Goal: Task Accomplishment & Management: Complete application form

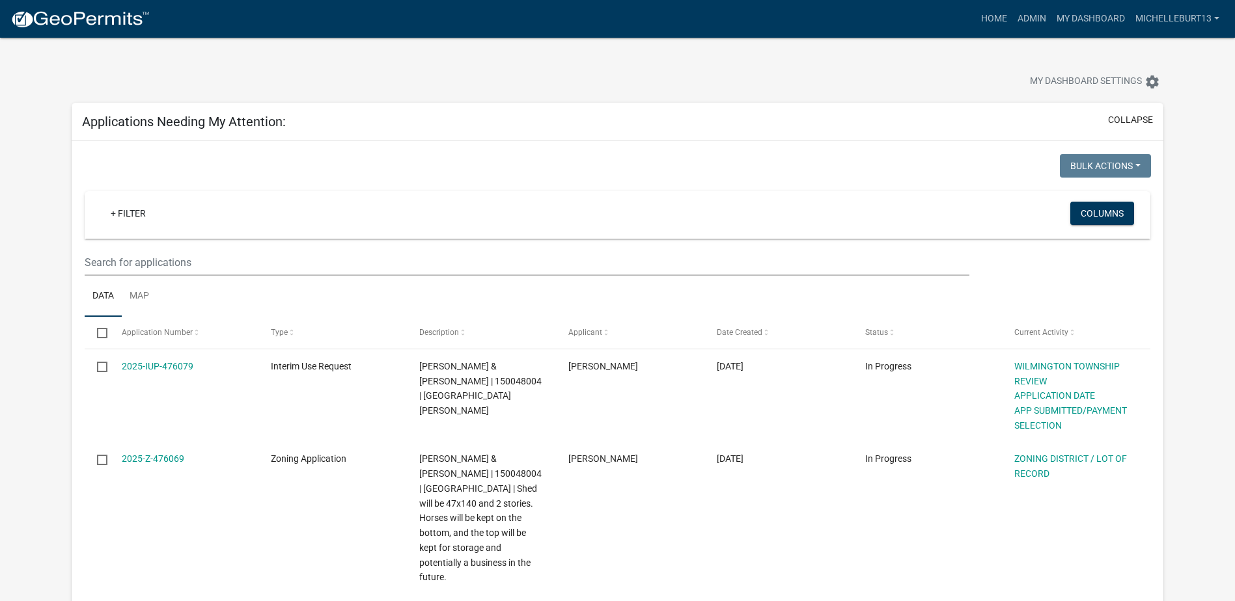
select select "3: 100"
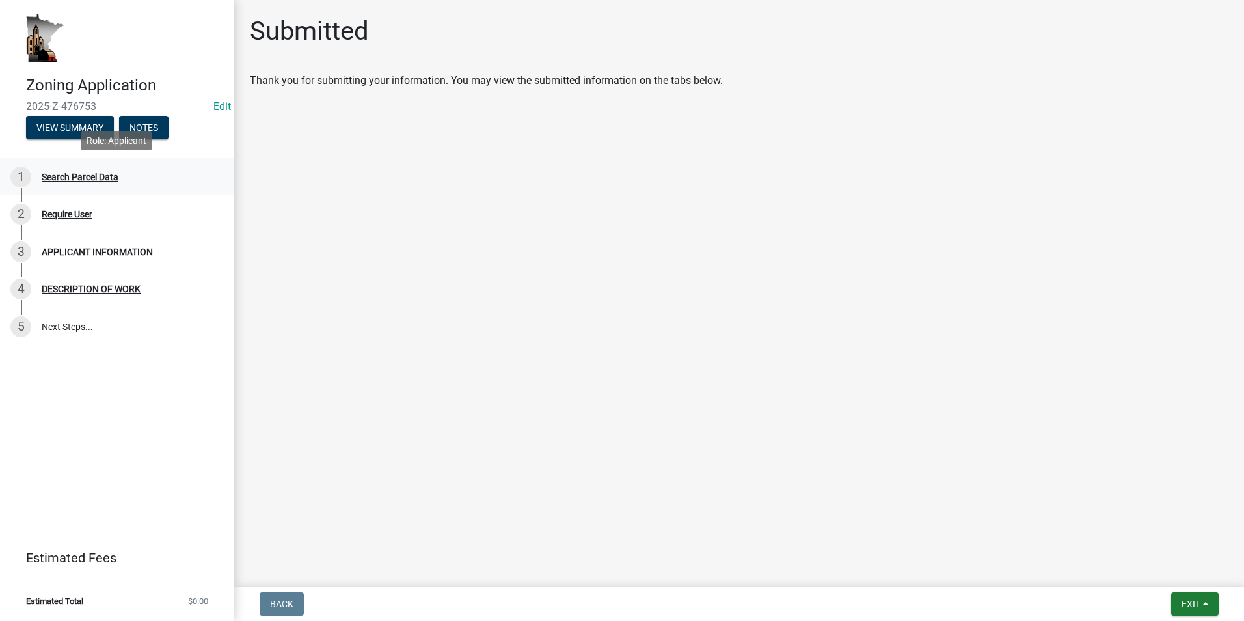
click at [108, 186] on div "1 Search Parcel Data" at bounding box center [111, 177] width 203 height 21
click at [92, 185] on div "1 Search Parcel Data" at bounding box center [111, 177] width 203 height 21
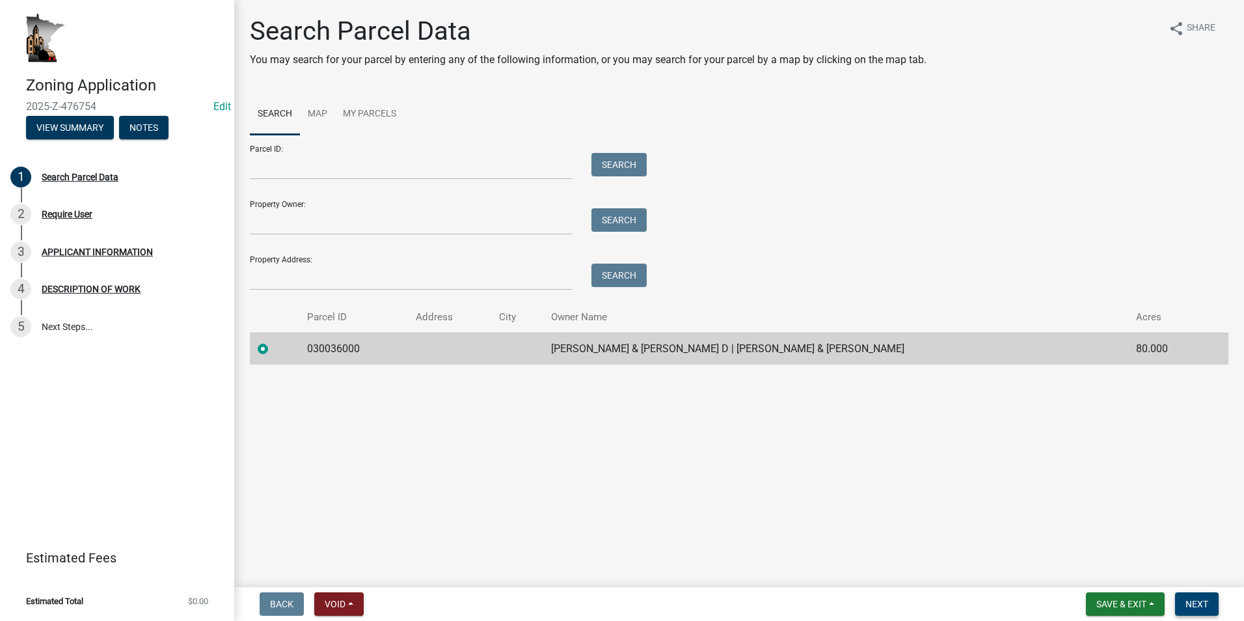
click at [1196, 601] on span "Next" at bounding box center [1197, 604] width 23 height 10
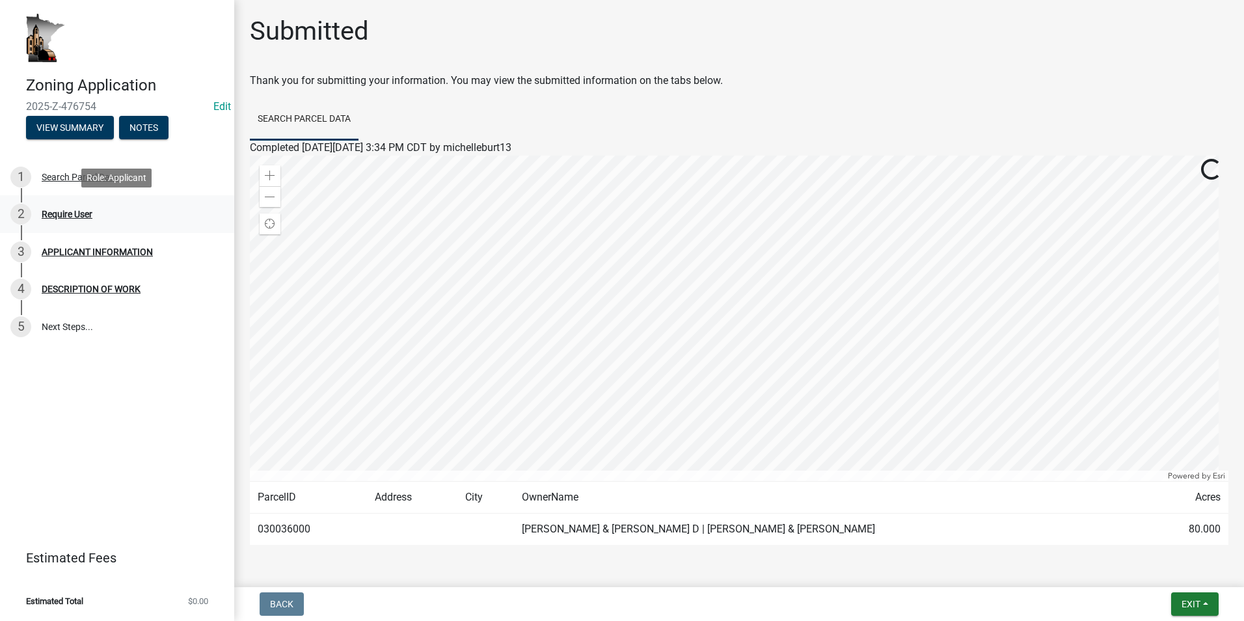
click at [75, 217] on div "Require User" at bounding box center [67, 214] width 51 height 9
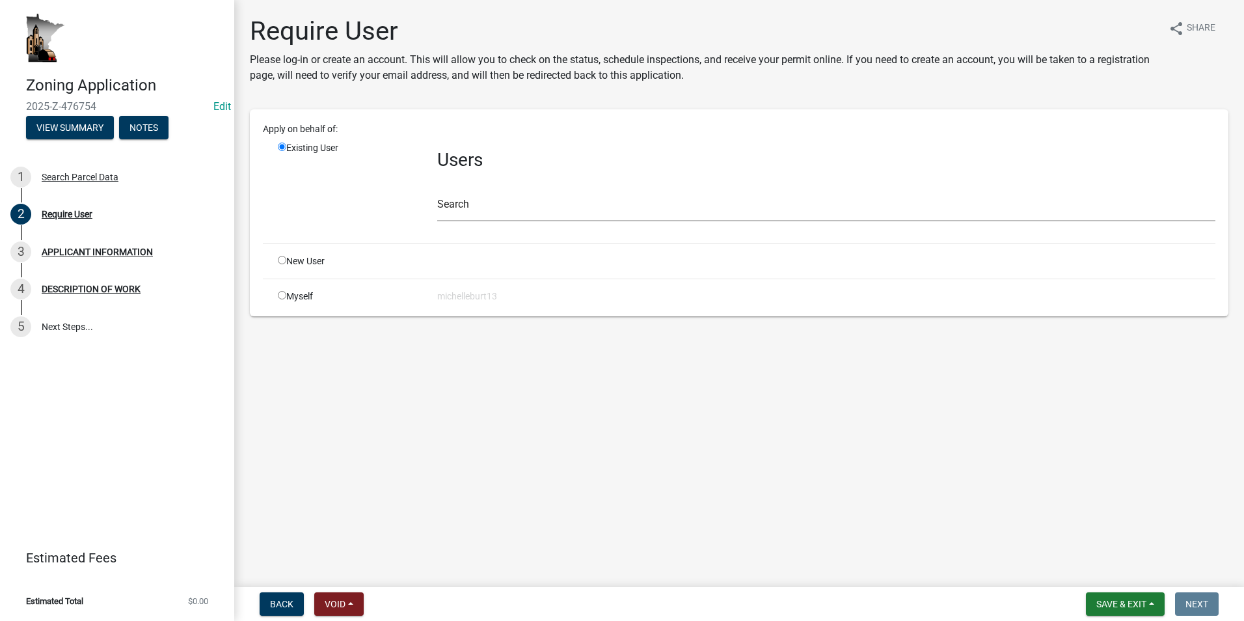
click at [286, 294] on div "Myself" at bounding box center [347, 297] width 159 height 14
click at [281, 296] on input "radio" at bounding box center [282, 295] width 8 height 8
radio input "true"
radio input "false"
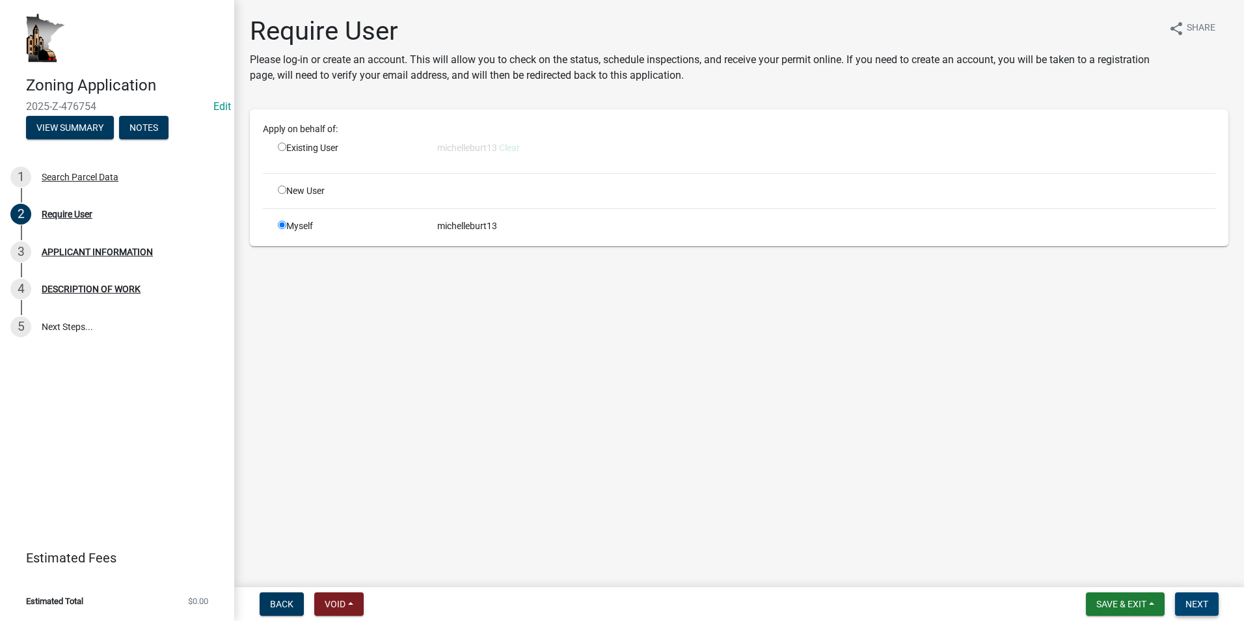
click at [1203, 601] on span "Next" at bounding box center [1197, 604] width 23 height 10
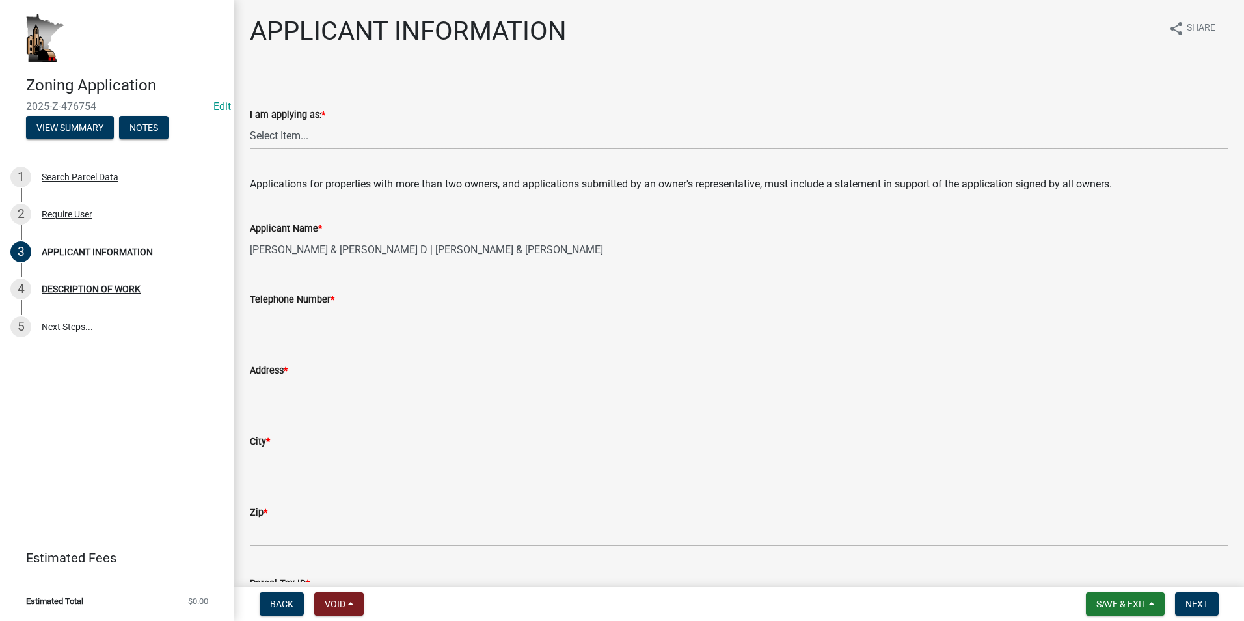
click at [293, 137] on select "Select Item... The sole owner of the property A co-owner of the property with o…" at bounding box center [739, 135] width 979 height 27
click at [250, 122] on select "Select Item... The sole owner of the property A co-owner of the property with o…" at bounding box center [739, 135] width 979 height 27
select select "3be5659b-6009-4b6d-bf31-975e417d46ce"
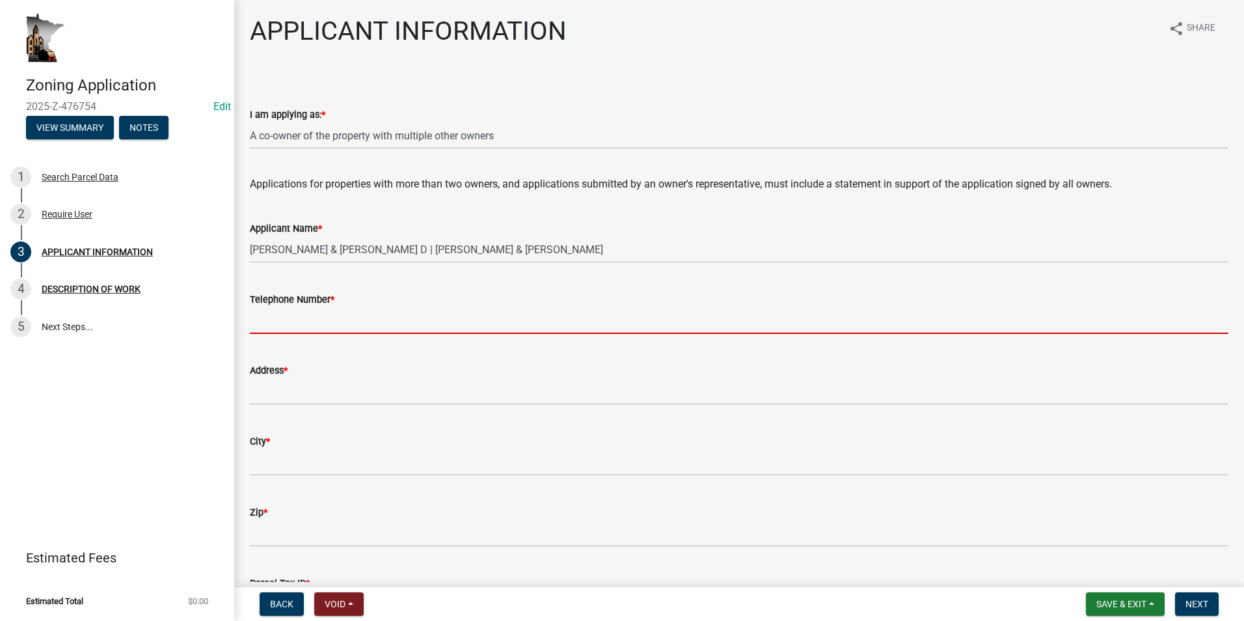
click at [294, 315] on input "Telephone Number *" at bounding box center [739, 320] width 979 height 27
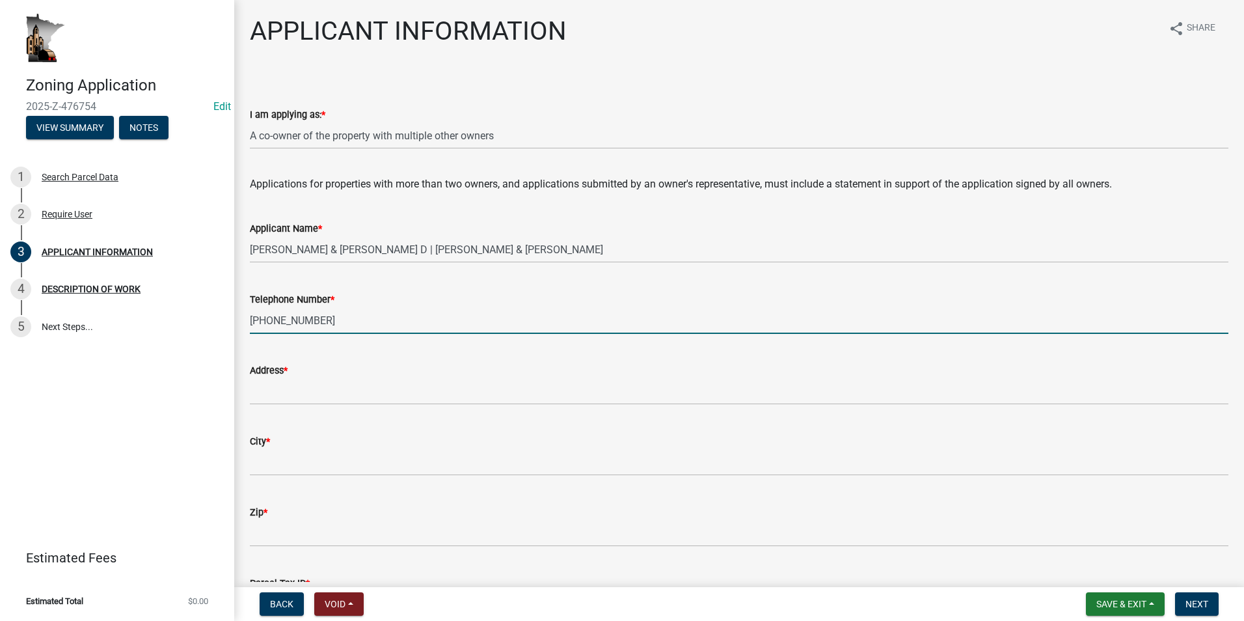
type input "507-458-3418"
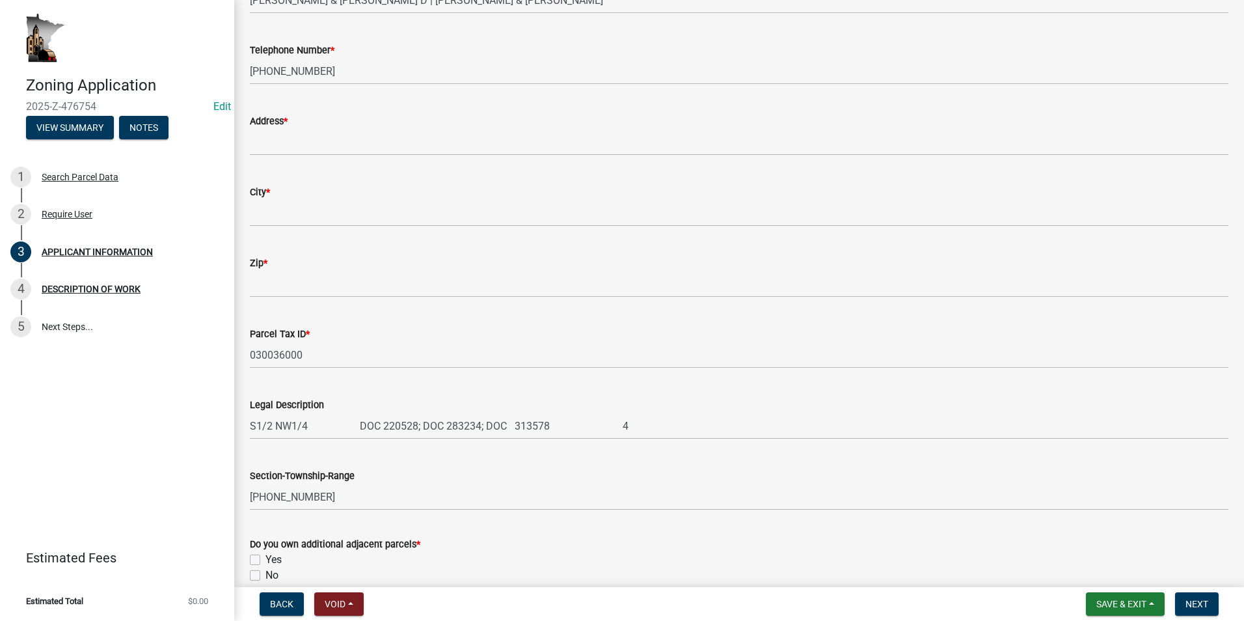
scroll to position [325, 0]
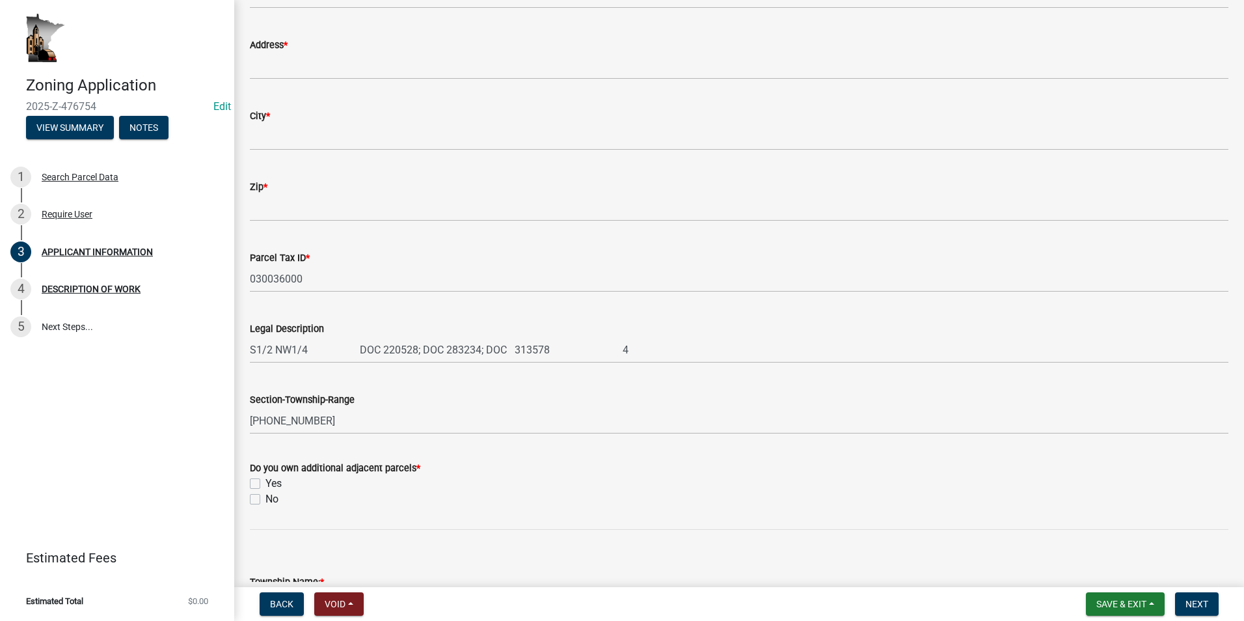
drag, startPoint x: 254, startPoint y: 482, endPoint x: 292, endPoint y: 493, distance: 38.7
click at [266, 482] on label "Yes" at bounding box center [274, 484] width 16 height 16
click at [266, 482] on input "Yes" at bounding box center [270, 480] width 8 height 8
checkbox input "true"
checkbox input "false"
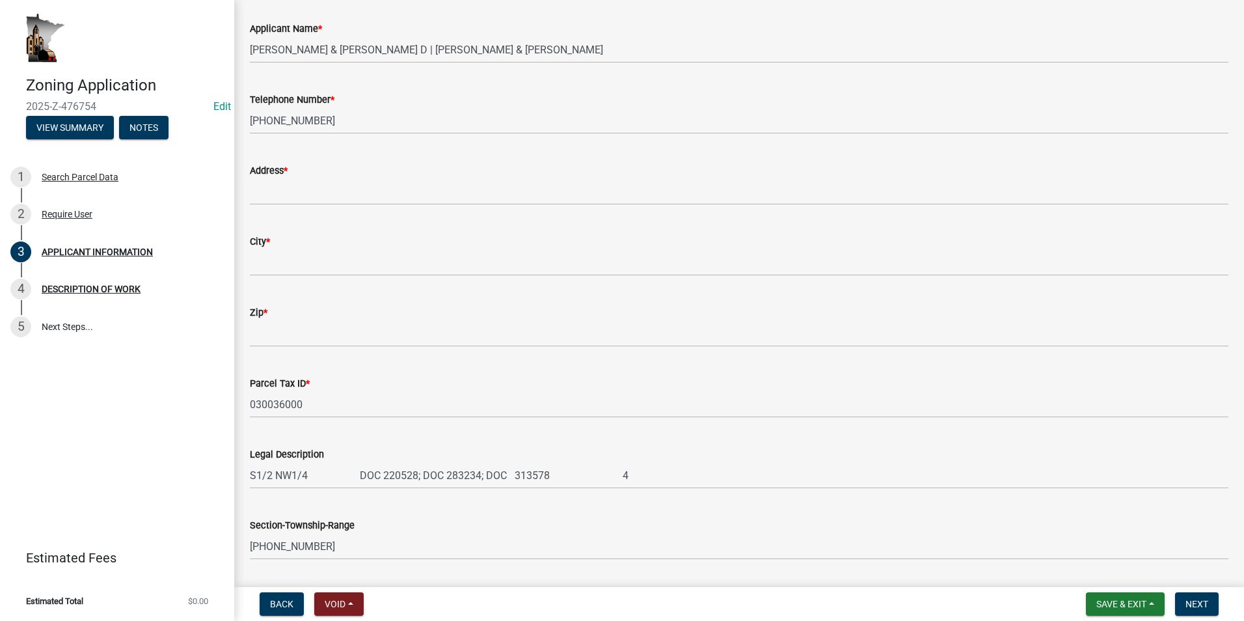
scroll to position [130, 0]
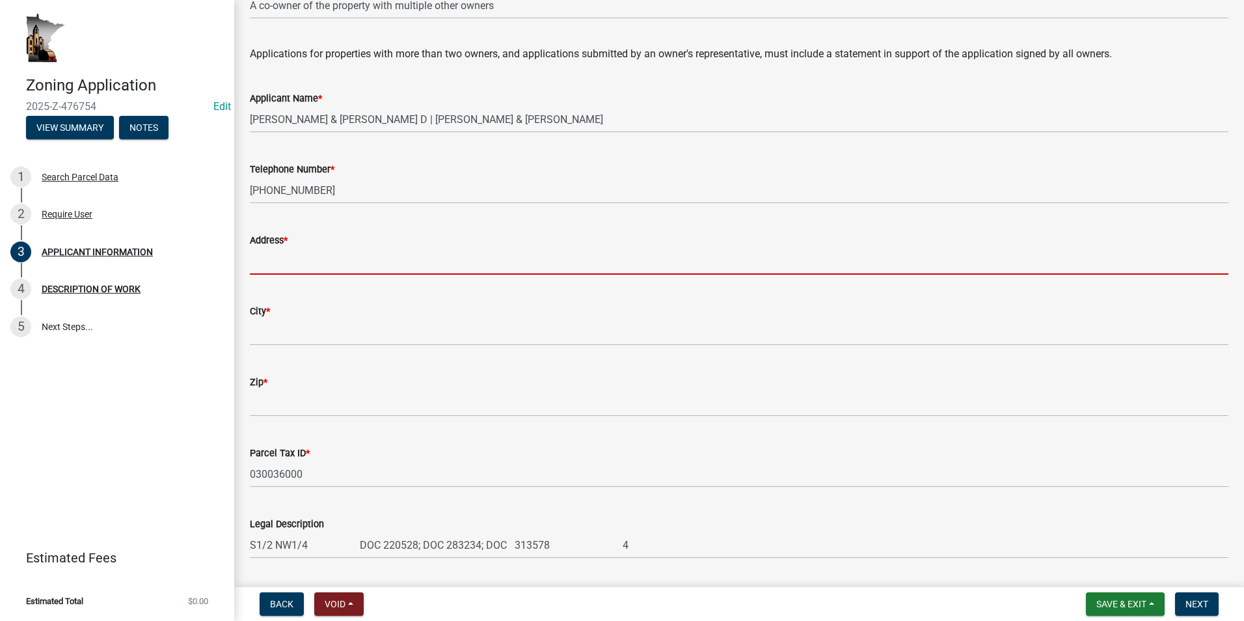
click at [277, 263] on input "Address *" at bounding box center [739, 261] width 979 height 27
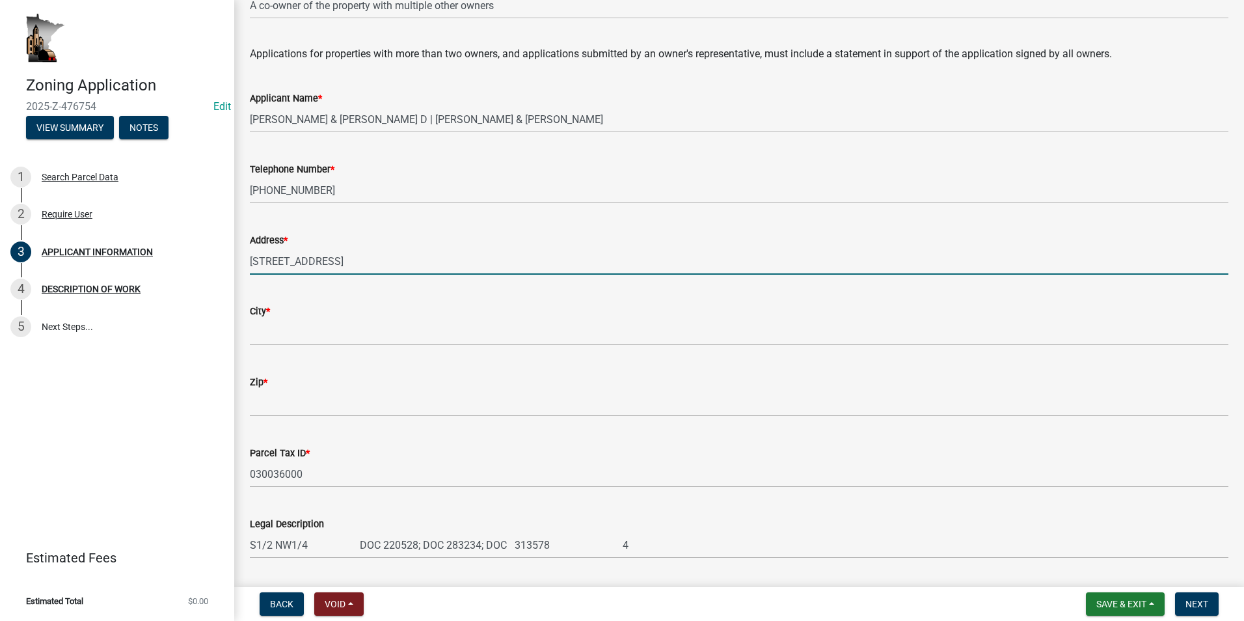
type input "27171 COunty Rd 37"
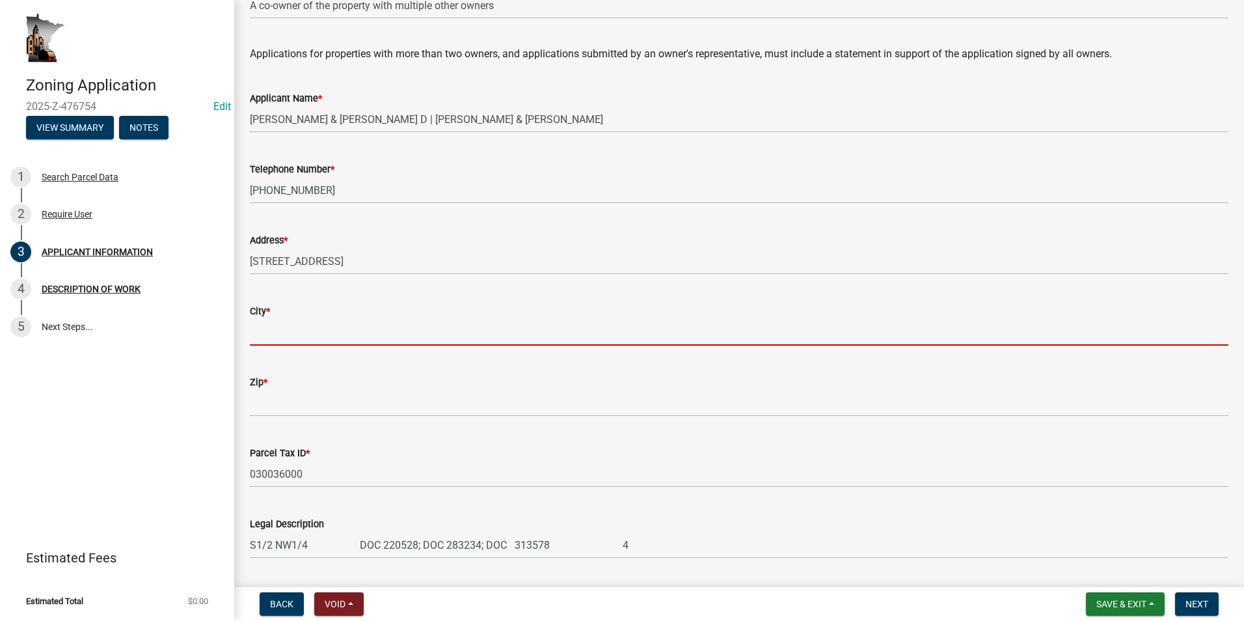
click at [284, 329] on input "City *" at bounding box center [739, 332] width 979 height 27
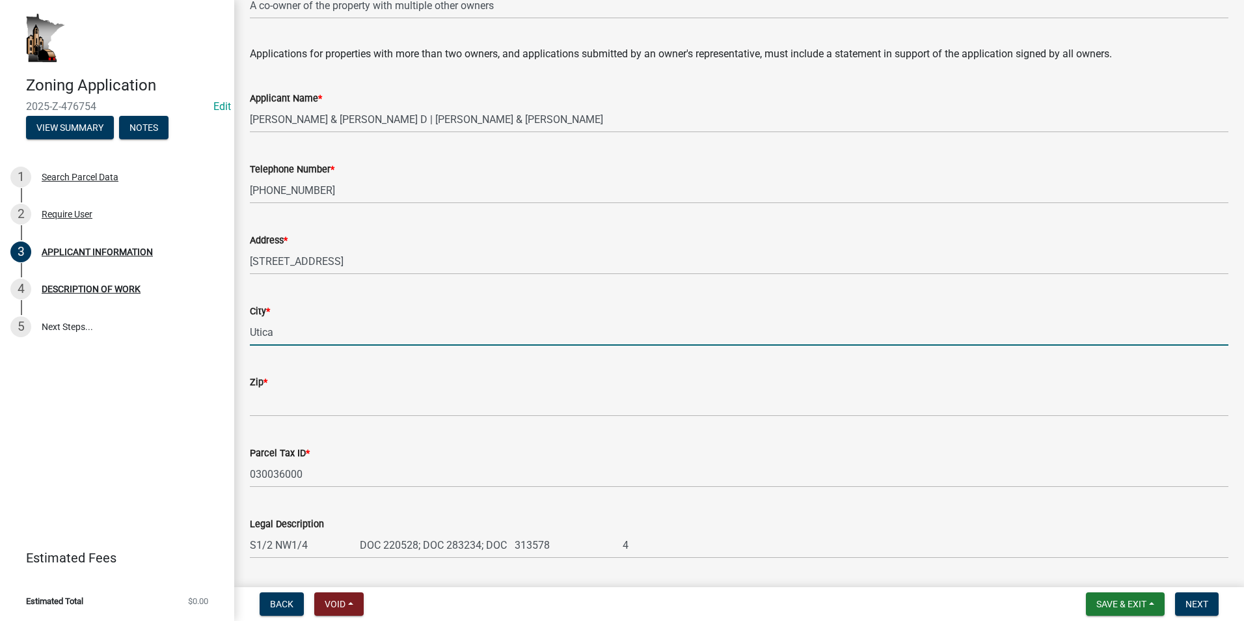
type input "Utica"
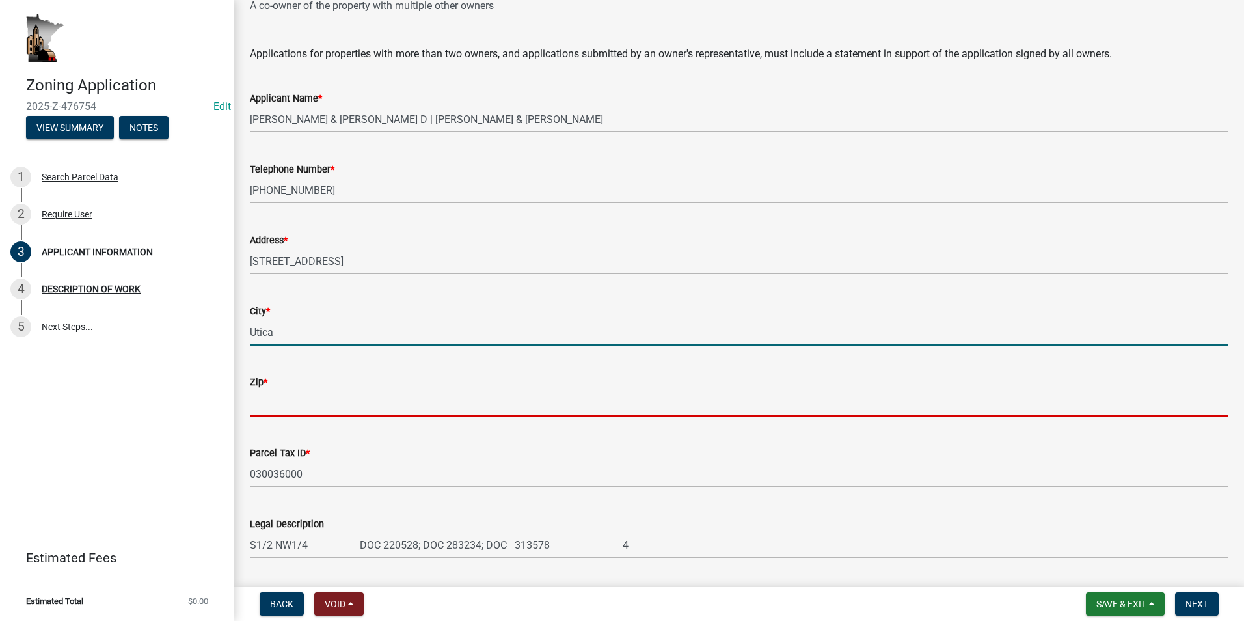
drag, startPoint x: 286, startPoint y: 409, endPoint x: 281, endPoint y: 402, distance: 8.9
click at [286, 409] on input "Zip *" at bounding box center [739, 403] width 979 height 27
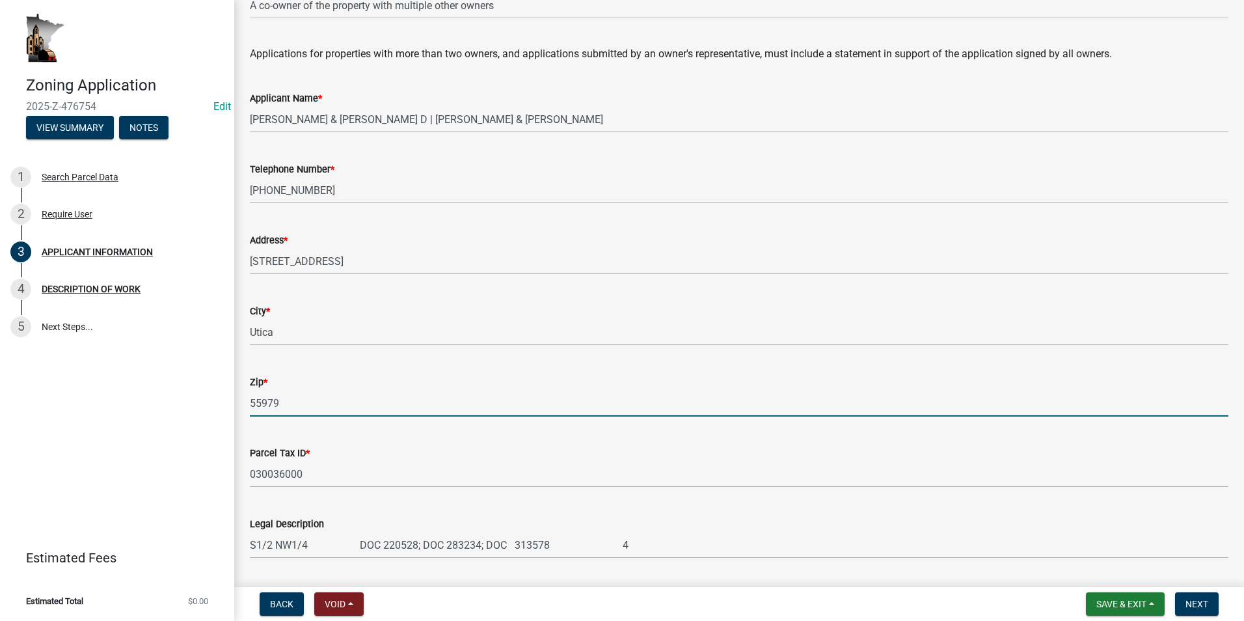
type input "55979"
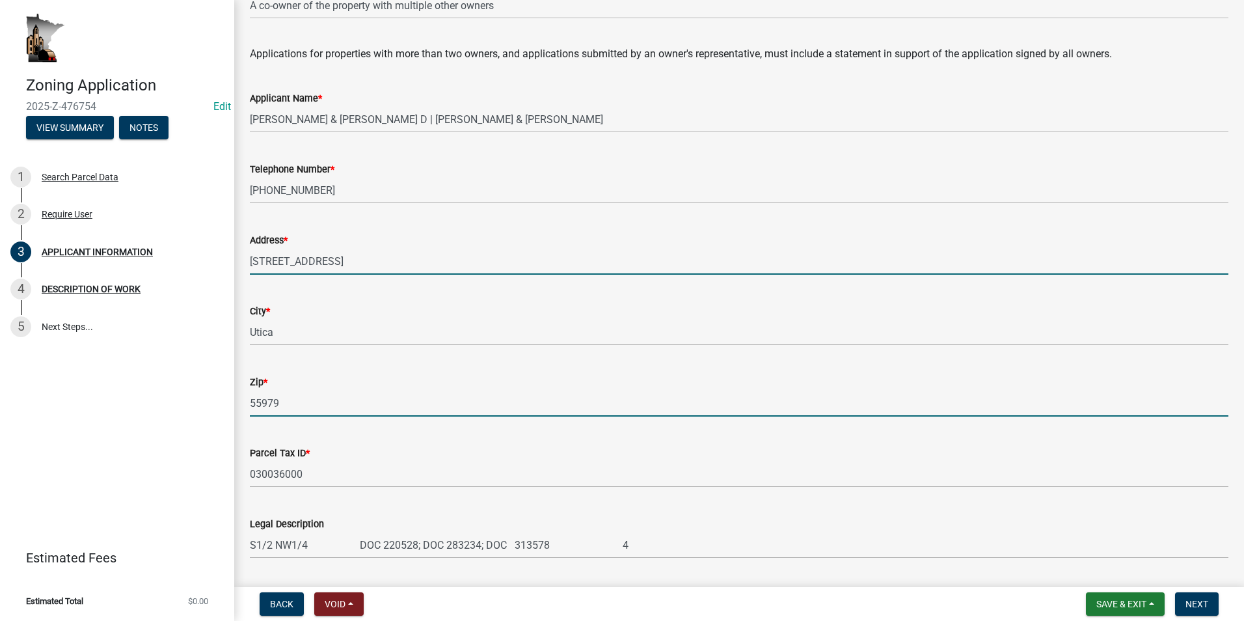
click at [299, 261] on input "27171 COunty Rd 37" at bounding box center [739, 261] width 979 height 27
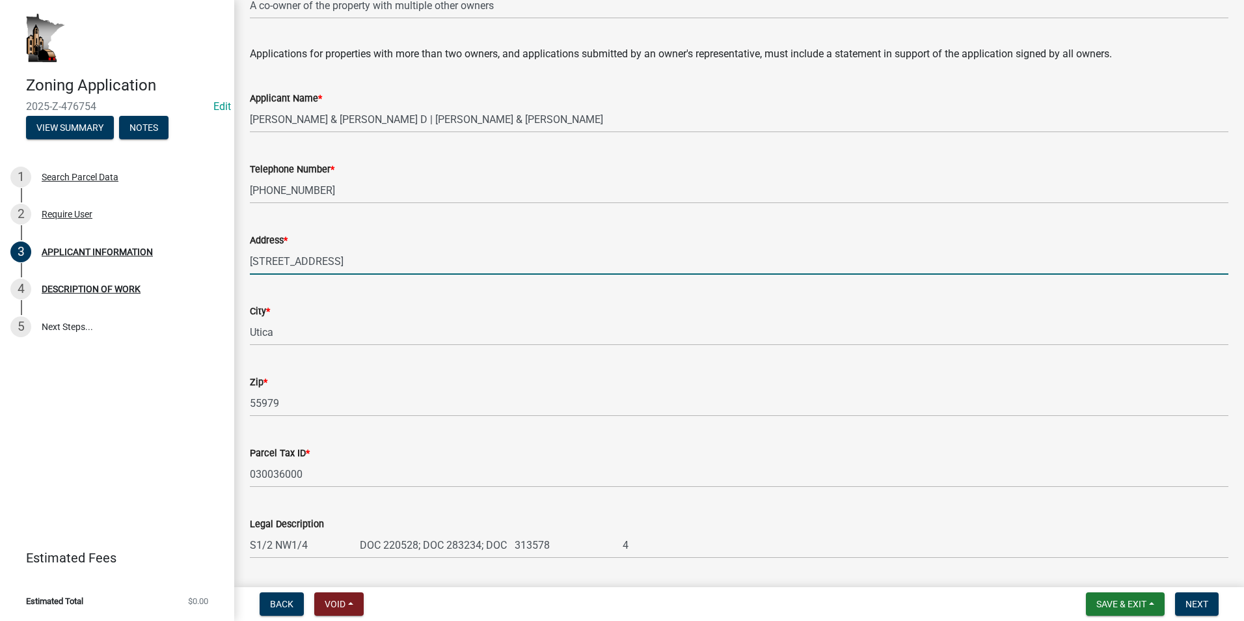
type input "27171 County Rd 37"
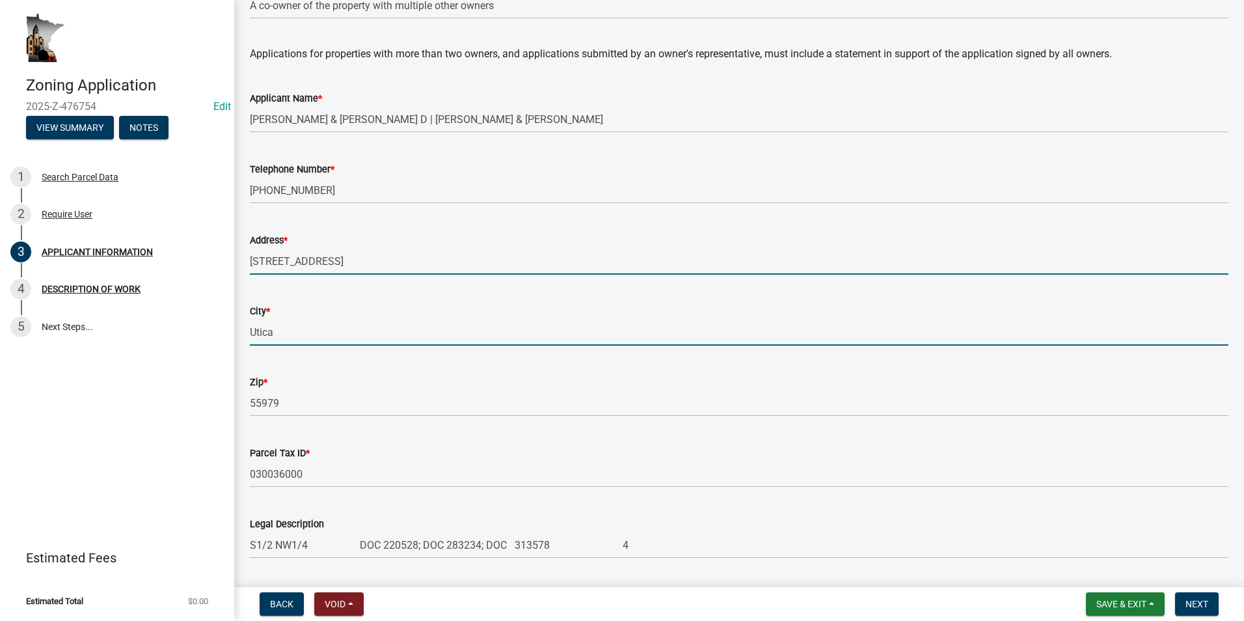
click at [281, 333] on input "Utica" at bounding box center [739, 332] width 979 height 27
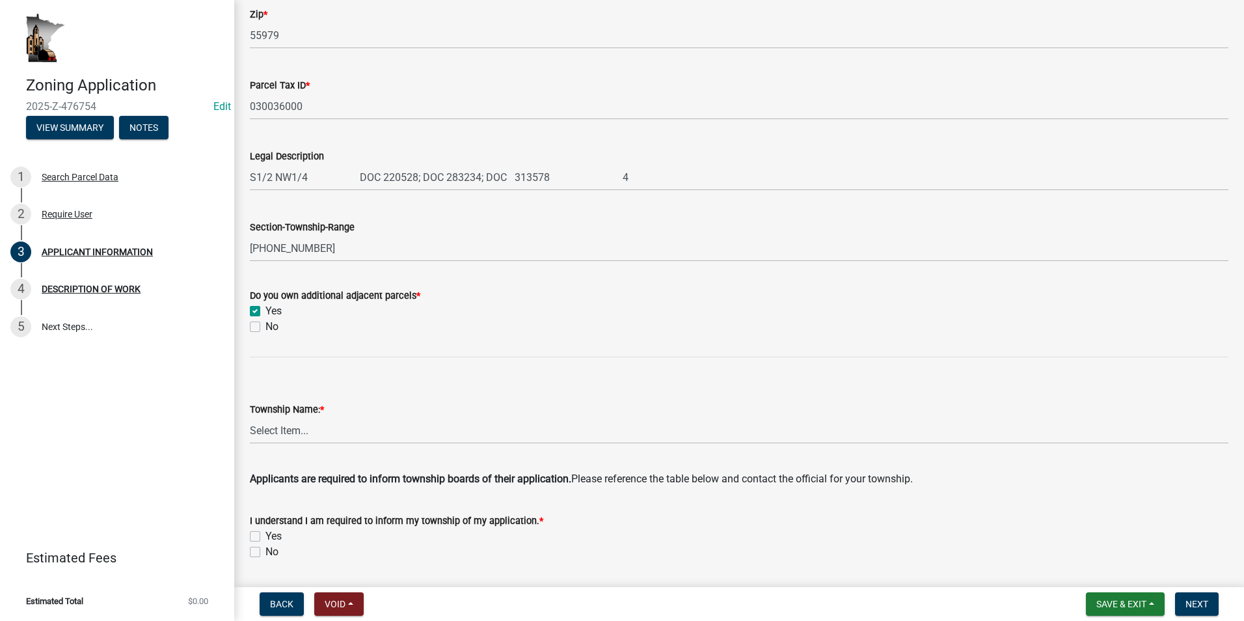
scroll to position [521, 0]
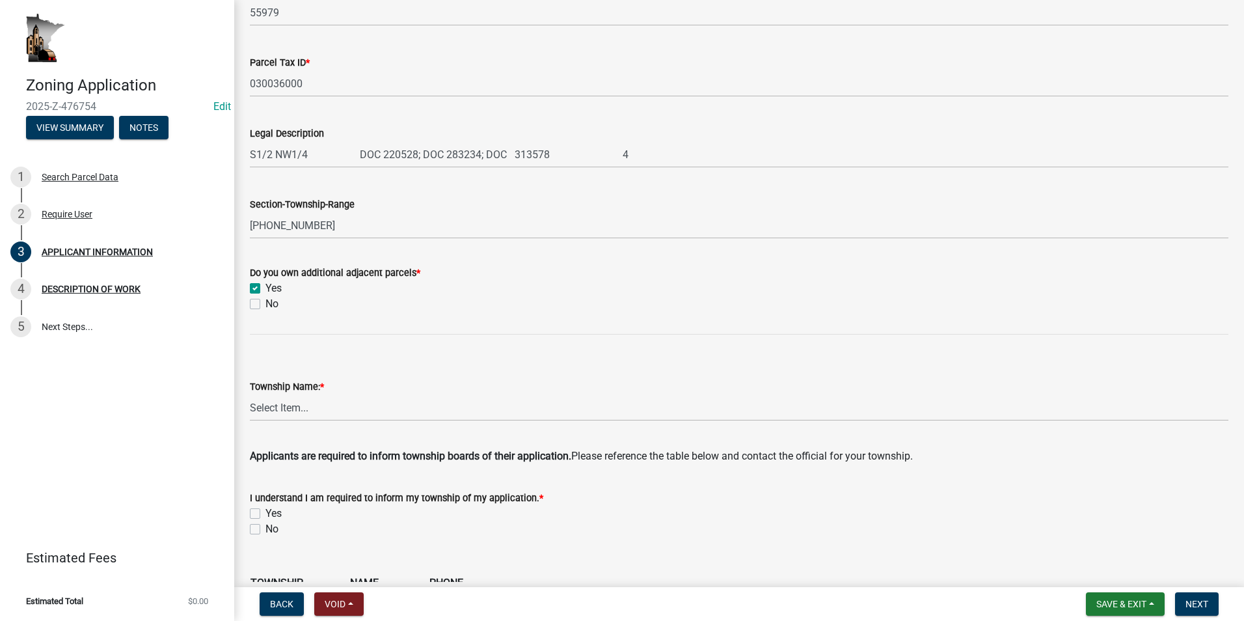
type input "Utica, MN"
click at [320, 400] on select "Select Item... Black Hammer Brownsville Caledonia Crooked Creek Hokah Houston J…" at bounding box center [739, 407] width 979 height 27
click at [250, 394] on select "Select Item... Black Hammer Brownsville Caledonia Crooked Creek Hokah Houston J…" at bounding box center [739, 407] width 979 height 27
select select "d418ee59-edcf-45bb-b97d-869e37c126ed"
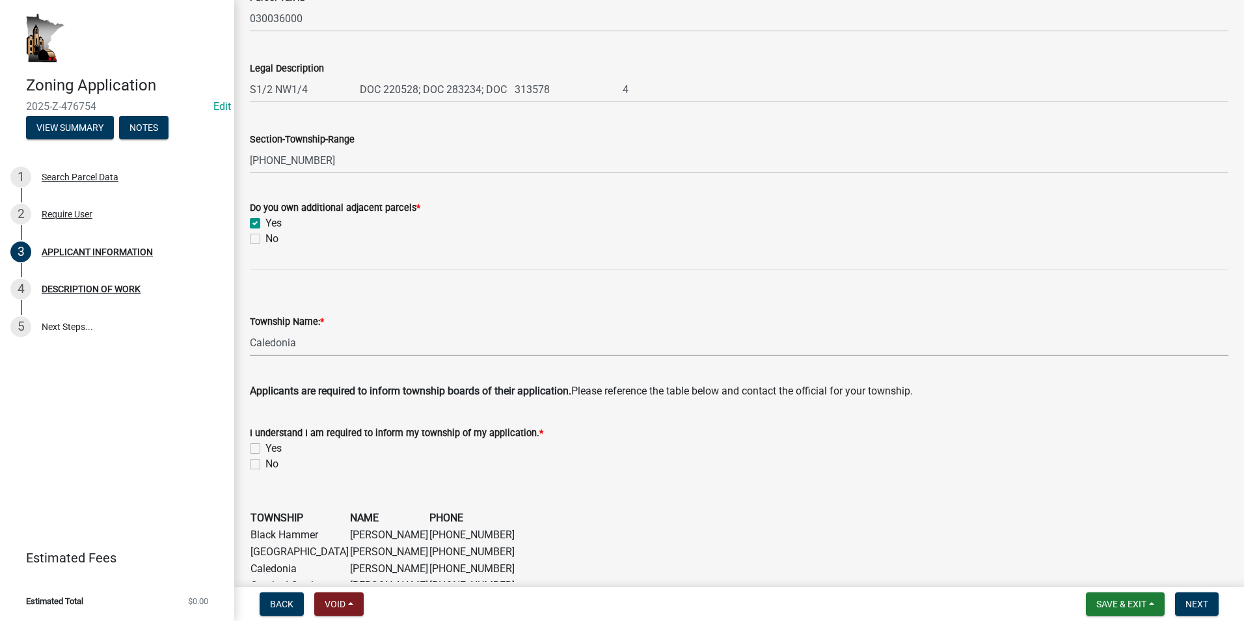
scroll to position [651, 0]
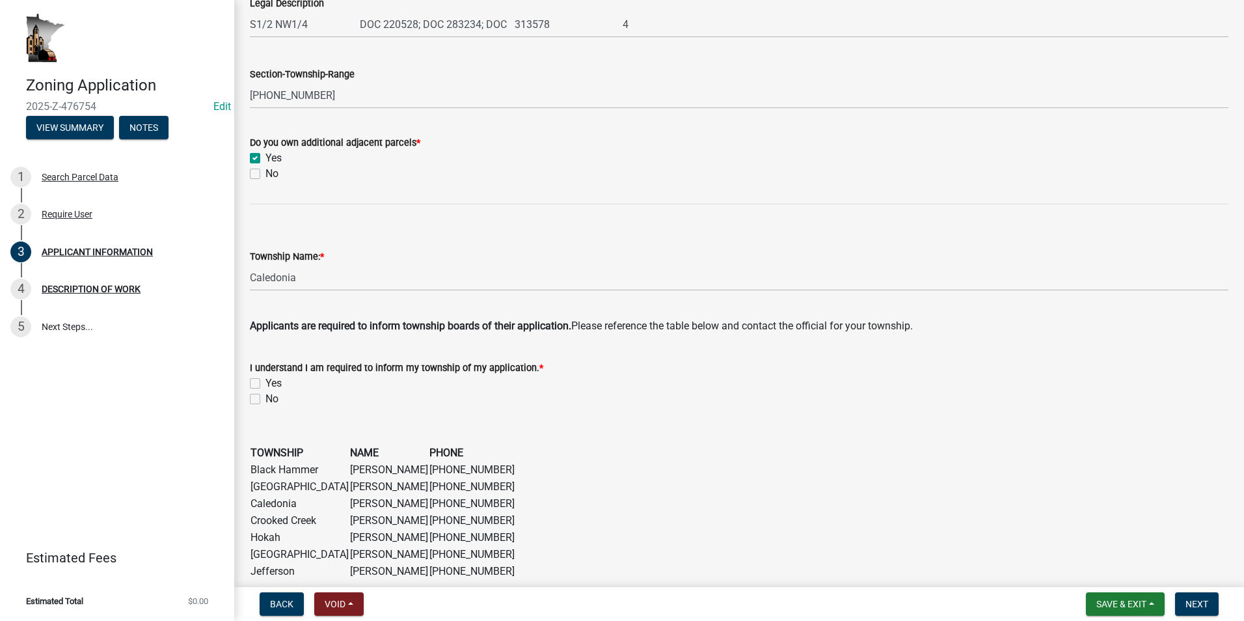
click at [266, 380] on label "Yes" at bounding box center [274, 384] width 16 height 16
click at [266, 380] on input "Yes" at bounding box center [270, 380] width 8 height 8
checkbox input "true"
checkbox input "false"
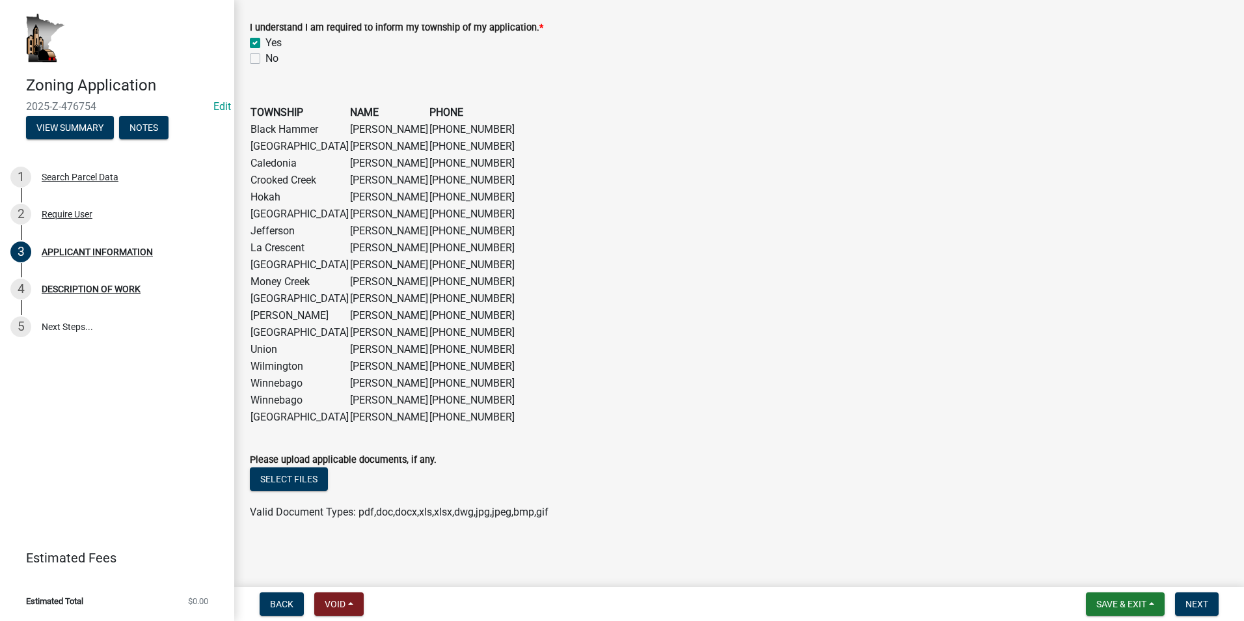
scroll to position [992, 0]
click at [1212, 599] on button "Next" at bounding box center [1197, 603] width 44 height 23
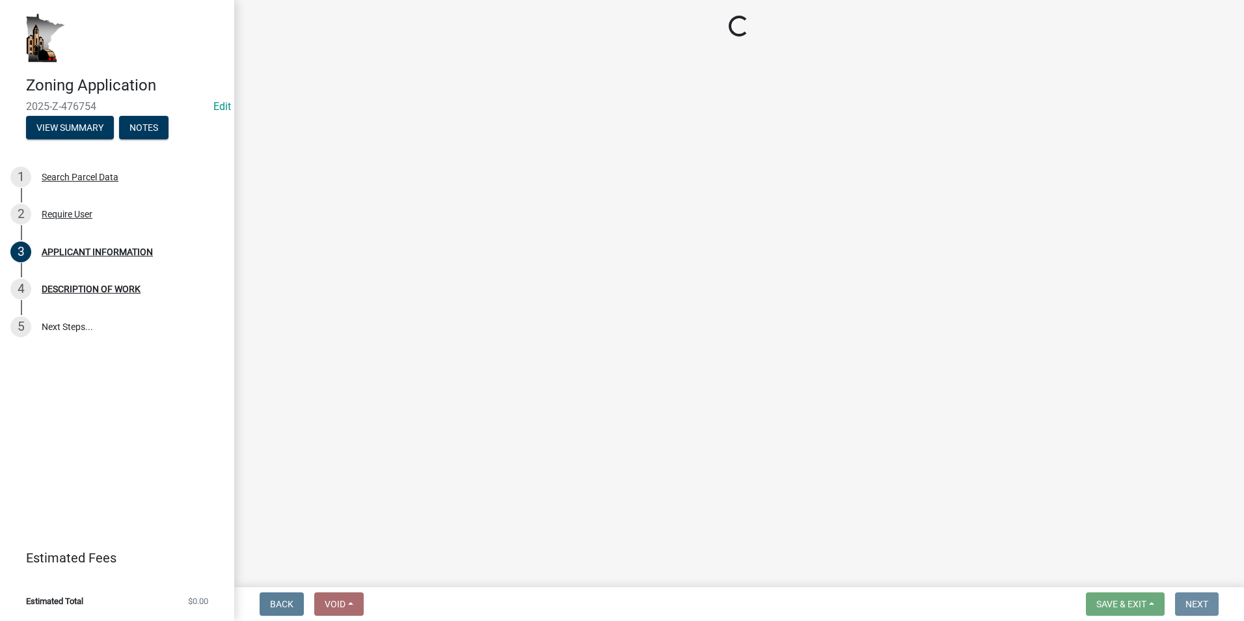
scroll to position [0, 0]
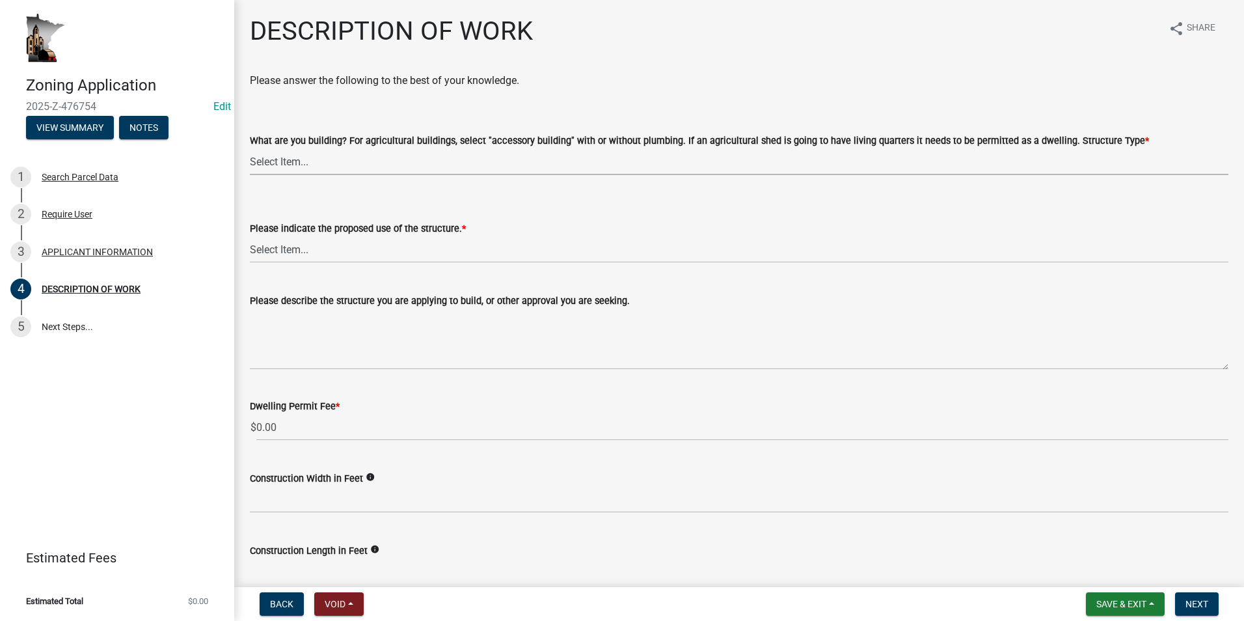
click at [338, 163] on select "Select Item... Single Family Dwelling or "Shouse" Bedroom addition Non-bedroom …" at bounding box center [739, 161] width 979 height 27
click at [250, 148] on select "Select Item... Single Family Dwelling or "Shouse" Bedroom addition Non-bedroom …" at bounding box center [739, 161] width 979 height 27
select select "e1fb8828-f682-45b5-9017-38d4fe0ec7ac"
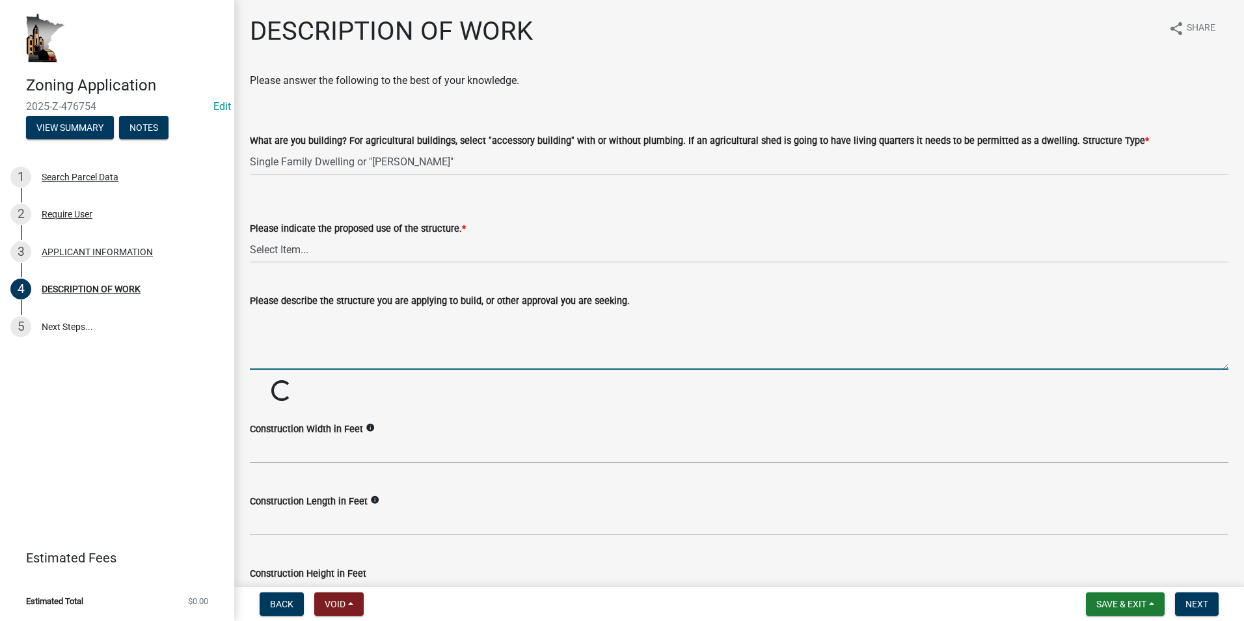
click at [299, 316] on textarea "Please describe the structure you are applying to build, or other approval you …" at bounding box center [739, 338] width 979 height 61
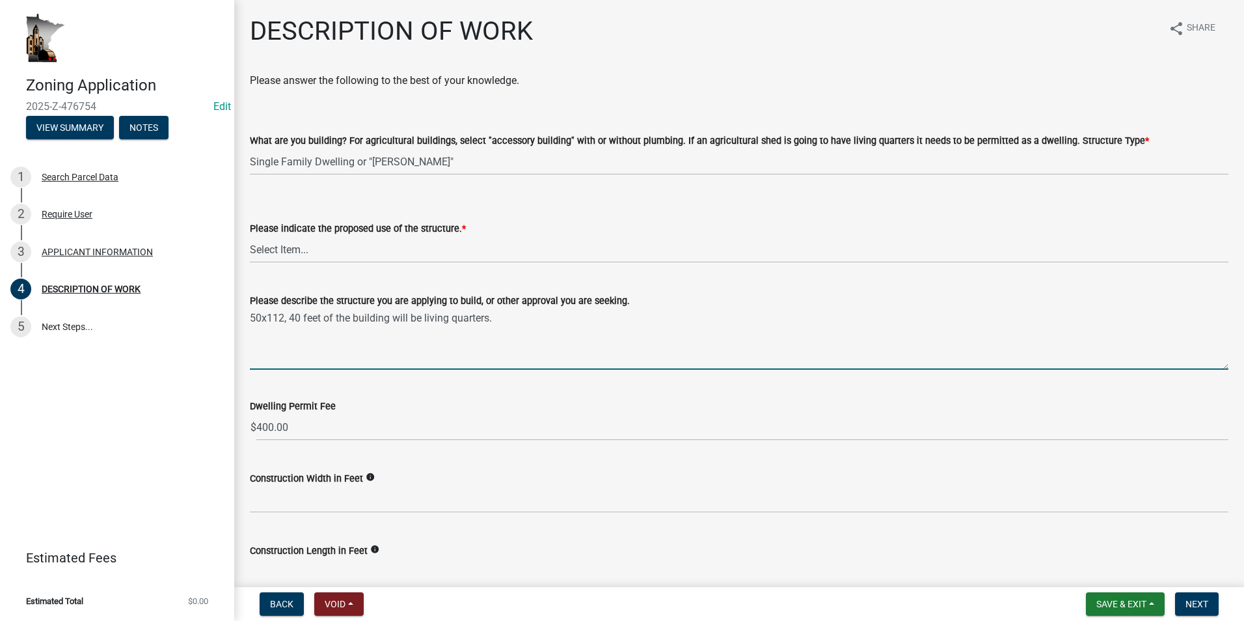
drag, startPoint x: 286, startPoint y: 320, endPoint x: 307, endPoint y: 358, distance: 43.1
click at [288, 322] on textarea "50x112, 40 feet of the building will be living quarters." at bounding box center [739, 338] width 979 height 61
type textarea "50x112. 40 feet of the building will be living quarters."
click at [310, 249] on select "Select Item... Year-Round Residential Seasonal Residential Agricultural Recreat…" at bounding box center [739, 249] width 979 height 27
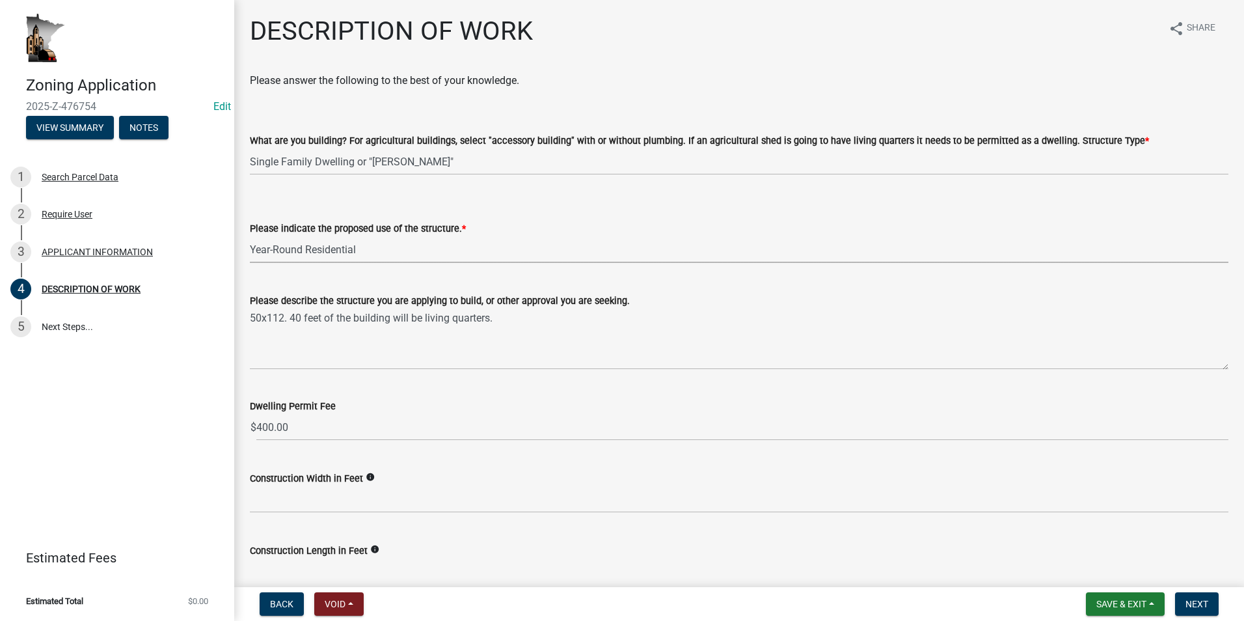
click at [250, 236] on select "Select Item... Year-Round Residential Seasonal Residential Agricultural Recreat…" at bounding box center [739, 249] width 979 height 27
select select "ee49324e-6bbc-48fe-982e-4c2d7e8c1c0f"
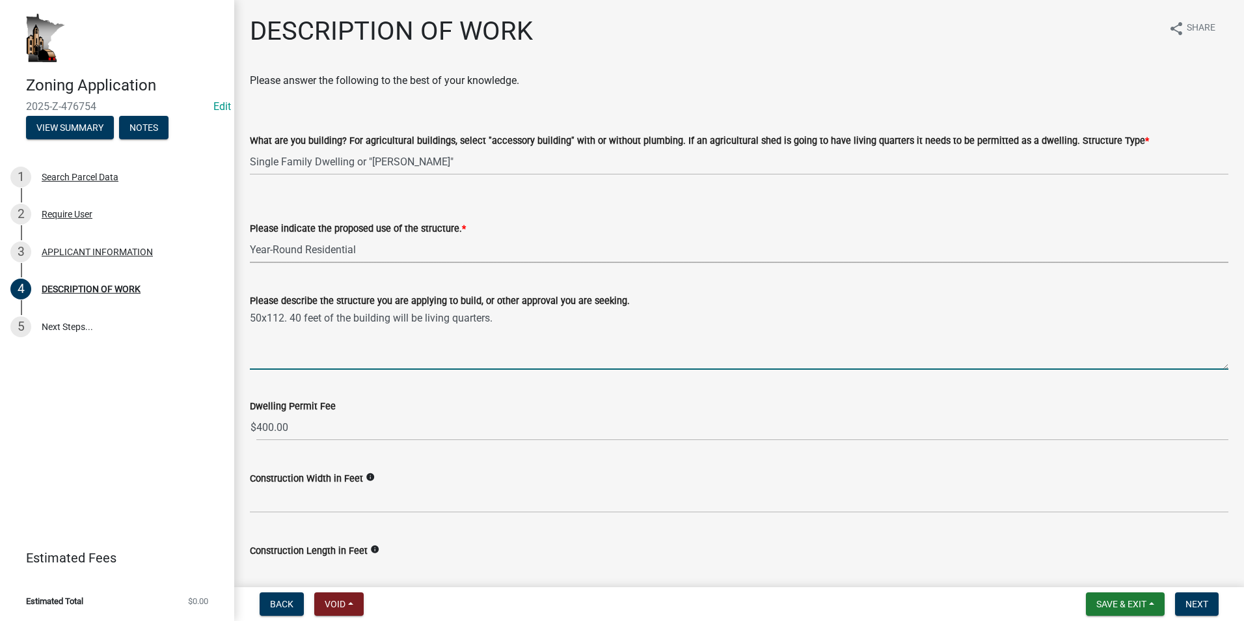
click at [500, 318] on textarea "50x112. 40 feet of the building will be living quarters." at bounding box center [739, 338] width 979 height 61
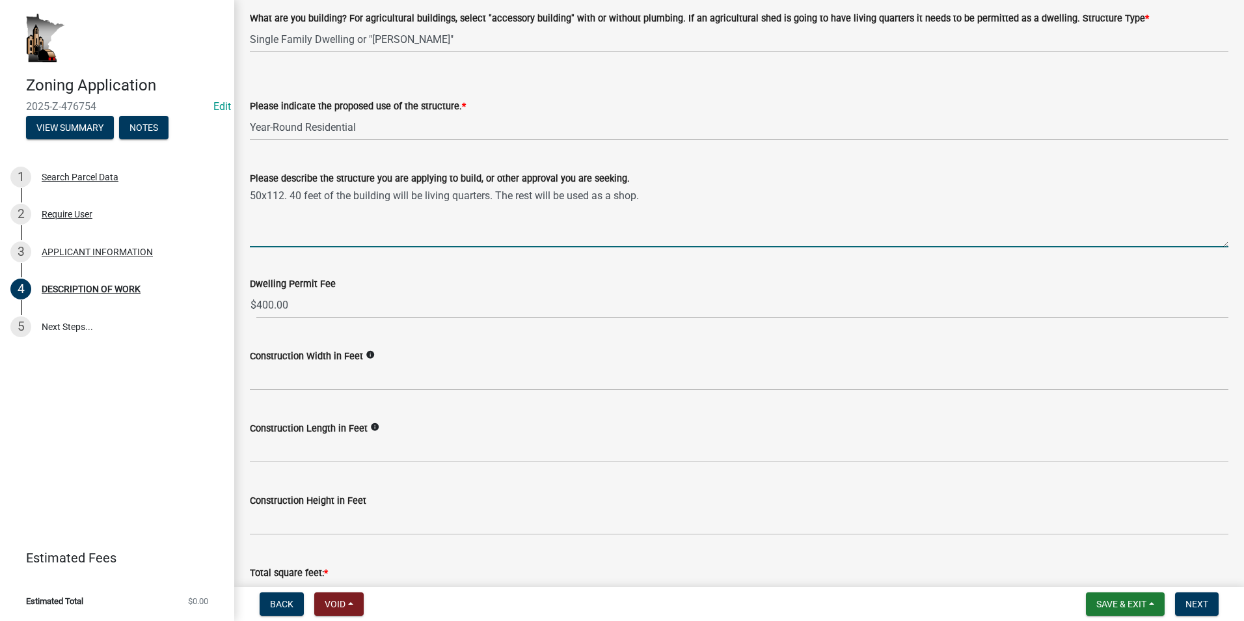
scroll to position [130, 0]
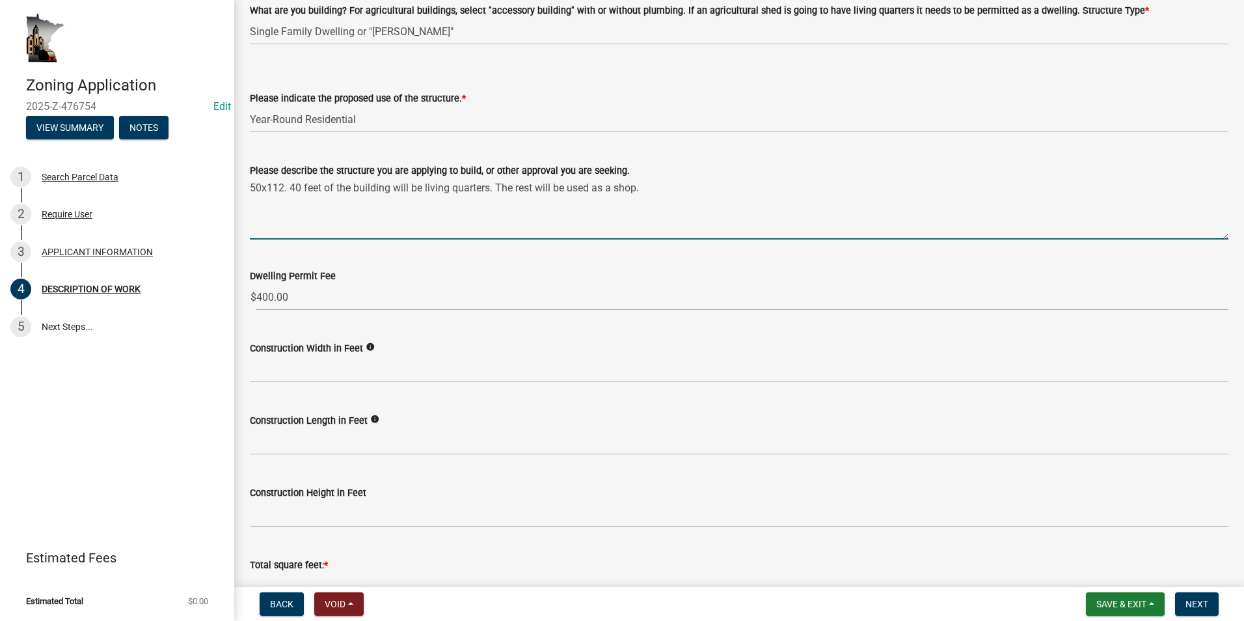
type textarea "50x112. 40 feet of the building will be living quarters. The rest will be used …"
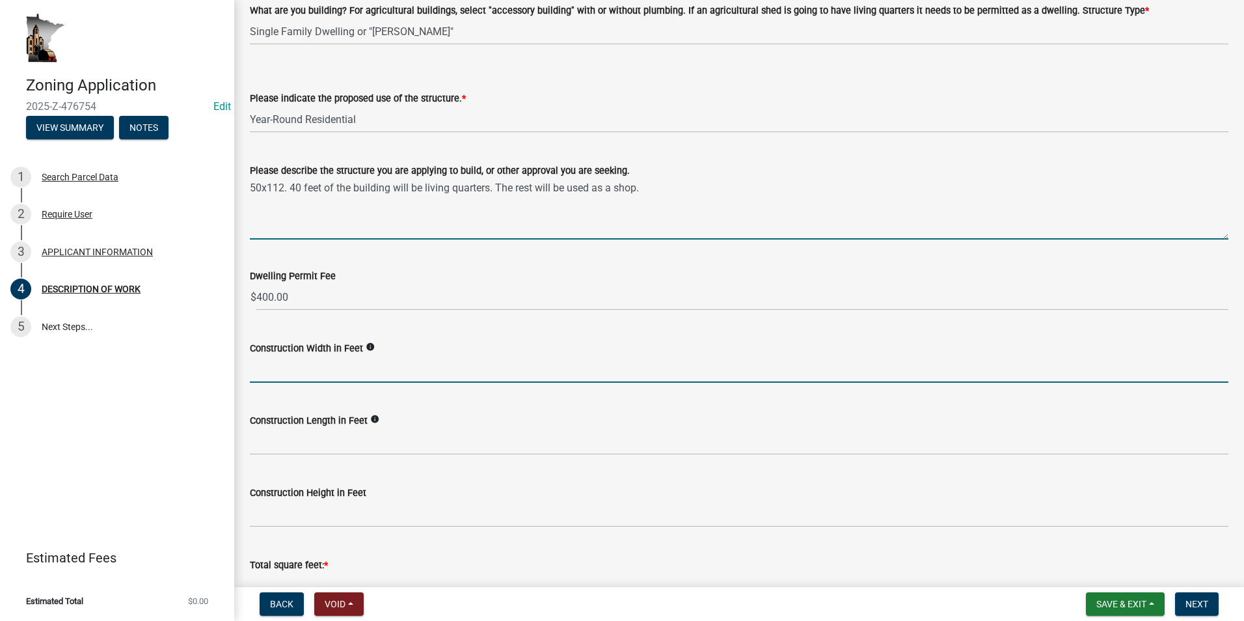
click at [322, 372] on input "text" at bounding box center [739, 369] width 979 height 27
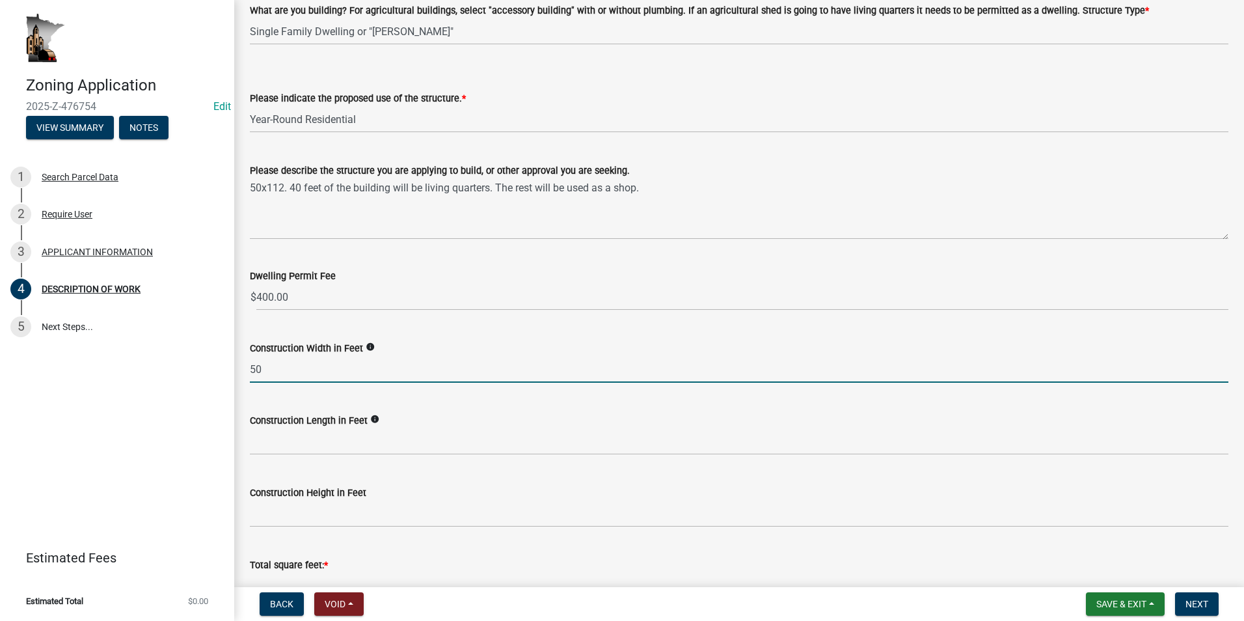
type input "50"
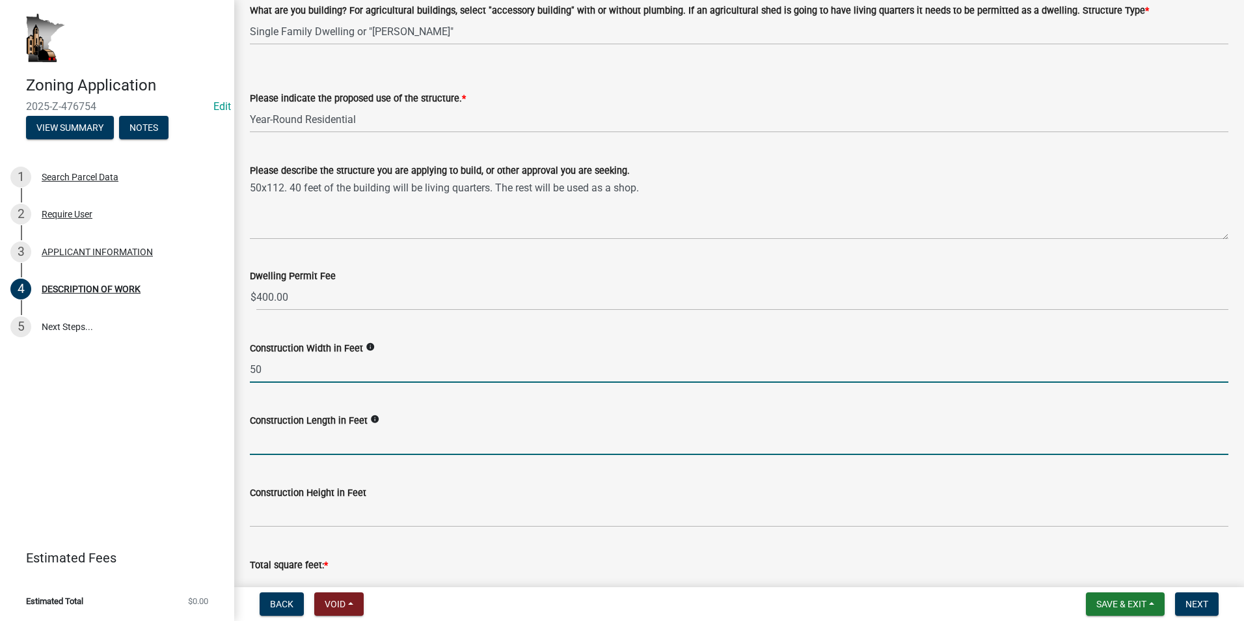
click at [305, 444] on input "text" at bounding box center [739, 441] width 979 height 27
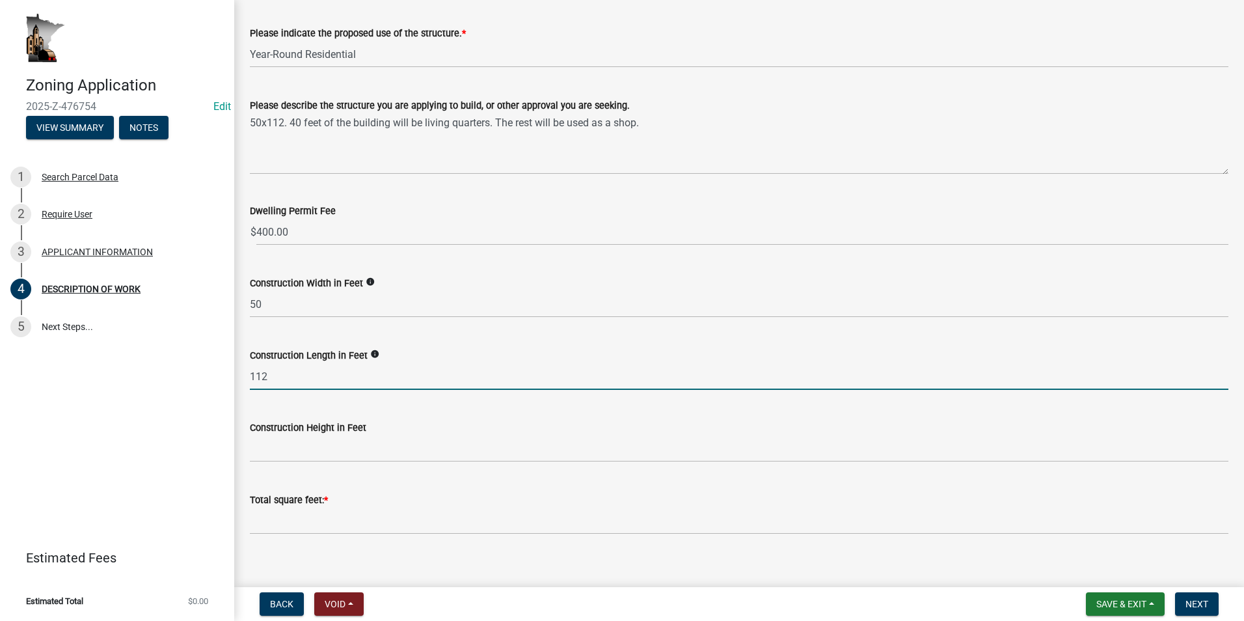
scroll to position [260, 0]
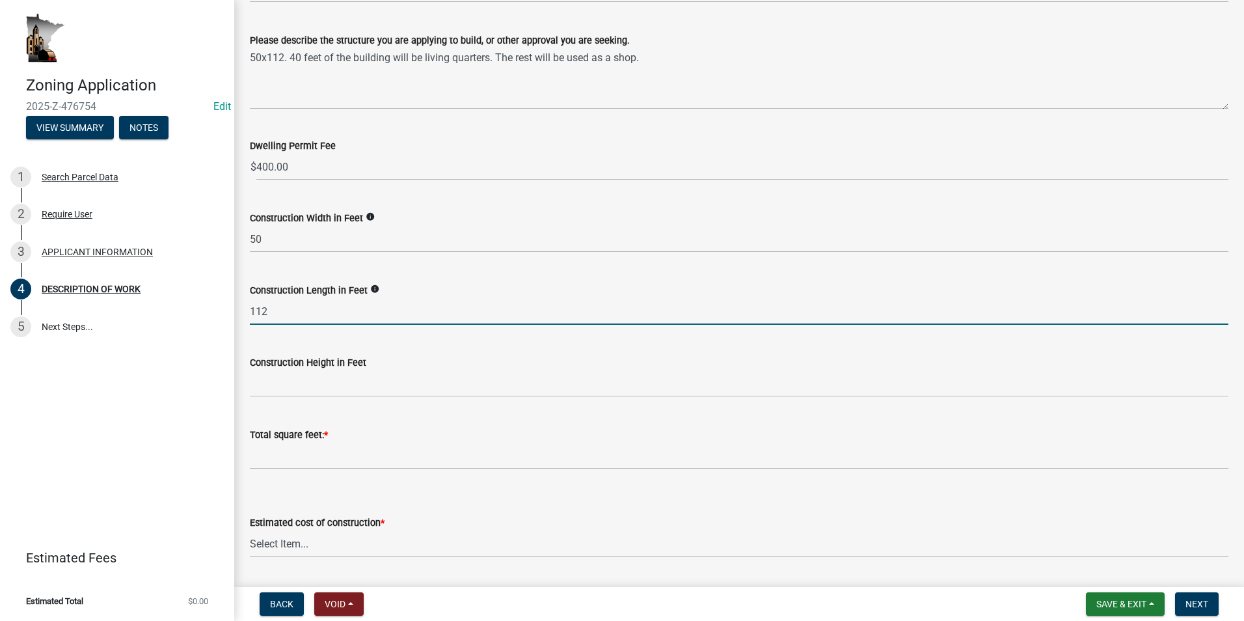
type input "112"
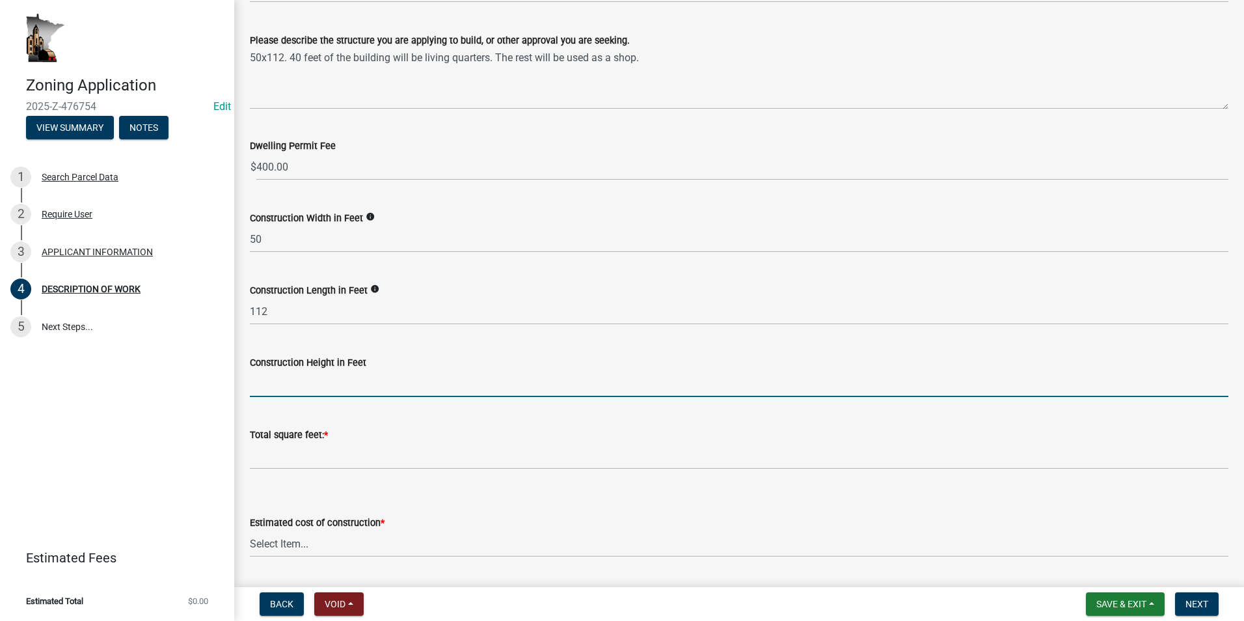
click at [288, 384] on input "text" at bounding box center [739, 383] width 979 height 27
type input "16"
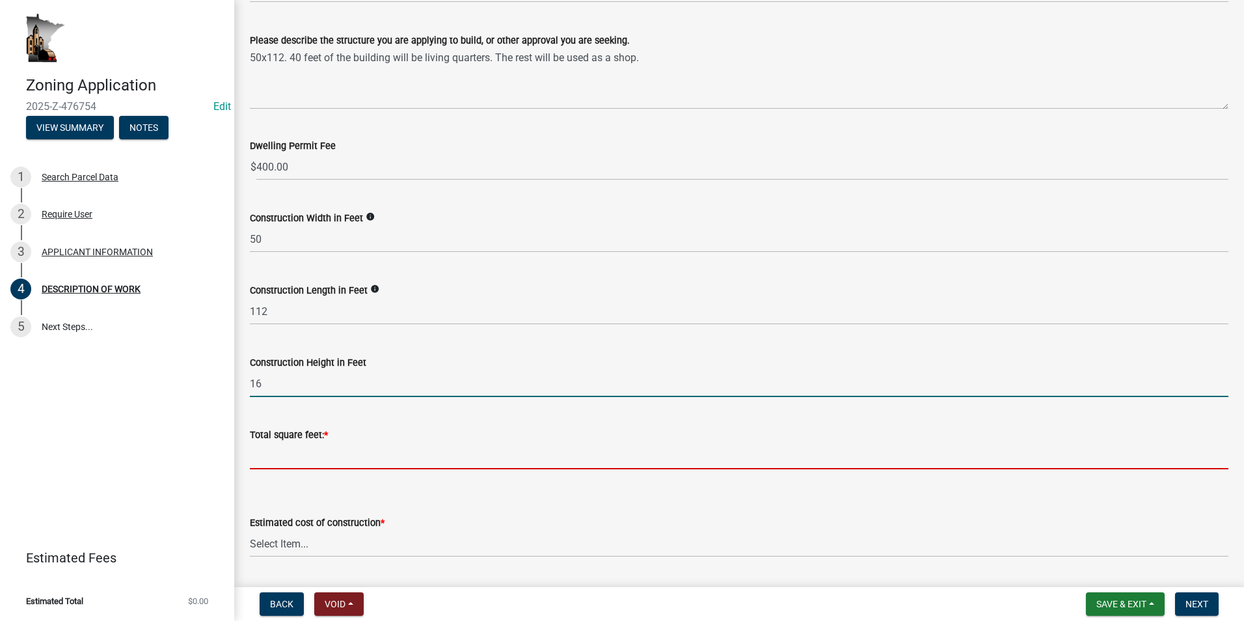
click at [259, 465] on input "text" at bounding box center [739, 456] width 979 height 27
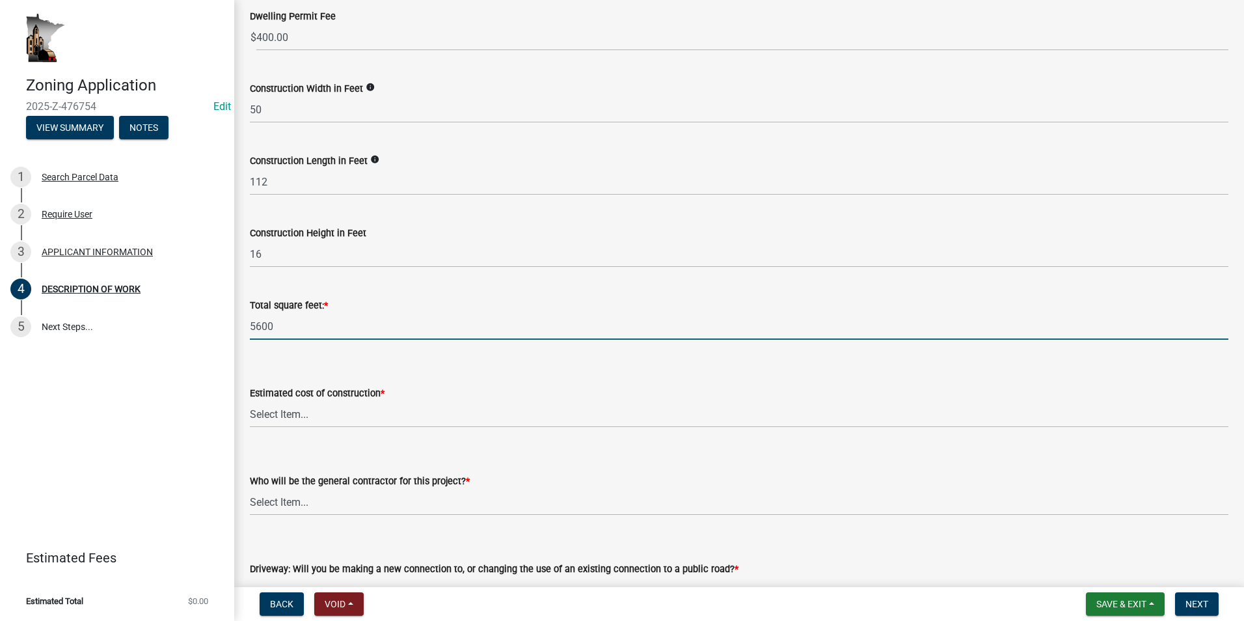
scroll to position [391, 0]
type input "5600"
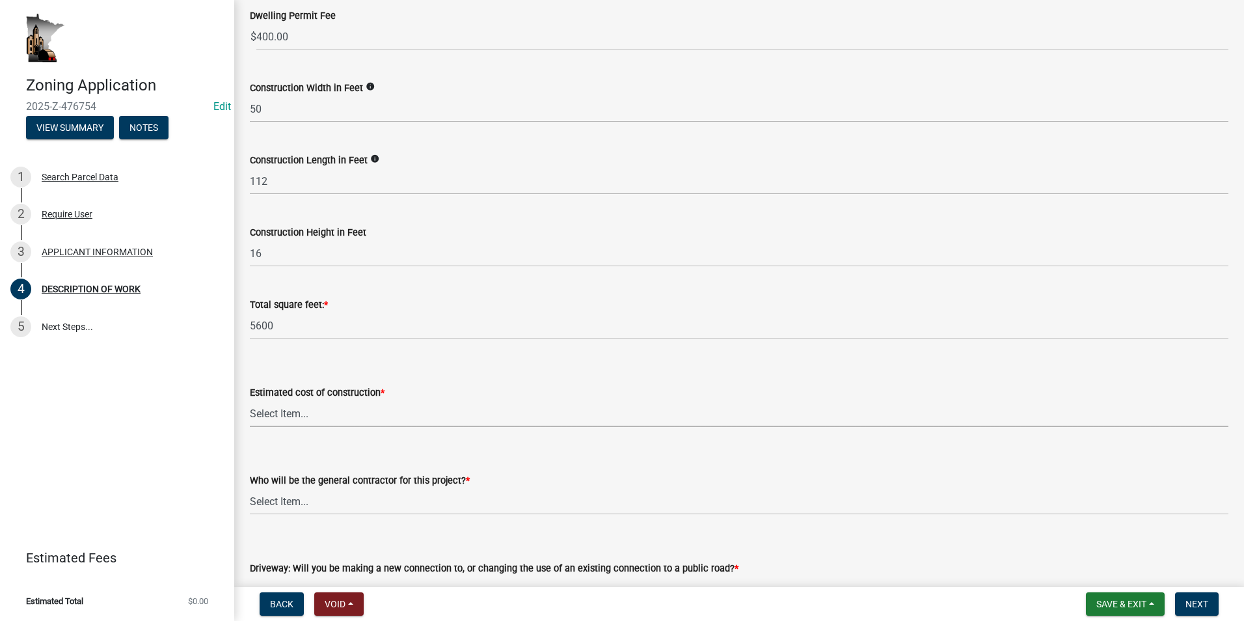
click at [302, 414] on select "Select Item... $0 - $50,000 $50,001 - $100,000 $101,000 - $150,000 $150,001 or …" at bounding box center [739, 413] width 979 height 27
click at [250, 400] on select "Select Item... $0 - $50,000 $50,001 - $100,000 $101,000 - $150,000 $150,001 or …" at bounding box center [739, 413] width 979 height 27
select select "e929572a-d3c1-4656-a5cb-745867c8f3e2"
click at [336, 502] on select "Select Item... Myself Other" at bounding box center [739, 501] width 979 height 27
click at [250, 488] on select "Select Item... Myself Other" at bounding box center [739, 501] width 979 height 27
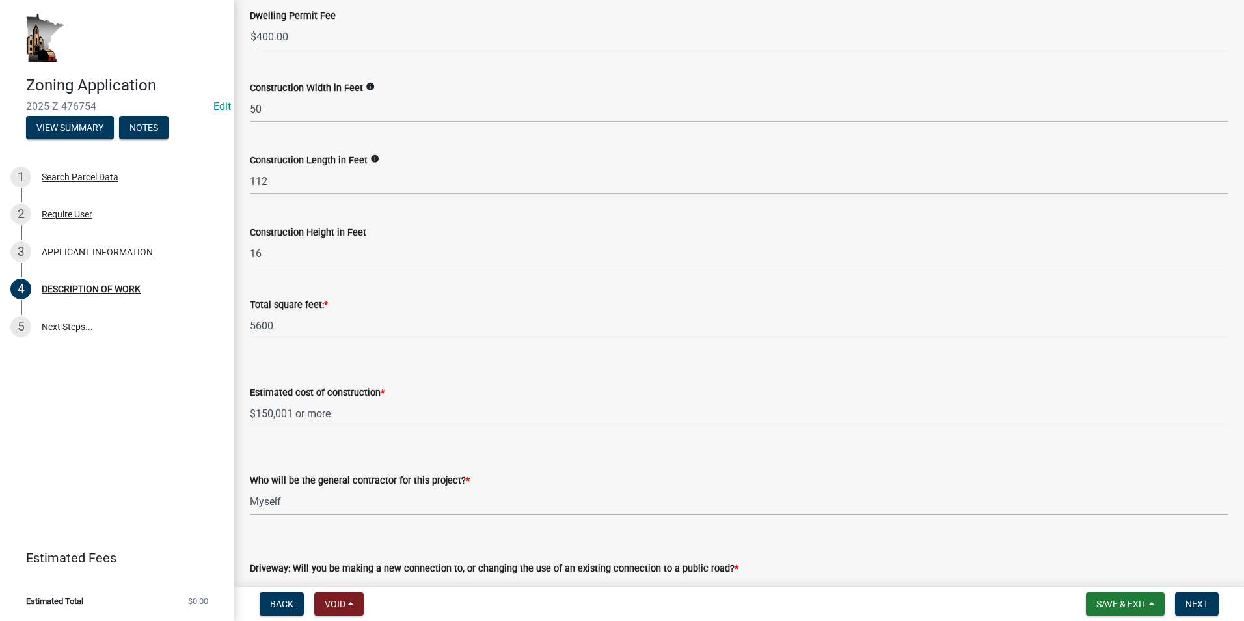
select select "07ce3bd5-44c8-48c7-a7da-ecbfde3ea753"
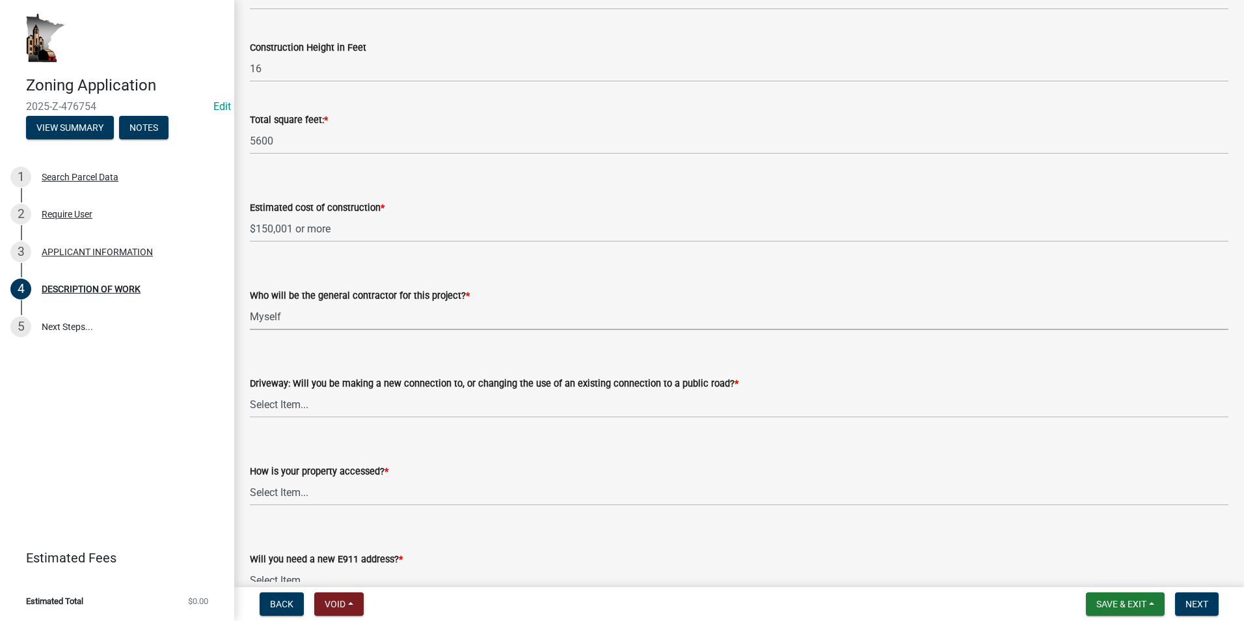
scroll to position [586, 0]
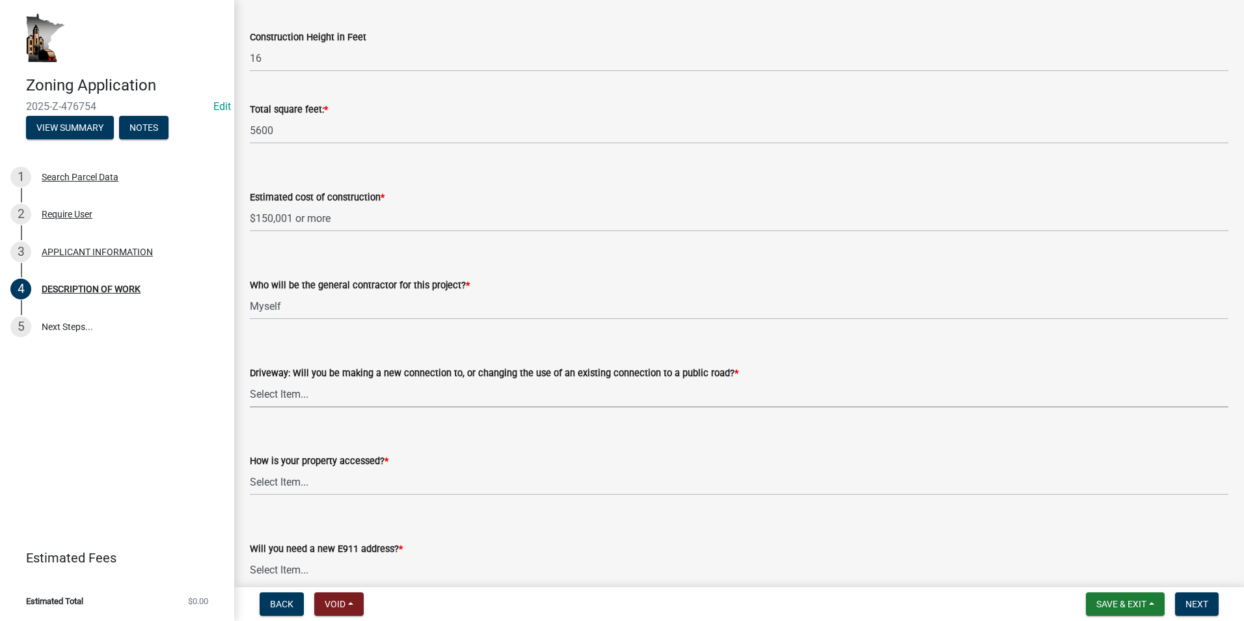
click at [327, 396] on select "Select Item... I am installing a new driveway access to a public road I am chan…" at bounding box center [739, 394] width 979 height 27
click at [250, 381] on select "Select Item... I am installing a new driveway access to a public road I am chan…" at bounding box center [739, 394] width 979 height 27
select select "64518658-e4c7-4c4c-83c2-6b721db56189"
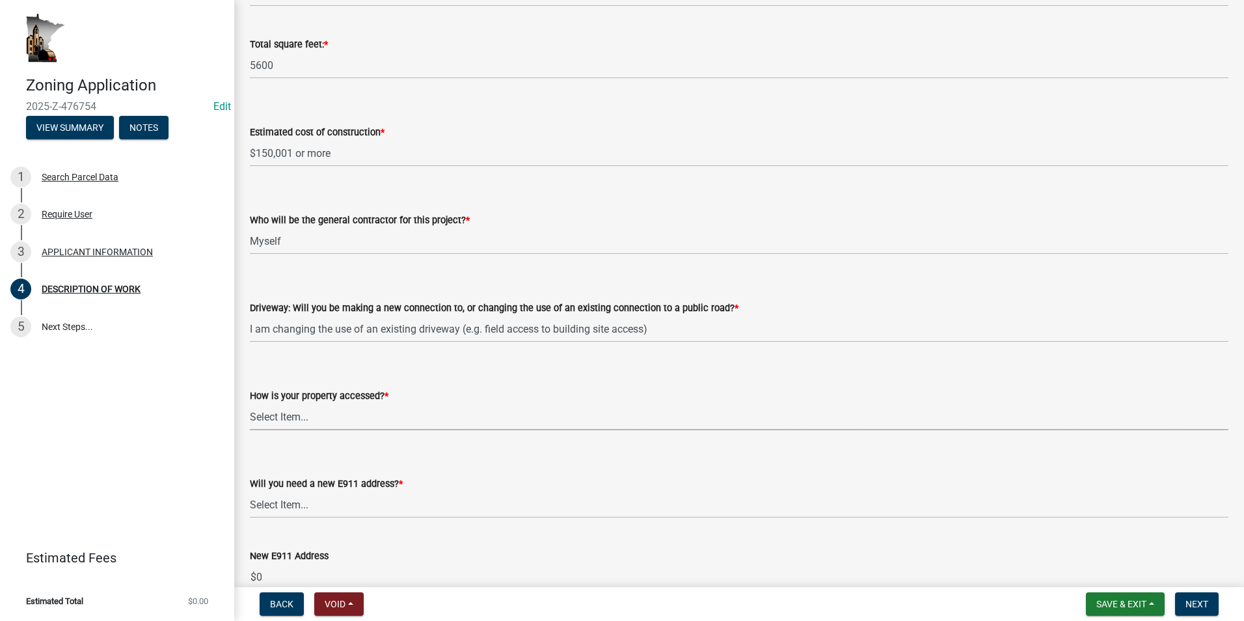
click at [333, 418] on select "Select Item... Access is off a state highway Access is off a county road Access…" at bounding box center [739, 417] width 979 height 27
click at [250, 404] on select "Select Item... Access is off a state highway Access is off a county road Access…" at bounding box center [739, 417] width 979 height 27
select select "cef96780-4810-40e3-9d85-228a56ab53a8"
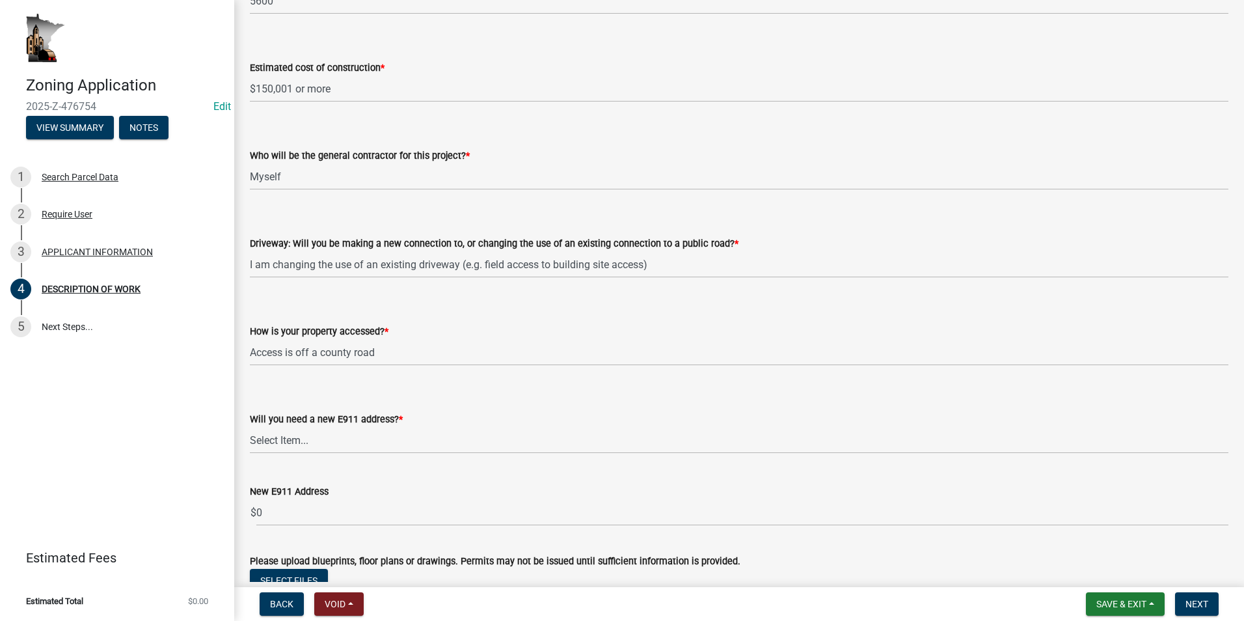
scroll to position [781, 0]
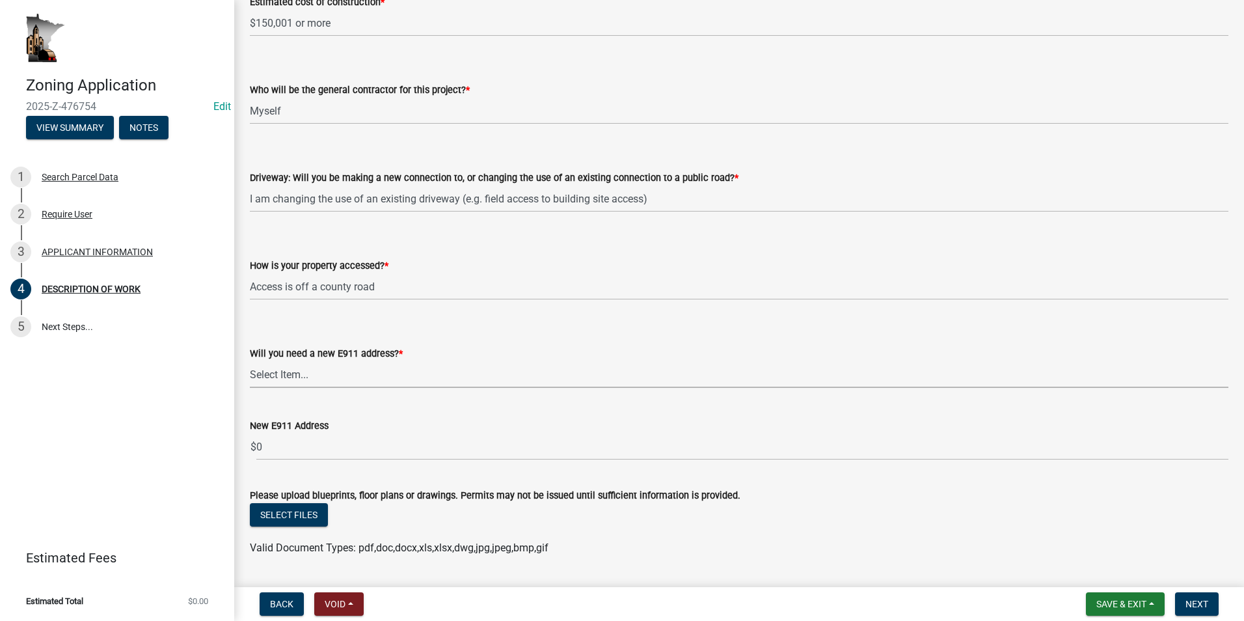
click at [315, 377] on select "Select Item... Yes No" at bounding box center [739, 374] width 979 height 27
click at [250, 374] on select "Select Item... Yes No" at bounding box center [739, 374] width 979 height 27
select select "9be9e7d3-9e70-4da3-86bf-a1318ba5310f"
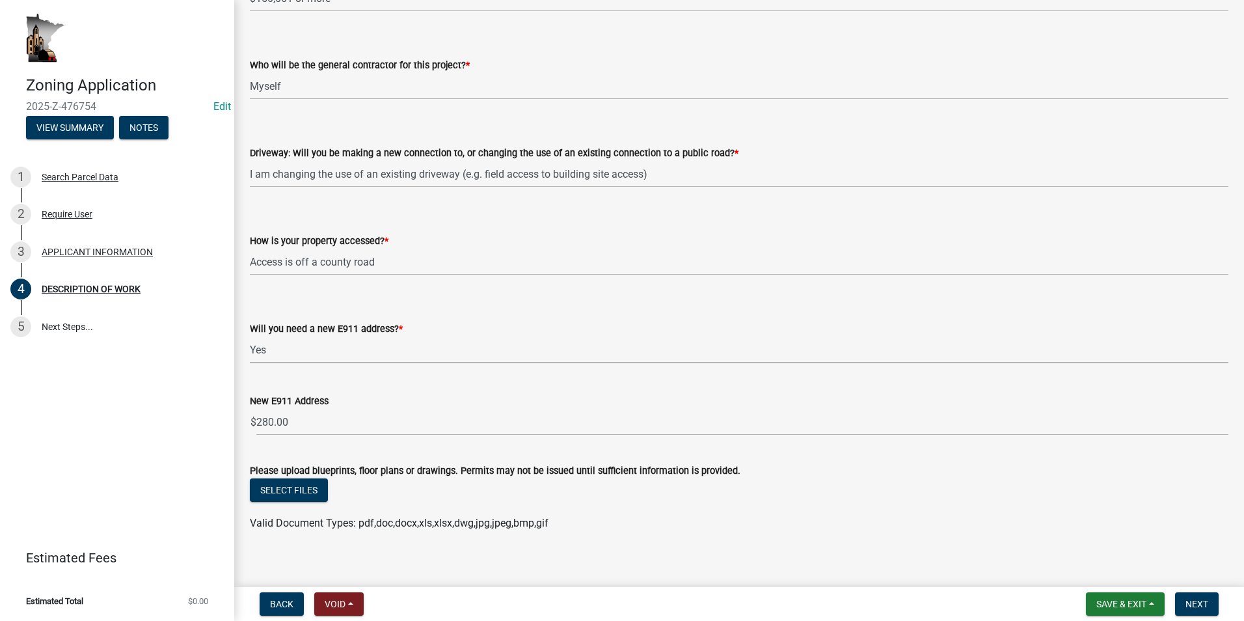
scroll to position [817, 0]
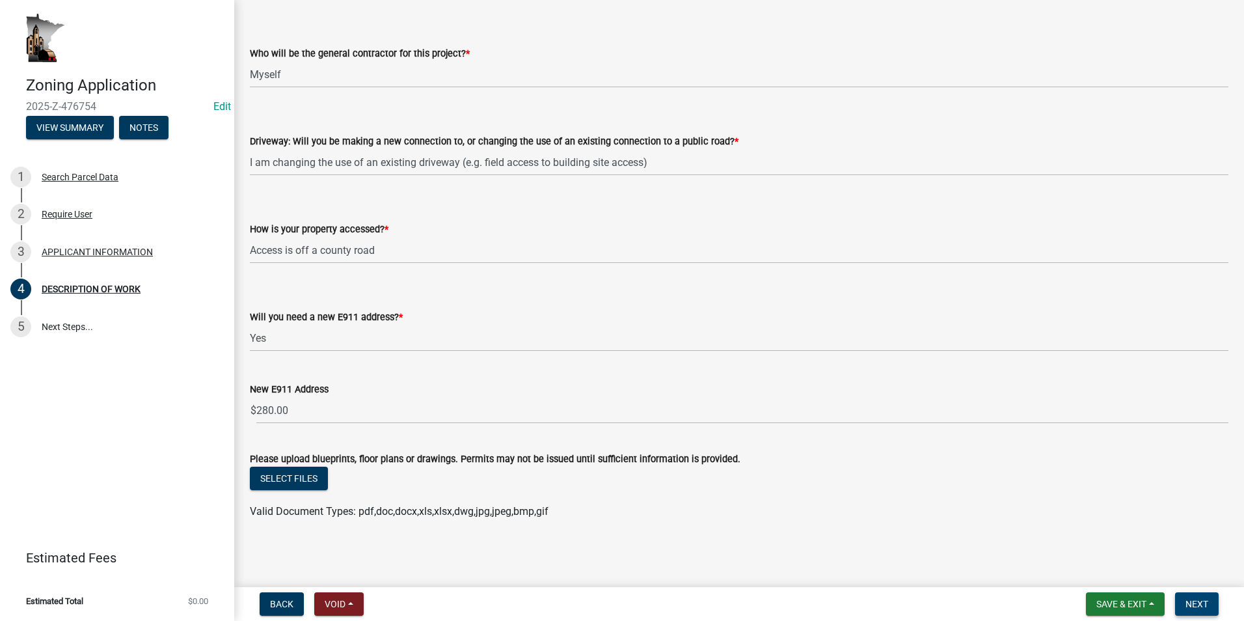
click at [1195, 607] on span "Next" at bounding box center [1197, 604] width 23 height 10
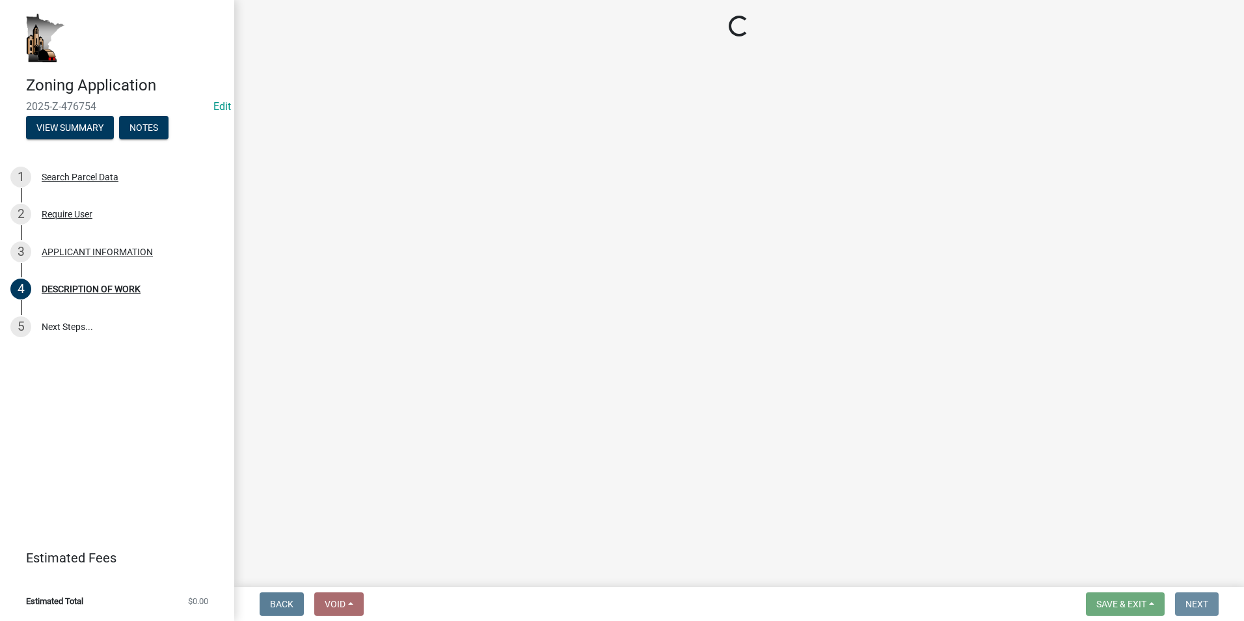
scroll to position [0, 0]
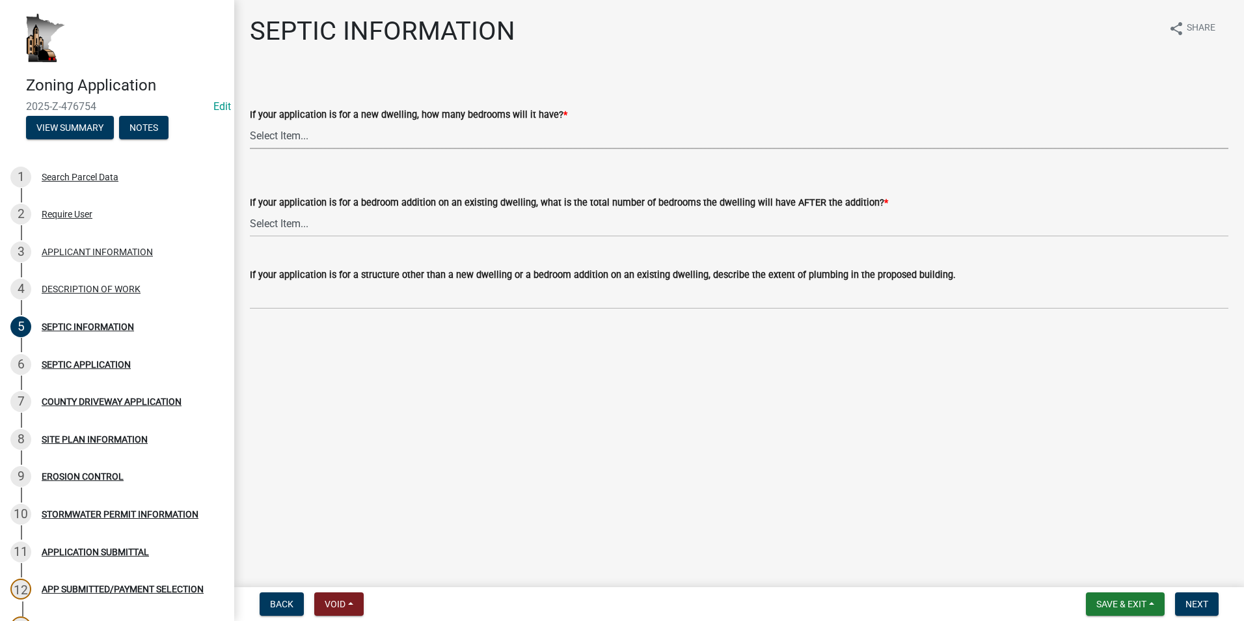
click at [315, 139] on select "Select Item... My application is NOT for a new dwelling. 1 2 3 4 5 6 More than 6" at bounding box center [739, 135] width 979 height 27
click at [250, 122] on select "Select Item... My application is NOT for a new dwelling. 1 2 3 4 5 6 More than 6" at bounding box center [739, 135] width 979 height 27
select select "ffa8c03c-783b-493f-bbe4-768cead083d8"
click at [304, 223] on select "Select Item... My application is NOT for an addition on an existing dwelling. 1…" at bounding box center [739, 223] width 979 height 27
click at [250, 210] on select "Select Item... My application is NOT for an addition on an existing dwelling. 1…" at bounding box center [739, 223] width 979 height 27
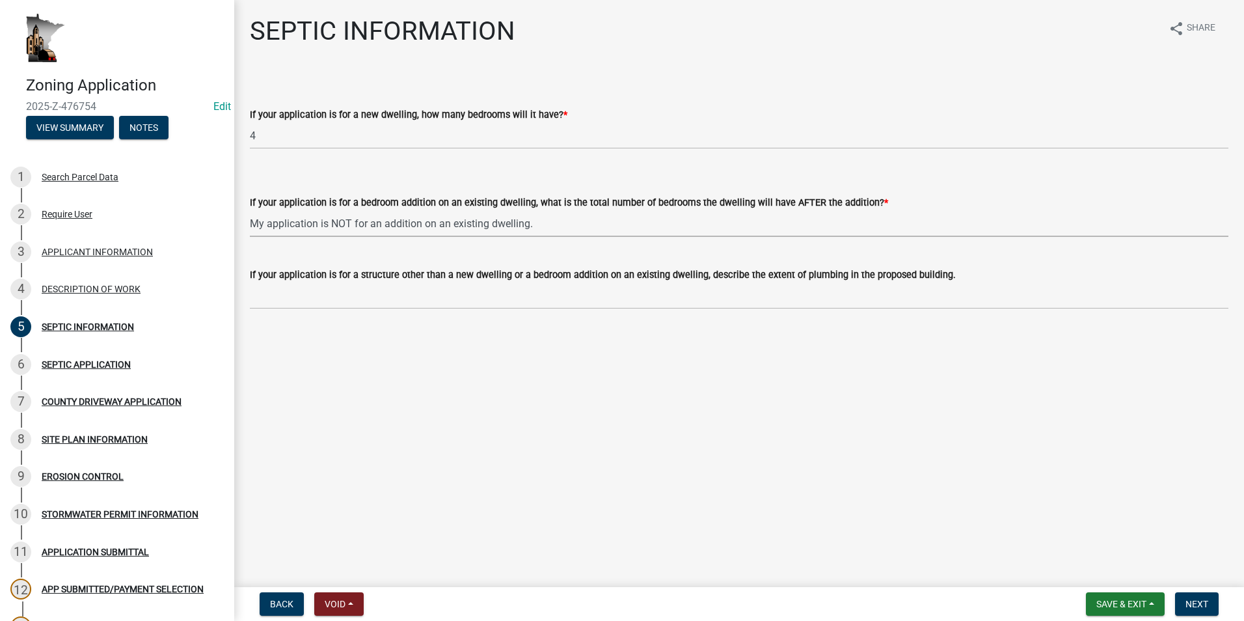
select select "393a6e79-731c-4c45-8900-76e5bd3bc101"
click at [1197, 605] on span "Next" at bounding box center [1197, 604] width 23 height 10
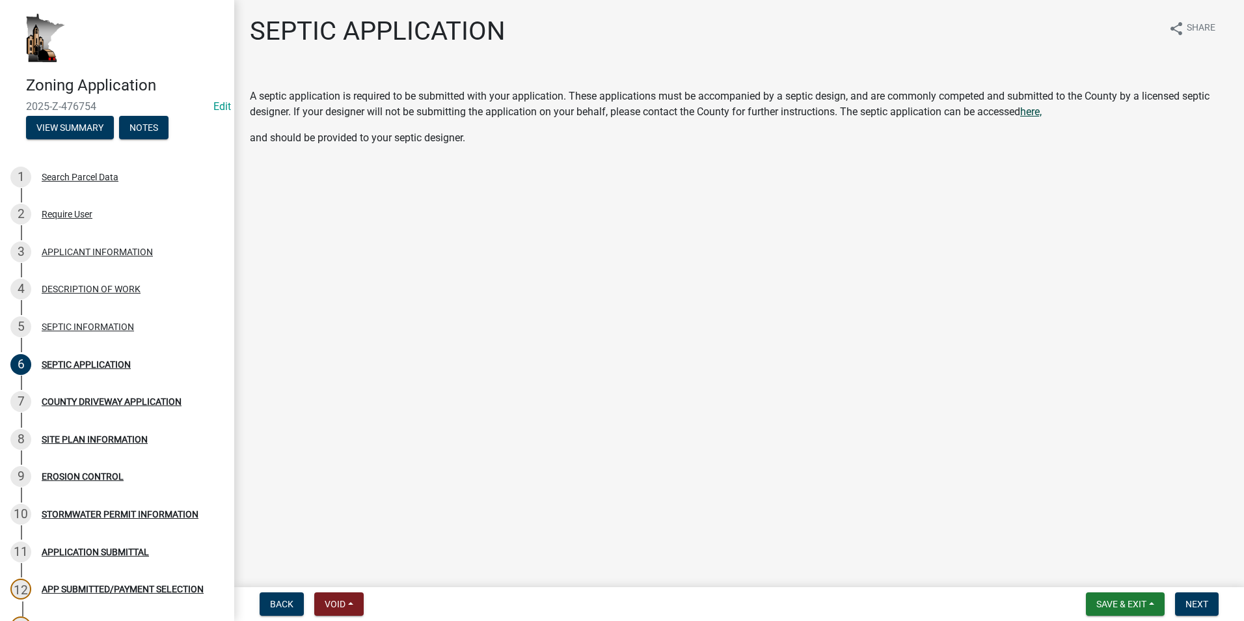
click at [1039, 111] on span "here," at bounding box center [1031, 111] width 21 height 12
click at [1199, 610] on button "Next" at bounding box center [1197, 603] width 44 height 23
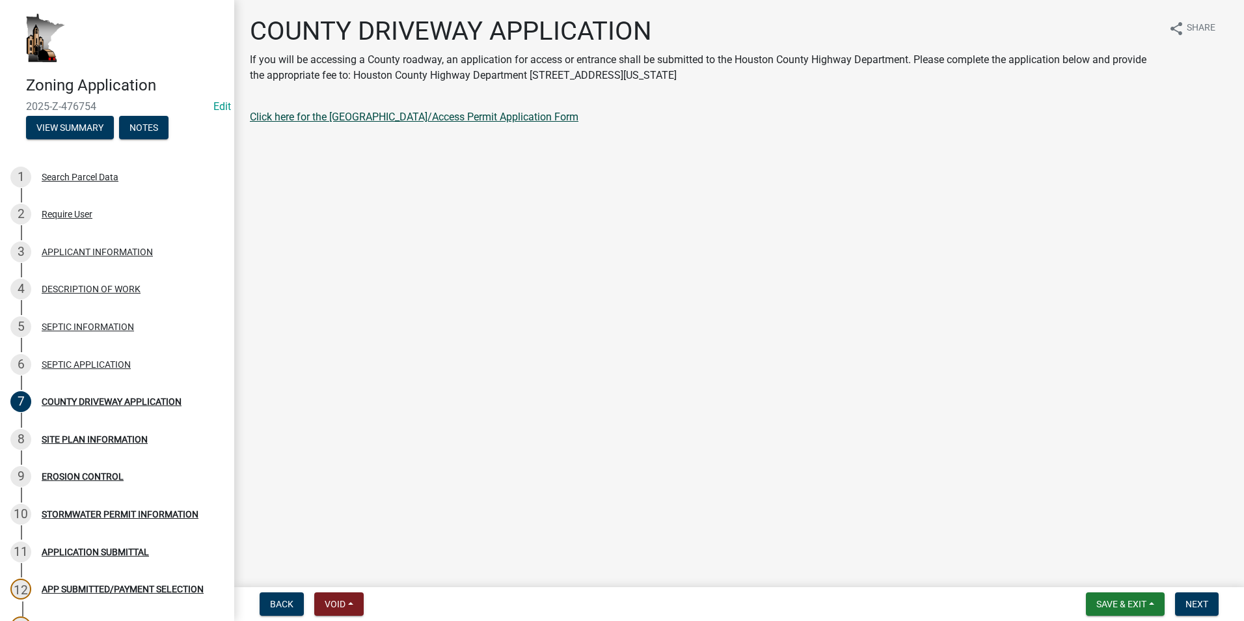
click at [357, 117] on link "Click here for the Houston County Driveway/Access Permit Application Form" at bounding box center [414, 117] width 329 height 12
drag, startPoint x: 1201, startPoint y: 609, endPoint x: 1183, endPoint y: 609, distance: 17.6
click at [1201, 609] on span "Next" at bounding box center [1197, 604] width 23 height 10
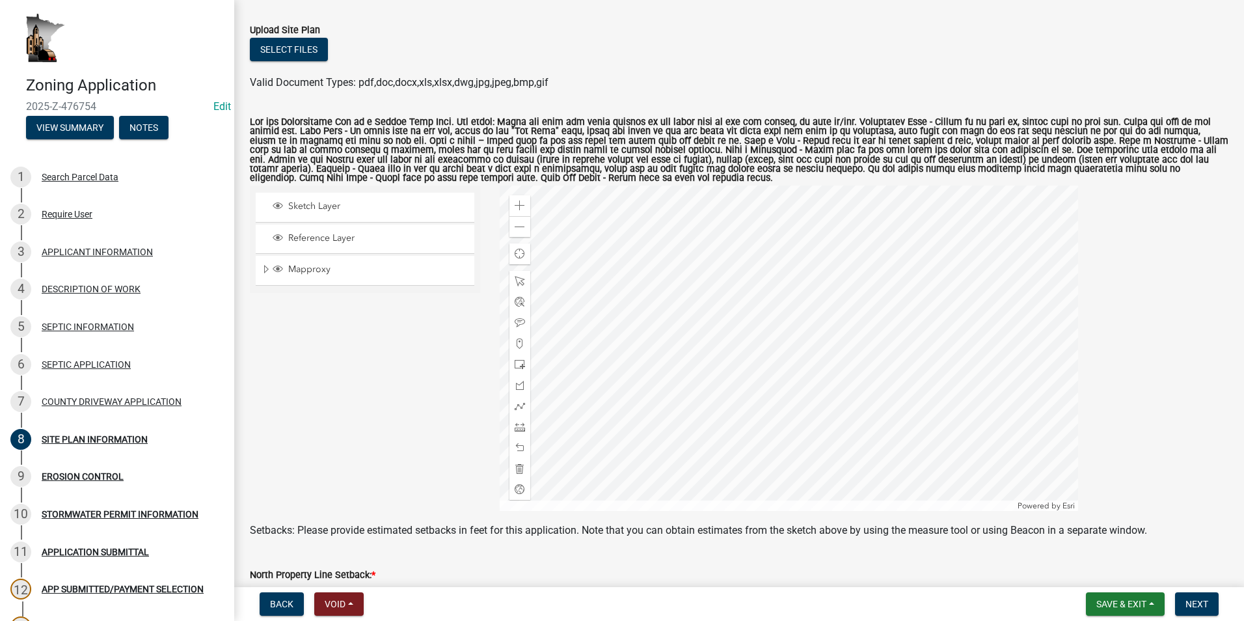
scroll to position [130, 0]
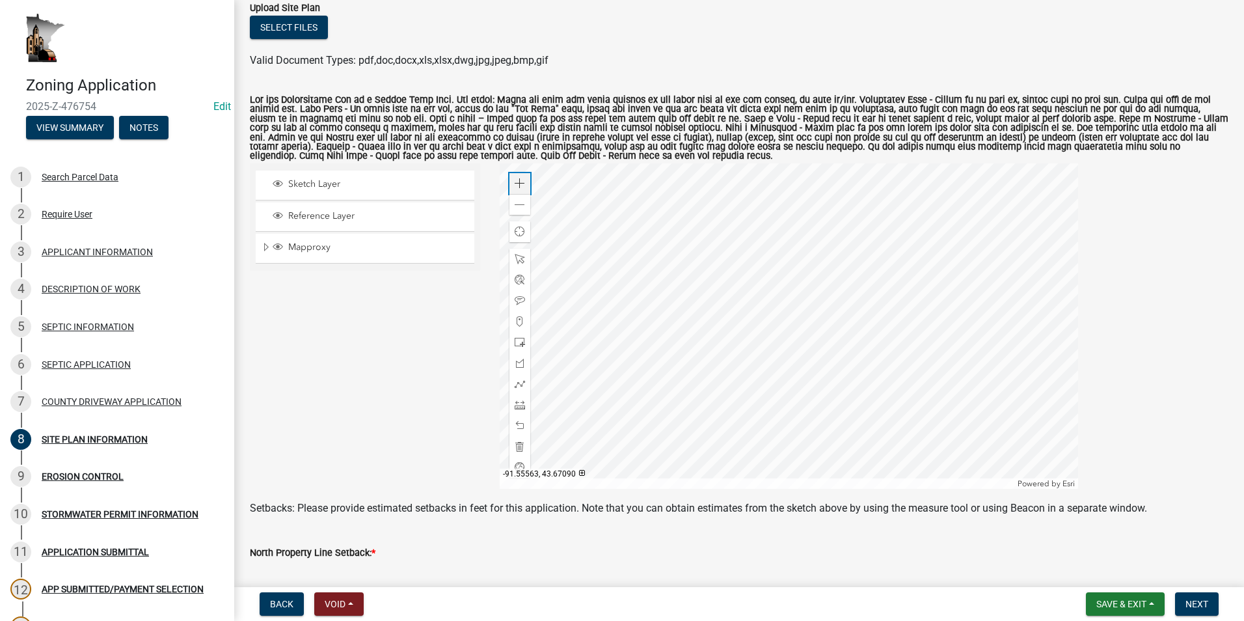
click at [517, 182] on span at bounding box center [520, 183] width 10 height 10
click at [675, 292] on div at bounding box center [789, 325] width 579 height 325
click at [677, 295] on div at bounding box center [789, 325] width 579 height 325
click at [534, 342] on body "Internet Explorer does NOT work with GeoPermits. Get a new browser for more sec…" at bounding box center [622, 310] width 1244 height 621
click at [744, 342] on div at bounding box center [789, 325] width 579 height 325
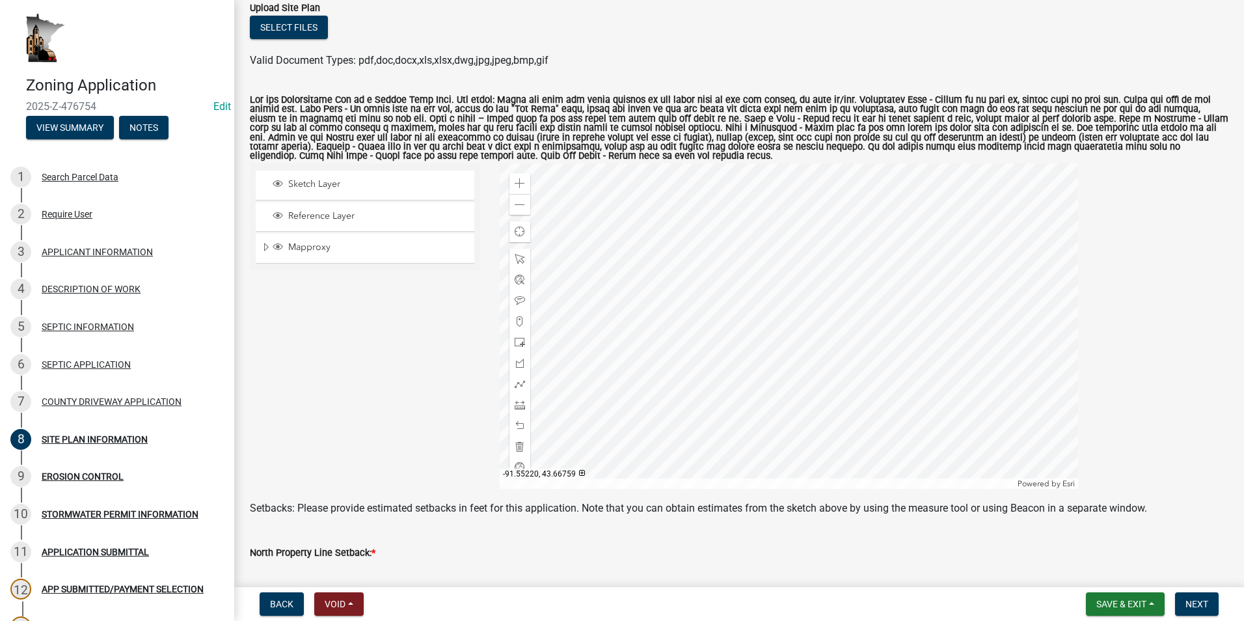
click at [439, 347] on div "Sketch Layer Reference Layer Mapproxy NG911 Address Points Wells_MWI_Jan_2018 C…" at bounding box center [365, 325] width 250 height 325
drag, startPoint x: 519, startPoint y: 346, endPoint x: 569, endPoint y: 348, distance: 49.5
click at [541, 346] on body "Internet Explorer does NOT work with GeoPermits. Get a new browser for more sec…" at bounding box center [622, 310] width 1244 height 621
click at [745, 342] on div at bounding box center [789, 325] width 579 height 325
drag, startPoint x: 449, startPoint y: 335, endPoint x: 527, endPoint y: 337, distance: 78.1
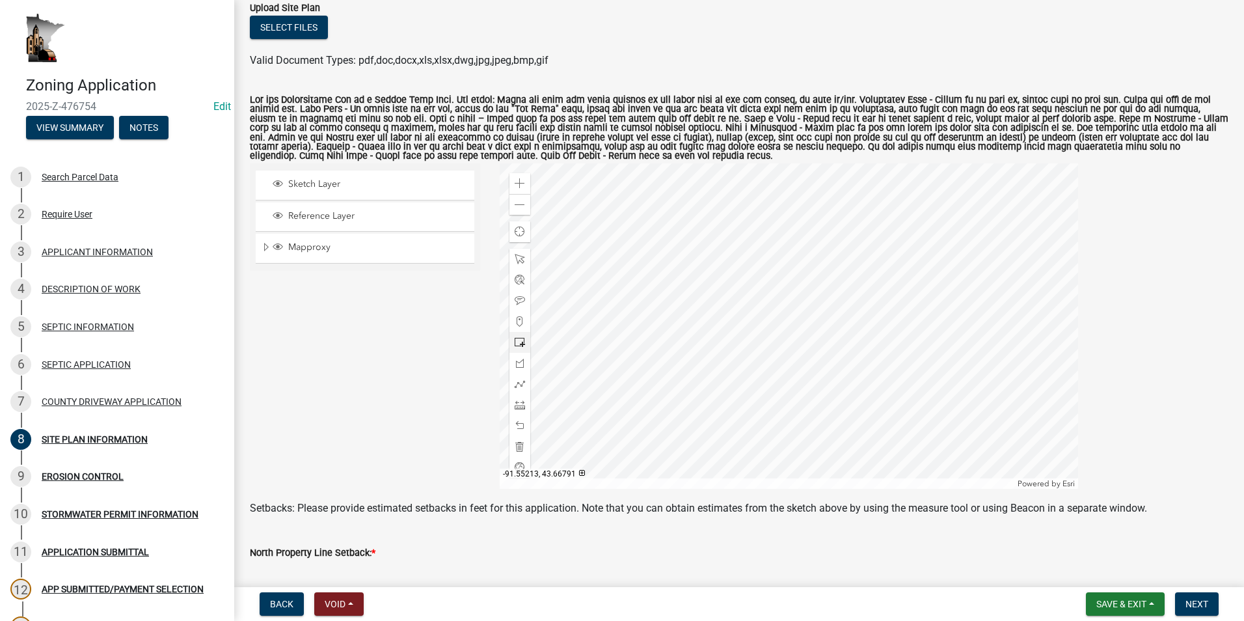
click at [452, 335] on div "Sketch Layer Reference Layer Mapproxy NG911 Address Points Wells_MWI_Jan_2018 C…" at bounding box center [365, 325] width 250 height 325
click at [598, 329] on div at bounding box center [789, 325] width 579 height 325
click at [515, 343] on span at bounding box center [520, 342] width 10 height 10
click at [744, 340] on div at bounding box center [789, 325] width 579 height 325
click at [517, 261] on span at bounding box center [520, 259] width 10 height 10
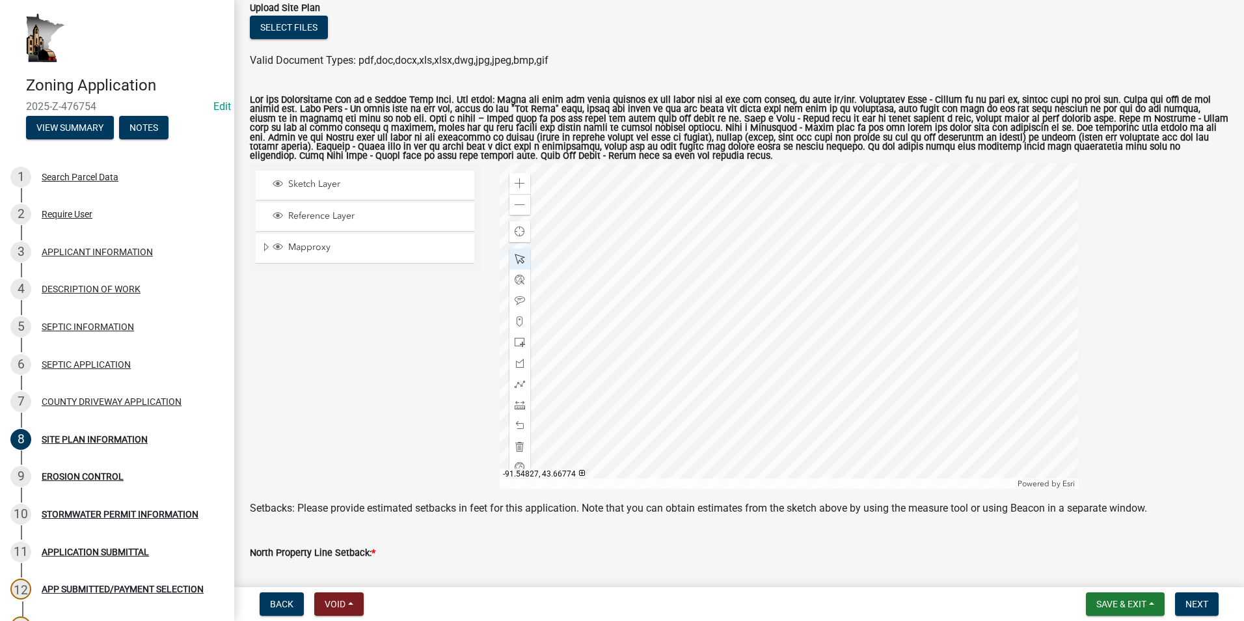
click at [740, 335] on div at bounding box center [789, 325] width 579 height 325
click at [836, 254] on span "Close" at bounding box center [839, 252] width 10 height 10
click at [731, 324] on div at bounding box center [789, 325] width 579 height 325
click at [741, 333] on div at bounding box center [789, 325] width 579 height 325
click at [745, 362] on div at bounding box center [789, 325] width 579 height 325
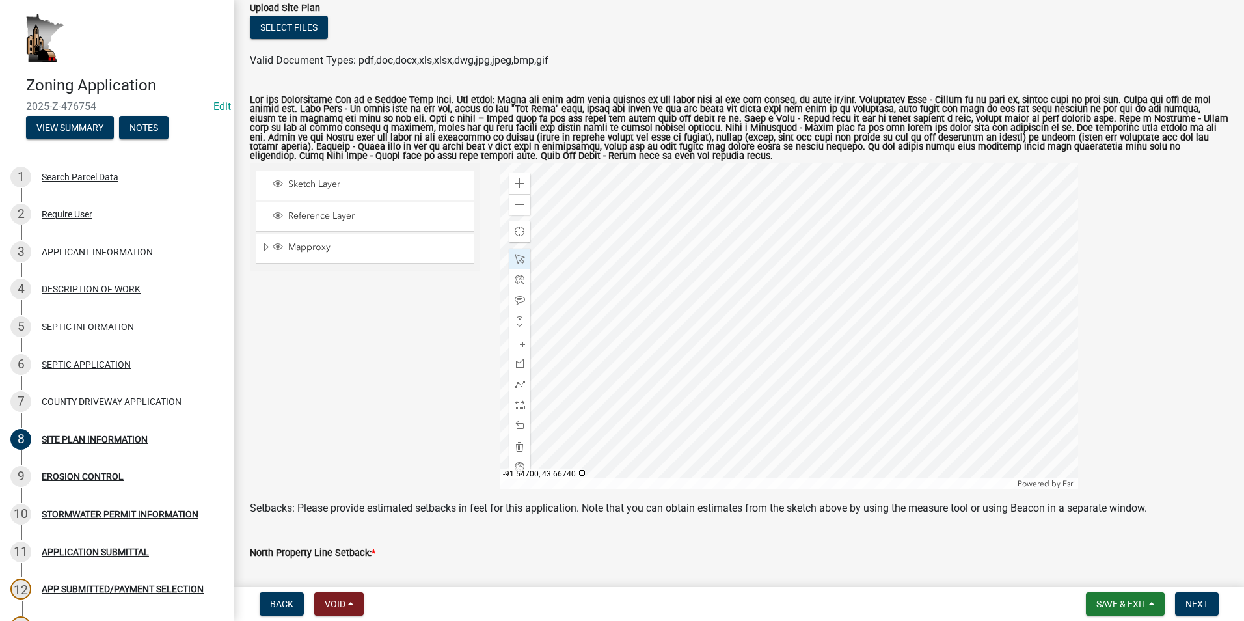
click at [795, 362] on div at bounding box center [789, 325] width 579 height 325
click at [795, 360] on div at bounding box center [789, 325] width 579 height 325
click at [795, 350] on div at bounding box center [789, 325] width 579 height 325
drag, startPoint x: 515, startPoint y: 402, endPoint x: 562, endPoint y: 407, distance: 46.4
click at [541, 404] on body "Internet Explorer does NOT work with GeoPermits. Get a new browser for more sec…" at bounding box center [622, 310] width 1244 height 621
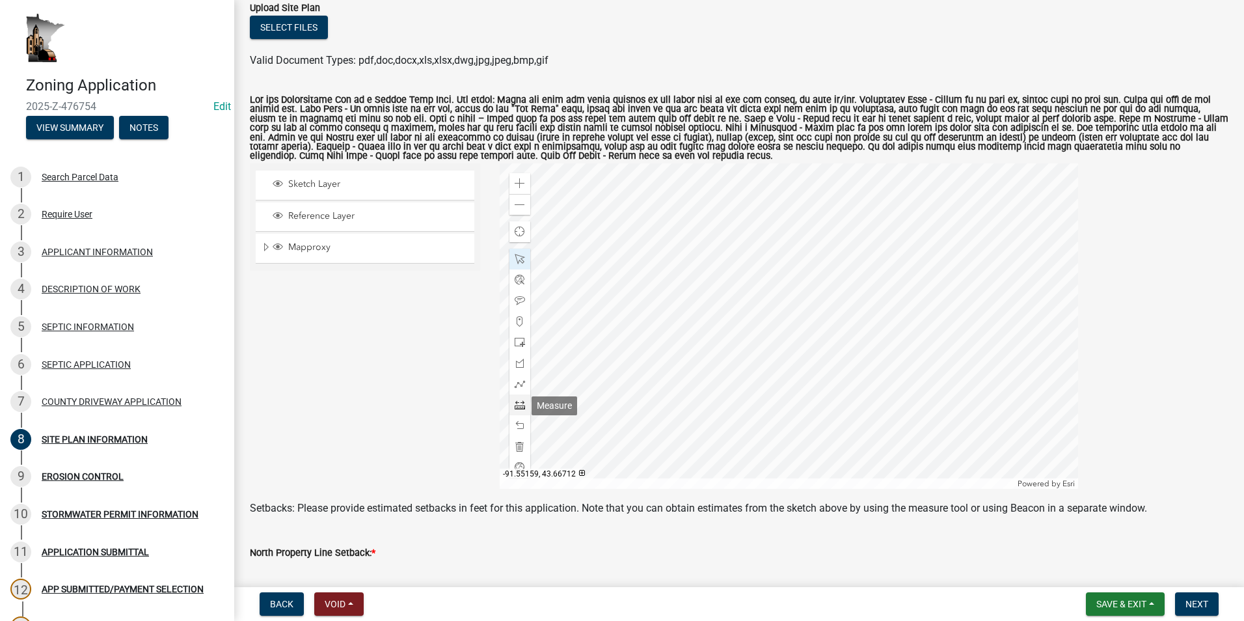
click at [519, 402] on span at bounding box center [520, 405] width 10 height 10
click at [799, 394] on div at bounding box center [789, 325] width 579 height 325
click at [516, 426] on span at bounding box center [520, 425] width 10 height 10
drag, startPoint x: 512, startPoint y: 260, endPoint x: 541, endPoint y: 264, distance: 29.5
click at [515, 260] on span at bounding box center [520, 259] width 10 height 10
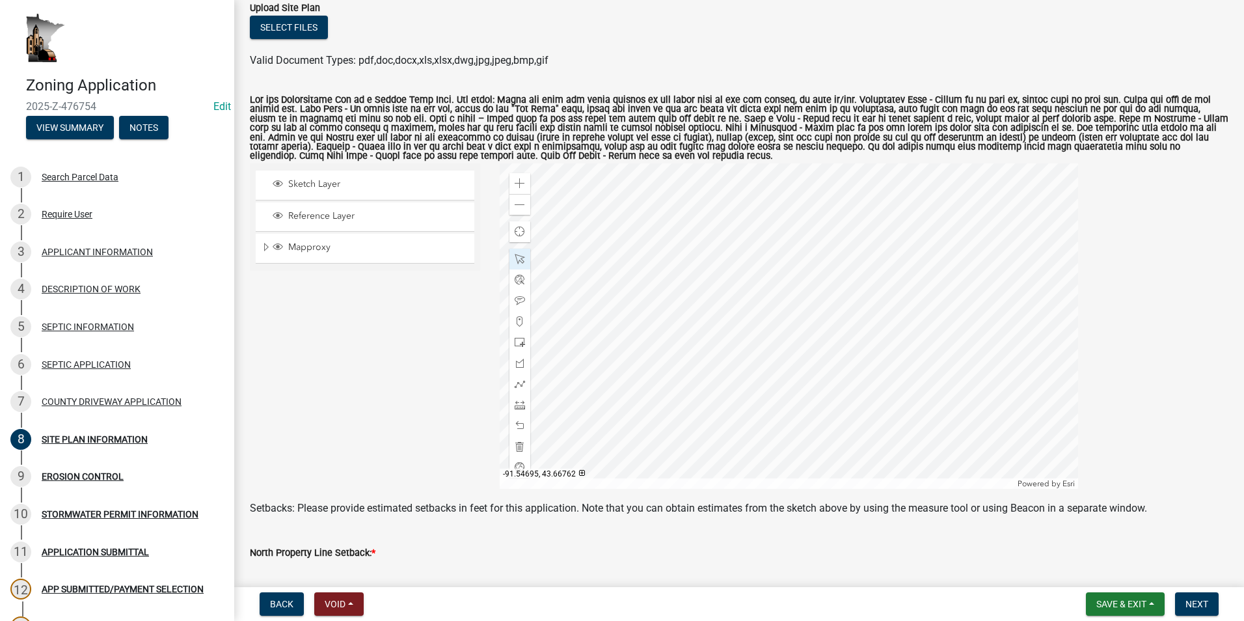
click at [797, 350] on div at bounding box center [789, 325] width 579 height 325
click at [795, 358] on div at bounding box center [789, 325] width 579 height 325
click at [889, 276] on span "Close" at bounding box center [894, 276] width 10 height 10
click at [801, 364] on div at bounding box center [789, 325] width 579 height 325
click at [515, 403] on span at bounding box center [520, 405] width 10 height 10
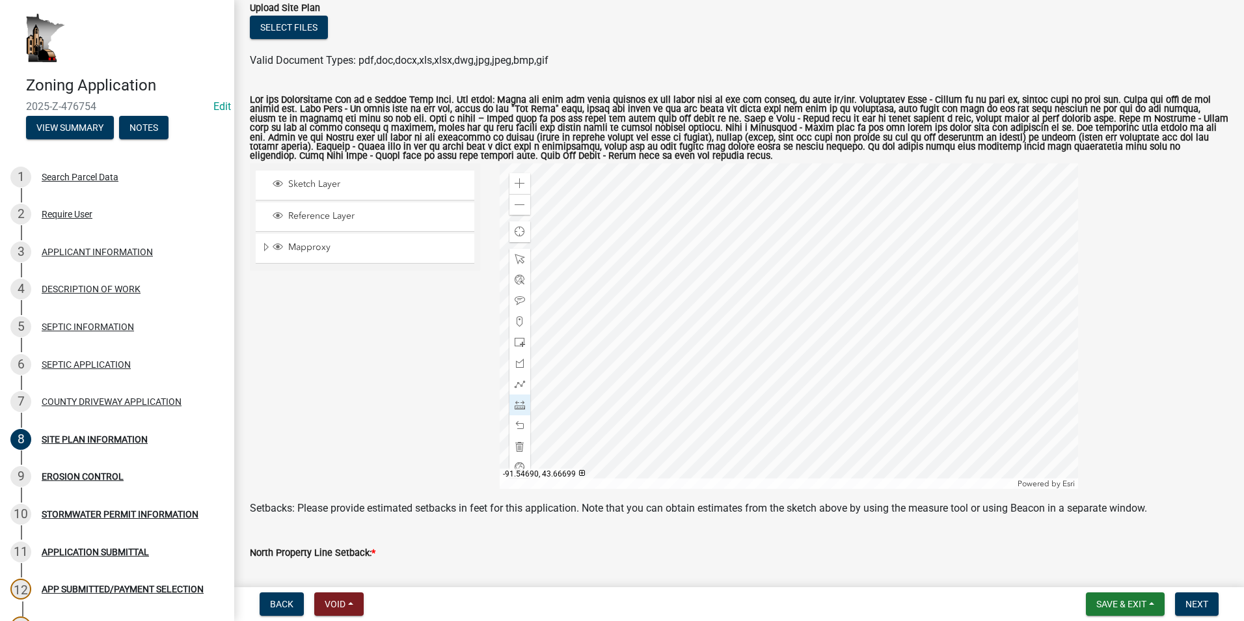
click at [799, 400] on div at bounding box center [789, 325] width 579 height 325
click at [799, 379] on div at bounding box center [789, 325] width 579 height 325
click at [534, 364] on div at bounding box center [789, 325] width 579 height 325
click at [780, 366] on div at bounding box center [789, 325] width 579 height 325
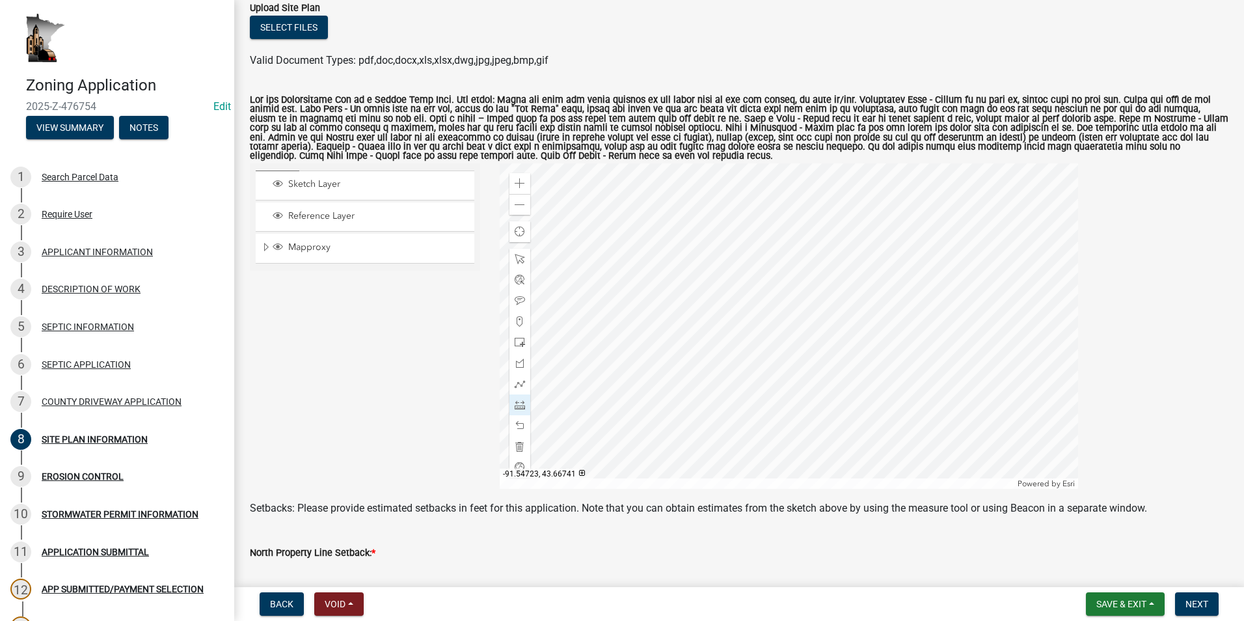
click at [780, 366] on div at bounding box center [789, 325] width 579 height 325
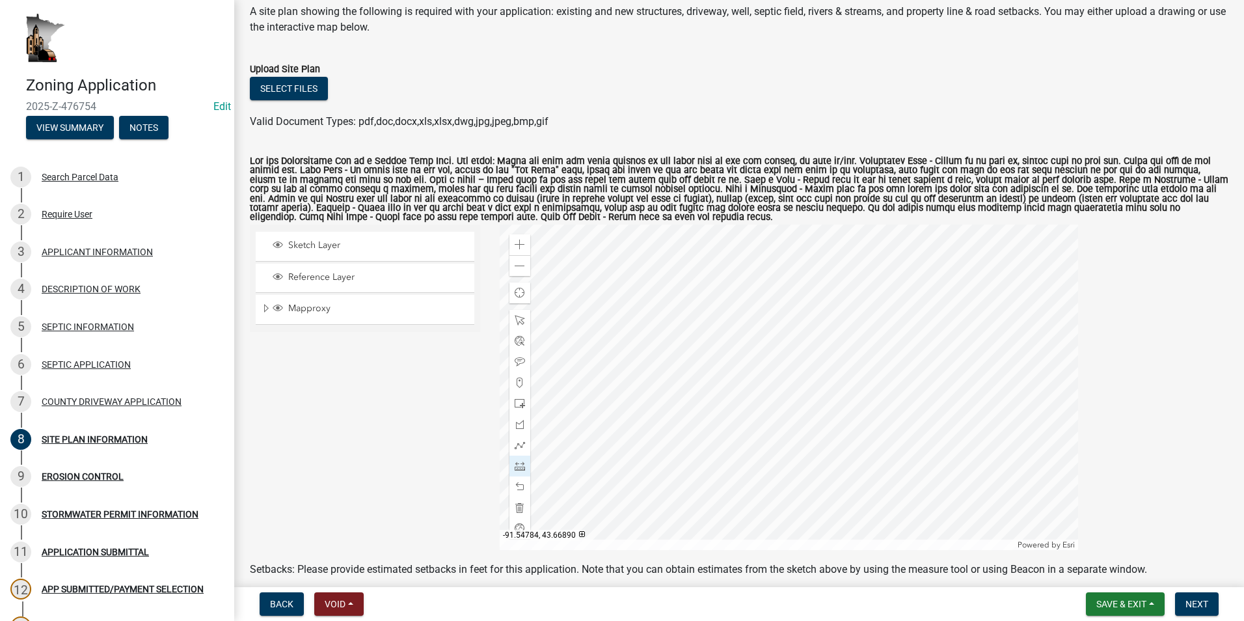
scroll to position [65, 0]
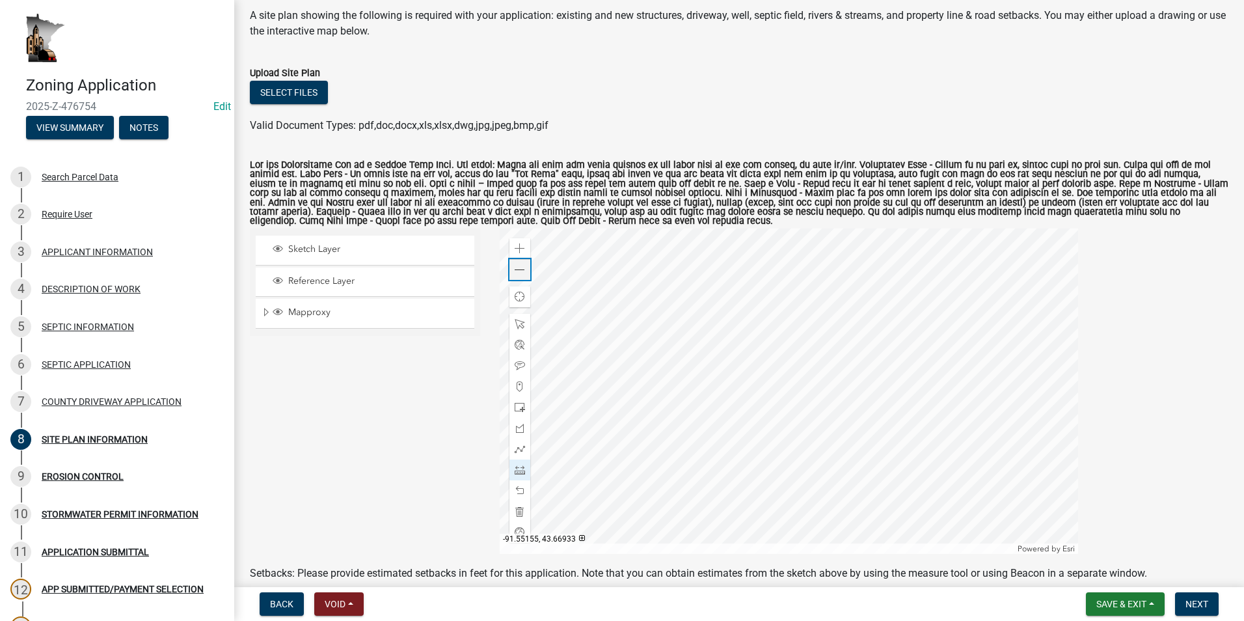
click at [519, 273] on span at bounding box center [520, 270] width 10 height 10
click at [791, 402] on div at bounding box center [789, 390] width 579 height 325
click at [788, 284] on div at bounding box center [789, 390] width 579 height 325
click at [800, 409] on div at bounding box center [789, 390] width 579 height 325
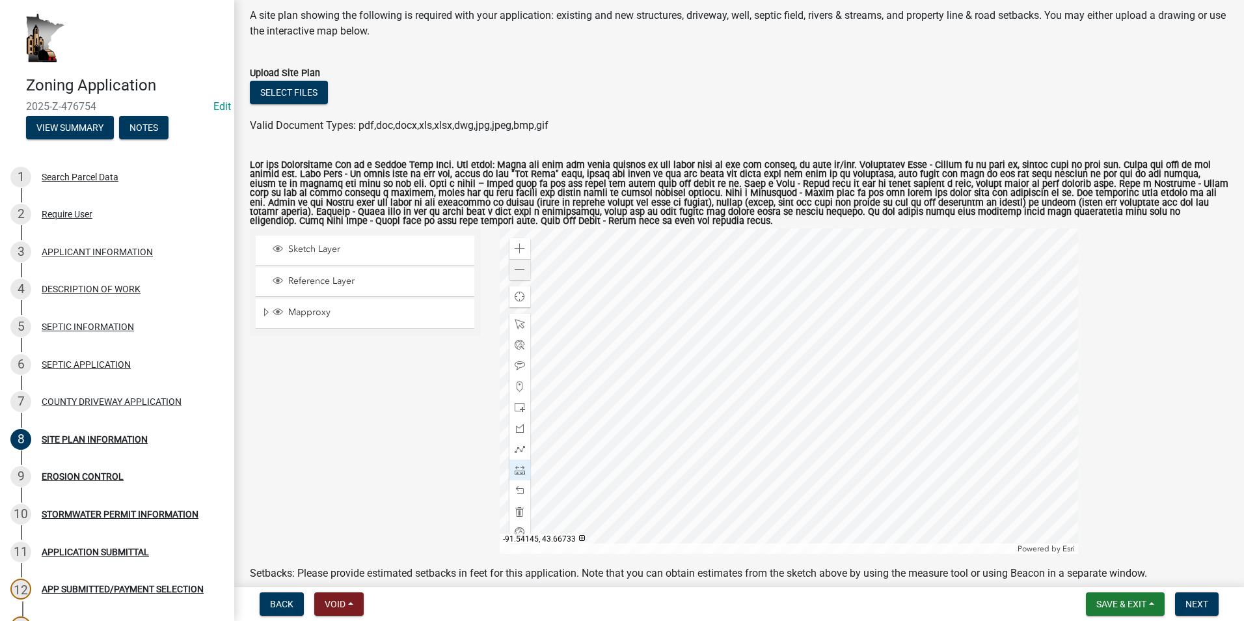
click at [950, 415] on div at bounding box center [789, 390] width 579 height 325
click at [724, 367] on div at bounding box center [789, 390] width 579 height 325
click at [783, 326] on div at bounding box center [789, 390] width 579 height 325
click at [771, 353] on div at bounding box center [789, 390] width 579 height 325
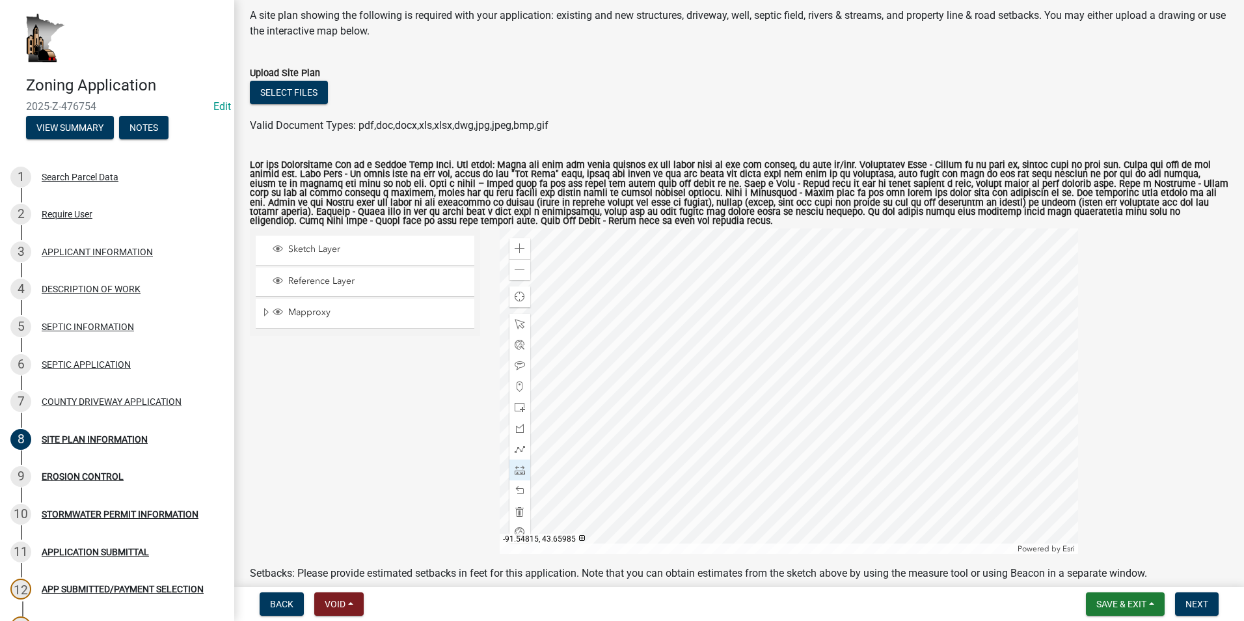
click at [768, 497] on div at bounding box center [789, 390] width 579 height 325
click at [518, 320] on span at bounding box center [520, 324] width 10 height 10
click at [759, 420] on div at bounding box center [789, 390] width 579 height 325
click at [784, 479] on div at bounding box center [789, 390] width 579 height 325
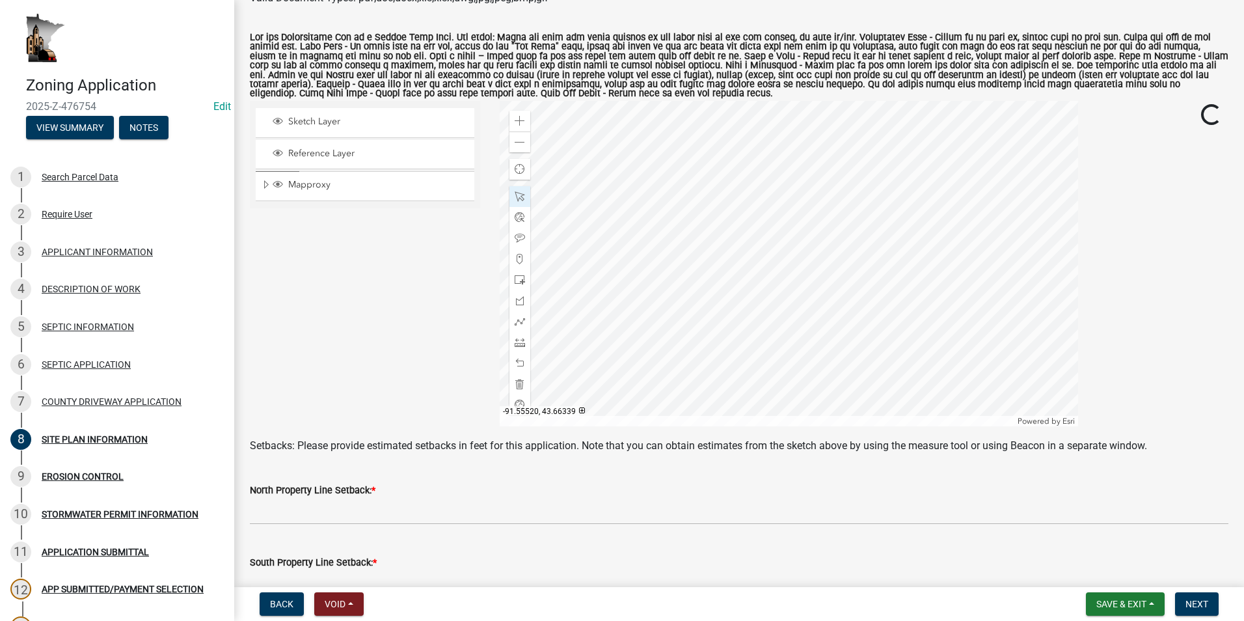
scroll to position [195, 0]
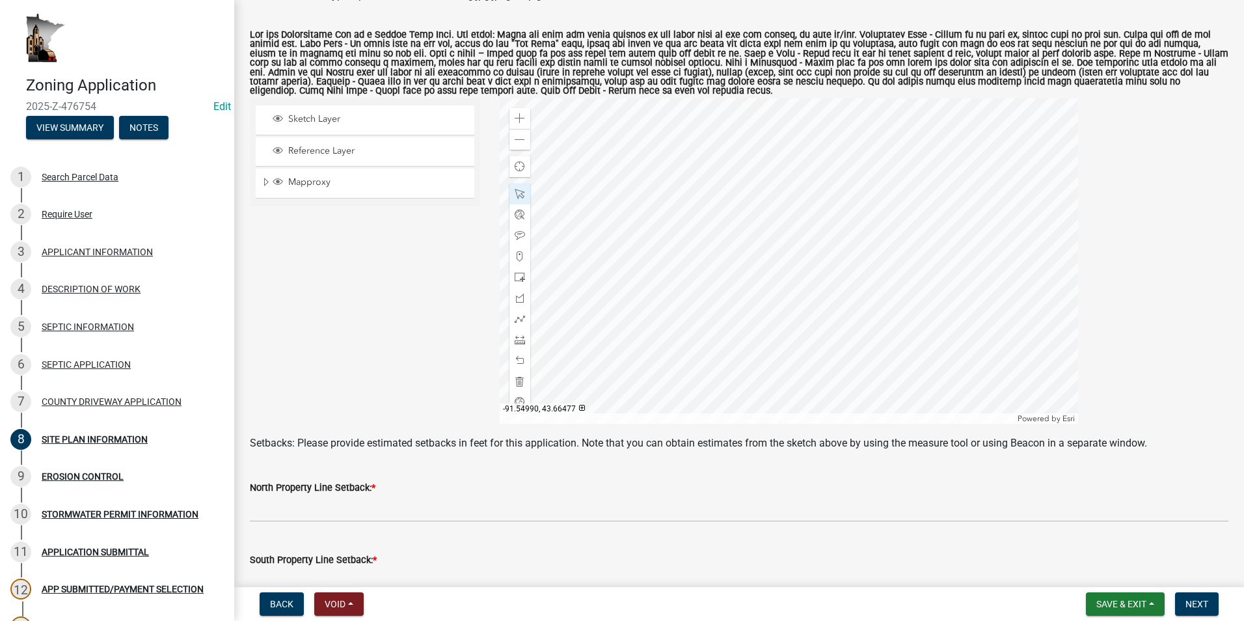
click at [646, 322] on div at bounding box center [789, 260] width 579 height 325
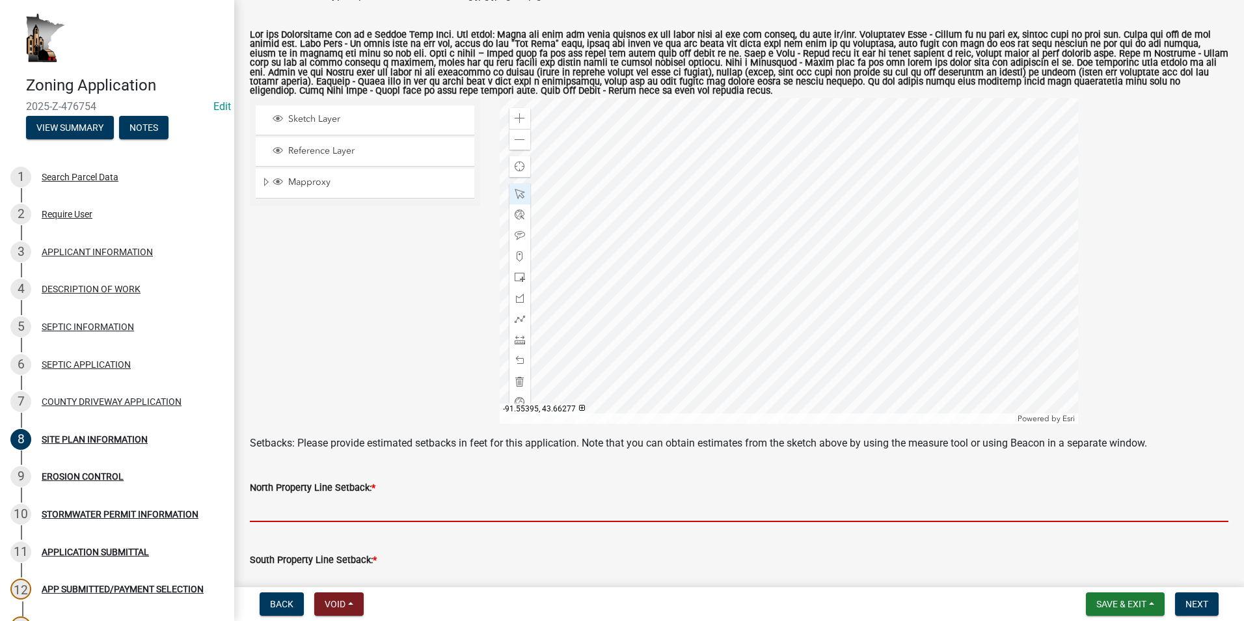
click at [331, 506] on input "text" at bounding box center [739, 508] width 979 height 27
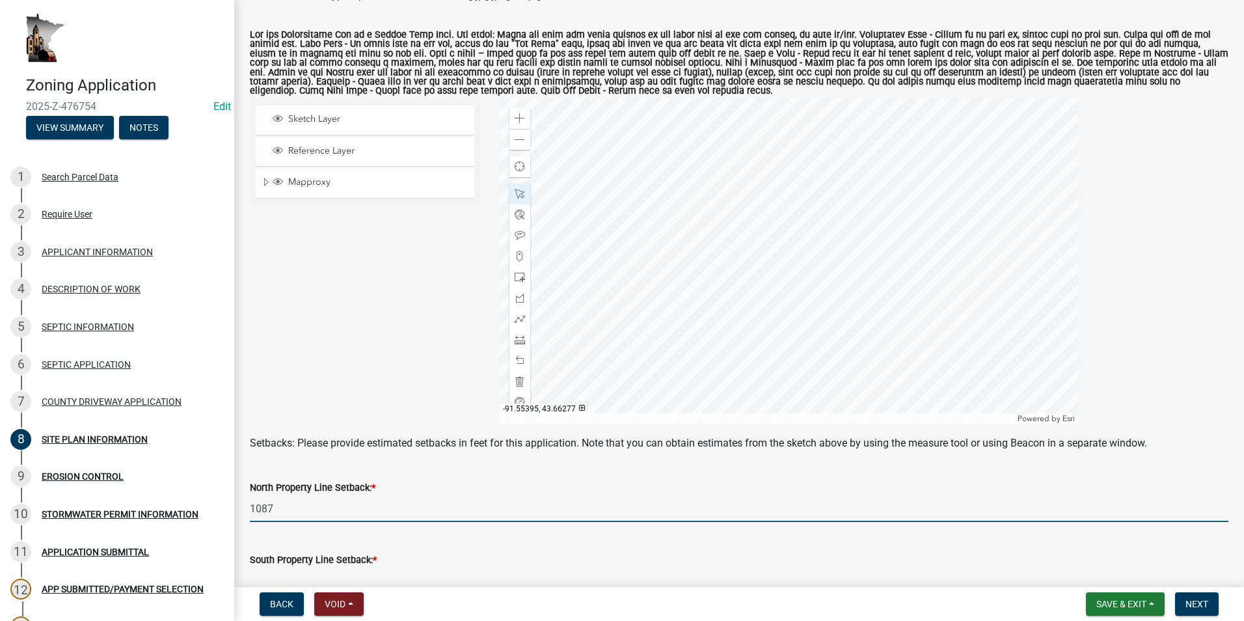
scroll to position [260, 0]
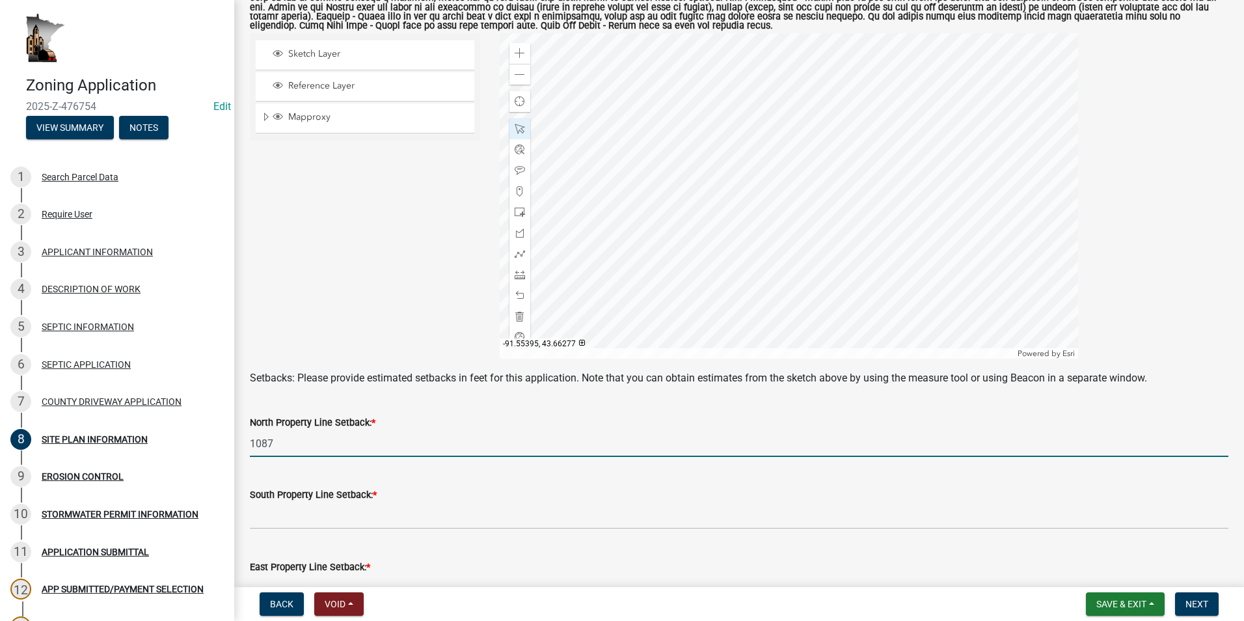
type input "1087"
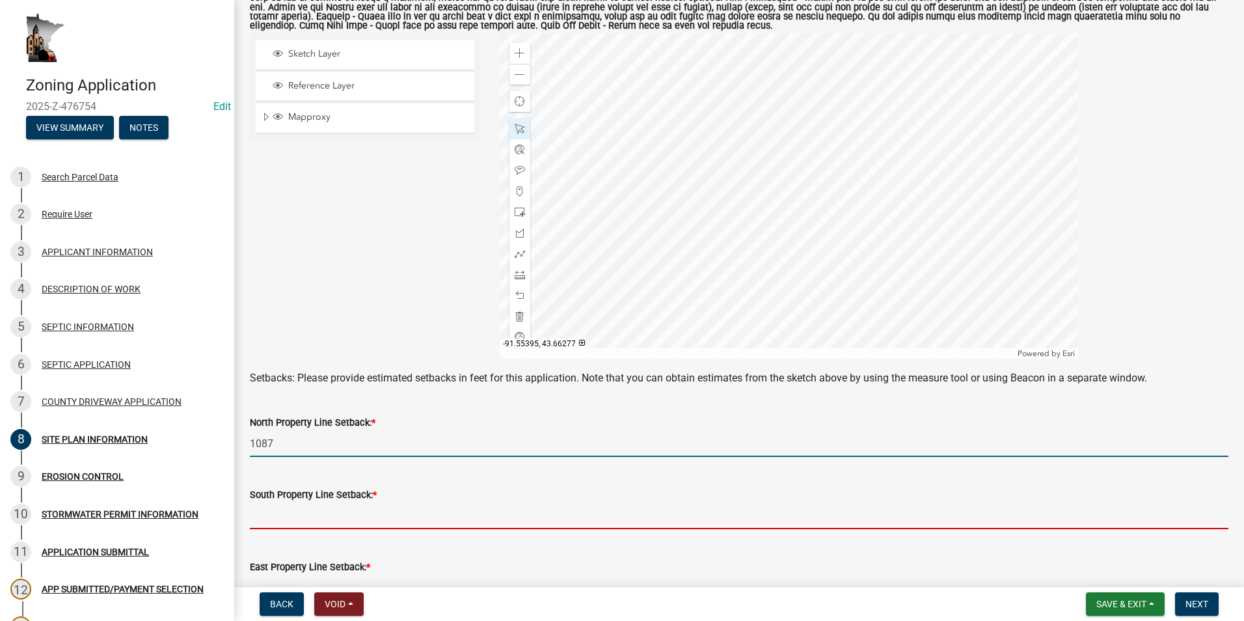
click at [273, 506] on input "text" at bounding box center [739, 515] width 979 height 27
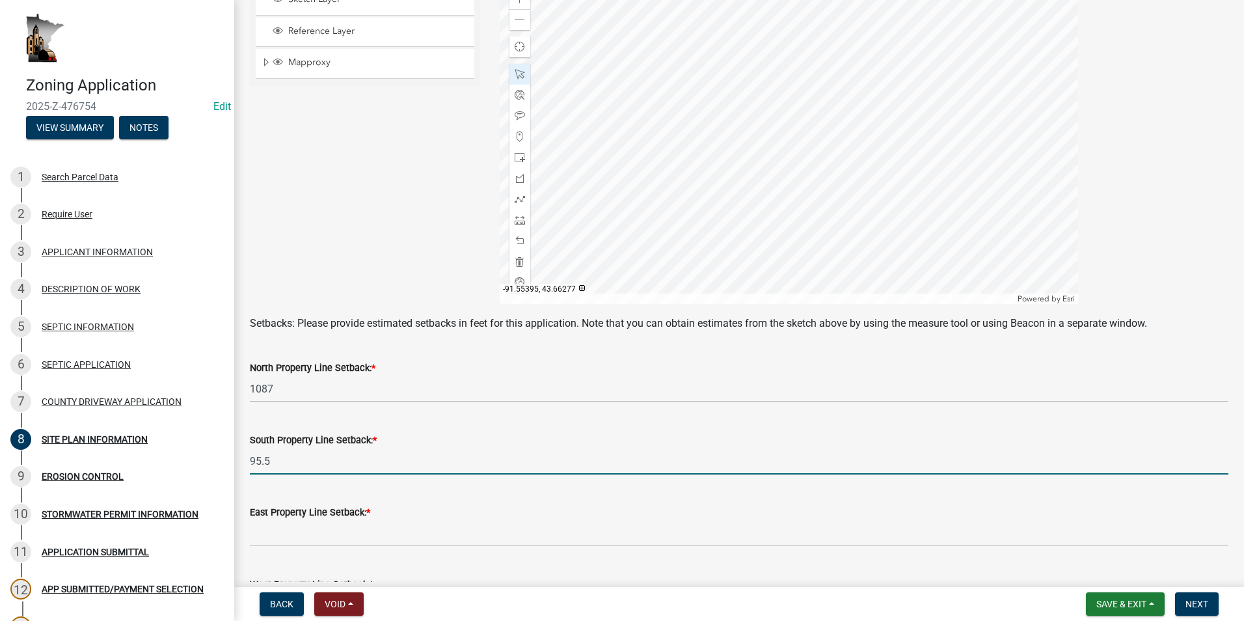
scroll to position [325, 0]
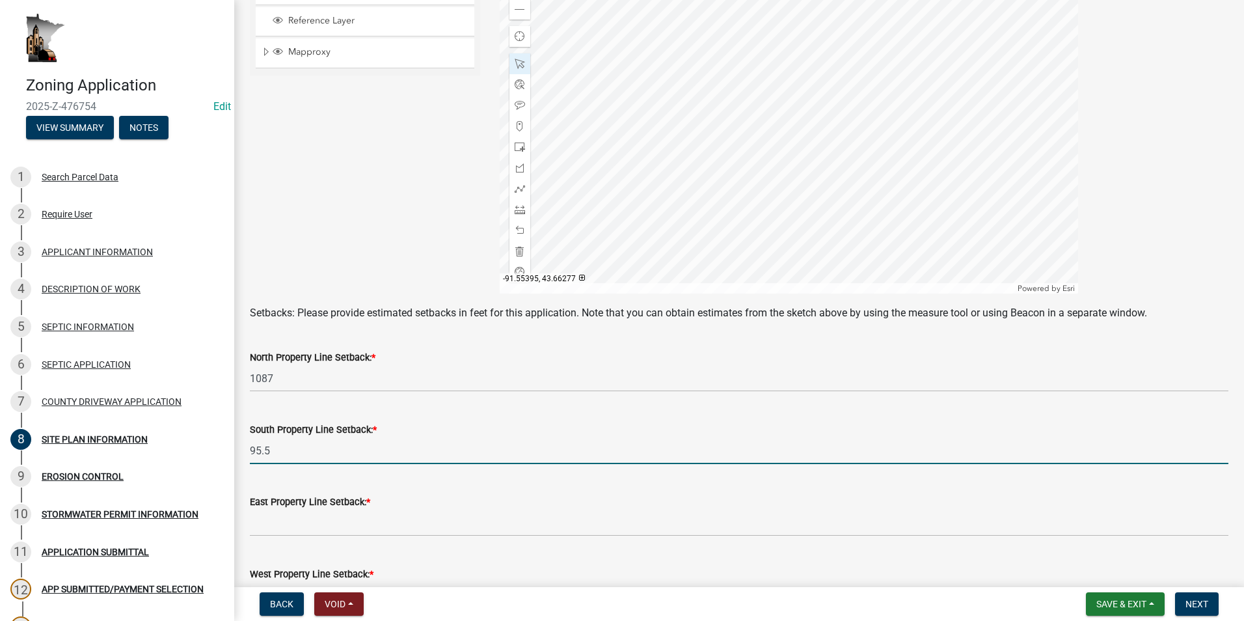
type input "95.5"
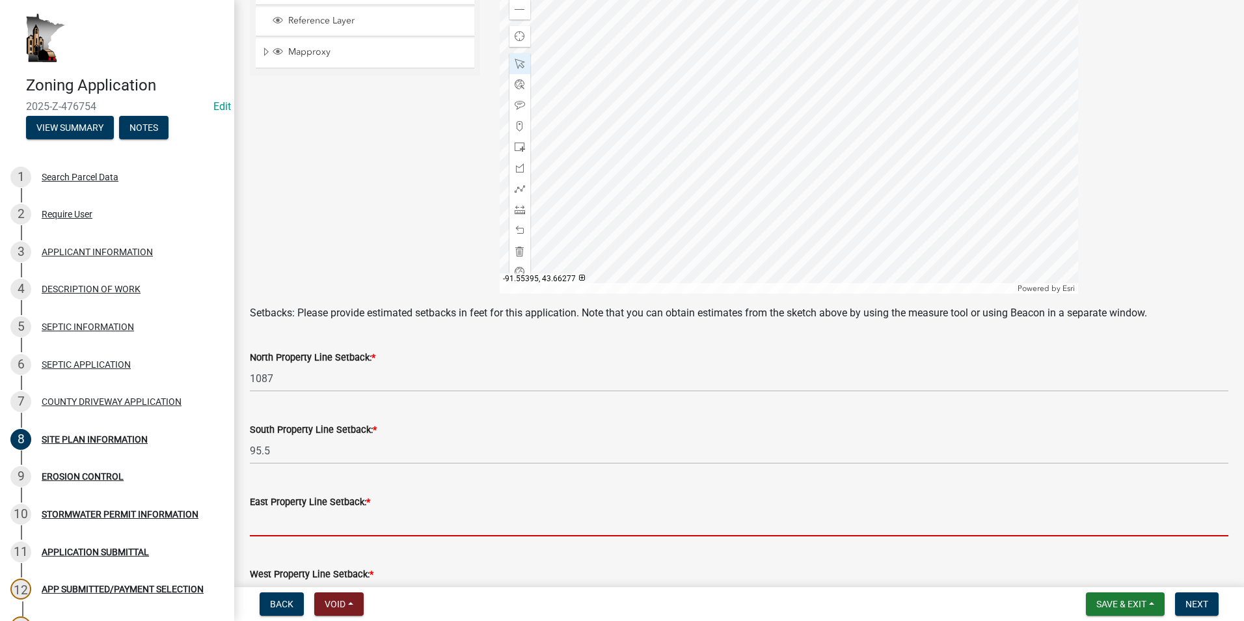
click at [342, 521] on input "text" at bounding box center [739, 523] width 979 height 27
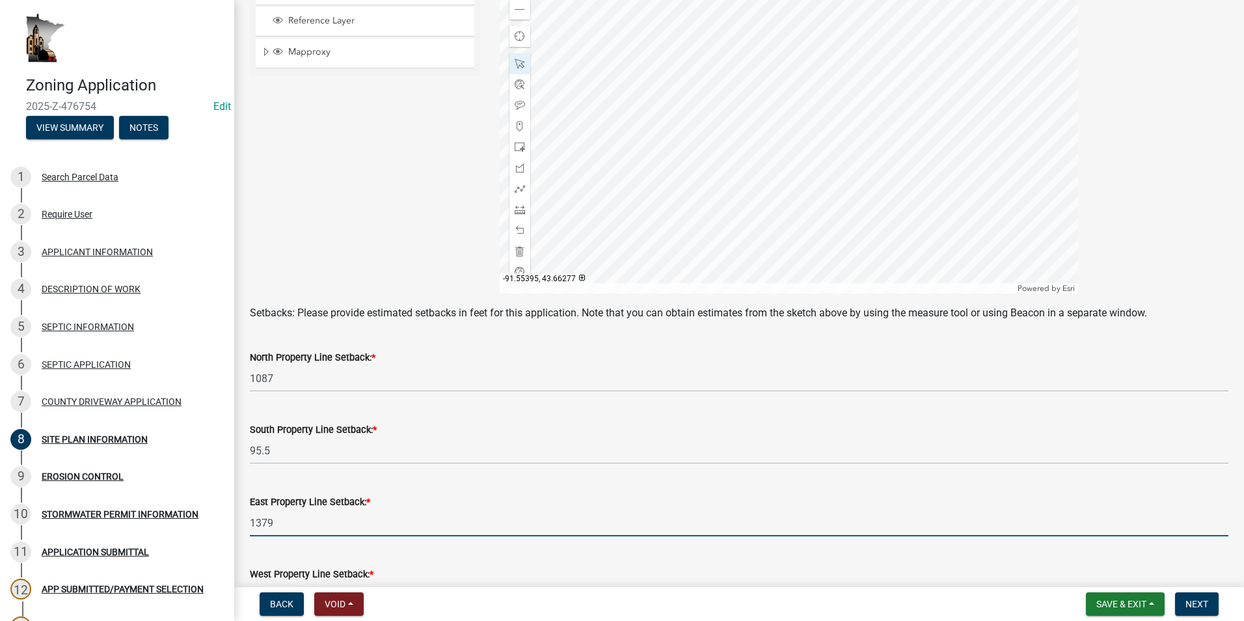
scroll to position [391, 0]
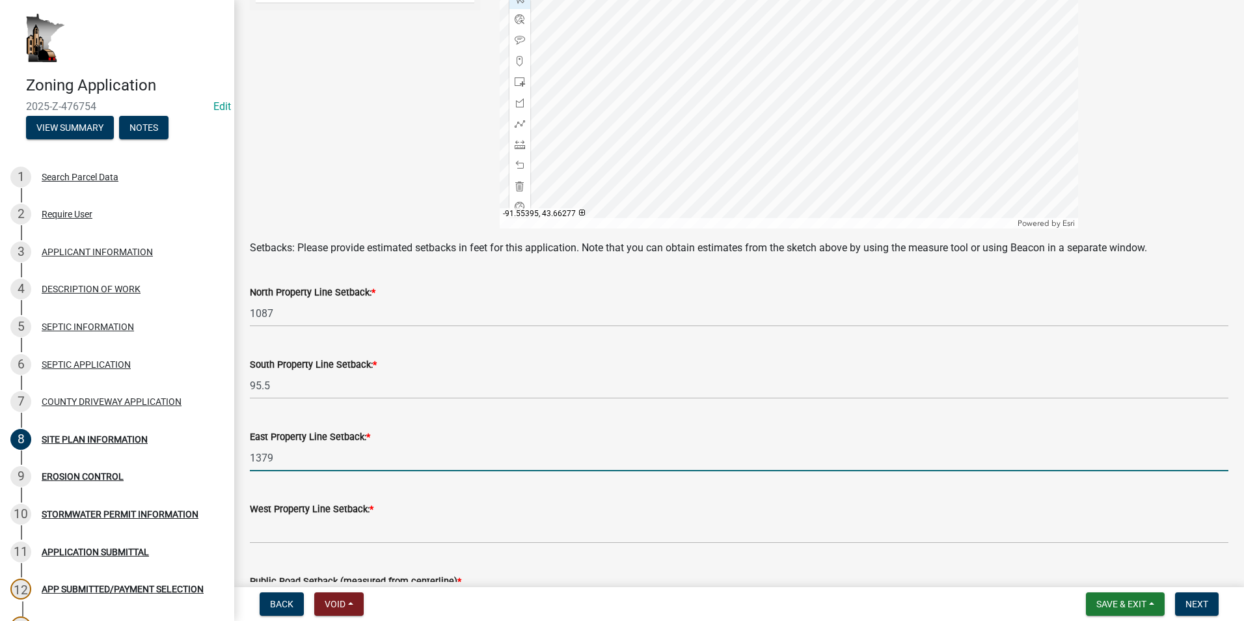
type input "1379"
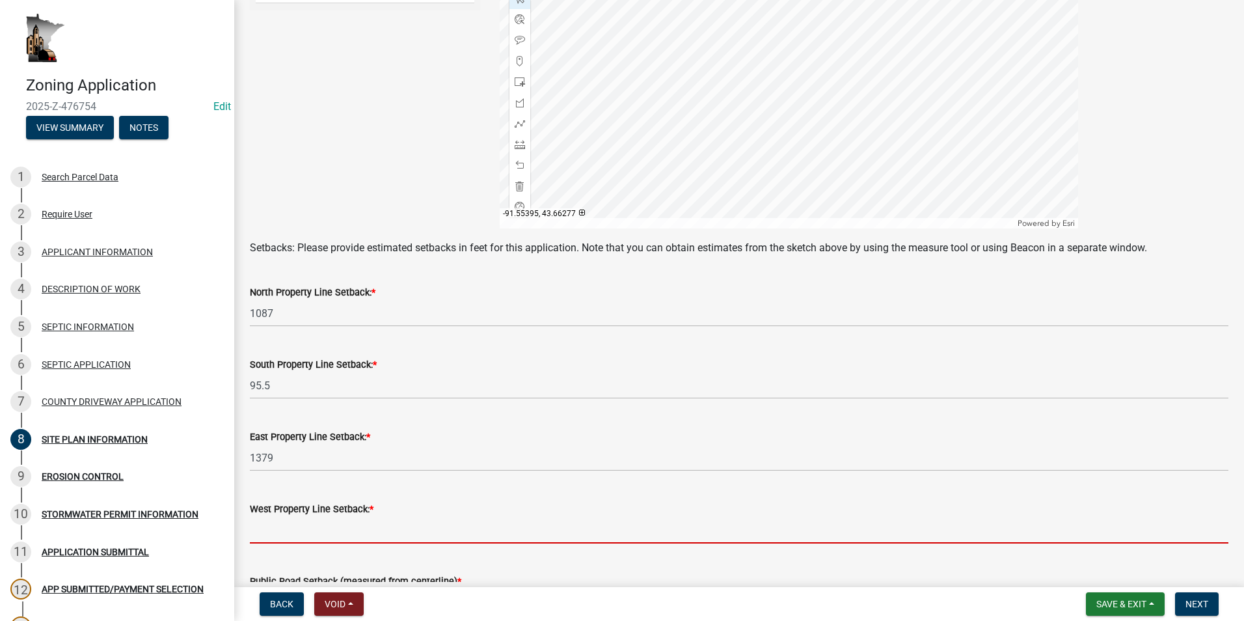
click at [327, 532] on input "text" at bounding box center [739, 530] width 979 height 27
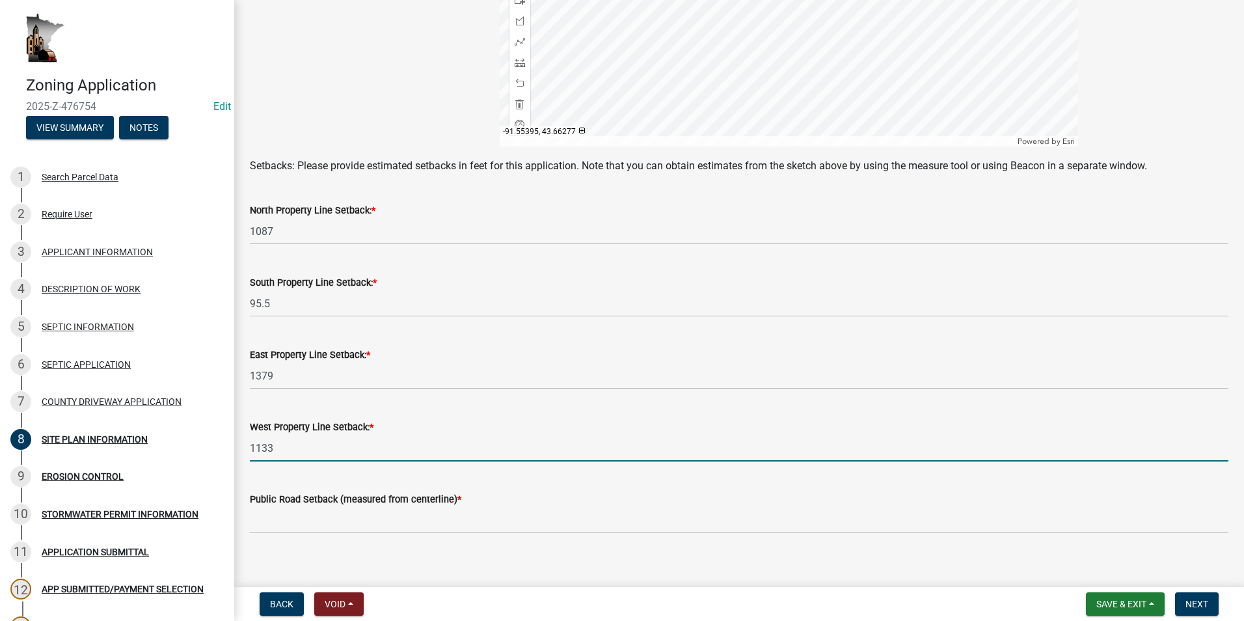
scroll to position [487, 0]
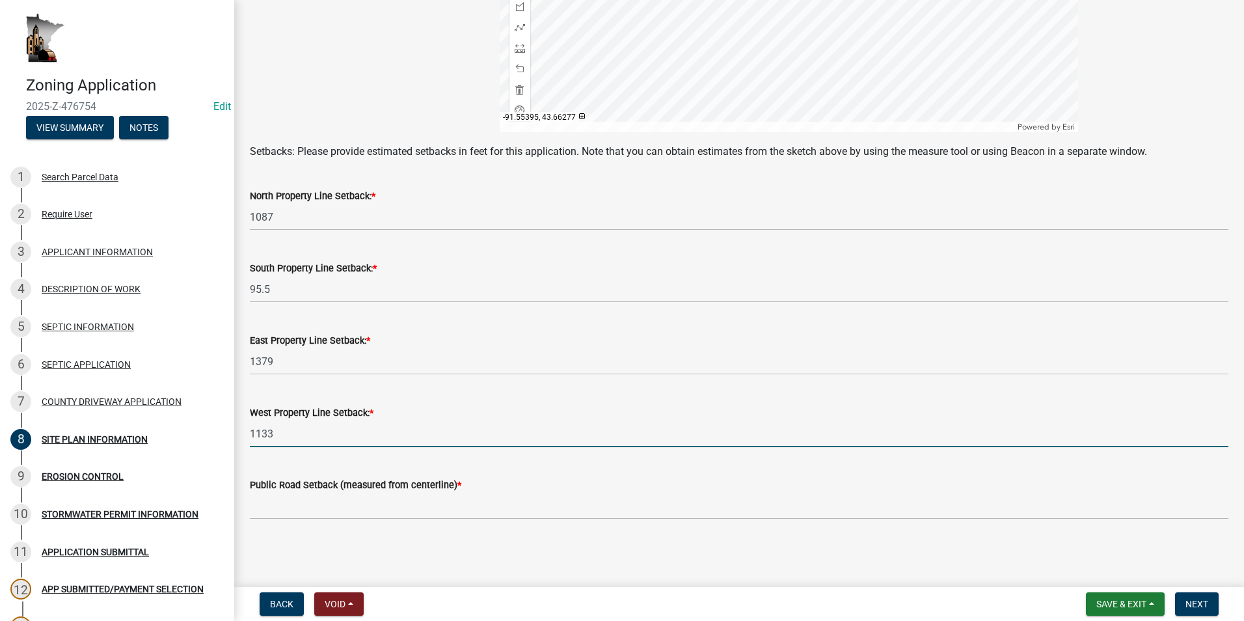
type input "1133"
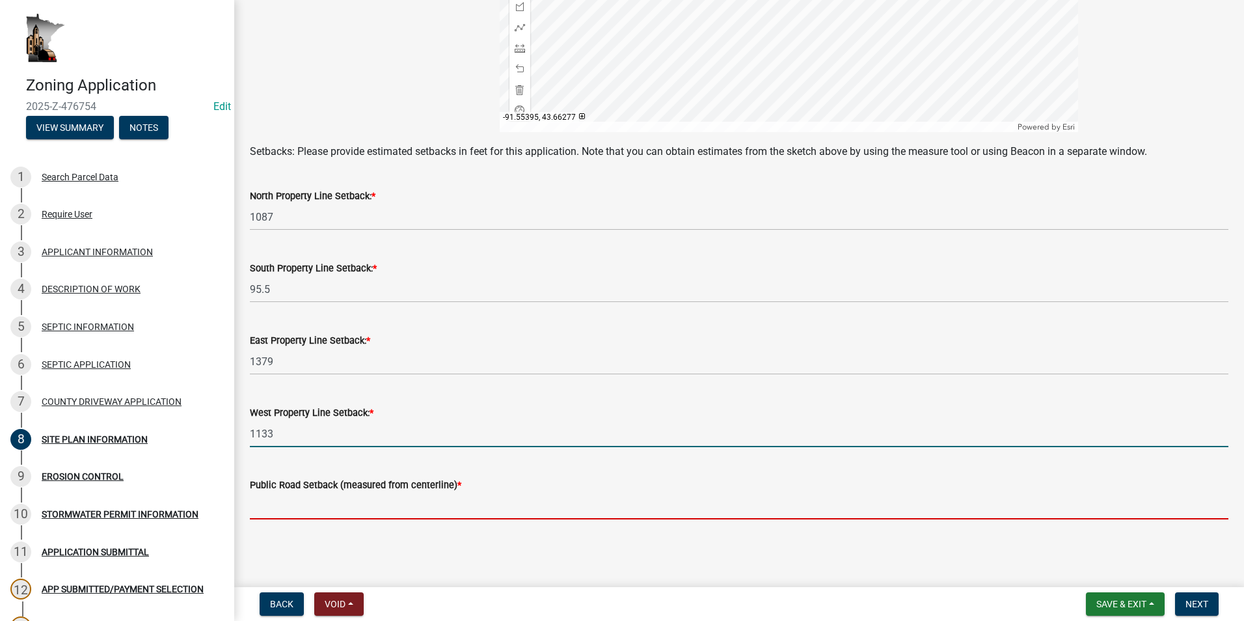
click at [318, 509] on input "text" at bounding box center [739, 506] width 979 height 27
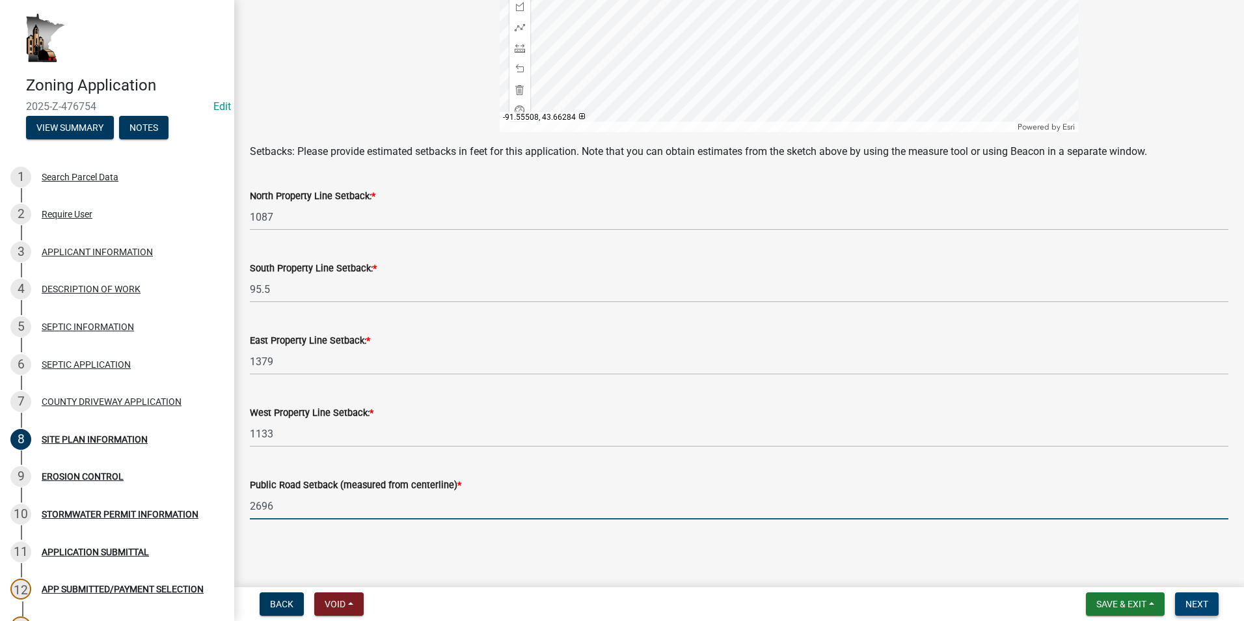
type input "2696"
click at [1203, 602] on span "Next" at bounding box center [1197, 604] width 23 height 10
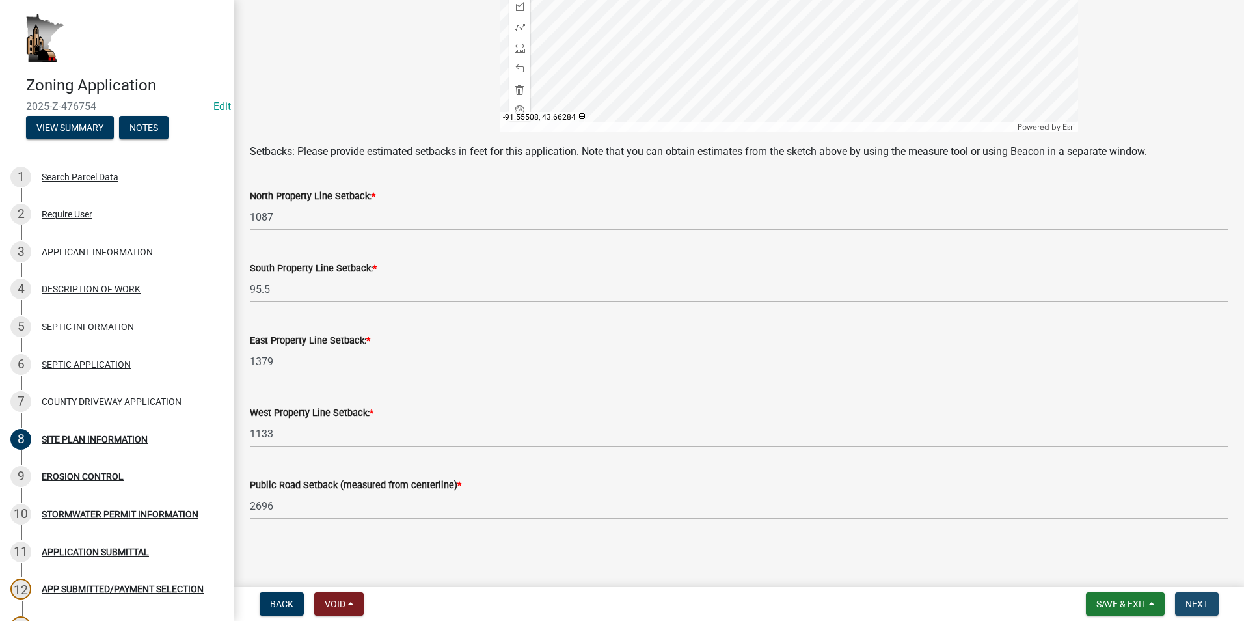
scroll to position [0, 0]
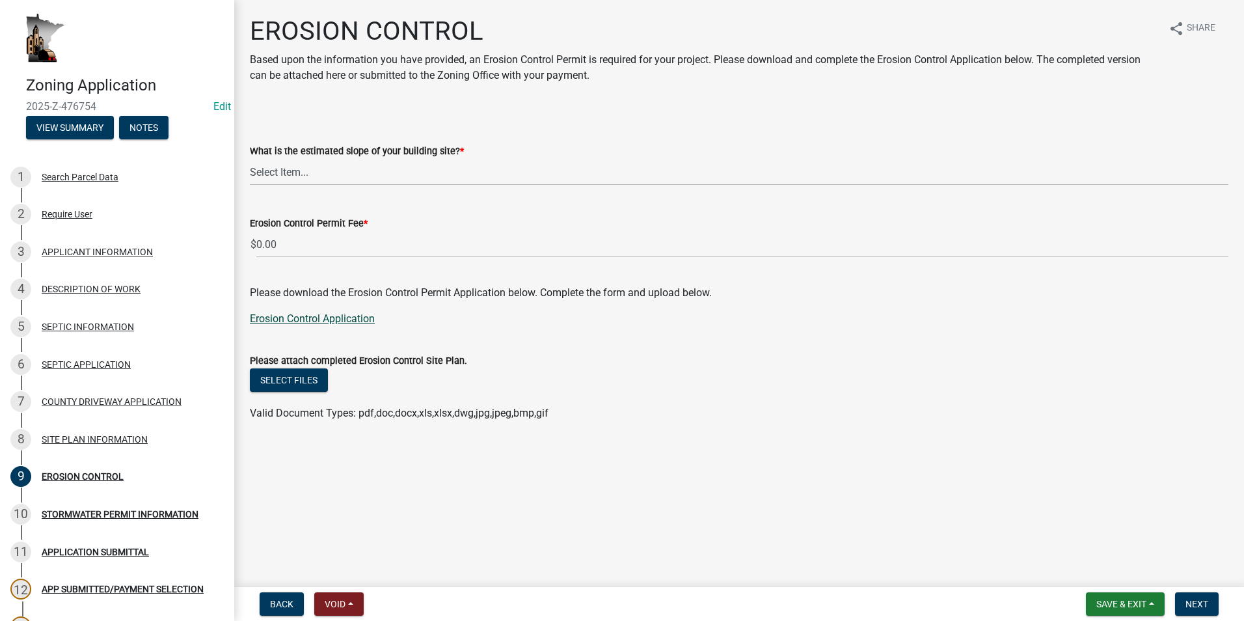
click at [331, 319] on link "Erosion Control Application" at bounding box center [312, 318] width 125 height 12
click at [325, 174] on select "Select Item... Less than 12% 13% to 19% 20% to 24% 25% or greater" at bounding box center [739, 172] width 979 height 27
click at [250, 159] on select "Select Item... Less than 12% 13% to 19% 20% to 24% 25% or greater" at bounding box center [739, 172] width 979 height 27
select select "8ae685bd-6d9e-44a0-8f7c-04abed5f7dc1"
click at [1206, 607] on span "Next" at bounding box center [1197, 604] width 23 height 10
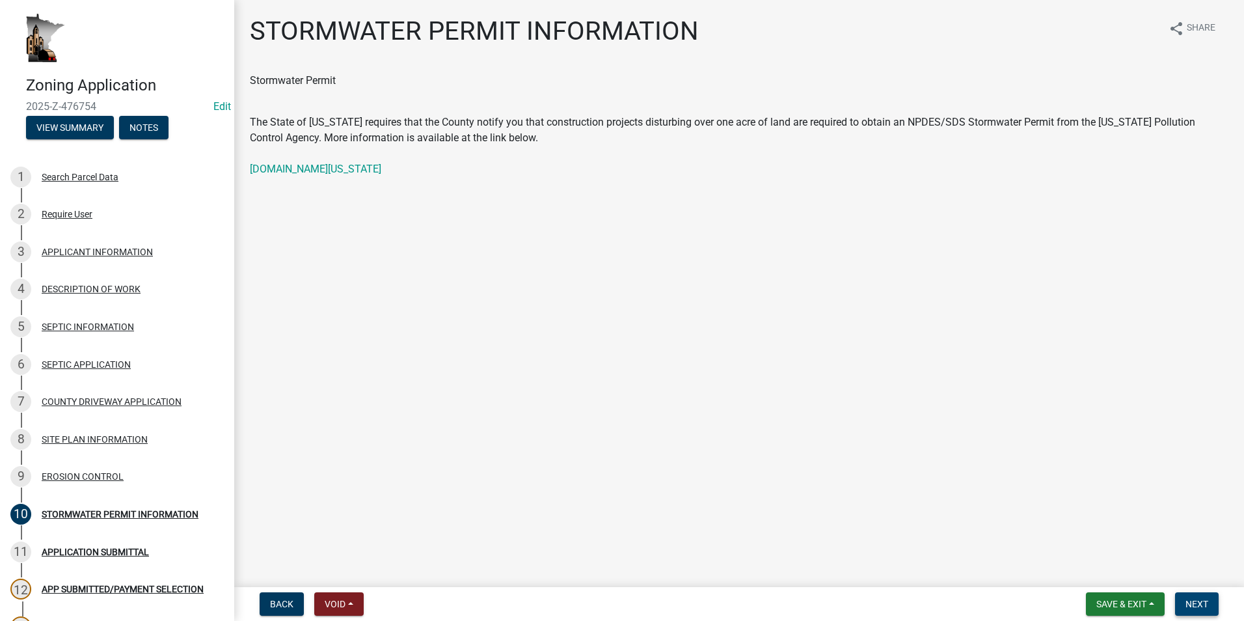
click at [1201, 599] on span "Next" at bounding box center [1197, 604] width 23 height 10
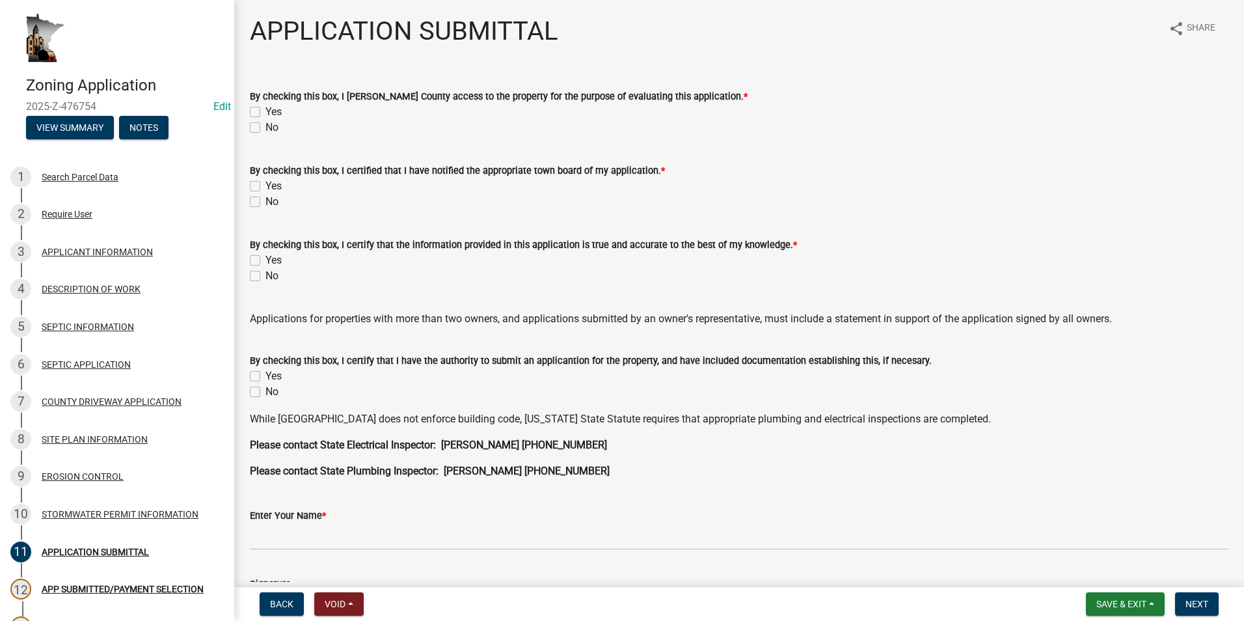
click at [266, 111] on label "Yes" at bounding box center [274, 112] width 16 height 16
click at [266, 111] on input "Yes" at bounding box center [270, 108] width 8 height 8
checkbox input "true"
checkbox input "false"
click at [266, 185] on label "Yes" at bounding box center [274, 186] width 16 height 16
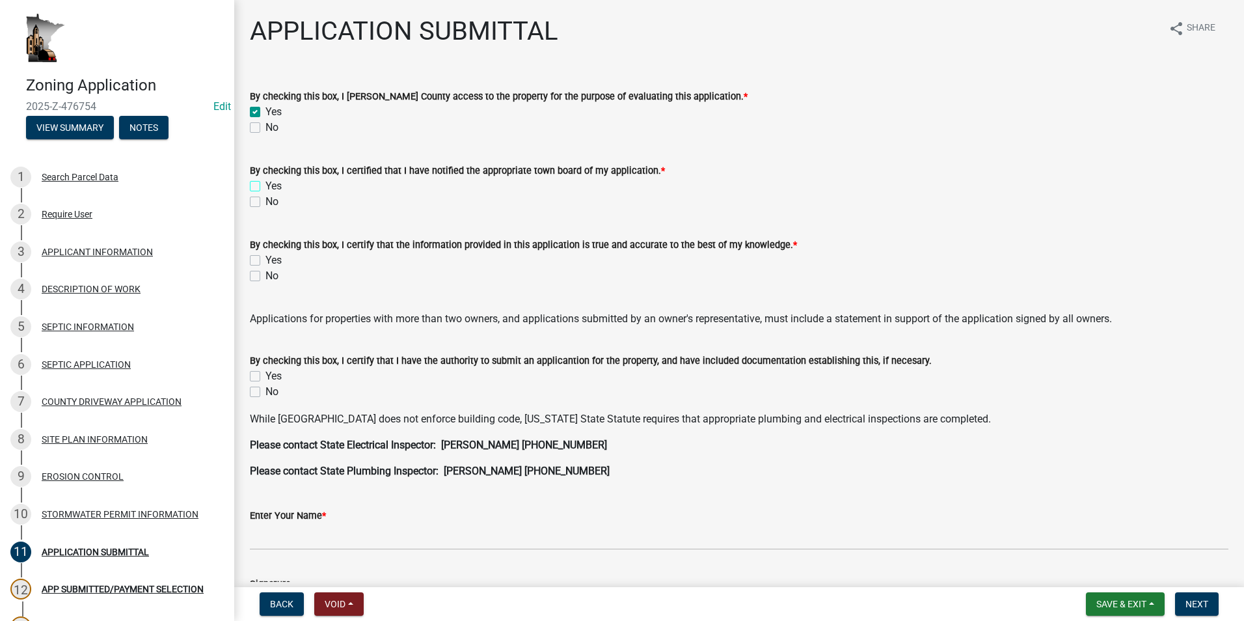
click at [266, 185] on input "Yes" at bounding box center [270, 182] width 8 height 8
checkbox input "true"
checkbox input "false"
click at [266, 262] on label "Yes" at bounding box center [274, 261] width 16 height 16
click at [266, 261] on input "Yes" at bounding box center [270, 257] width 8 height 8
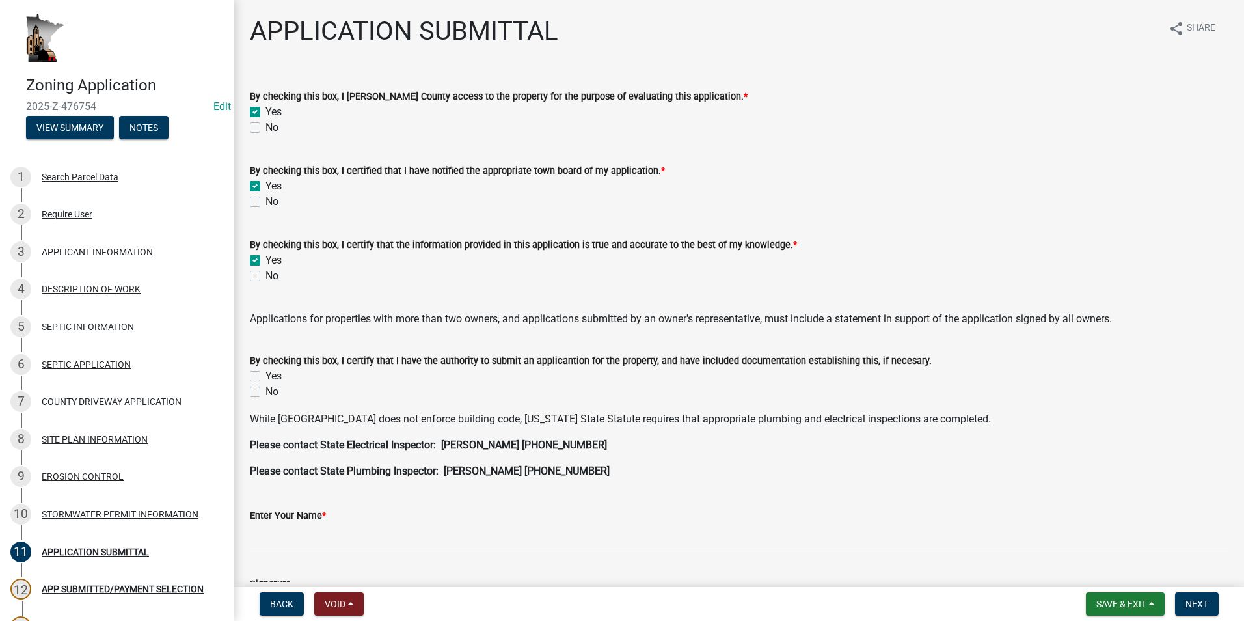
checkbox input "true"
checkbox input "false"
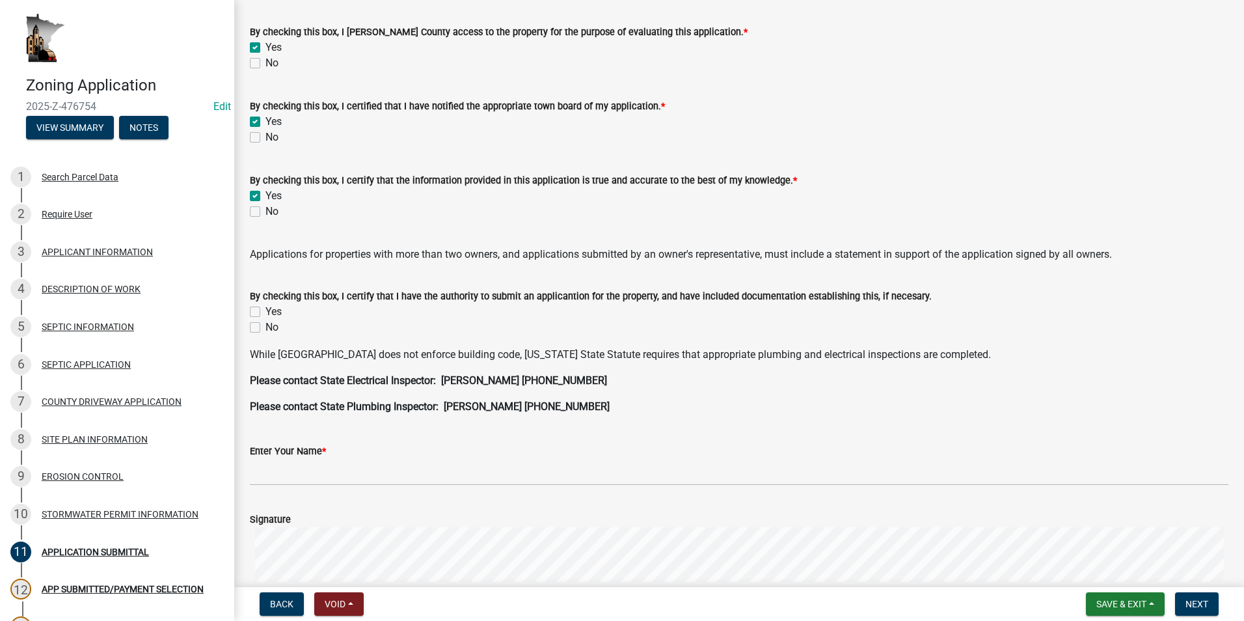
scroll to position [65, 0]
click at [266, 312] on label "Yes" at bounding box center [274, 311] width 16 height 16
click at [266, 312] on input "Yes" at bounding box center [270, 307] width 8 height 8
checkbox input "true"
checkbox input "false"
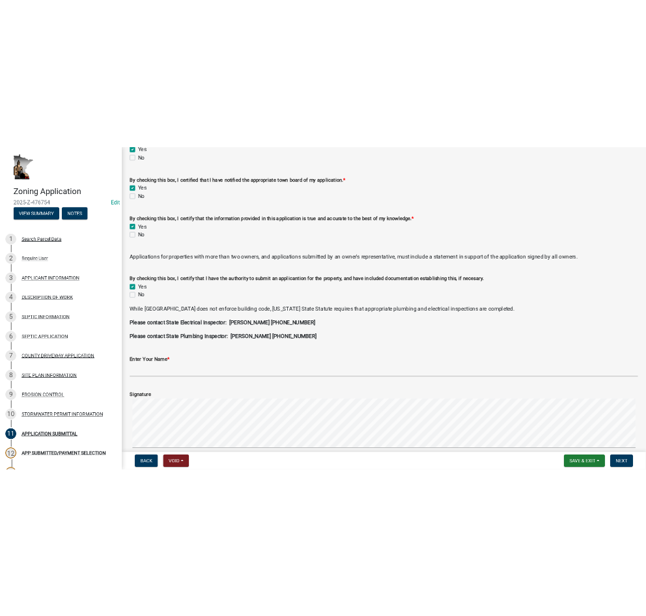
scroll to position [130, 0]
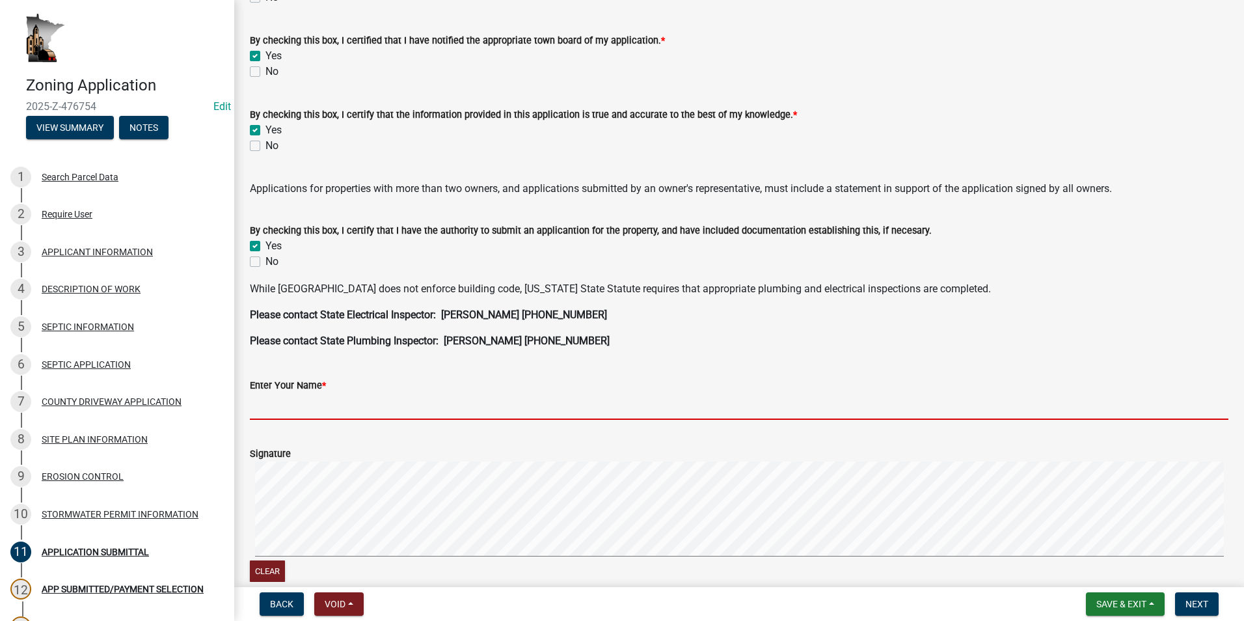
click at [294, 407] on input "Enter Your Name *" at bounding box center [739, 406] width 979 height 27
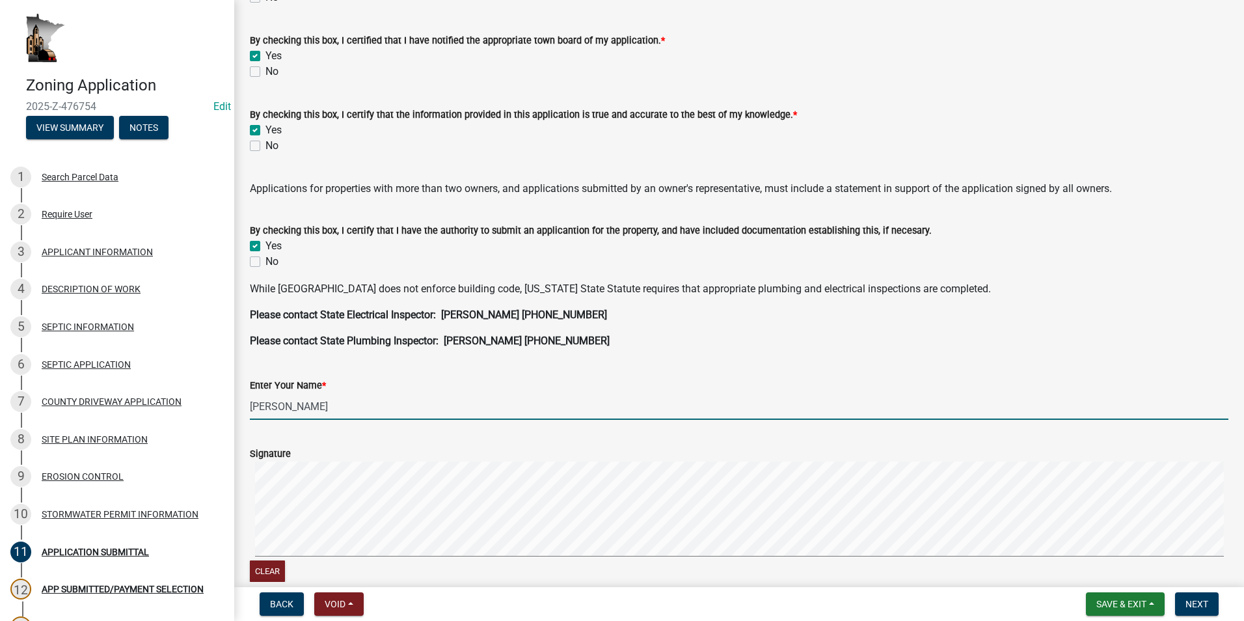
type input "Allen Miller"
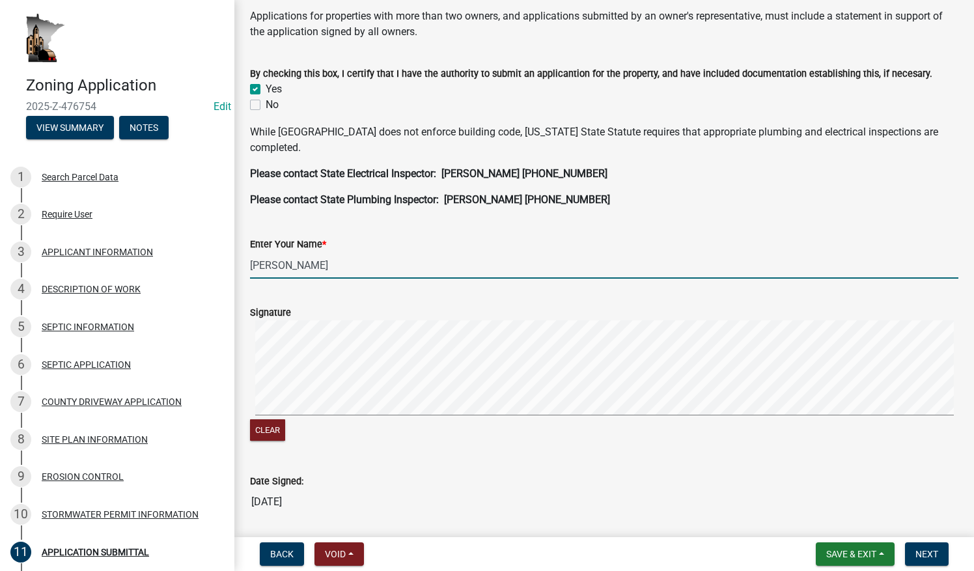
scroll to position [325, 0]
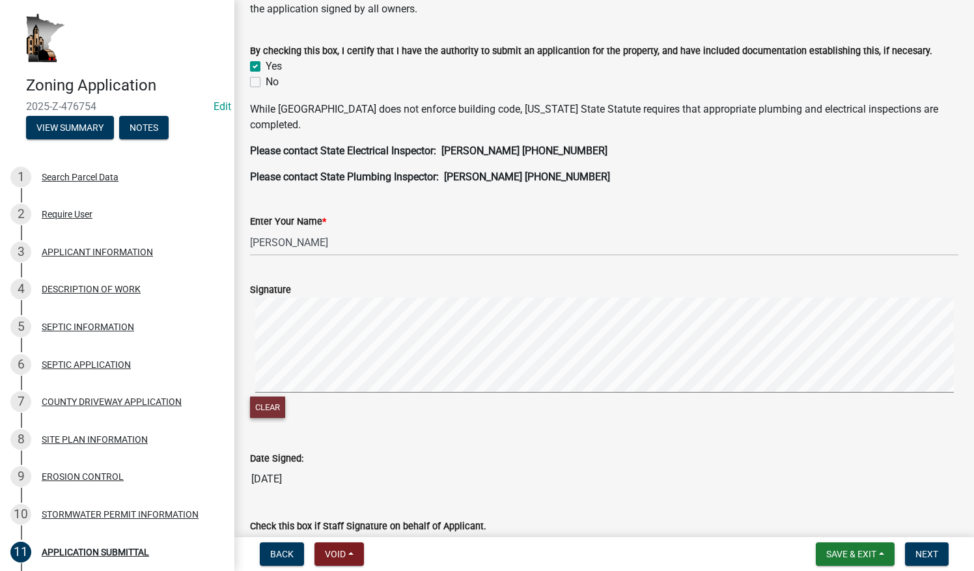
click at [271, 409] on button "Clear" at bounding box center [267, 406] width 35 height 21
click at [268, 407] on button "Clear" at bounding box center [267, 406] width 35 height 21
click at [270, 411] on button "Clear" at bounding box center [267, 406] width 35 height 21
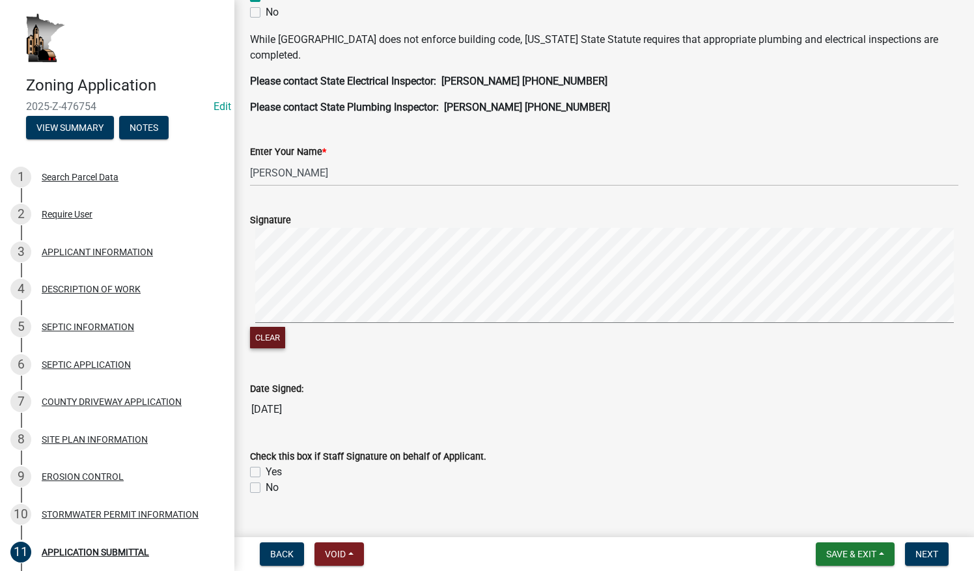
scroll to position [405, 0]
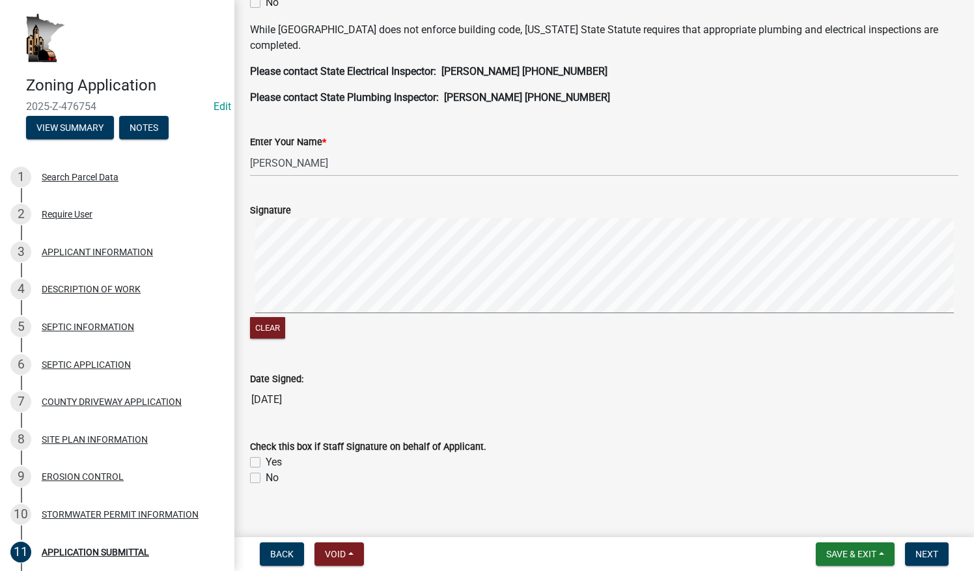
click at [266, 475] on label "No" at bounding box center [272, 478] width 13 height 16
click at [266, 475] on input "No" at bounding box center [270, 474] width 8 height 8
checkbox input "true"
checkbox input "false"
checkbox input "true"
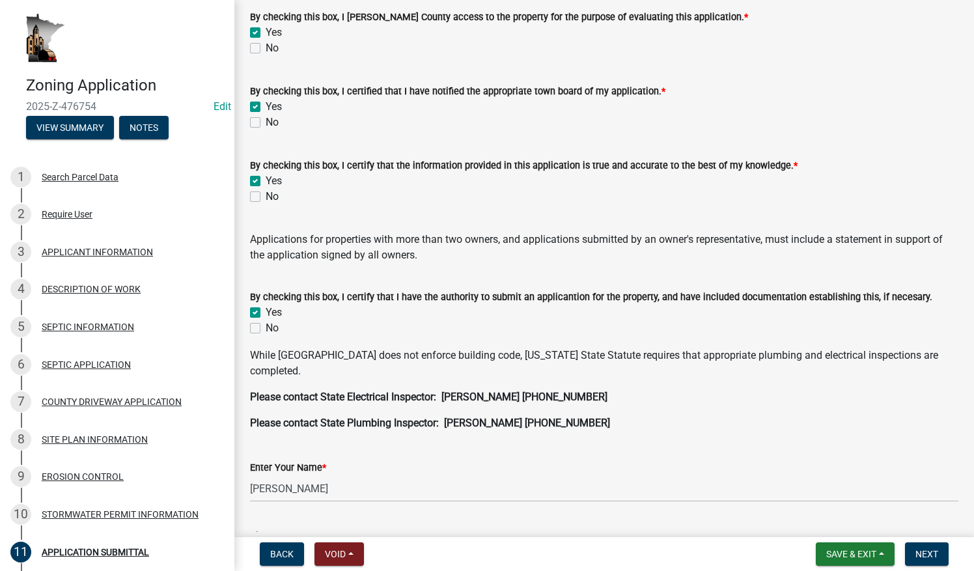
scroll to position [40, 0]
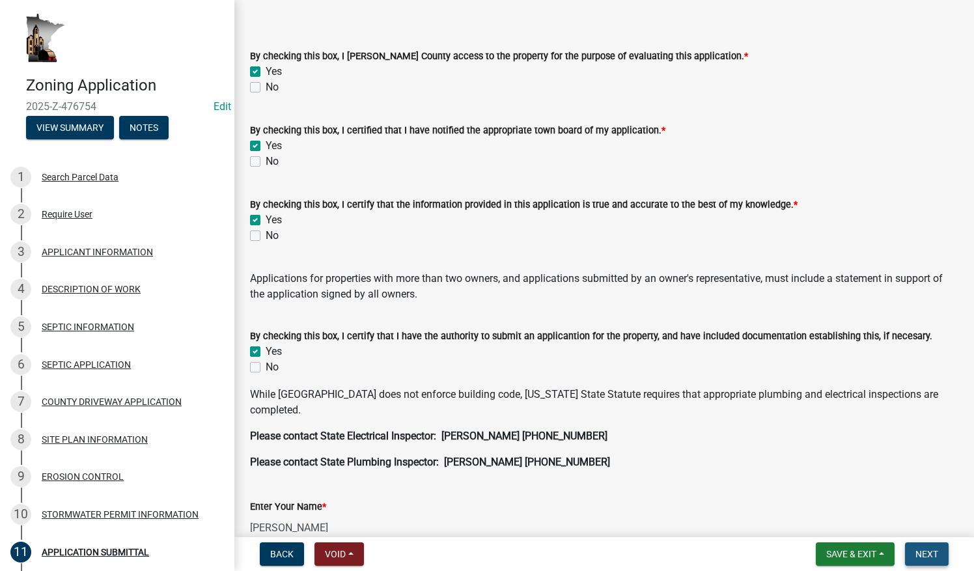
click at [927, 551] on span "Next" at bounding box center [926, 554] width 23 height 10
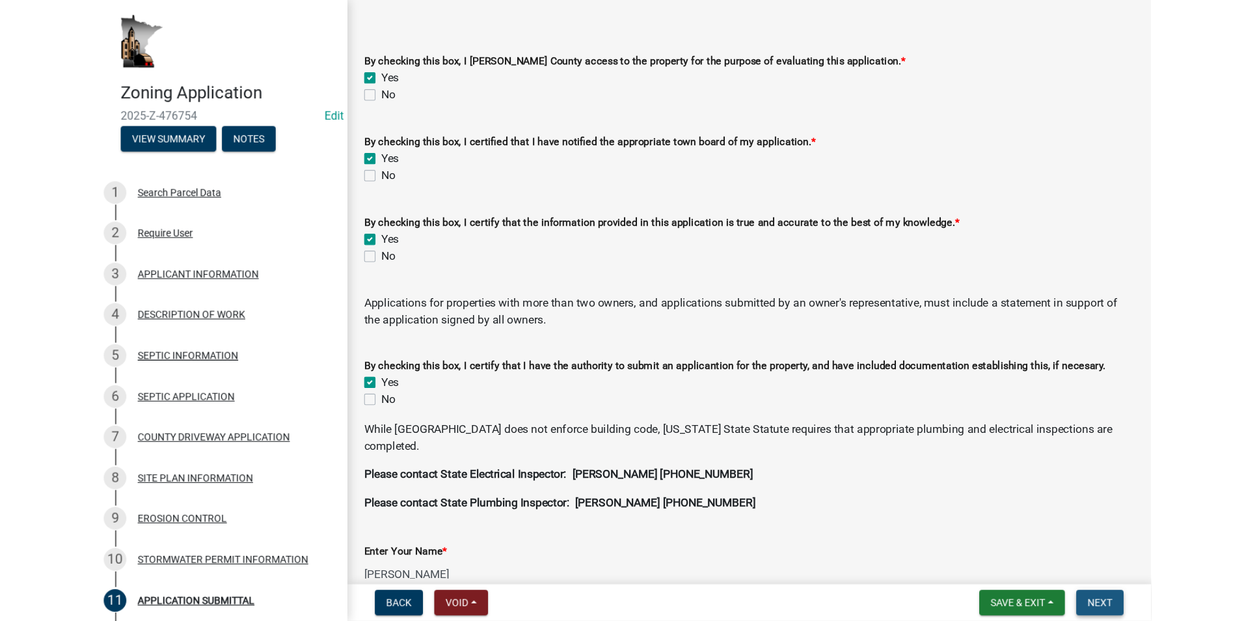
scroll to position [0, 0]
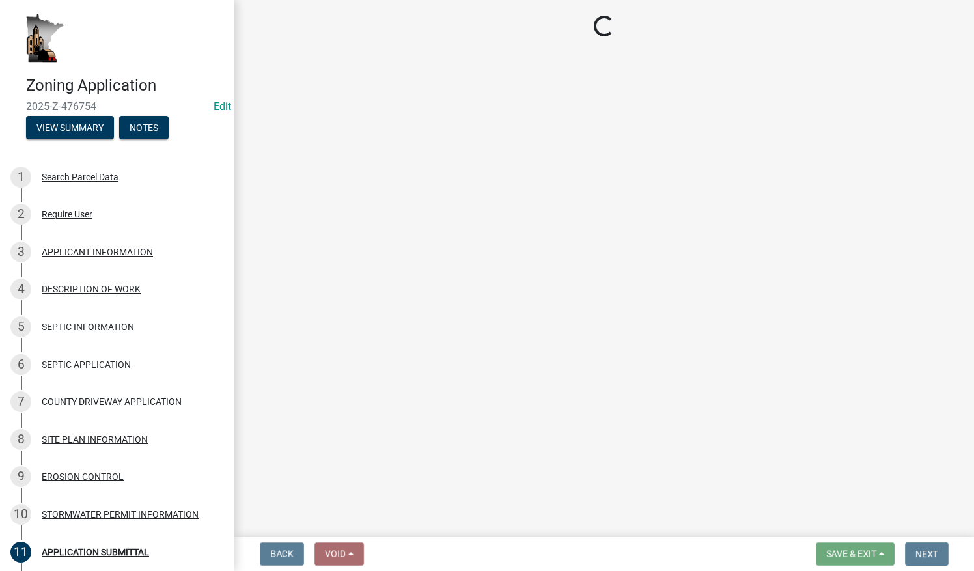
select select "2: 1"
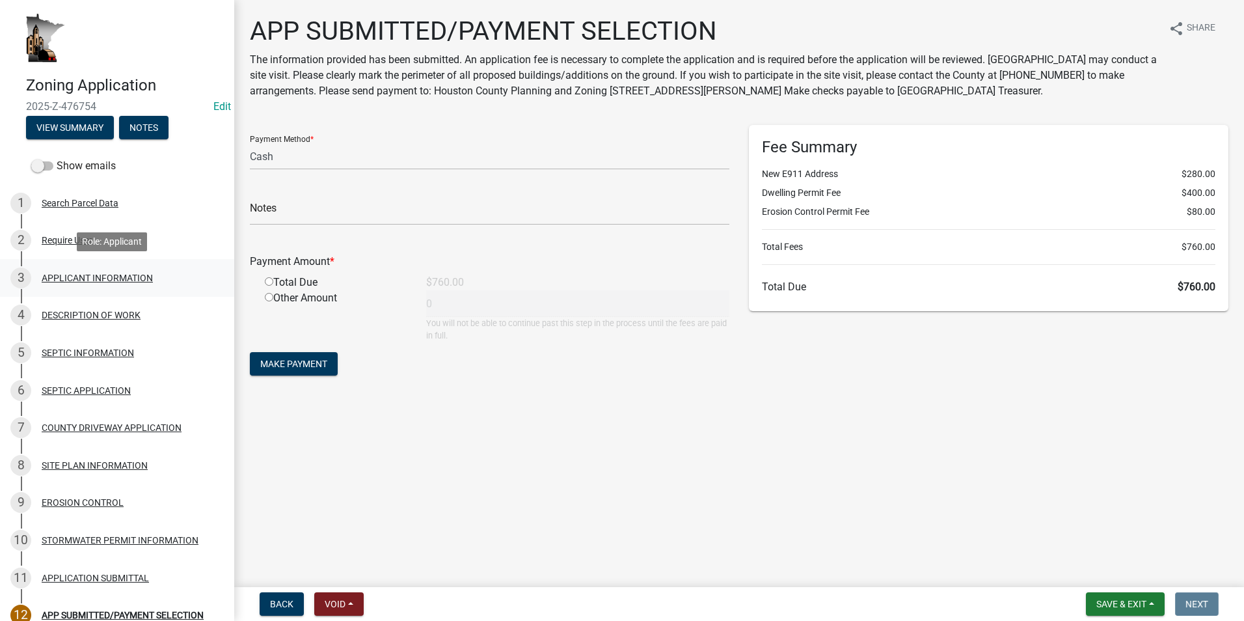
click at [125, 279] on div "APPLICANT INFORMATION" at bounding box center [97, 277] width 111 height 9
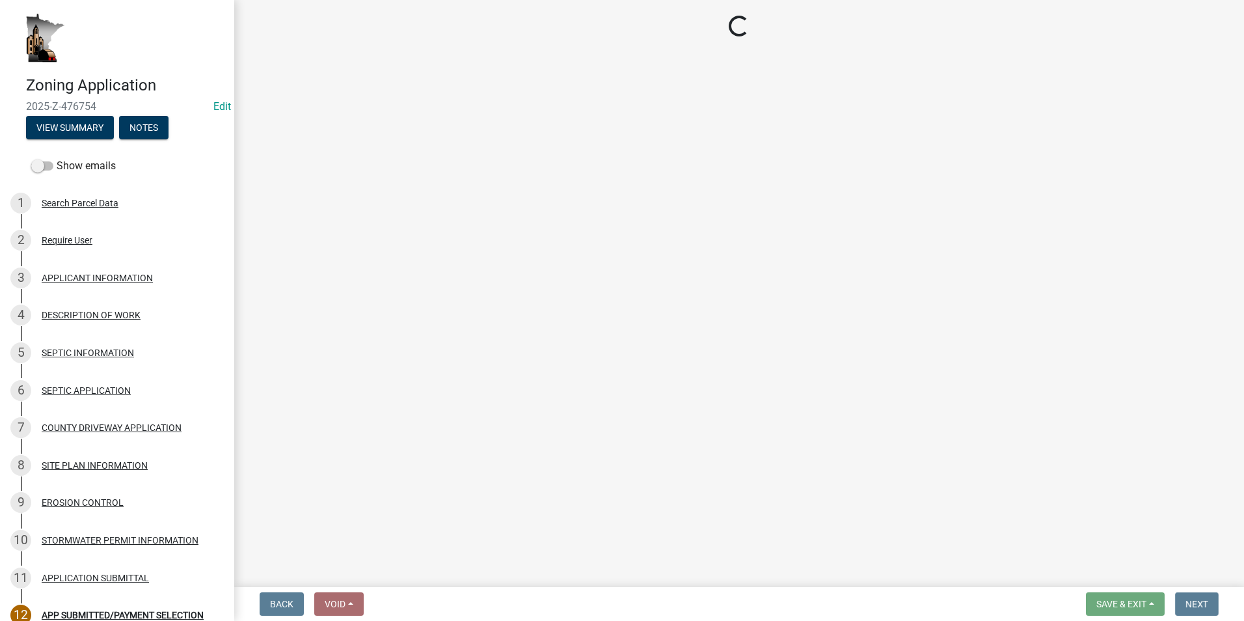
select select "3be5659b-6009-4b6d-bf31-975e417d46ce"
select select "d418ee59-edcf-45bb-b97d-869e37c126ed"
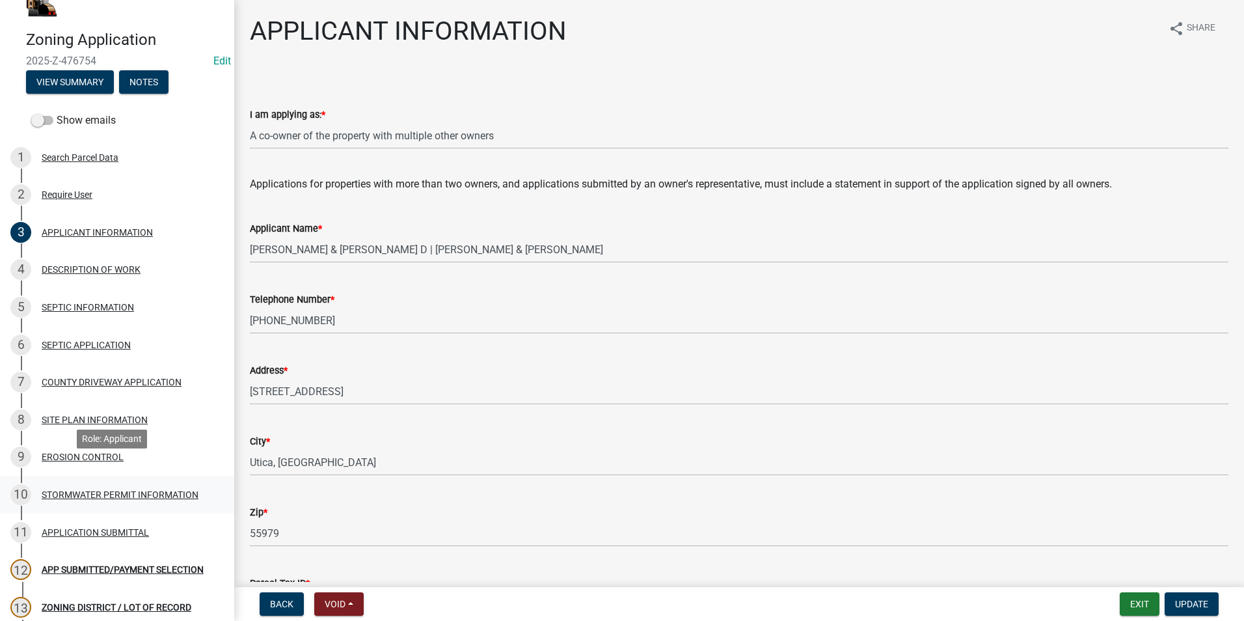
scroll to position [65, 0]
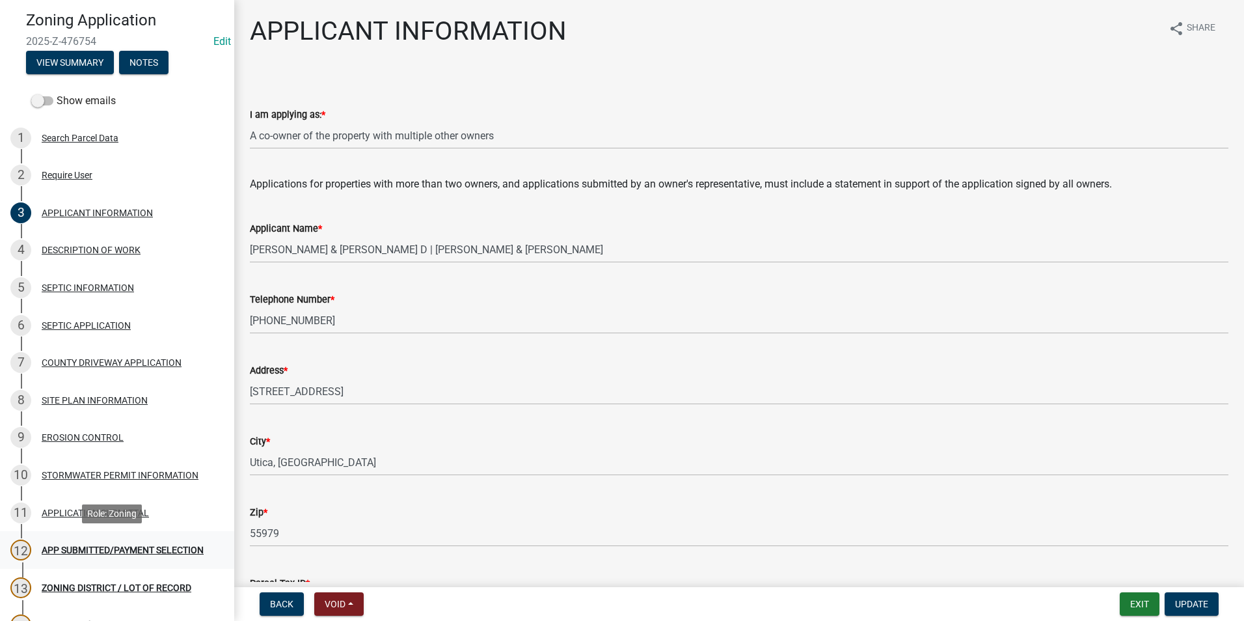
click at [97, 547] on div "APP SUBMITTED/PAYMENT SELECTION" at bounding box center [123, 549] width 162 height 9
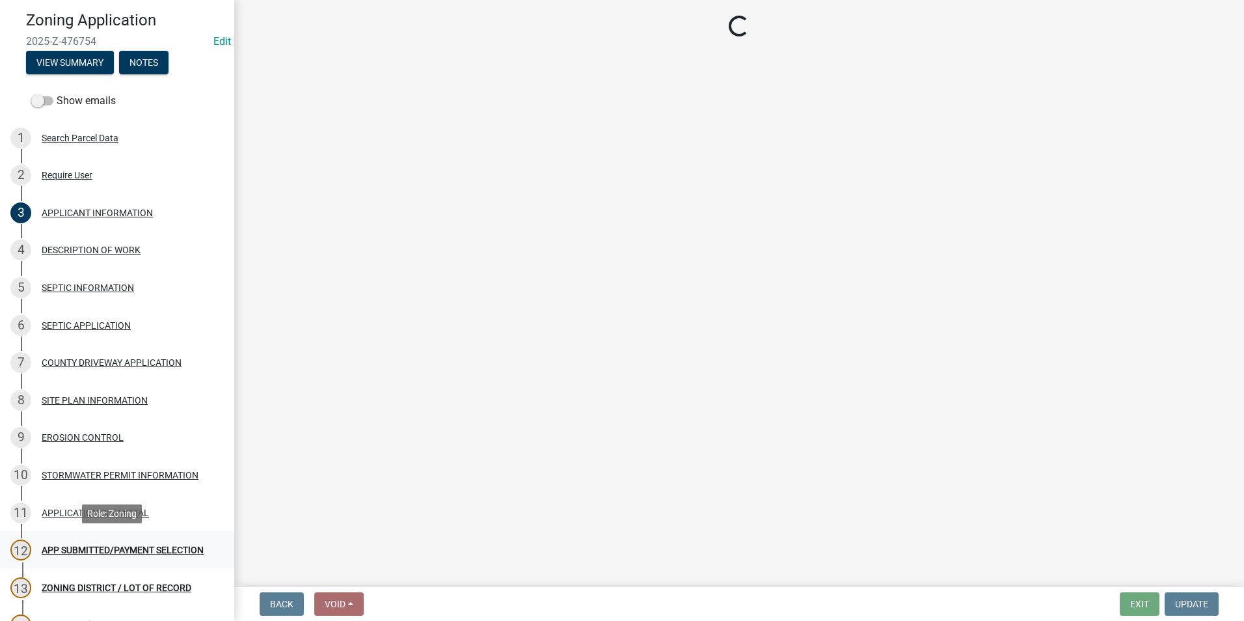
select select "2: 1"
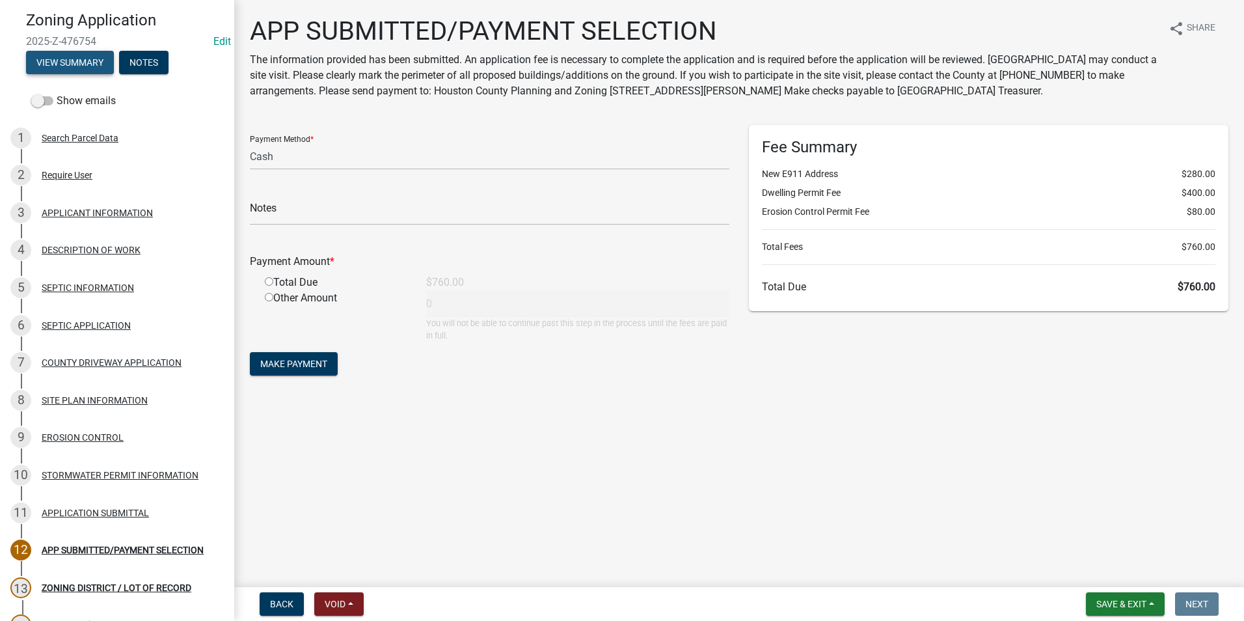
click at [85, 57] on button "View Summary" at bounding box center [70, 62] width 88 height 23
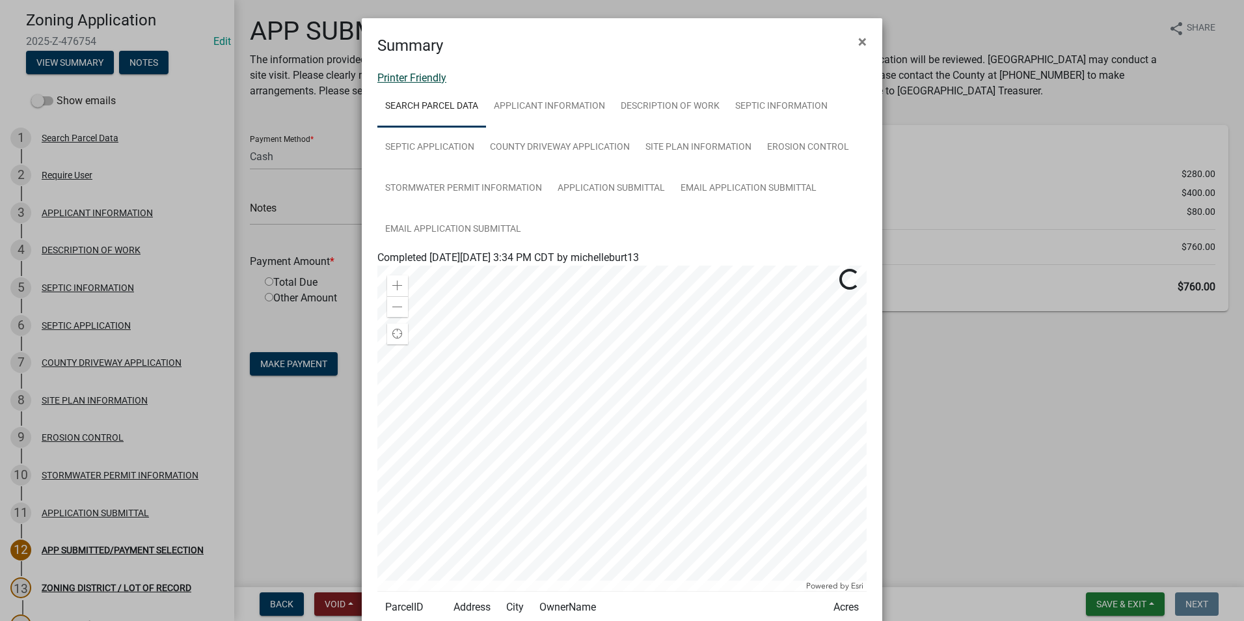
click at [426, 77] on link "Printer Friendly" at bounding box center [411, 78] width 69 height 12
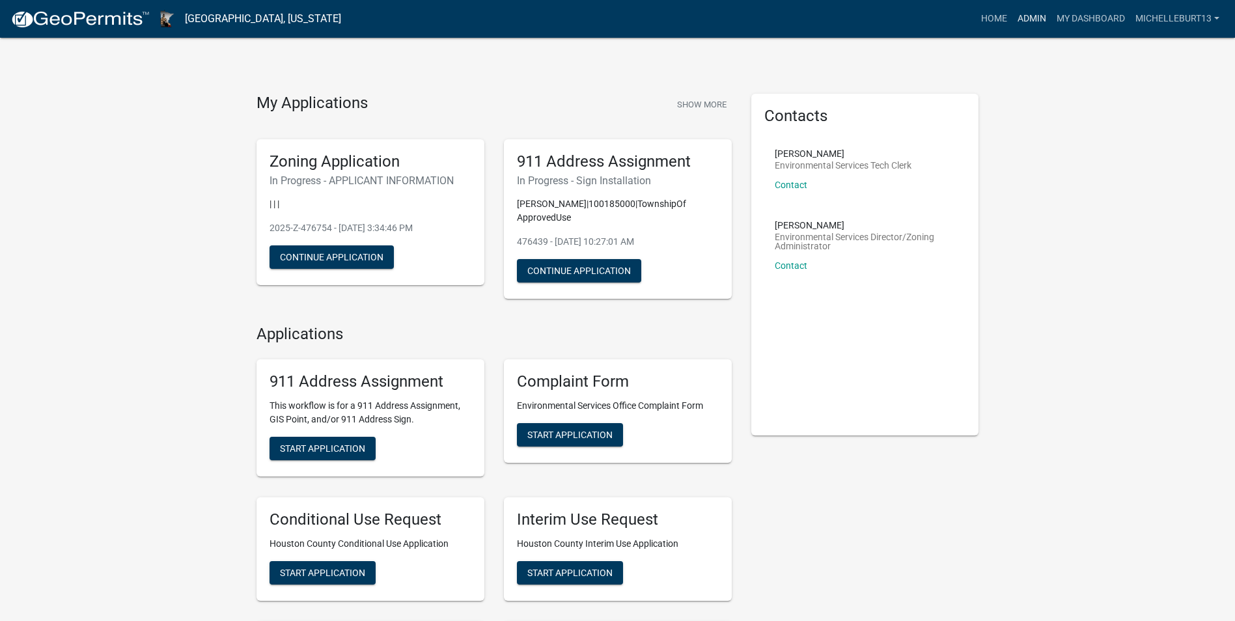
click at [1039, 19] on link "Admin" at bounding box center [1031, 19] width 39 height 25
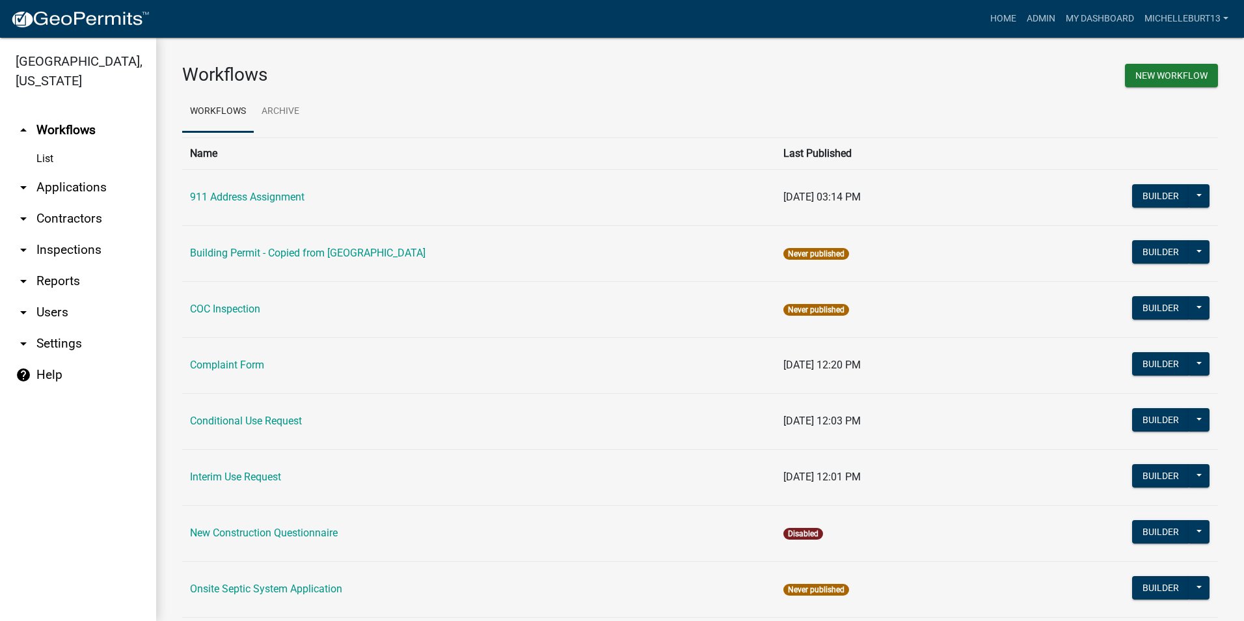
click at [80, 193] on link "arrow_drop_down Applications" at bounding box center [78, 187] width 156 height 31
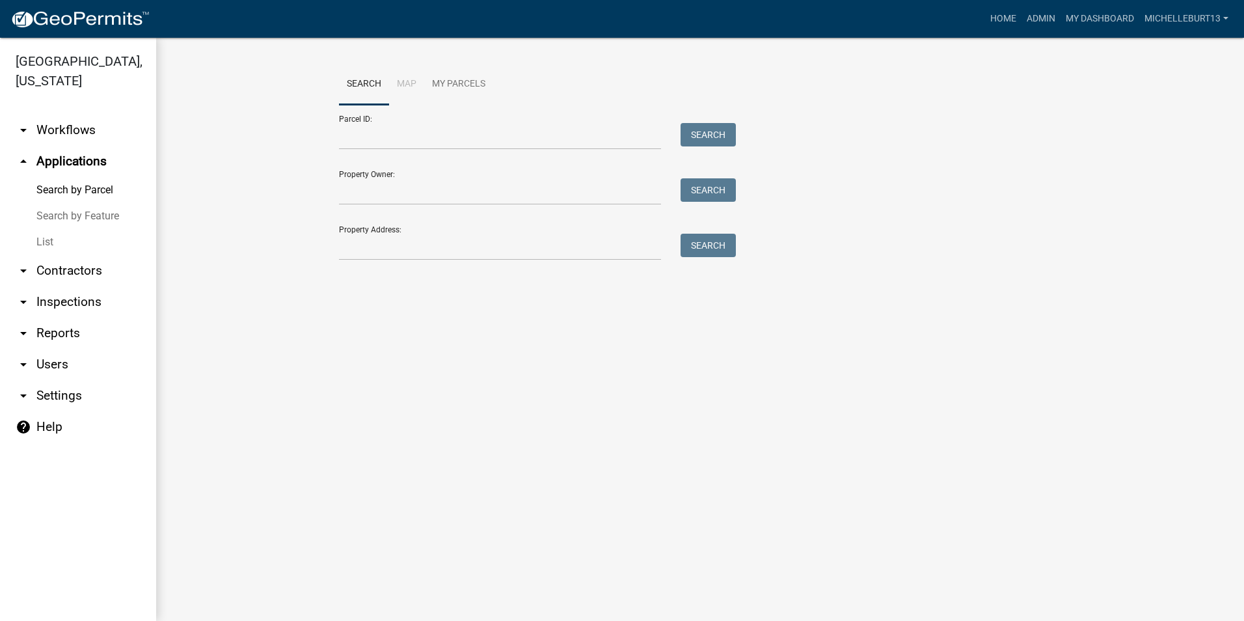
click at [51, 242] on link "List" at bounding box center [78, 242] width 156 height 26
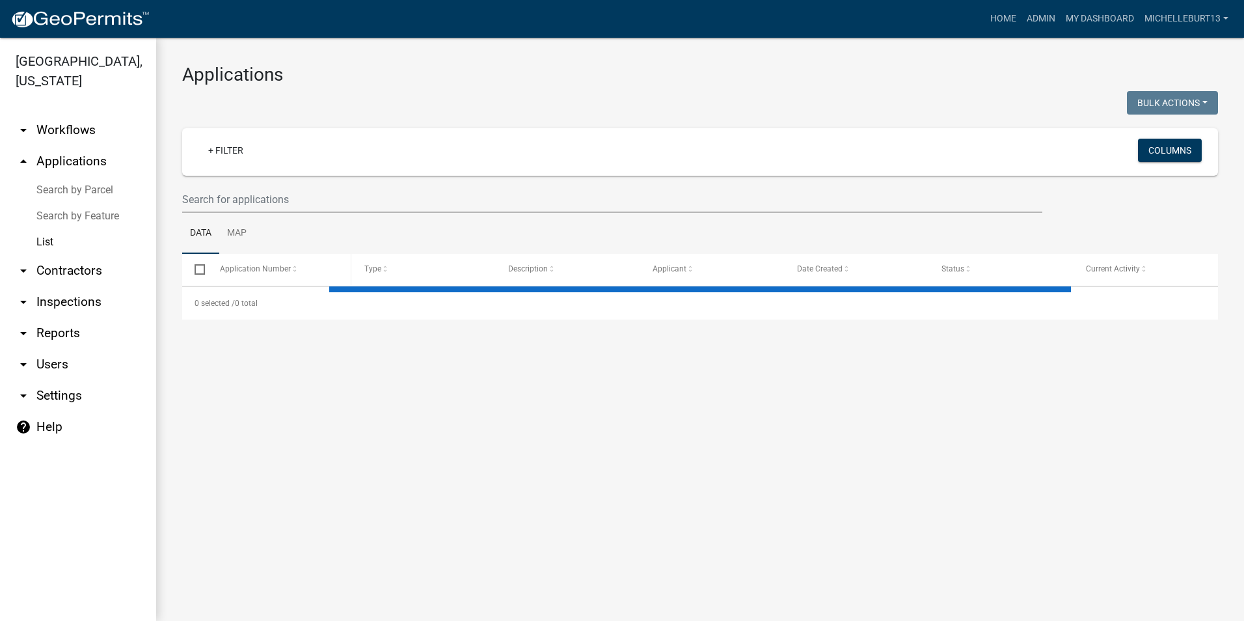
select select "3: 100"
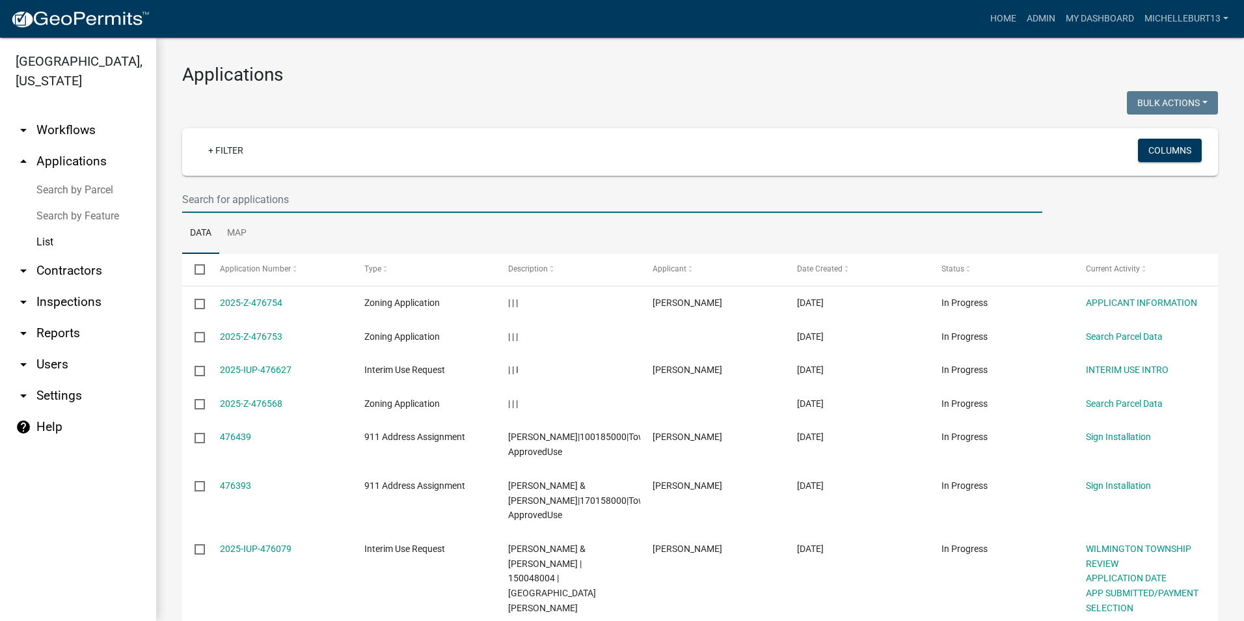
click at [277, 200] on input "text" at bounding box center [612, 199] width 860 height 27
type input "Schuttenhelm"
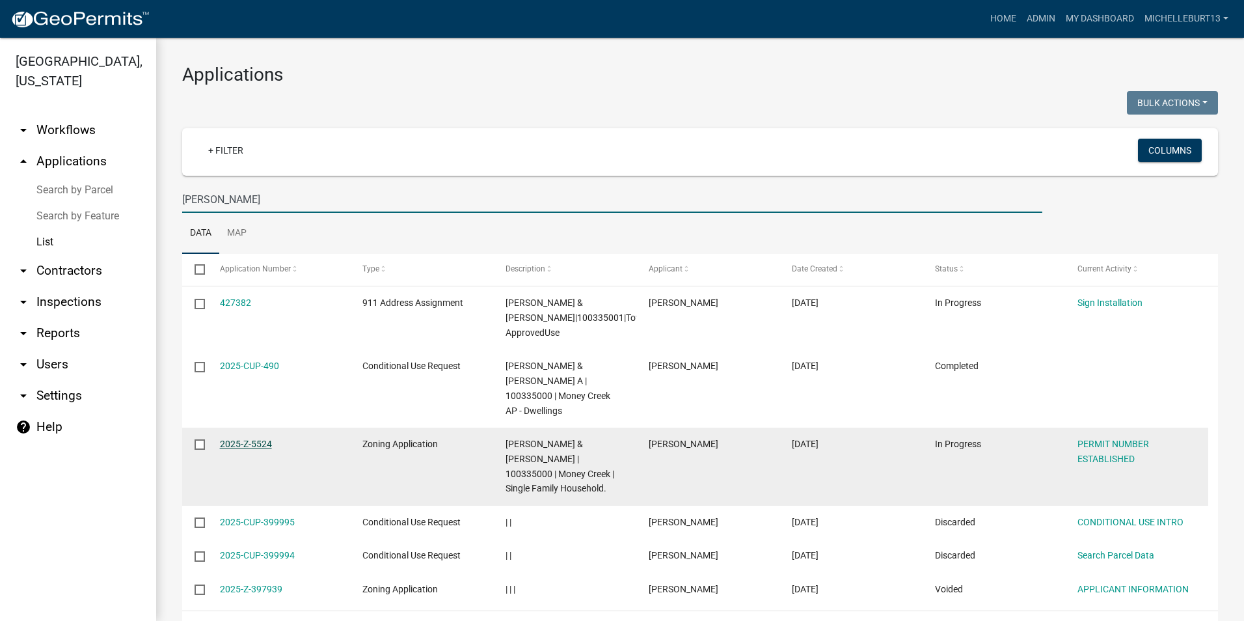
click at [259, 439] on link "2025-Z-5524" at bounding box center [246, 444] width 52 height 10
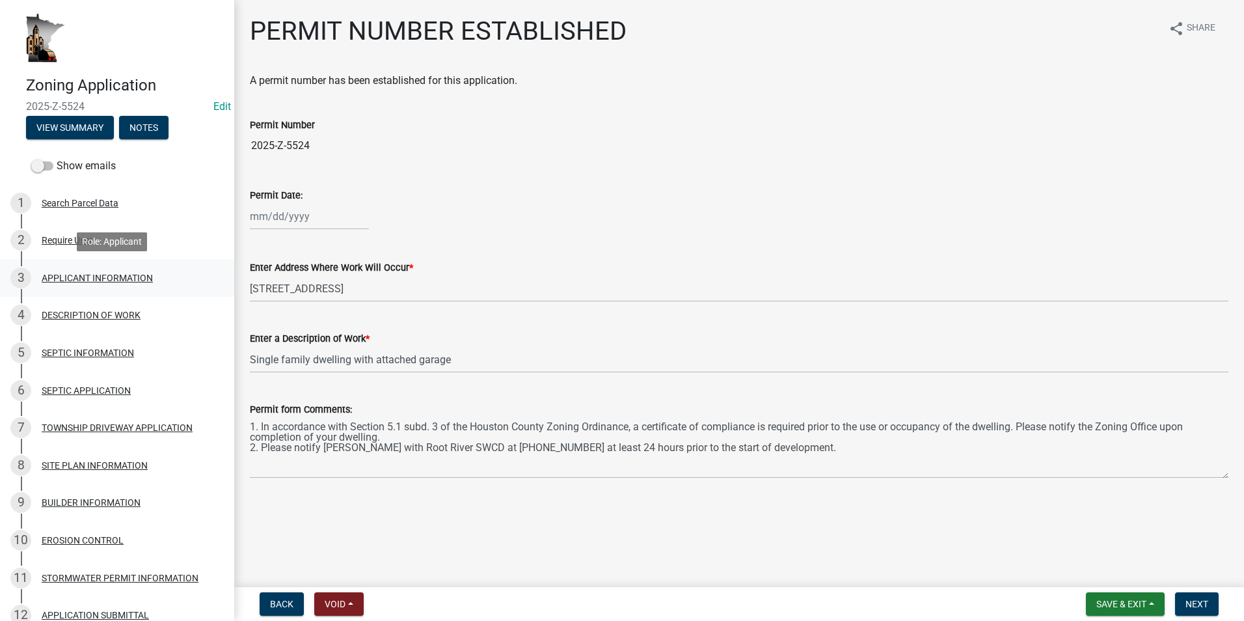
click at [46, 284] on div "3 APPLICANT INFORMATION" at bounding box center [111, 277] width 203 height 21
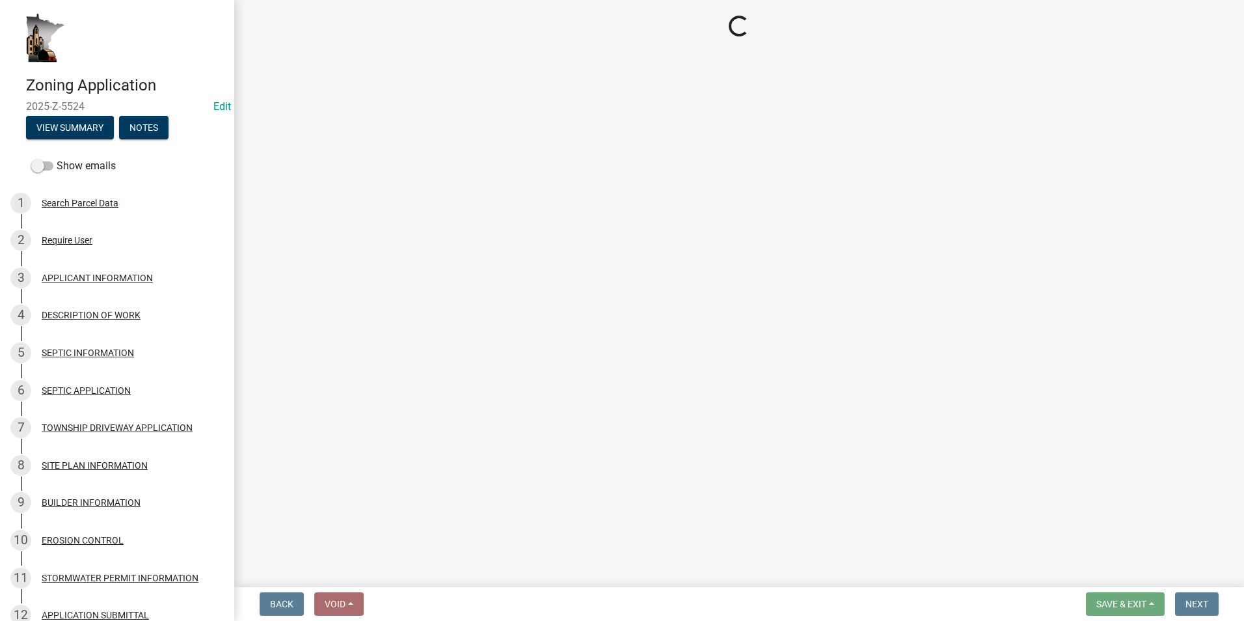
select select "5d5ec67e-83f1-4720-bb1f-c45cadde6202"
select select "d14d1f4c-a28c-4eb0-8a73-cde11adbe8d4"
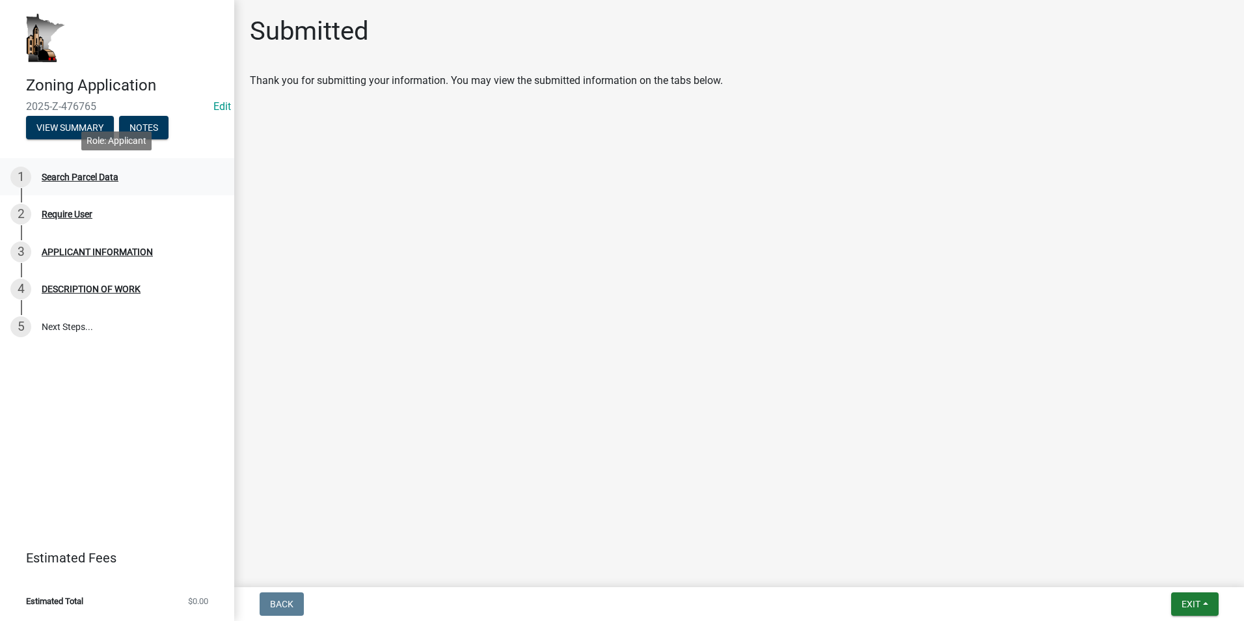
click at [90, 176] on div "Search Parcel Data" at bounding box center [80, 176] width 77 height 9
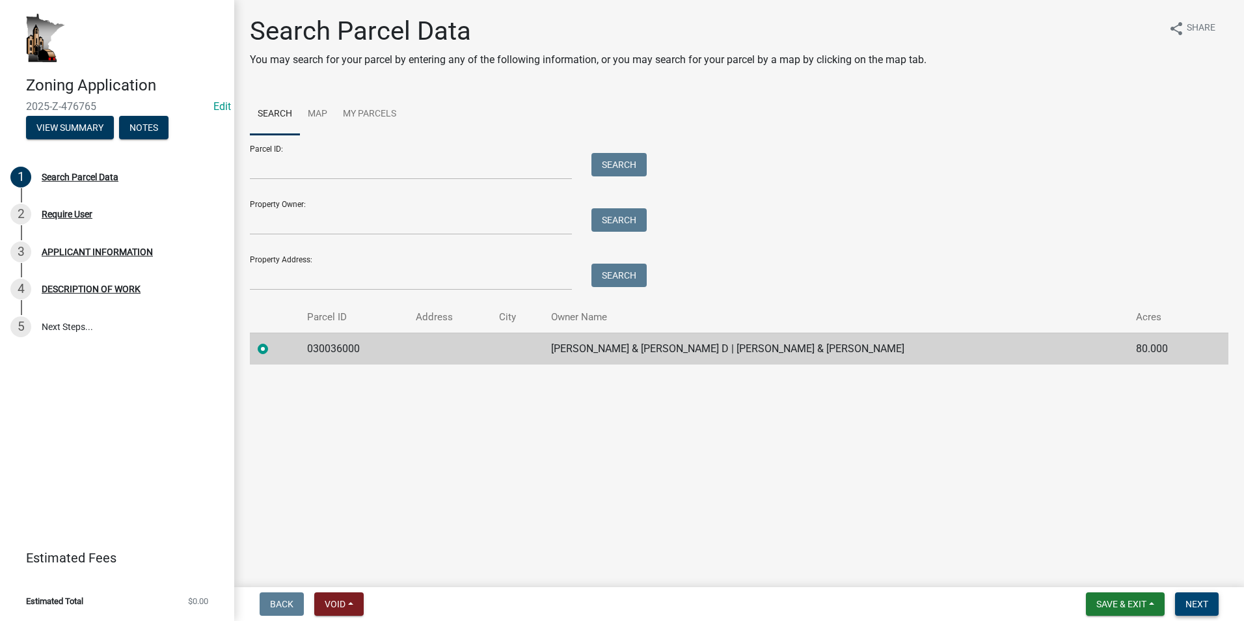
click at [1199, 604] on span "Next" at bounding box center [1197, 604] width 23 height 10
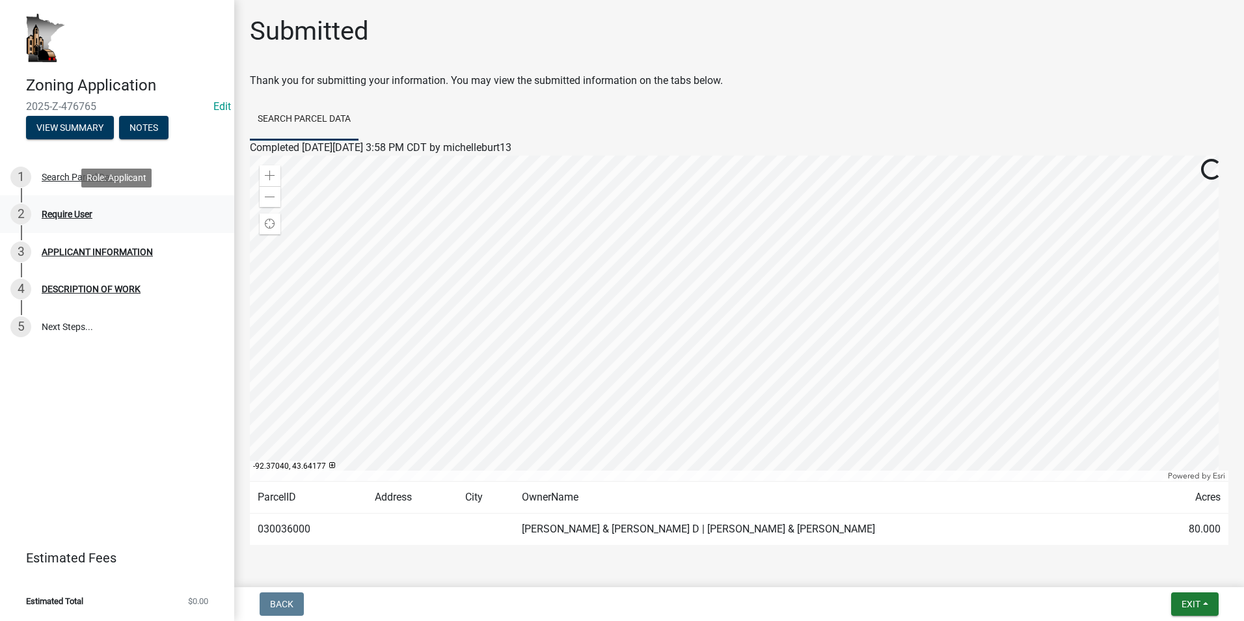
click at [80, 217] on div "Require User" at bounding box center [67, 214] width 51 height 9
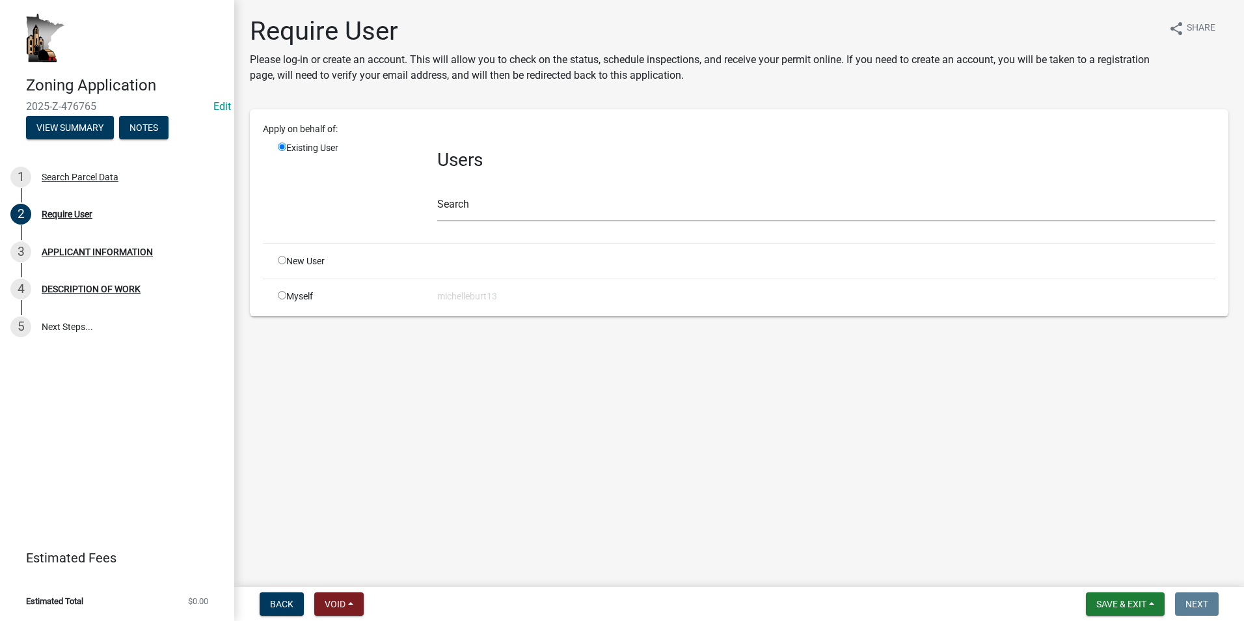
click at [281, 299] on div "Myself" at bounding box center [347, 297] width 159 height 14
click at [282, 297] on input "radio" at bounding box center [282, 295] width 8 height 8
radio input "true"
radio input "false"
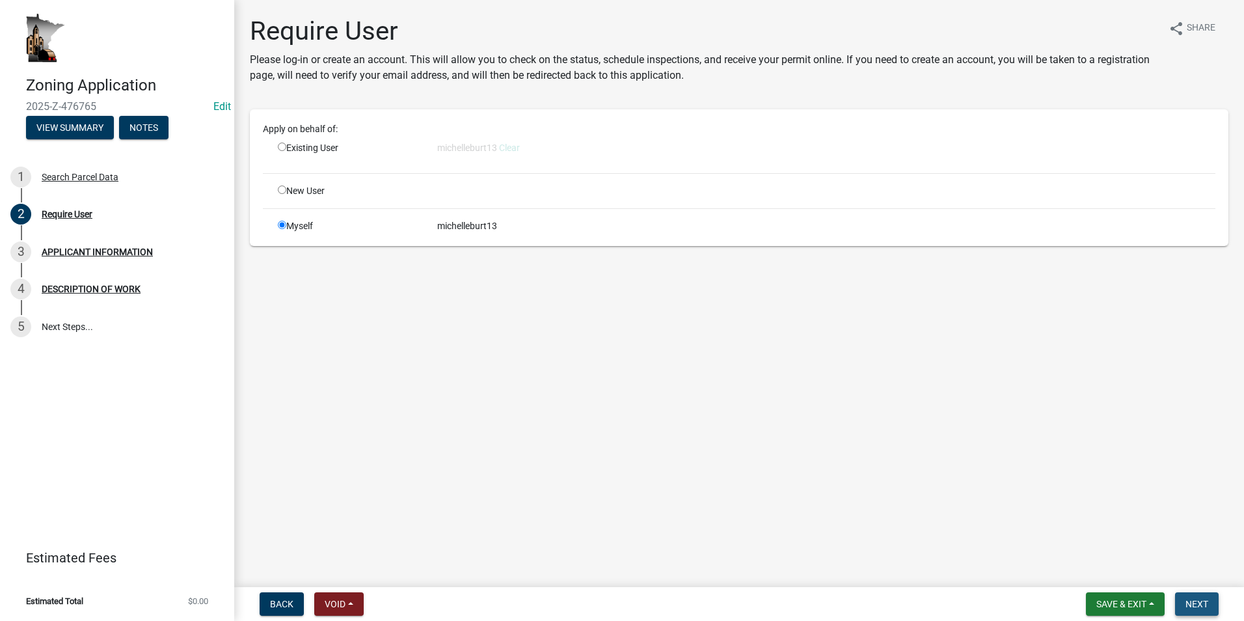
click at [1199, 603] on span "Next" at bounding box center [1197, 604] width 23 height 10
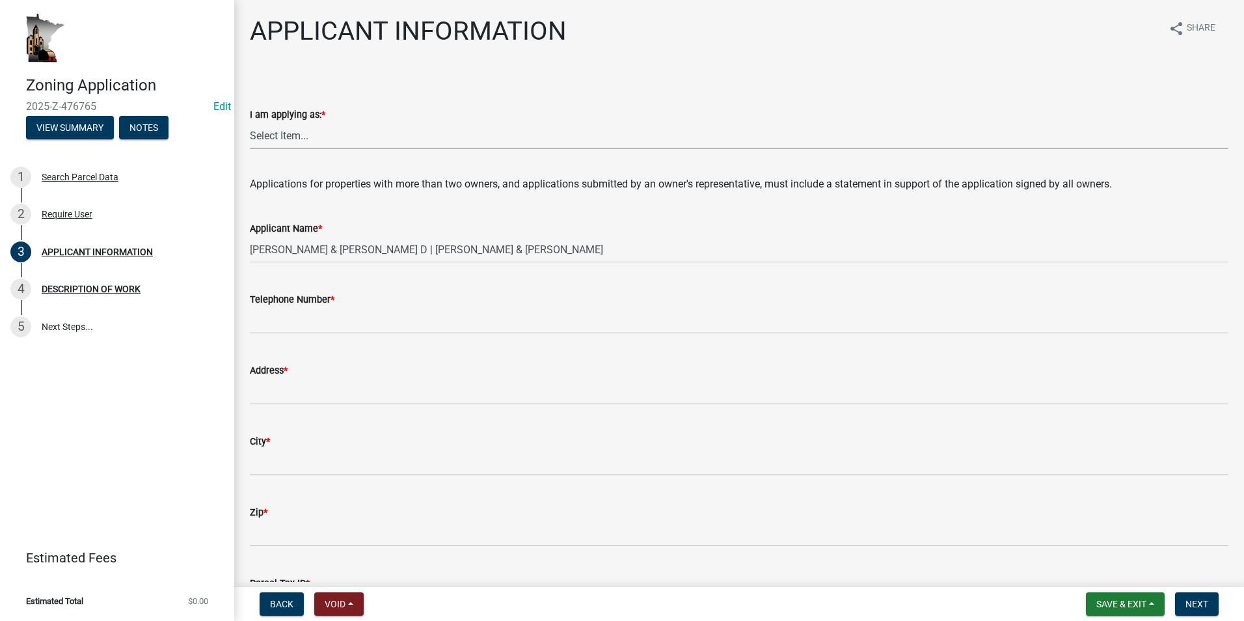
click at [285, 137] on select "Select Item... The sole owner of the property A co-owner of the property with o…" at bounding box center [739, 135] width 979 height 27
click at [250, 122] on select "Select Item... The sole owner of the property A co-owner of the property with o…" at bounding box center [739, 135] width 979 height 27
select select "3be5659b-6009-4b6d-bf31-975e417d46ce"
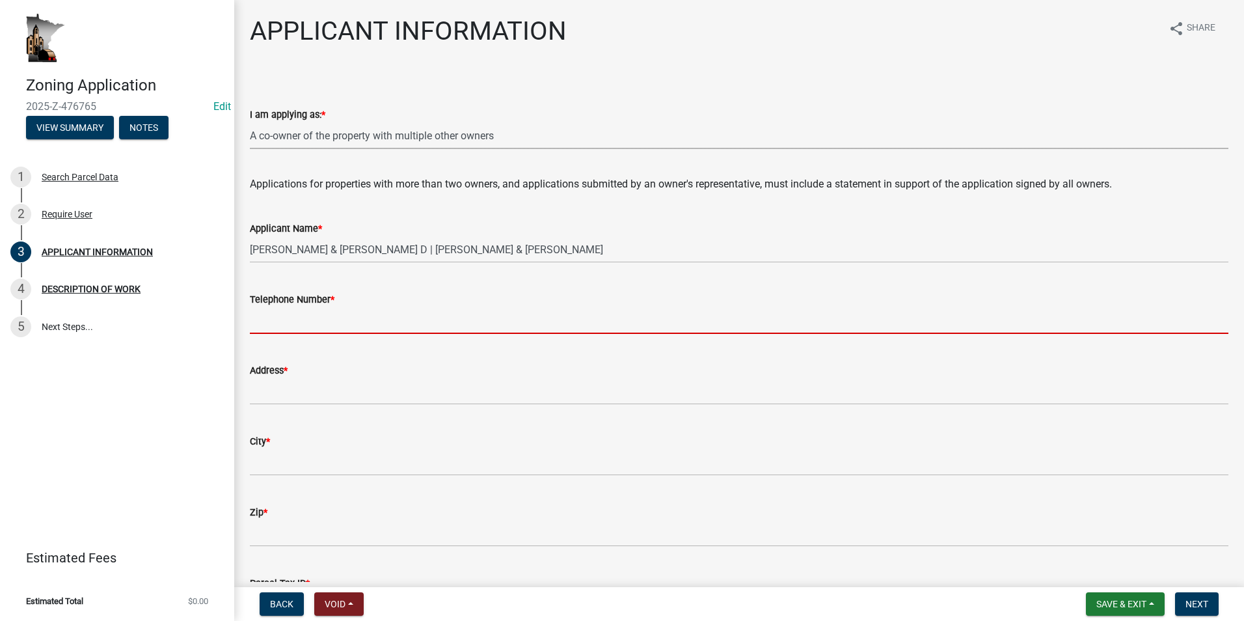
click at [286, 318] on input "Telephone Number *" at bounding box center [739, 320] width 979 height 27
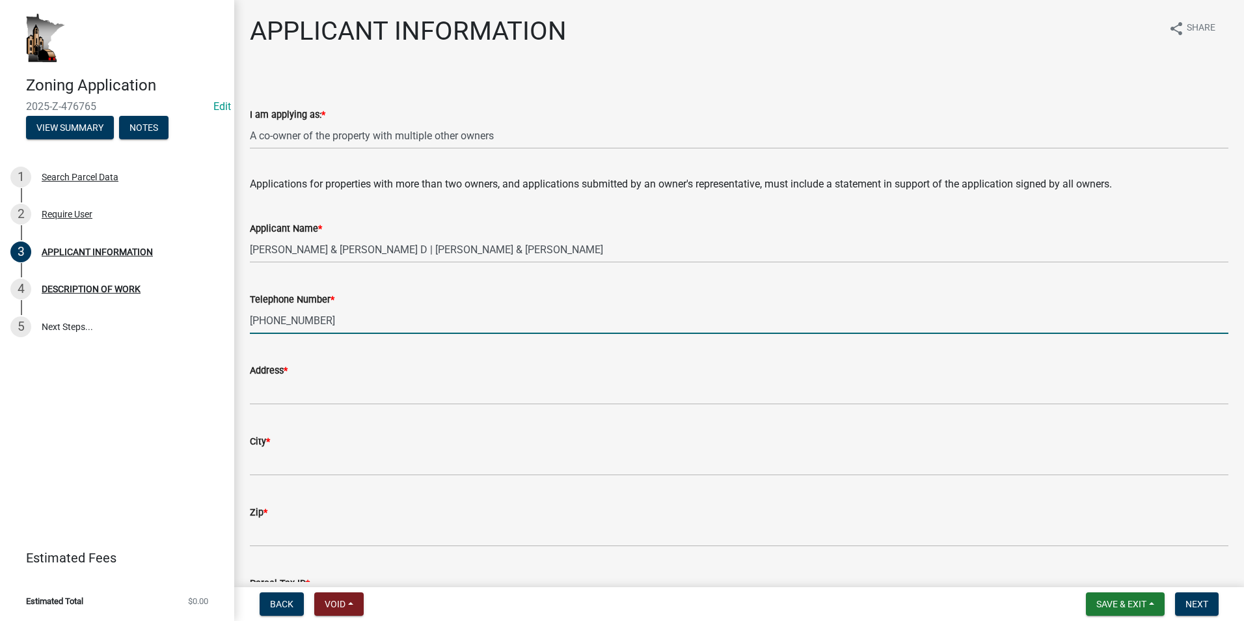
type input "507-458-3418"
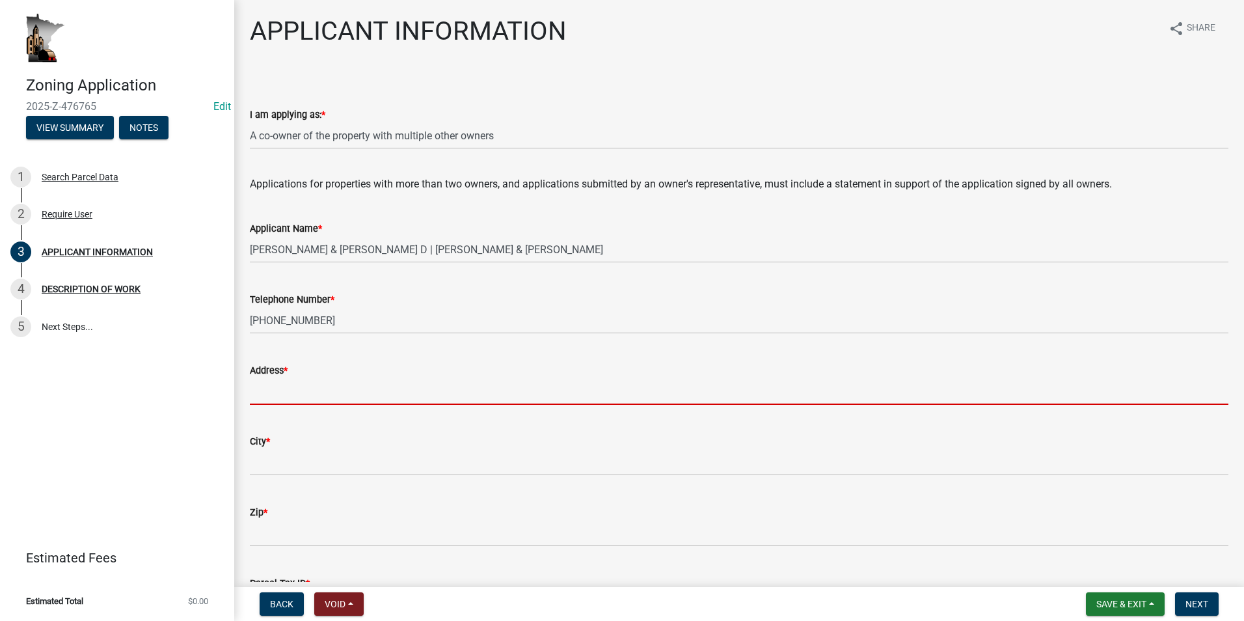
click at [305, 397] on input "Address *" at bounding box center [739, 391] width 979 height 27
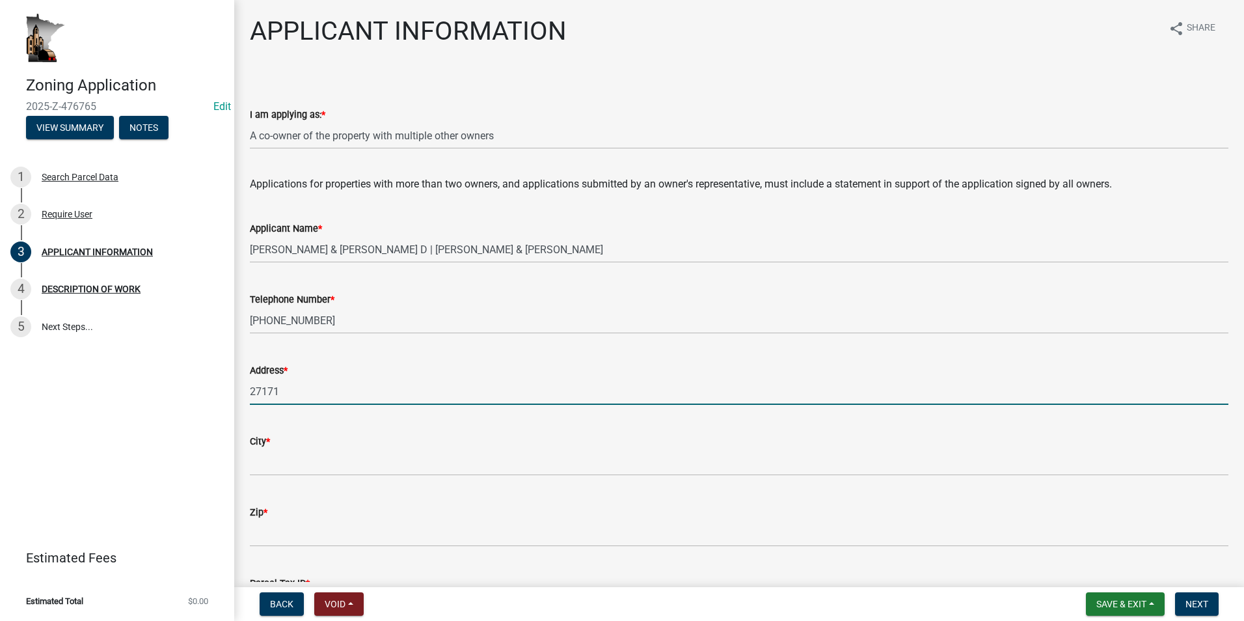
type input "27171 County Rd 37"
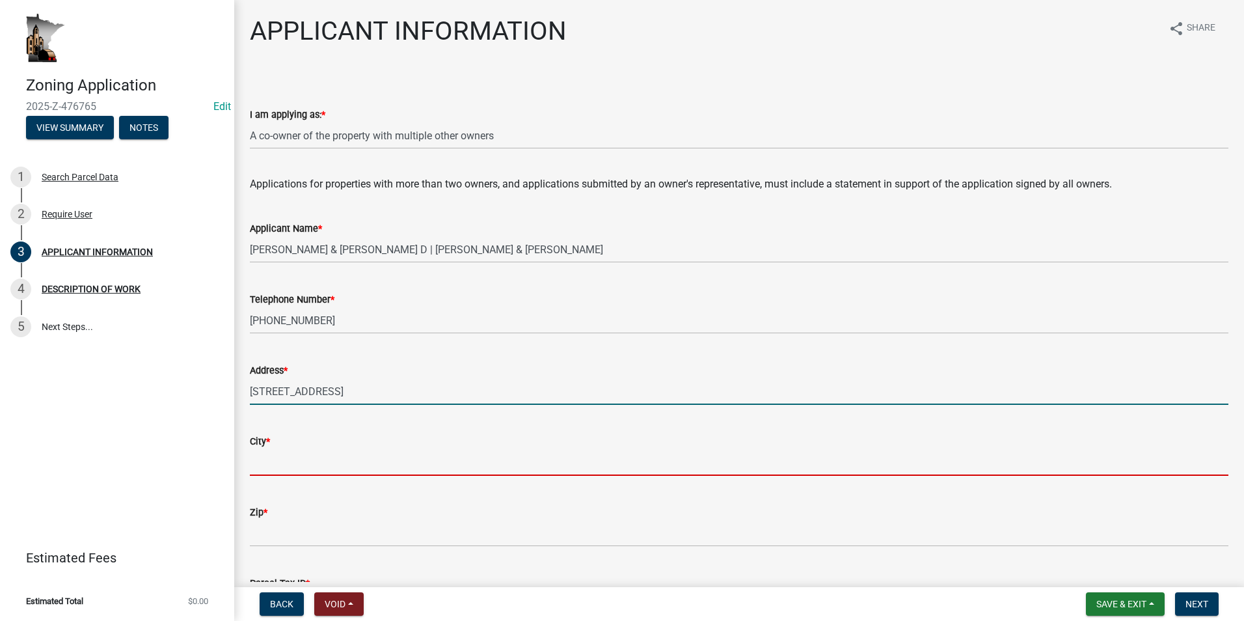
type input "Utica, MN"
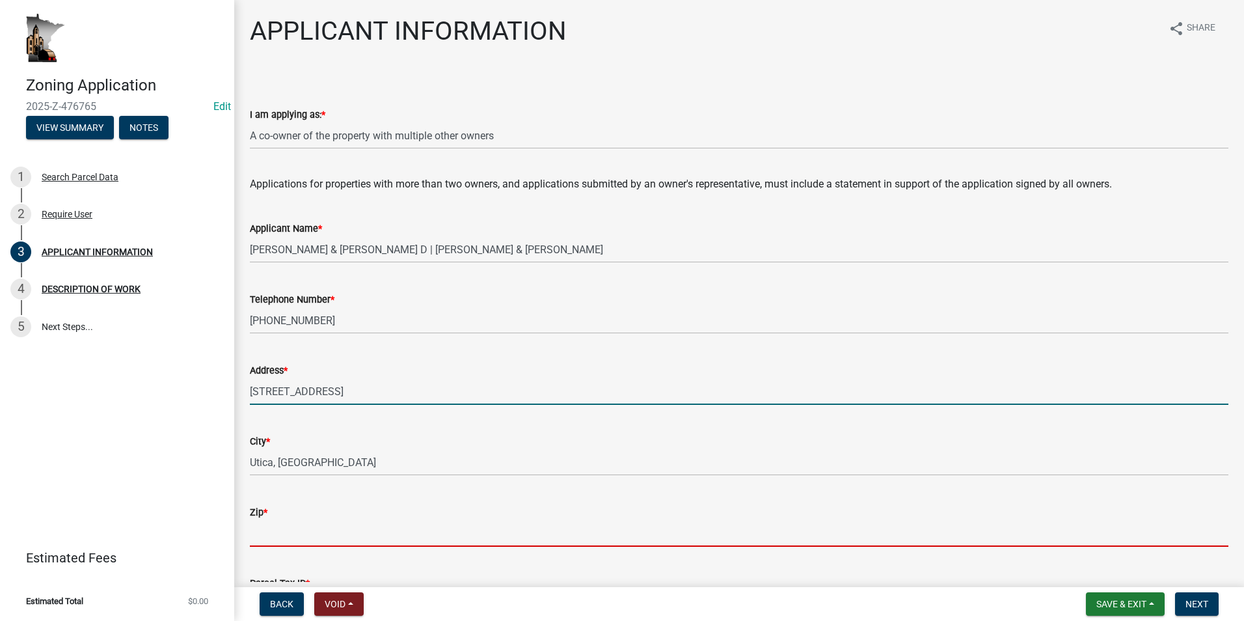
type input "55979"
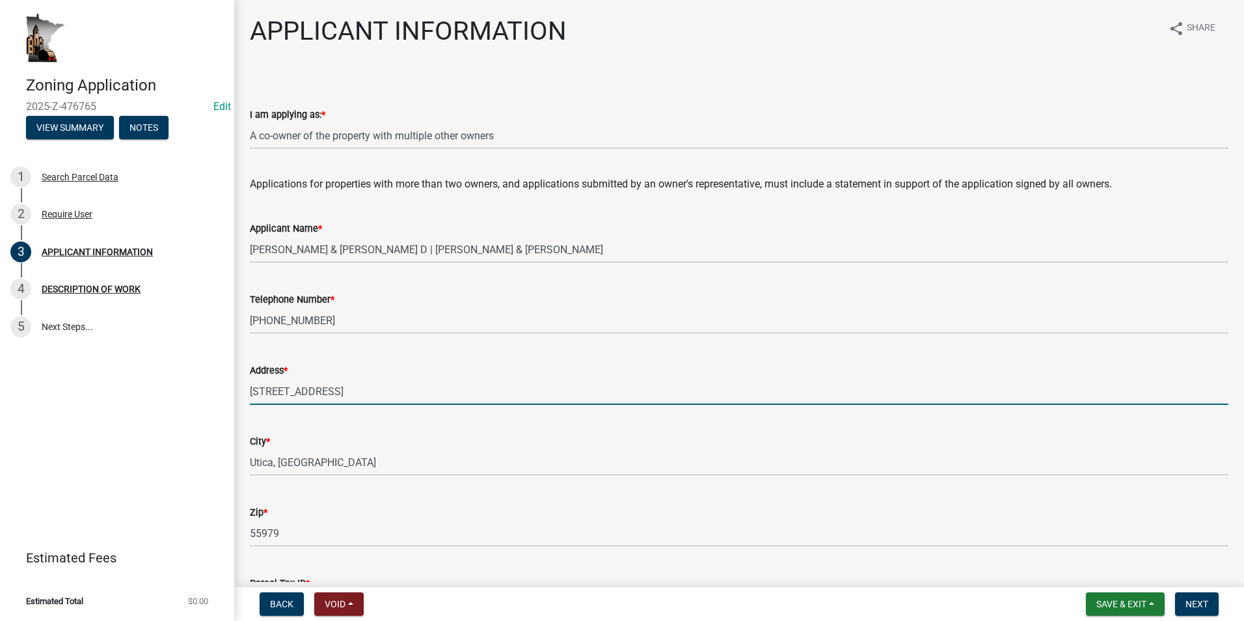
select select "d418ee59-edcf-45bb-b97d-869e37c126ed"
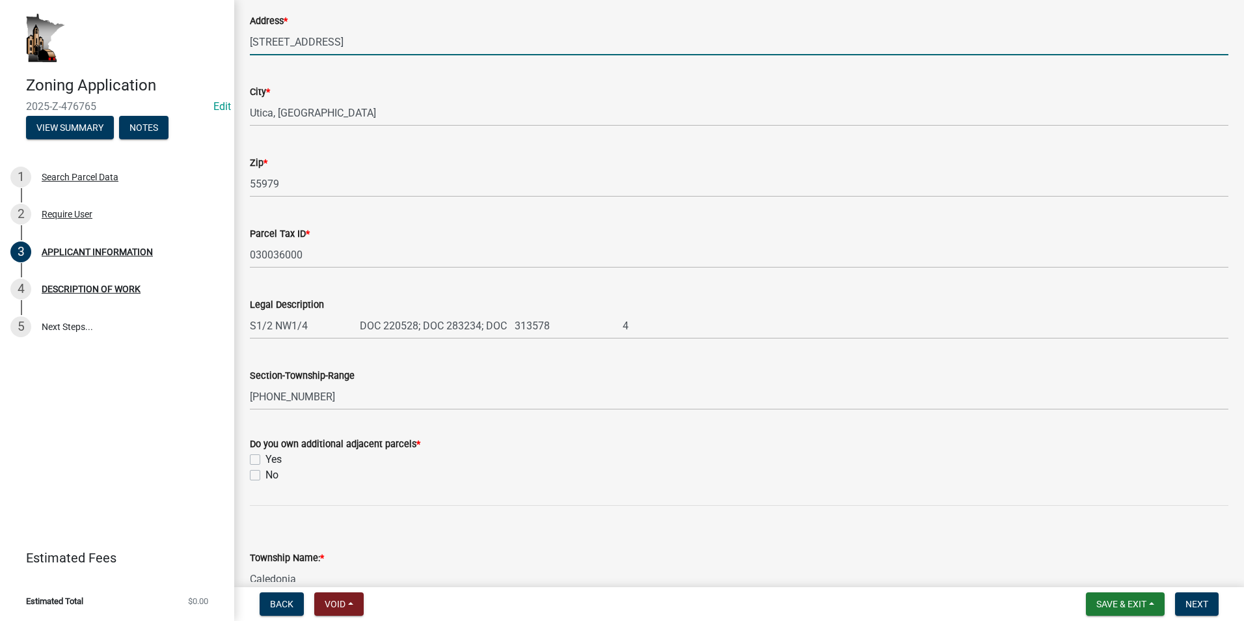
scroll to position [391, 0]
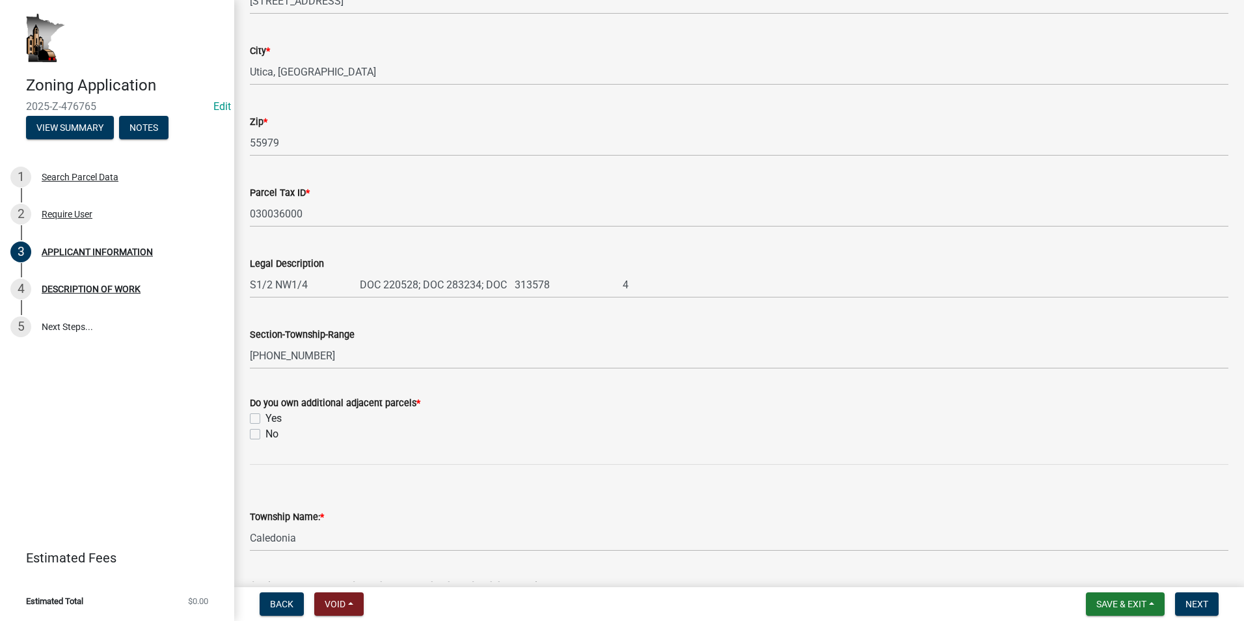
drag, startPoint x: 253, startPoint y: 418, endPoint x: 341, endPoint y: 452, distance: 94.4
click at [266, 418] on label "Yes" at bounding box center [274, 419] width 16 height 16
click at [266, 418] on input "Yes" at bounding box center [270, 415] width 8 height 8
checkbox input "true"
checkbox input "false"
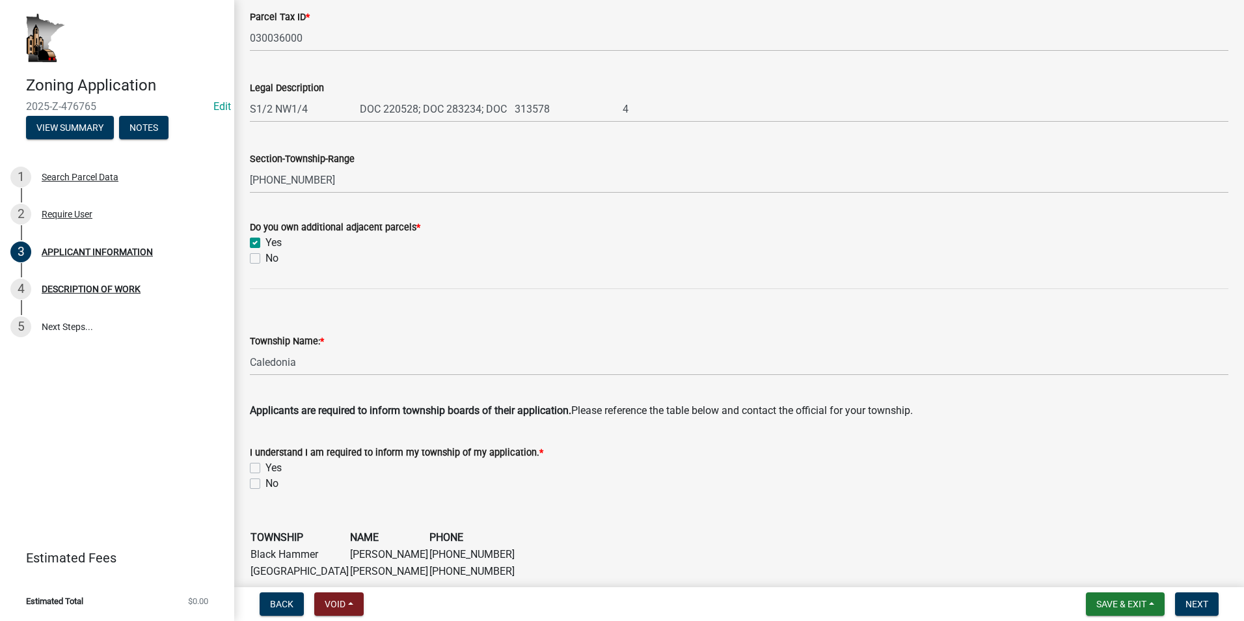
scroll to position [586, 0]
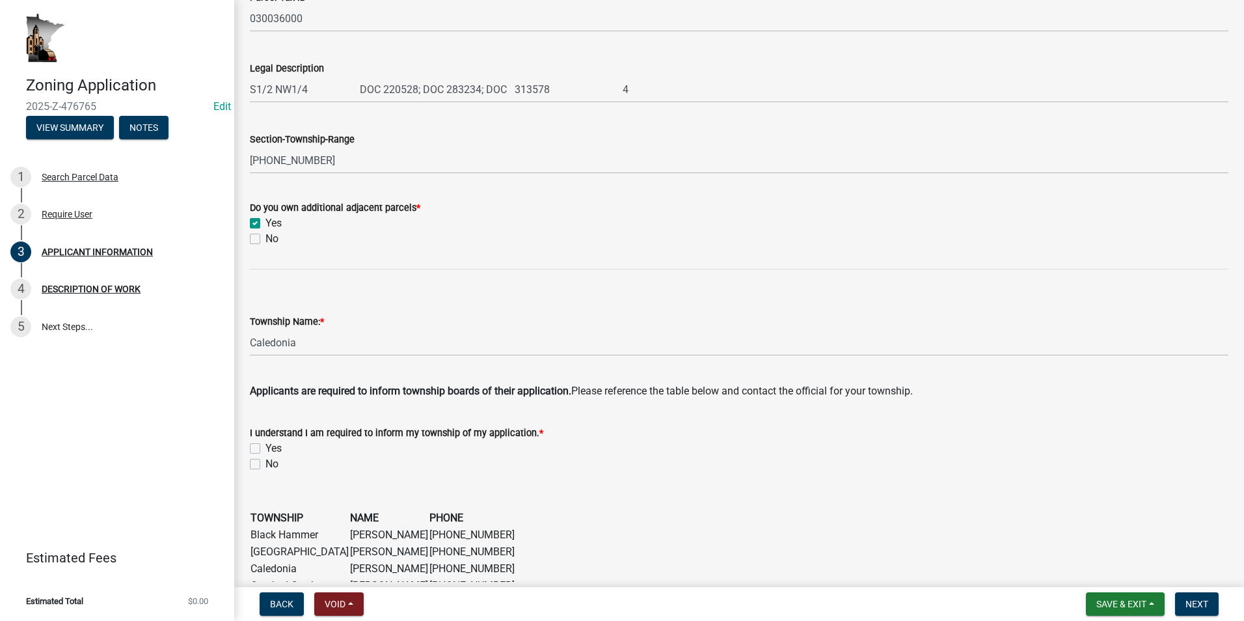
click at [266, 445] on label "Yes" at bounding box center [274, 449] width 16 height 16
click at [266, 445] on input "Yes" at bounding box center [270, 445] width 8 height 8
checkbox input "true"
checkbox input "false"
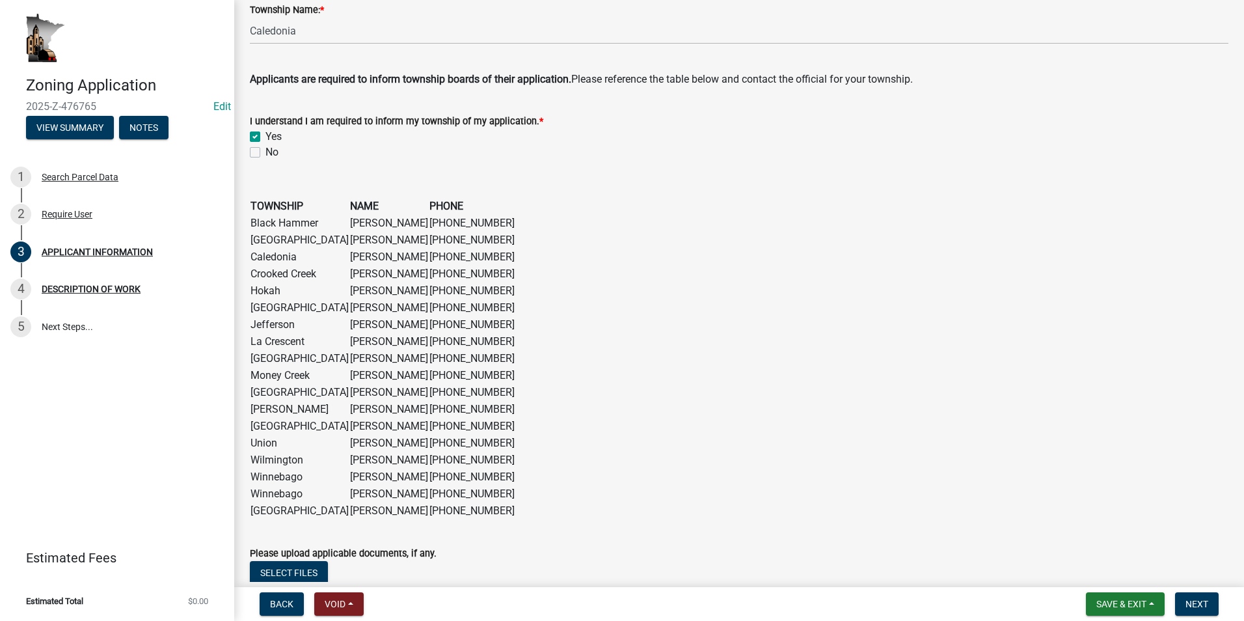
scroll to position [992, 0]
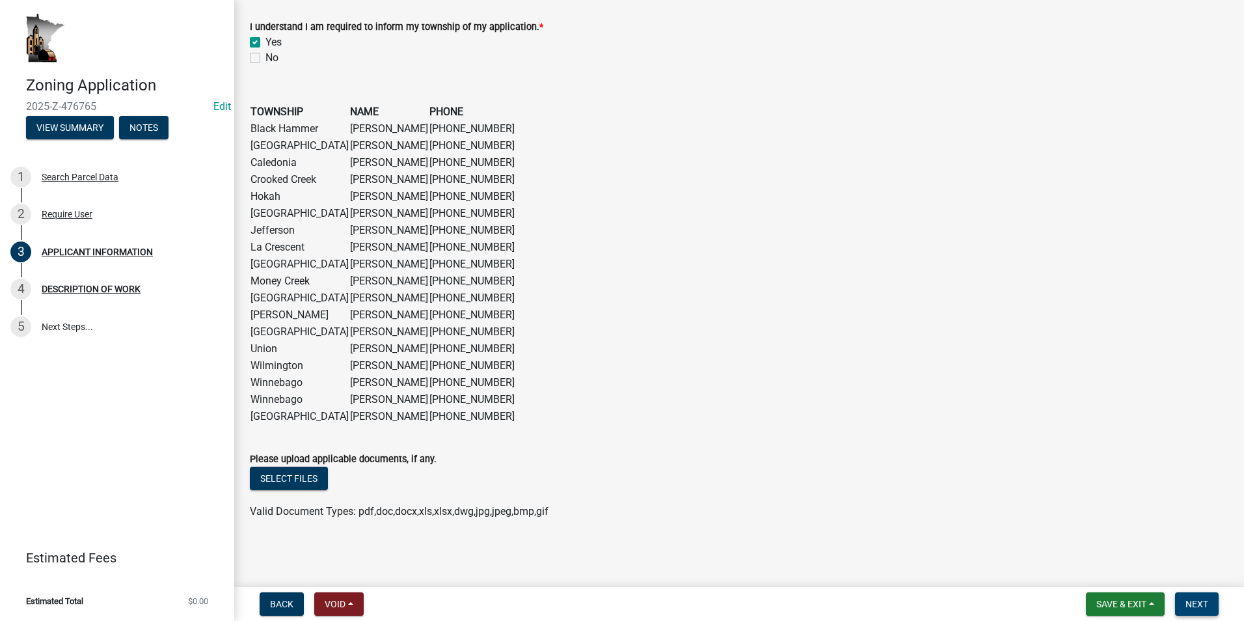
click at [1192, 600] on span "Next" at bounding box center [1197, 604] width 23 height 10
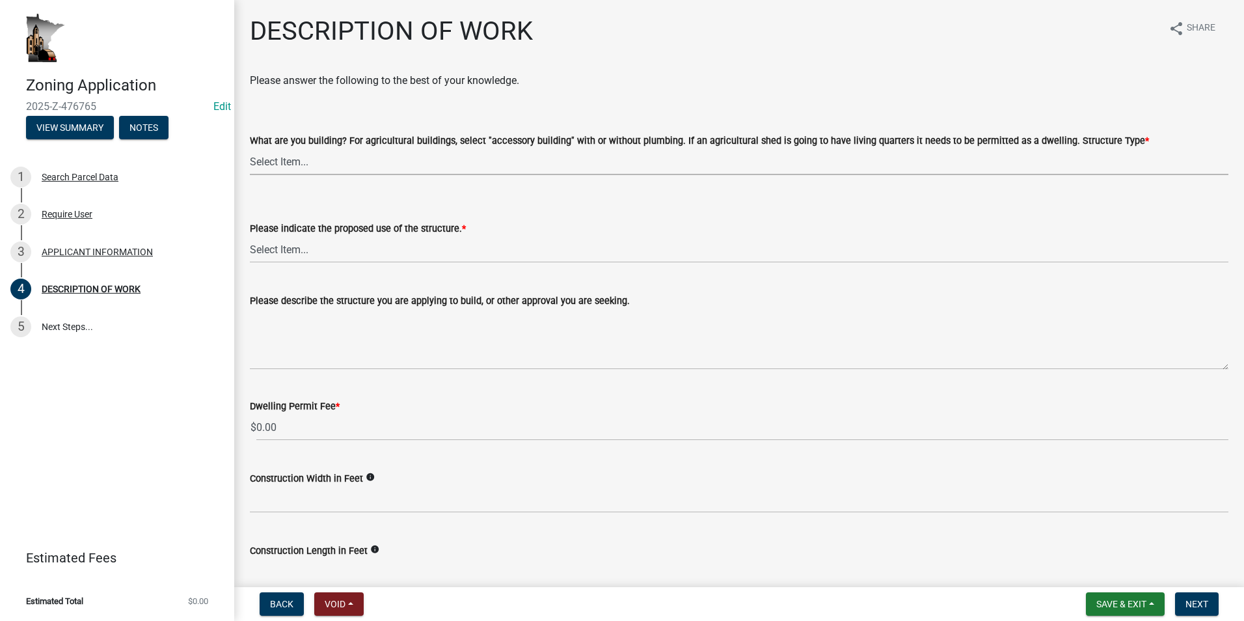
click at [291, 169] on select "Select Item... Single Family Dwelling or "Shouse" Bedroom addition Non-bedroom …" at bounding box center [739, 161] width 979 height 27
click at [250, 148] on select "Select Item... Single Family Dwelling or "Shouse" Bedroom addition Non-bedroom …" at bounding box center [739, 161] width 979 height 27
select select "39f6a2ab-0467-4f26-9b22-6b4c409785cf"
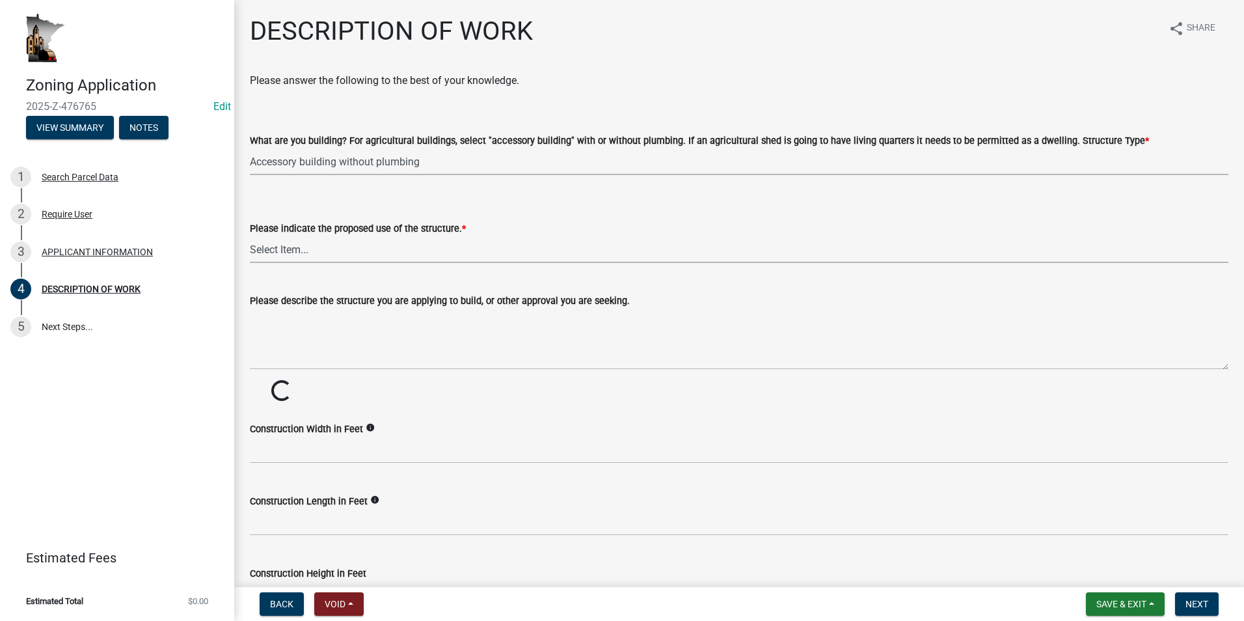
click at [309, 248] on select "Select Item... Year-Round Residential Seasonal Residential Agricultural Recreat…" at bounding box center [739, 249] width 979 height 27
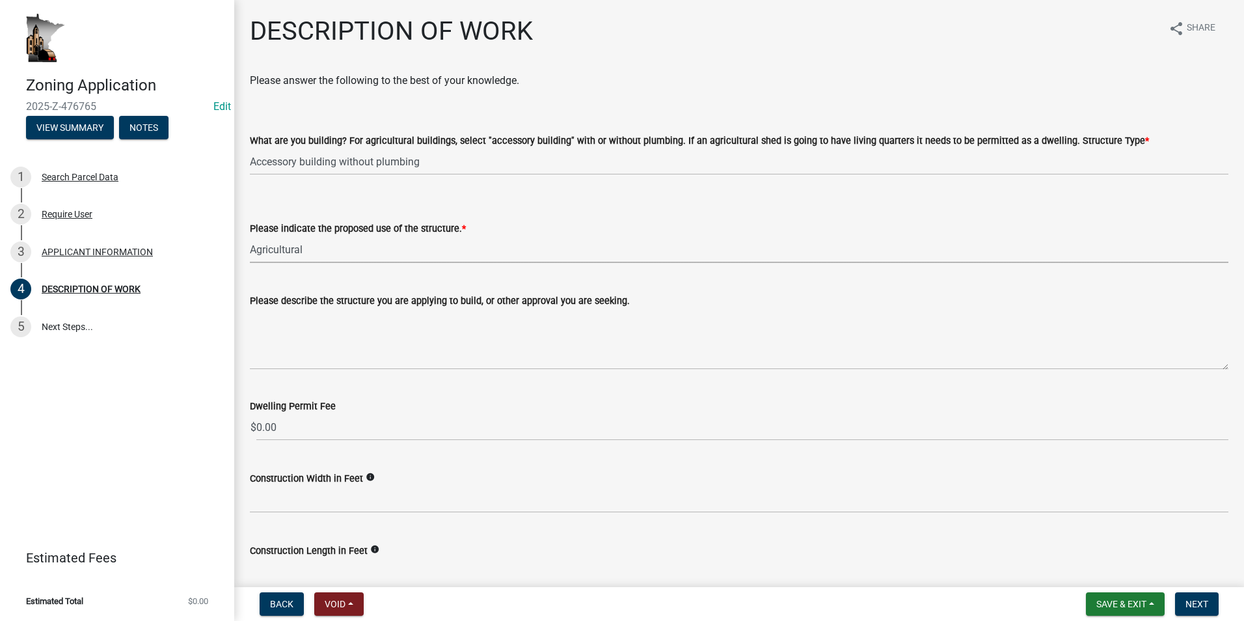
click at [250, 236] on select "Select Item... Year-Round Residential Seasonal Residential Agricultural Recreat…" at bounding box center [739, 249] width 979 height 27
select select "8a50126a-ac8f-44d1-8890-2a914b053a60"
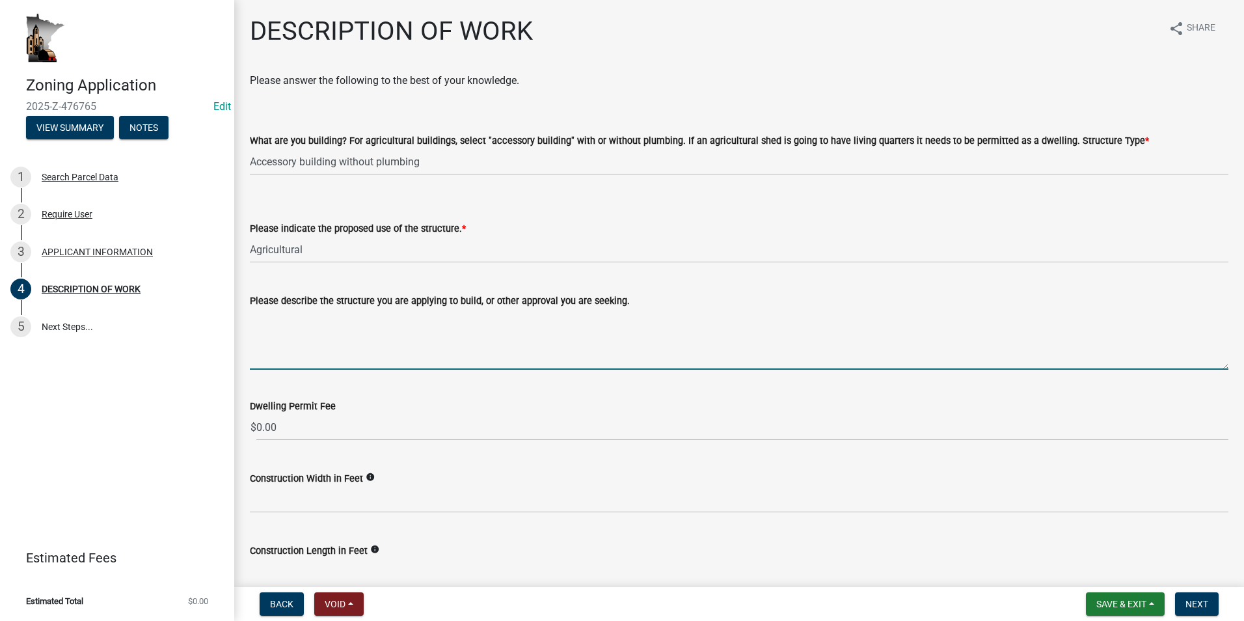
click at [270, 320] on textarea "Please describe the structure you are applying to build, or other approval you …" at bounding box center [739, 338] width 979 height 61
click at [297, 318] on textarea "50x104. Will be used for machine storage" at bounding box center [739, 338] width 979 height 61
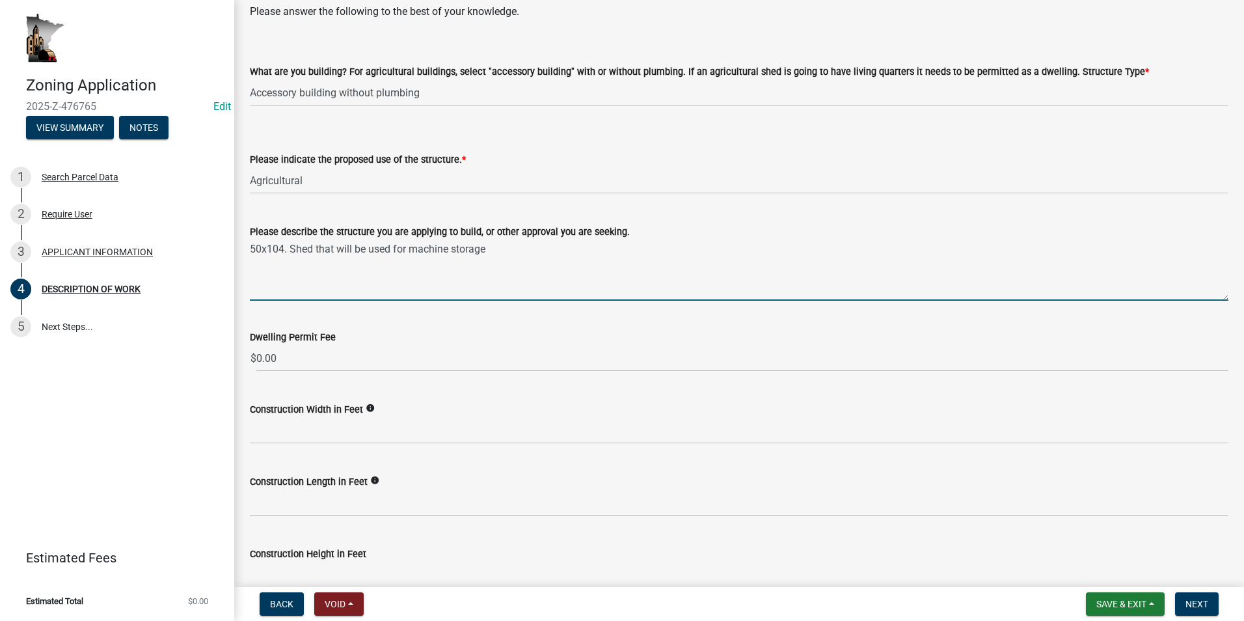
scroll to position [130, 0]
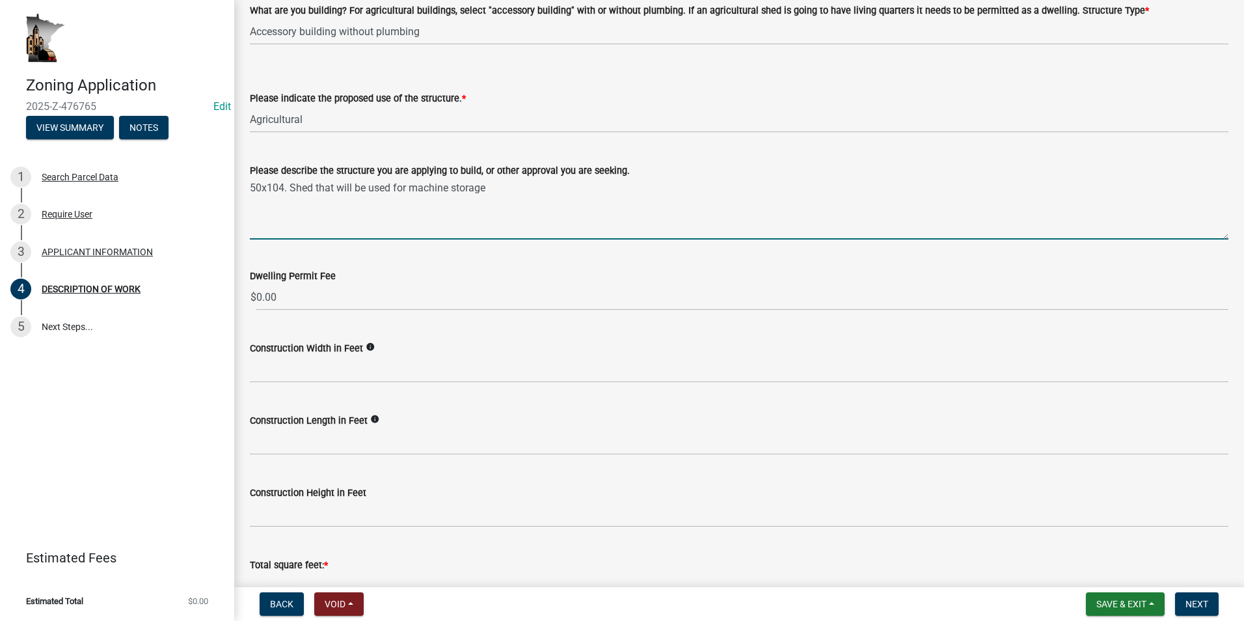
type textarea "50x104. Shed that will be used for machine storage"
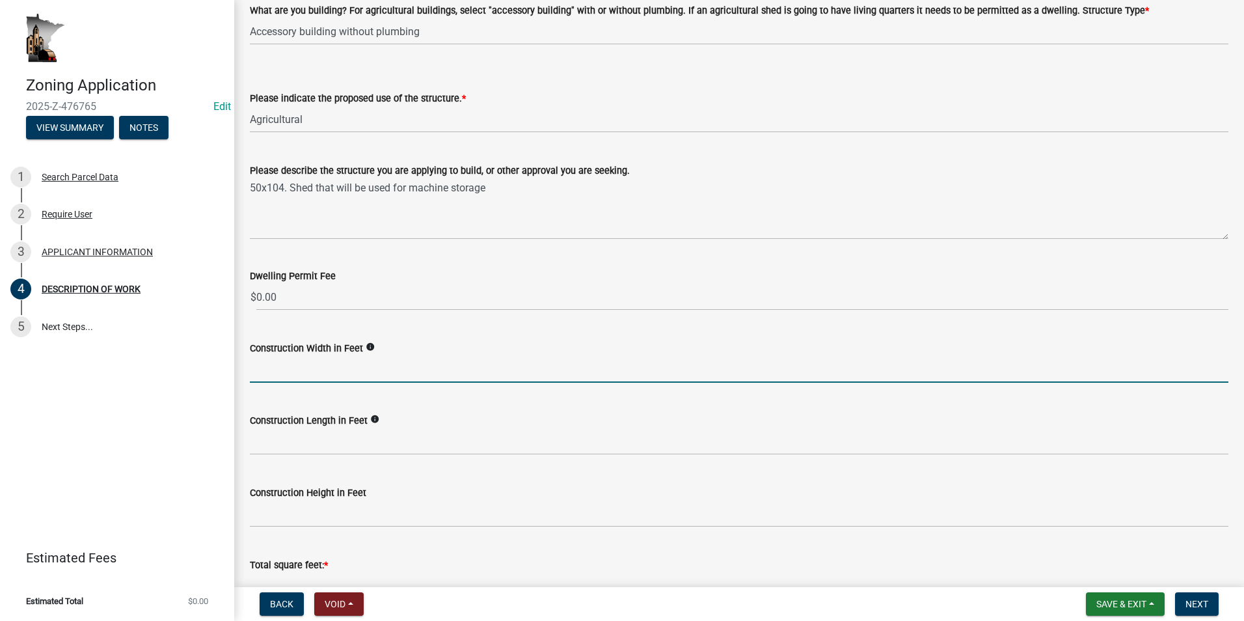
click at [310, 370] on input "text" at bounding box center [739, 369] width 979 height 27
type input "50"
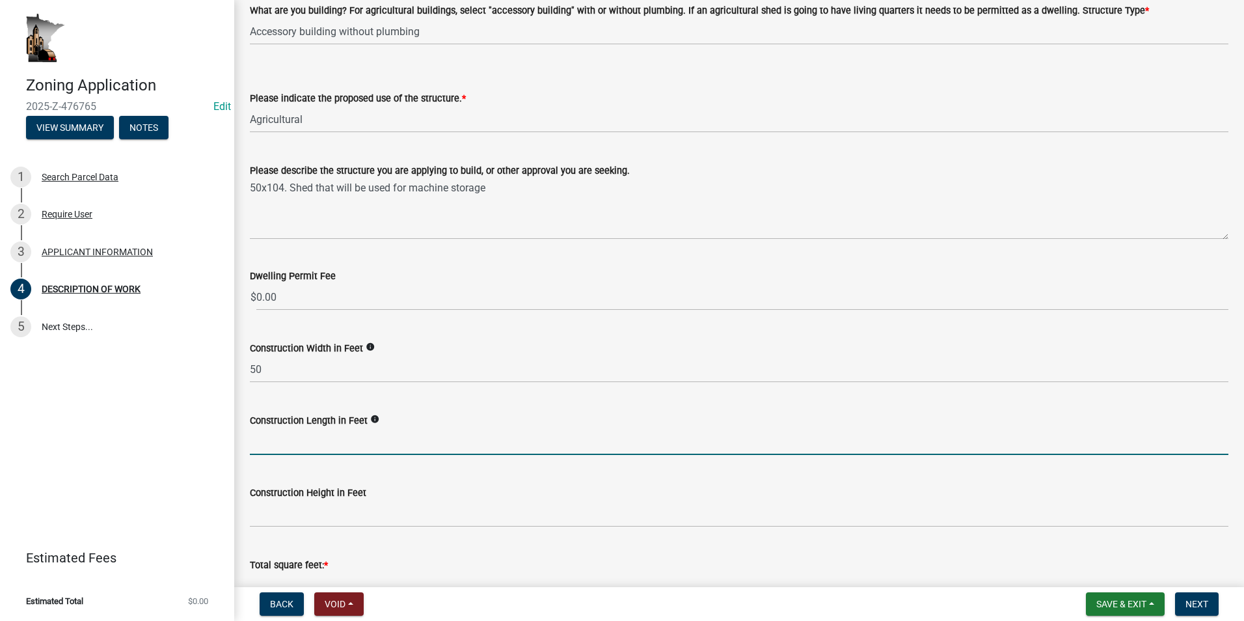
click at [279, 440] on input "text" at bounding box center [739, 441] width 979 height 27
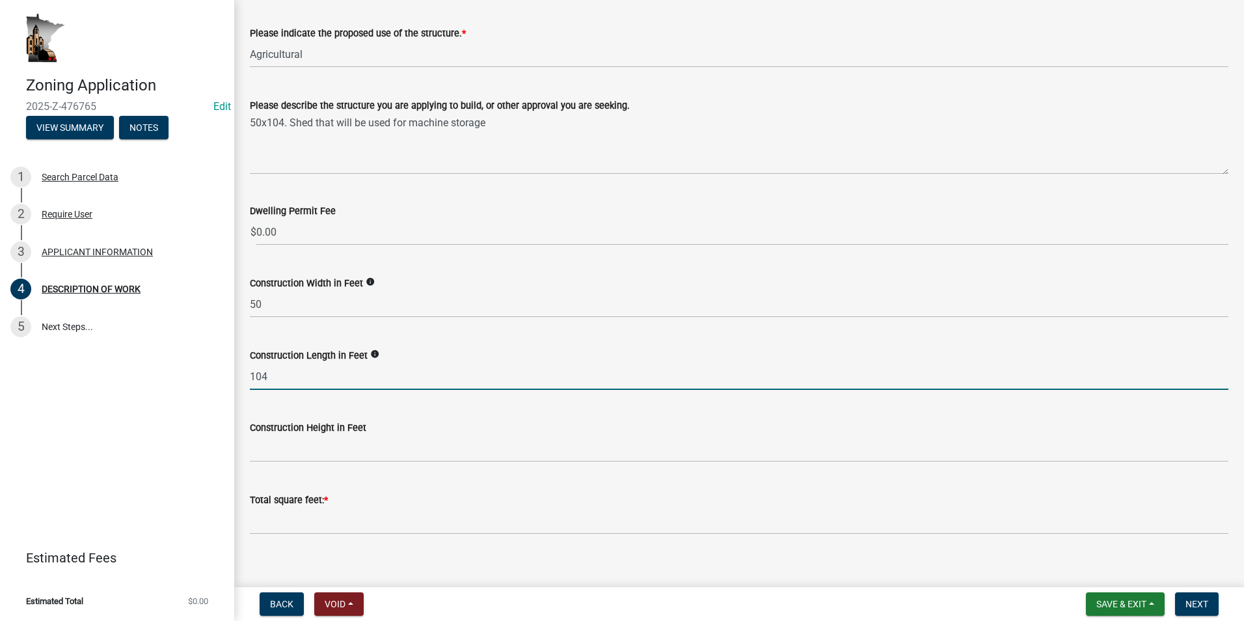
type input "104"
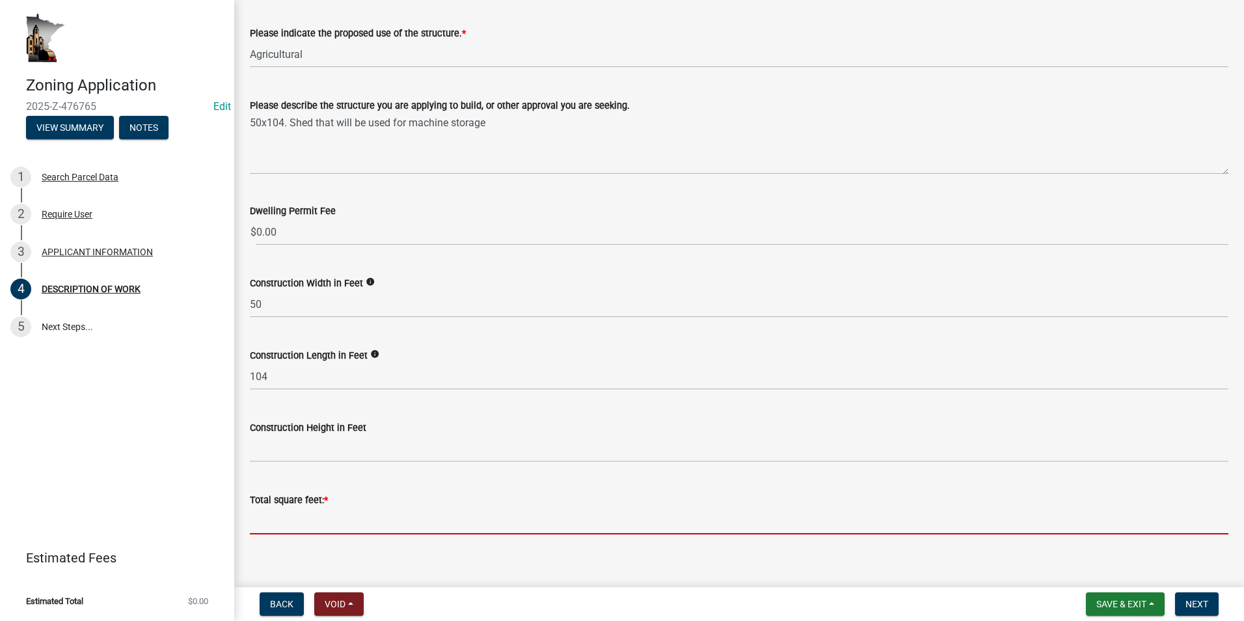
click at [302, 517] on input "text" at bounding box center [739, 521] width 979 height 27
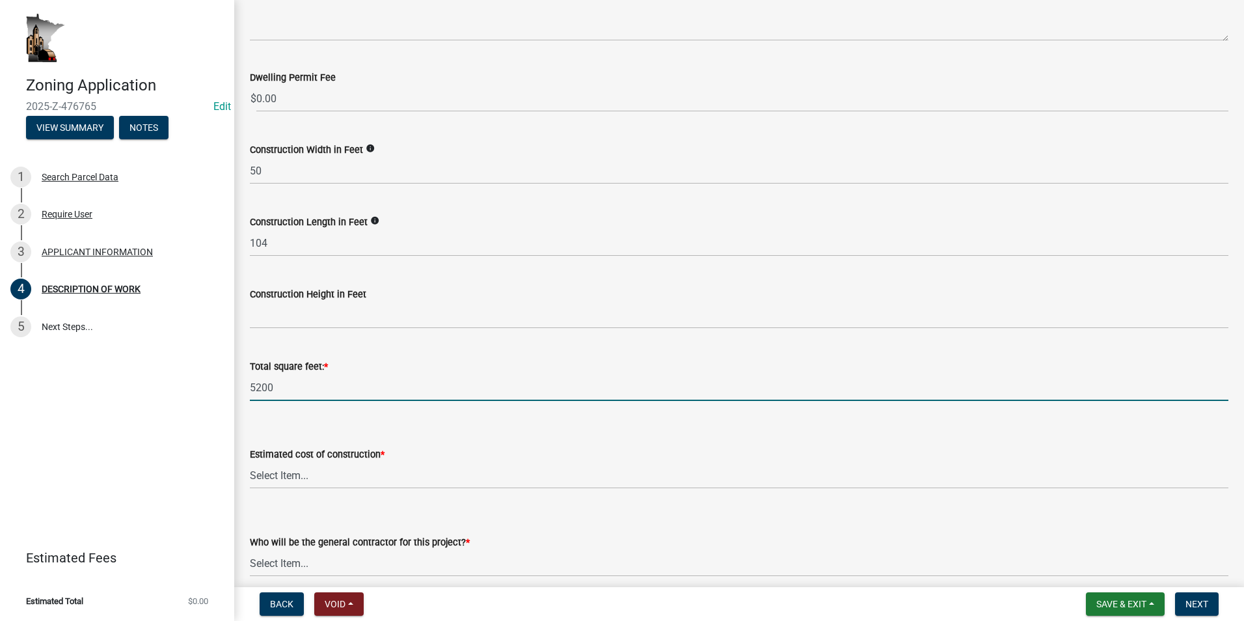
scroll to position [391, 0]
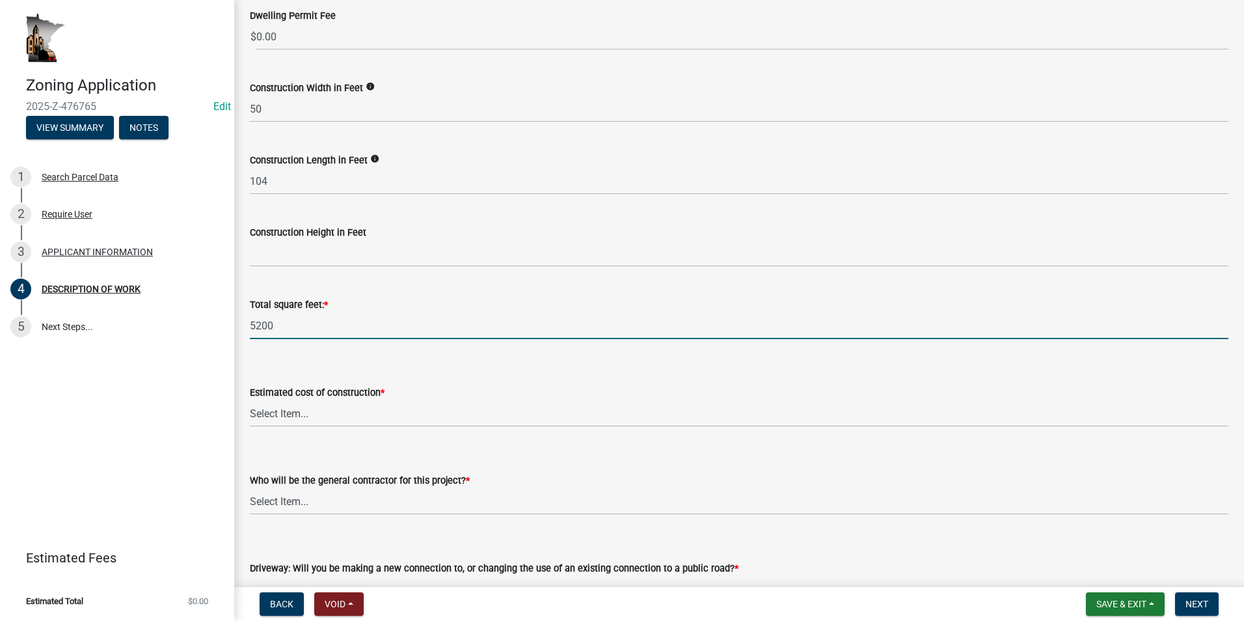
type input "5200"
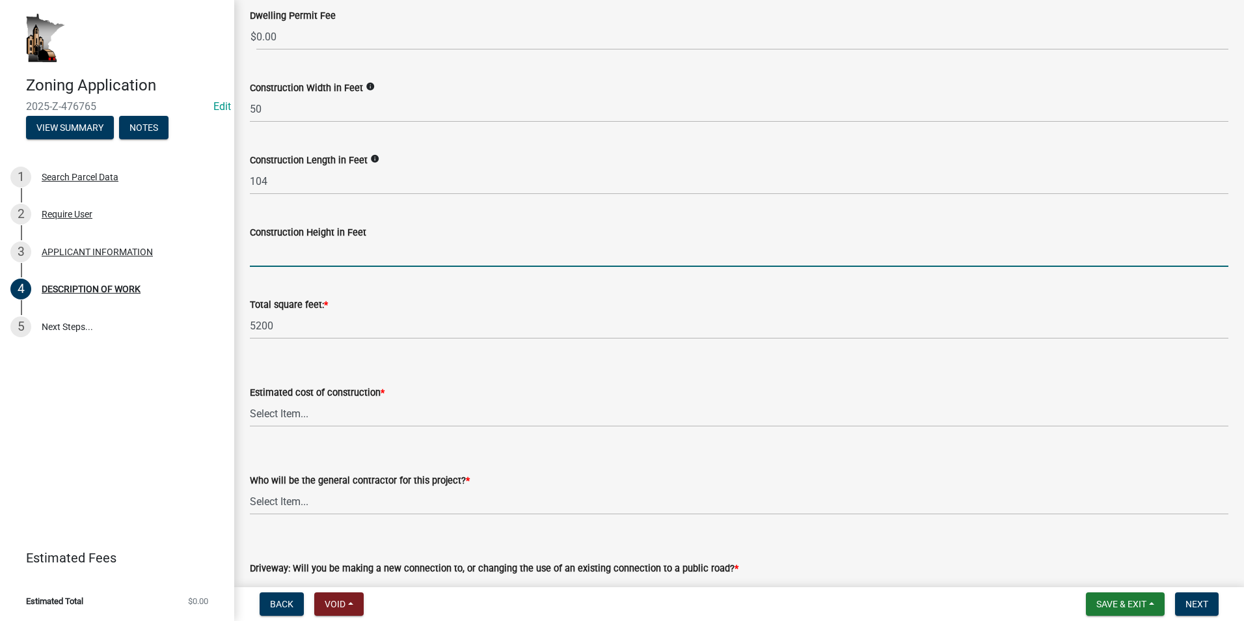
click at [296, 256] on input "text" at bounding box center [739, 253] width 979 height 27
type input "14"
click at [308, 411] on select "Select Item... $0 - $50,000 $50,001 - $100,000 $101,000 - $150,000 $150,001 or …" at bounding box center [739, 413] width 979 height 27
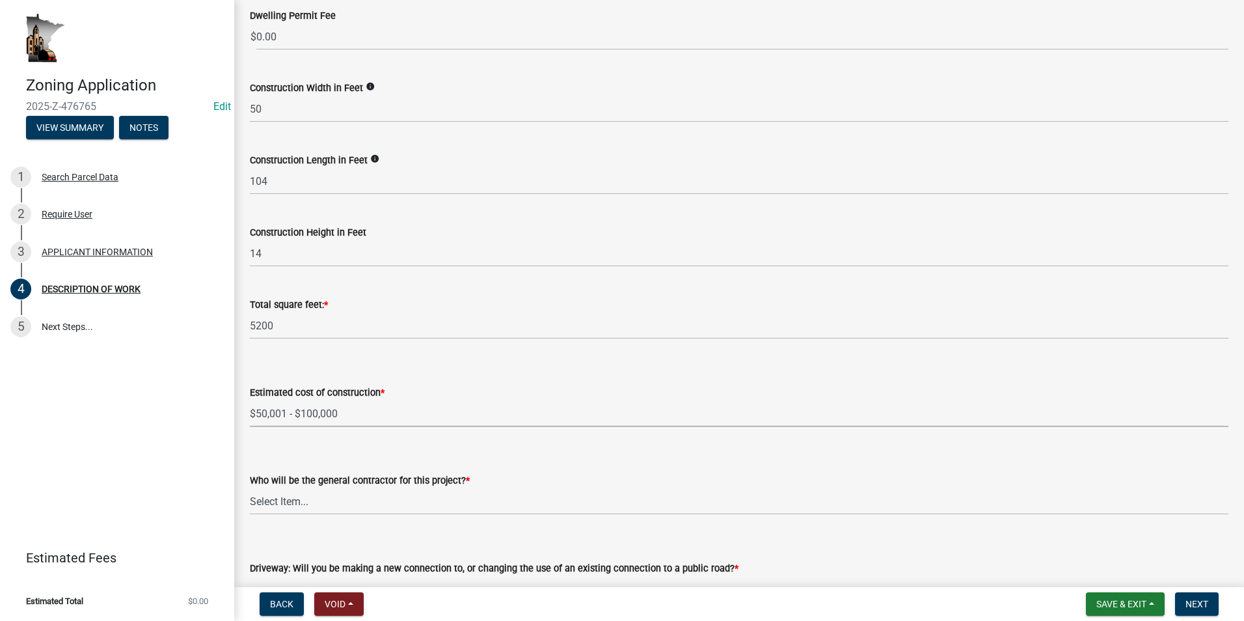
click at [250, 400] on select "Select Item... $0 - $50,000 $50,001 - $100,000 $101,000 - $150,000 $150,001 or …" at bounding box center [739, 413] width 979 height 27
select select "f9b7dd3b-3a38-45c4-aa8d-40d341efce99"
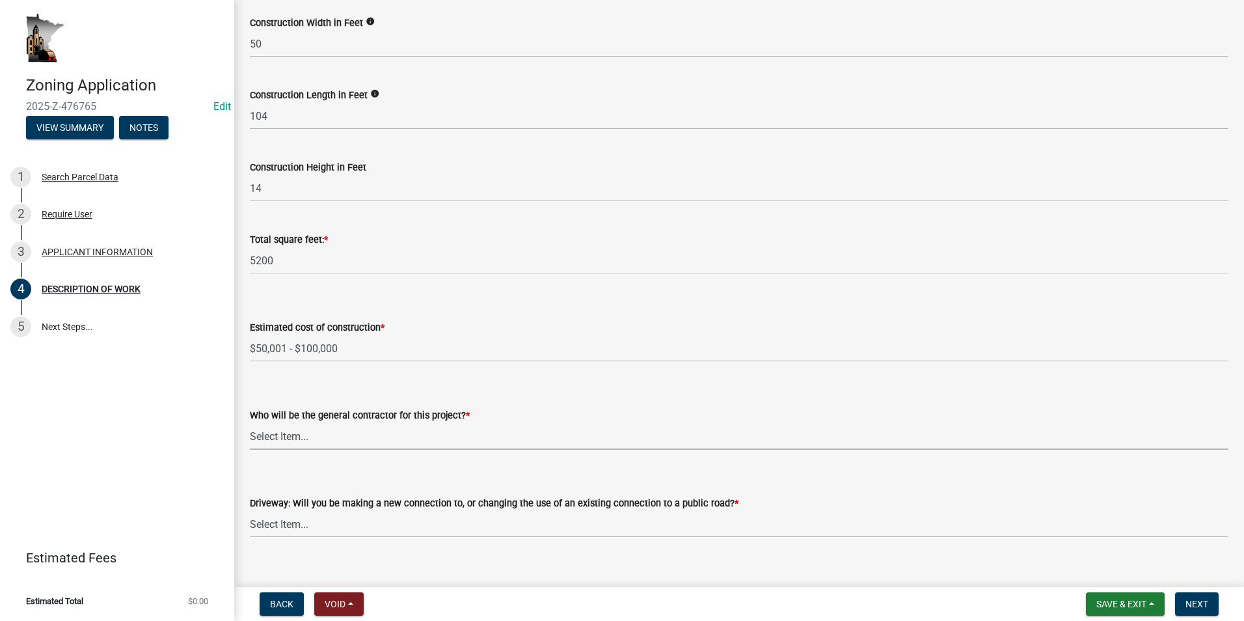
drag, startPoint x: 305, startPoint y: 440, endPoint x: 312, endPoint y: 452, distance: 13.4
click at [305, 440] on select "Select Item... Myself Other" at bounding box center [739, 436] width 979 height 27
click at [250, 423] on select "Select Item... Myself Other" at bounding box center [739, 436] width 979 height 27
select select "07ce3bd5-44c8-48c7-a7da-ecbfde3ea753"
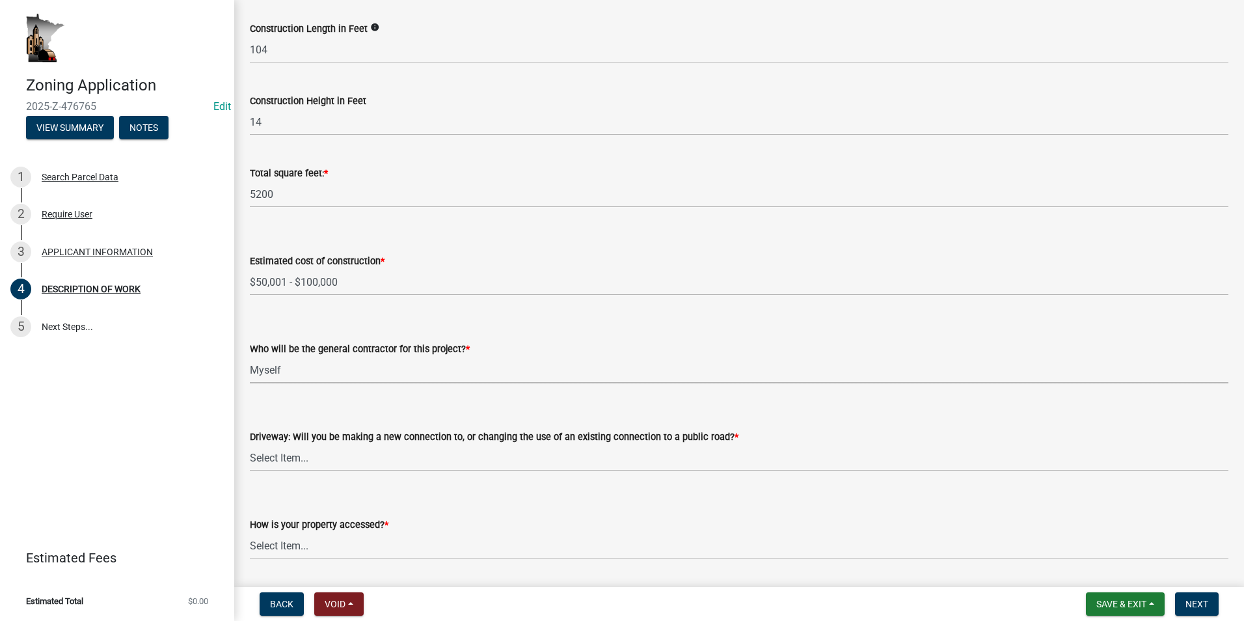
scroll to position [586, 0]
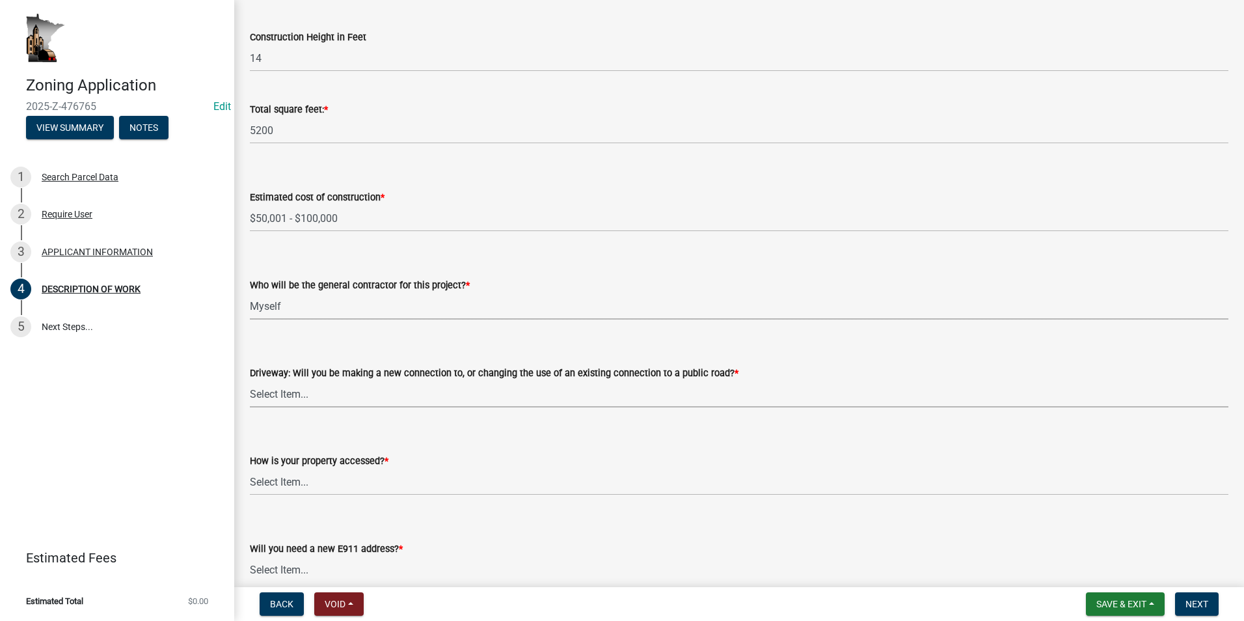
click at [295, 395] on select "Select Item... I am installing a new driveway access to a public road I am chan…" at bounding box center [739, 394] width 979 height 27
click at [250, 381] on select "Select Item... I am installing a new driveway access to a public road I am chan…" at bounding box center [739, 394] width 979 height 27
select select "865858fb-cec4-4771-ade1-629df977e661"
click at [316, 482] on select "Select Item... Access is off a state highway Access is off a county road Access…" at bounding box center [739, 482] width 979 height 27
click at [250, 469] on select "Select Item... Access is off a state highway Access is off a county road Access…" at bounding box center [739, 482] width 979 height 27
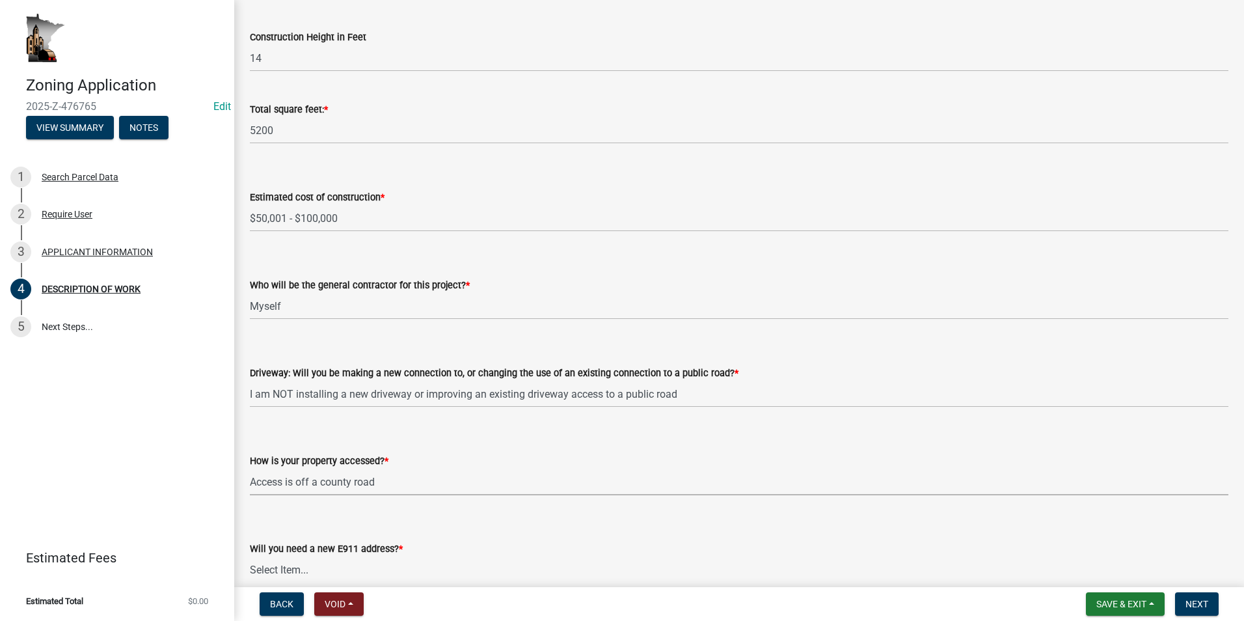
select select "cef96780-4810-40e3-9d85-228a56ab53a8"
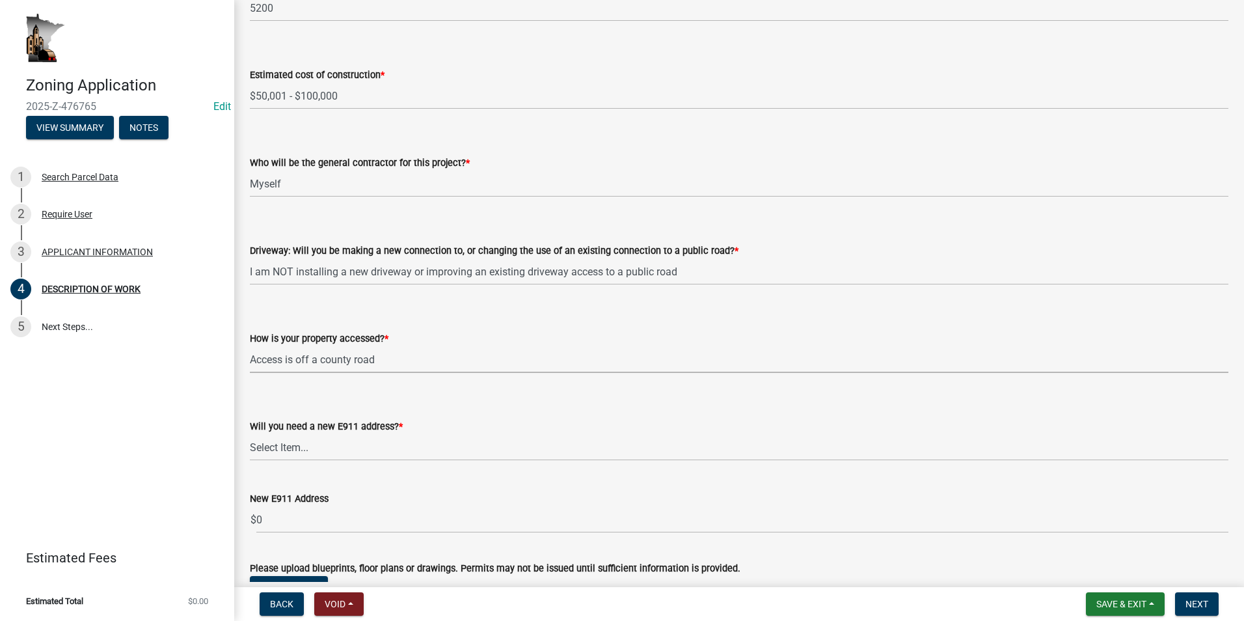
scroll to position [716, 0]
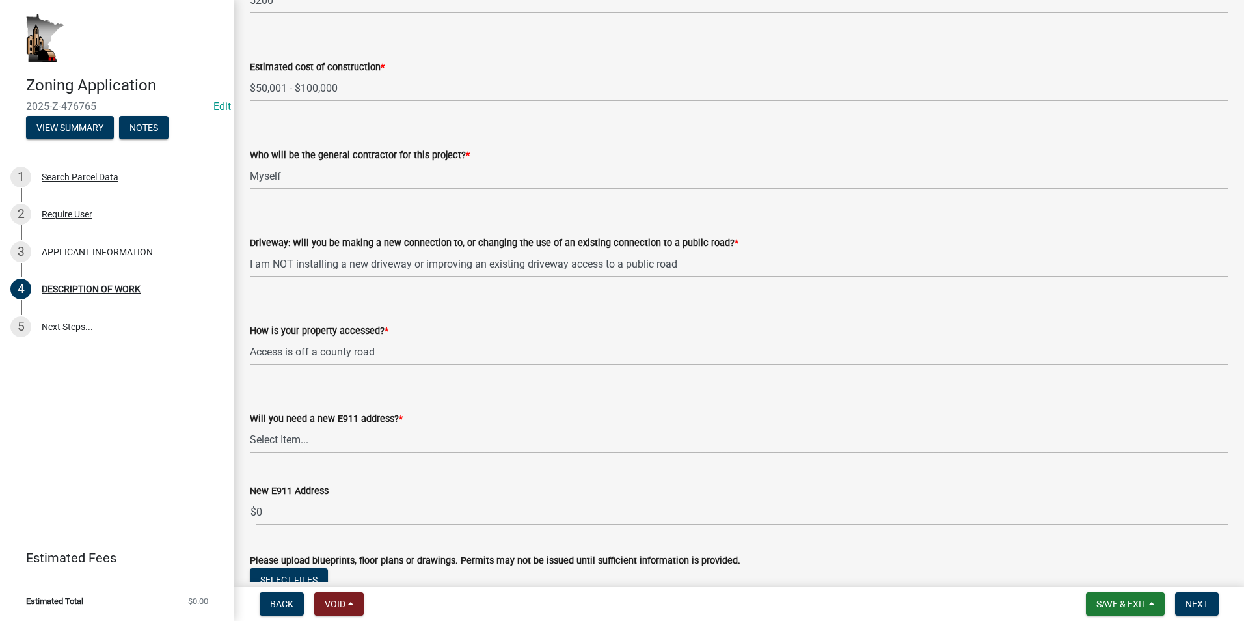
click at [302, 445] on select "Select Item... Yes No" at bounding box center [739, 439] width 979 height 27
click at [250, 426] on select "Select Item... Yes No" at bounding box center [739, 439] width 979 height 27
select select "79149638-379e-4eb8-8707-a078303474c9"
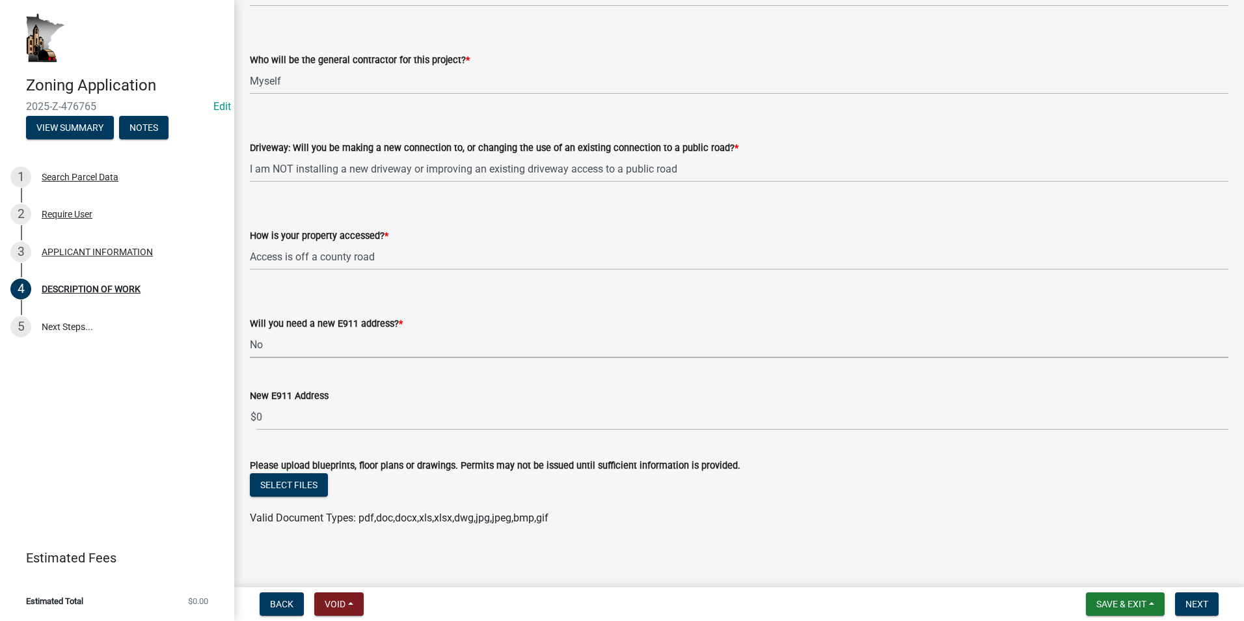
scroll to position [817, 0]
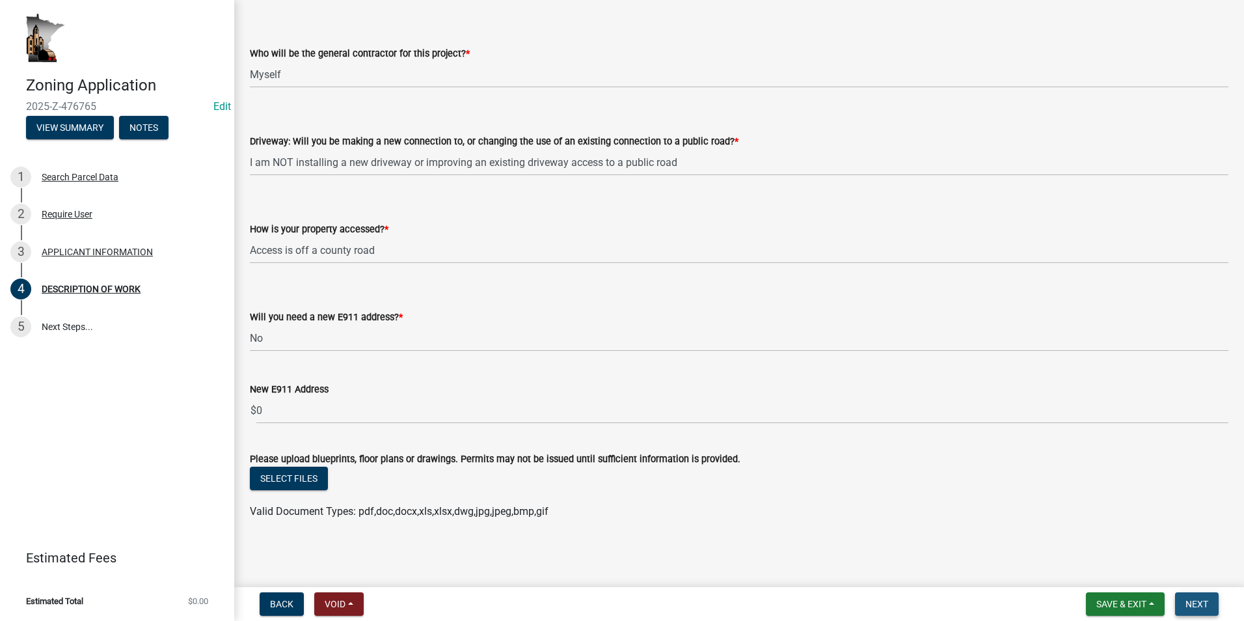
click at [1198, 602] on span "Next" at bounding box center [1197, 604] width 23 height 10
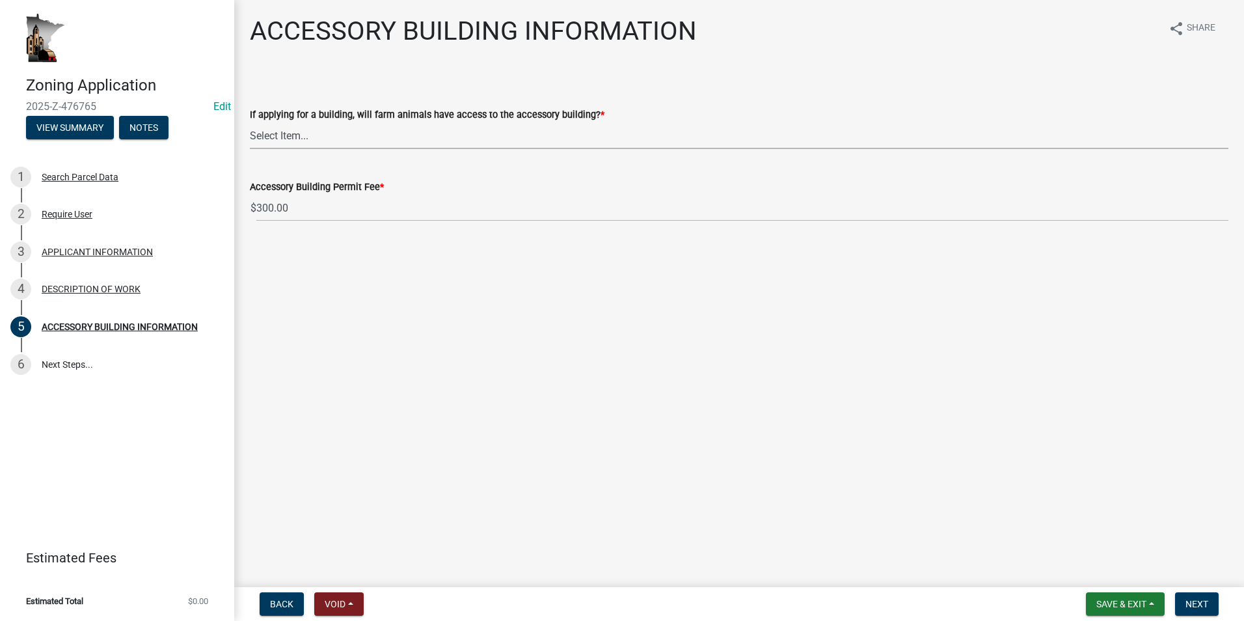
click at [403, 143] on select "Select Item... Yes No" at bounding box center [739, 135] width 979 height 27
click at [250, 122] on select "Select Item... Yes No" at bounding box center [739, 135] width 979 height 27
select select "88703b1b-78c7-4d2b-862c-09a913535c10"
click at [1194, 605] on span "Next" at bounding box center [1197, 604] width 23 height 10
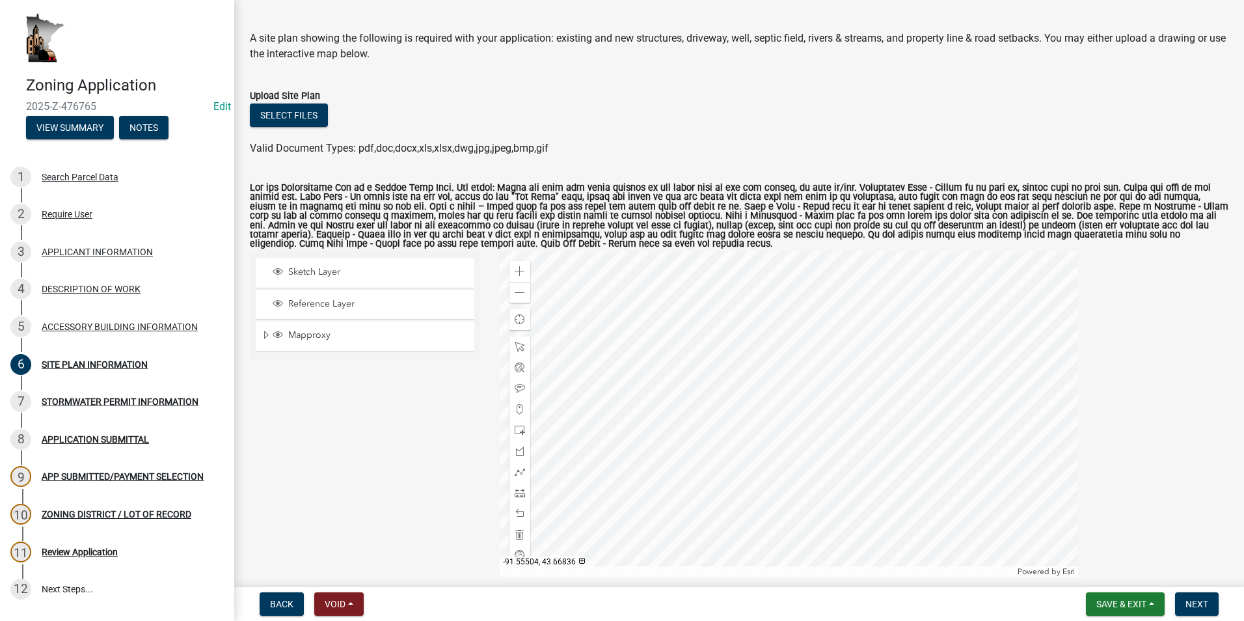
scroll to position [65, 0]
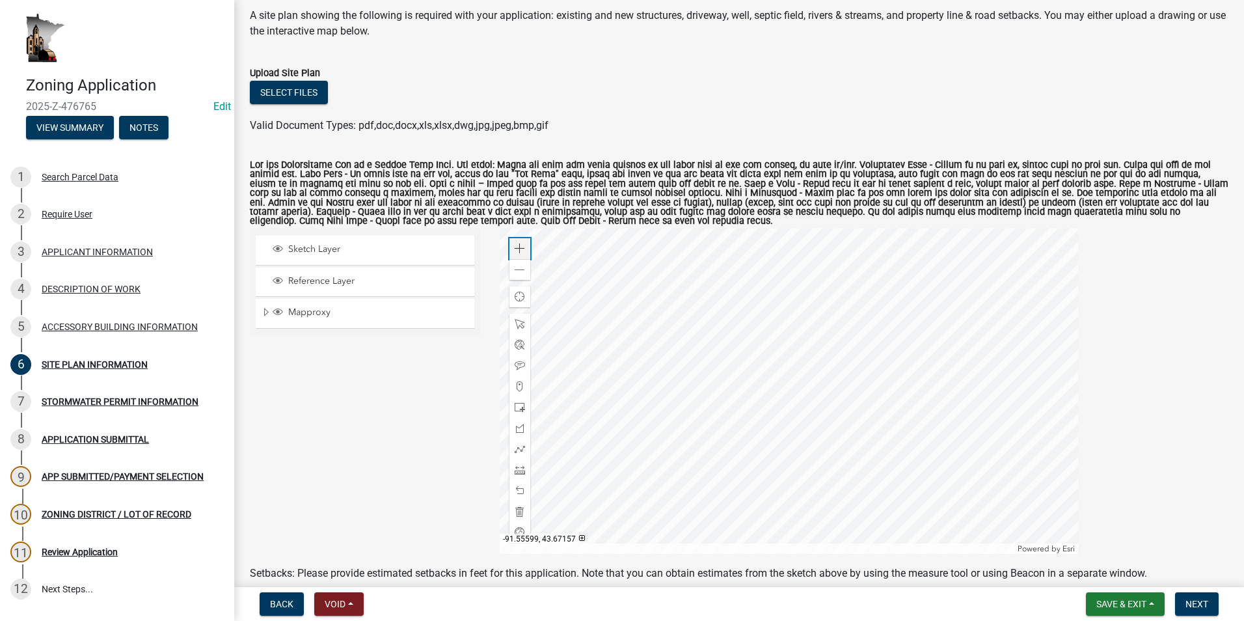
click at [521, 252] on span at bounding box center [520, 248] width 10 height 10
click at [709, 392] on div at bounding box center [789, 390] width 579 height 325
click at [515, 265] on span at bounding box center [520, 270] width 10 height 10
click at [521, 405] on span at bounding box center [520, 407] width 10 height 10
click at [817, 414] on div at bounding box center [789, 390] width 579 height 325
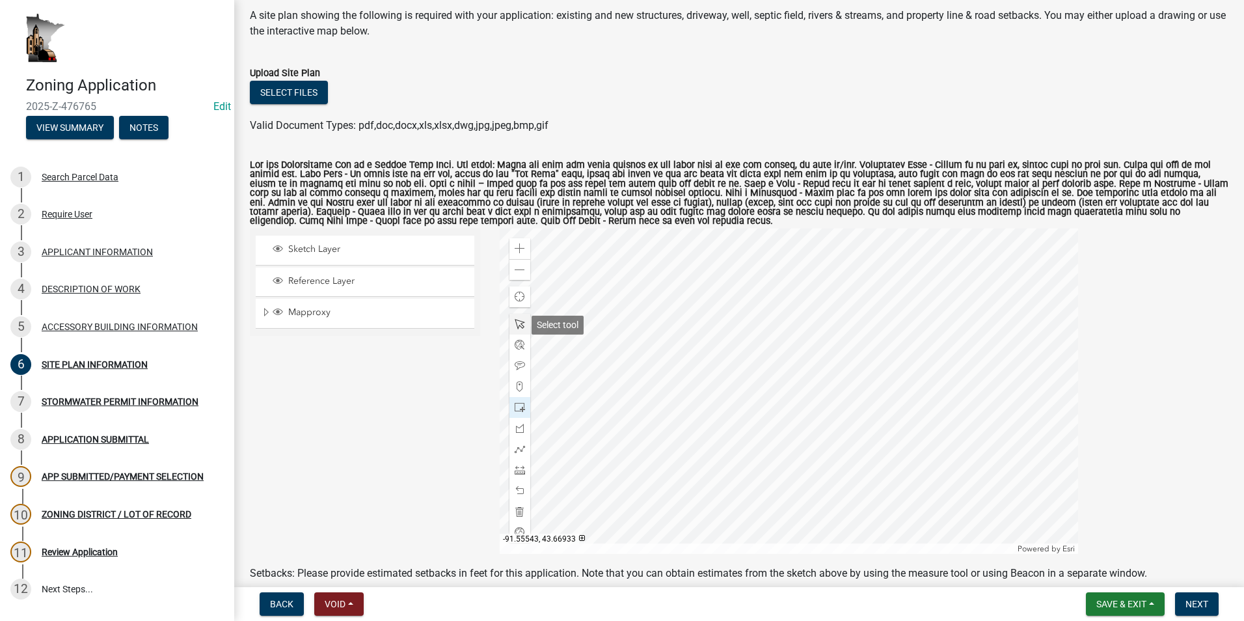
drag, startPoint x: 519, startPoint y: 327, endPoint x: 536, endPoint y: 333, distance: 17.3
click at [520, 326] on span at bounding box center [520, 324] width 10 height 10
click at [797, 425] on div at bounding box center [789, 390] width 579 height 325
click at [898, 345] on span "Close" at bounding box center [896, 343] width 10 height 10
click at [816, 416] on div at bounding box center [789, 390] width 579 height 325
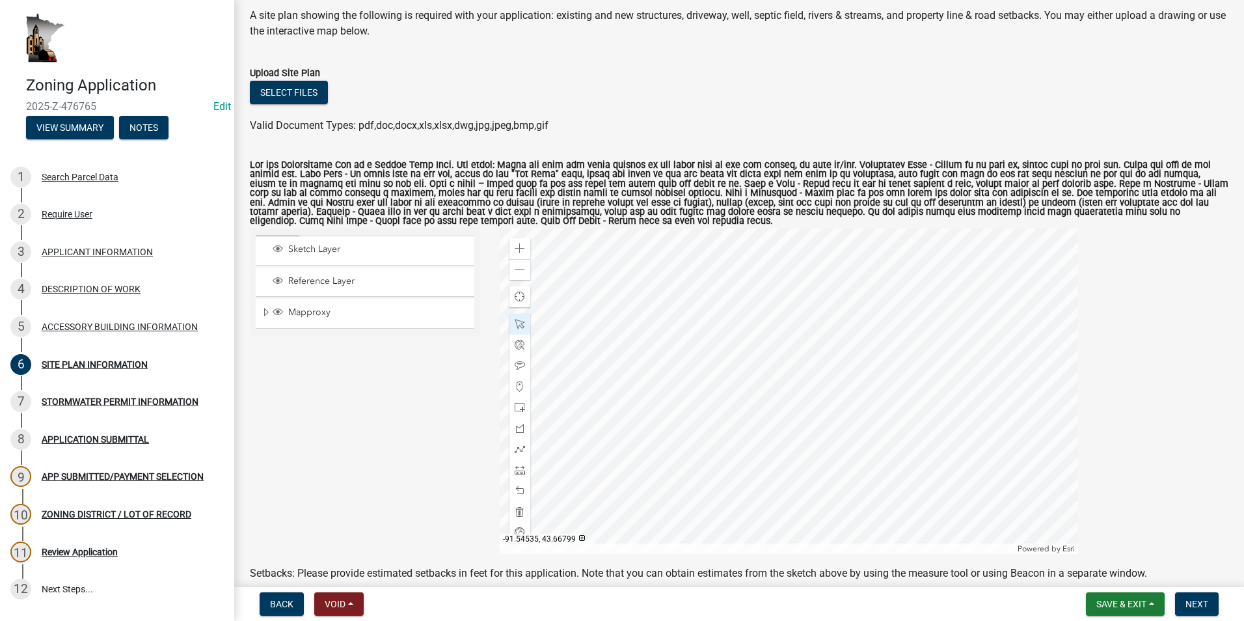
click at [821, 409] on div at bounding box center [789, 390] width 579 height 325
click at [817, 413] on div at bounding box center [789, 390] width 579 height 325
click at [814, 413] on div at bounding box center [789, 390] width 579 height 325
click at [821, 404] on div at bounding box center [789, 390] width 579 height 325
click at [821, 410] on div at bounding box center [789, 390] width 579 height 325
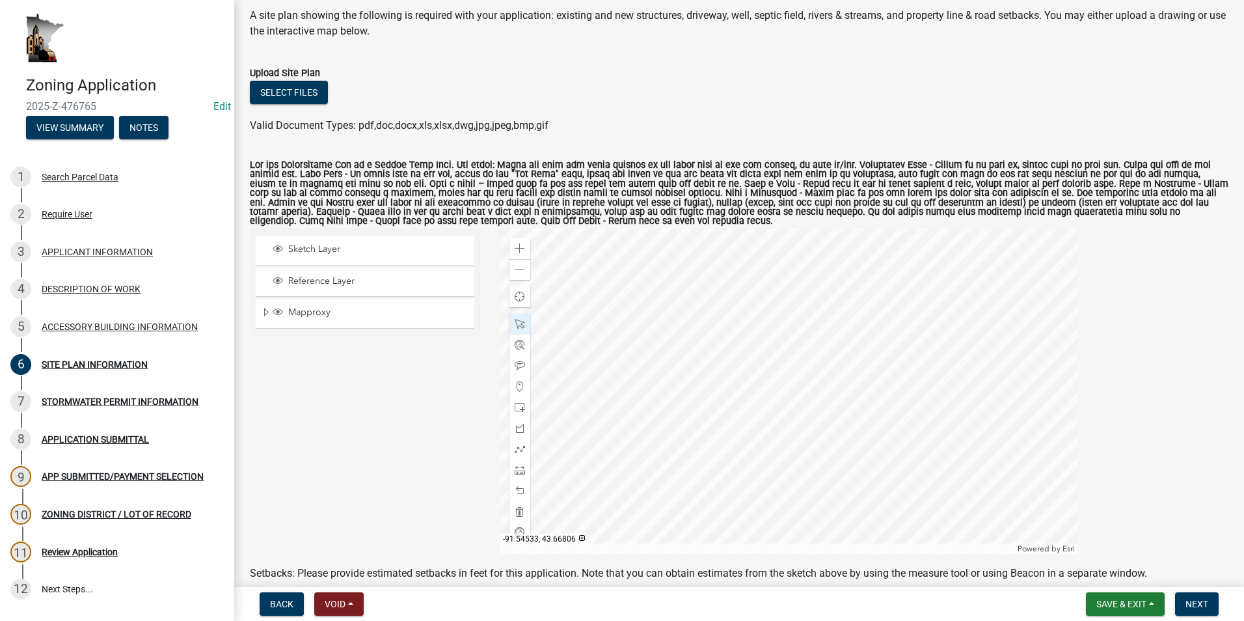
click at [823, 405] on div at bounding box center [789, 390] width 579 height 325
click at [515, 471] on span at bounding box center [520, 470] width 10 height 10
click at [821, 417] on div at bounding box center [789, 390] width 579 height 325
click at [822, 469] on div at bounding box center [789, 390] width 579 height 325
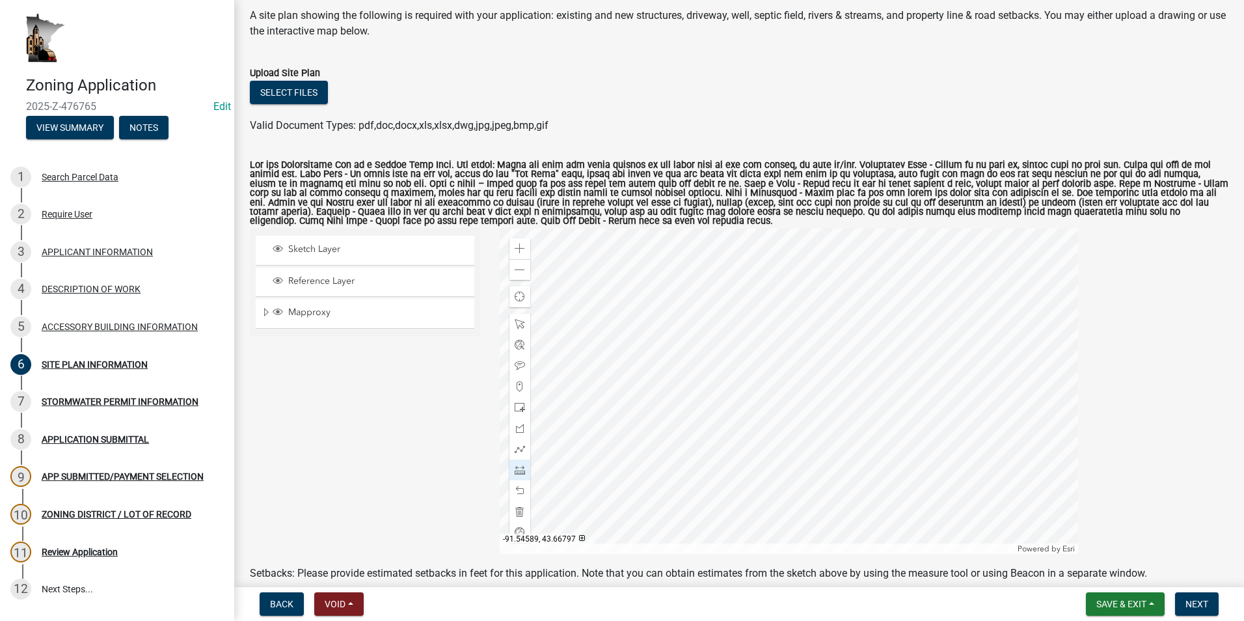
click at [799, 404] on div at bounding box center [789, 390] width 579 height 325
click at [593, 402] on div at bounding box center [789, 390] width 579 height 325
click at [766, 393] on div at bounding box center [789, 390] width 579 height 325
click at [763, 299] on div at bounding box center [789, 390] width 579 height 325
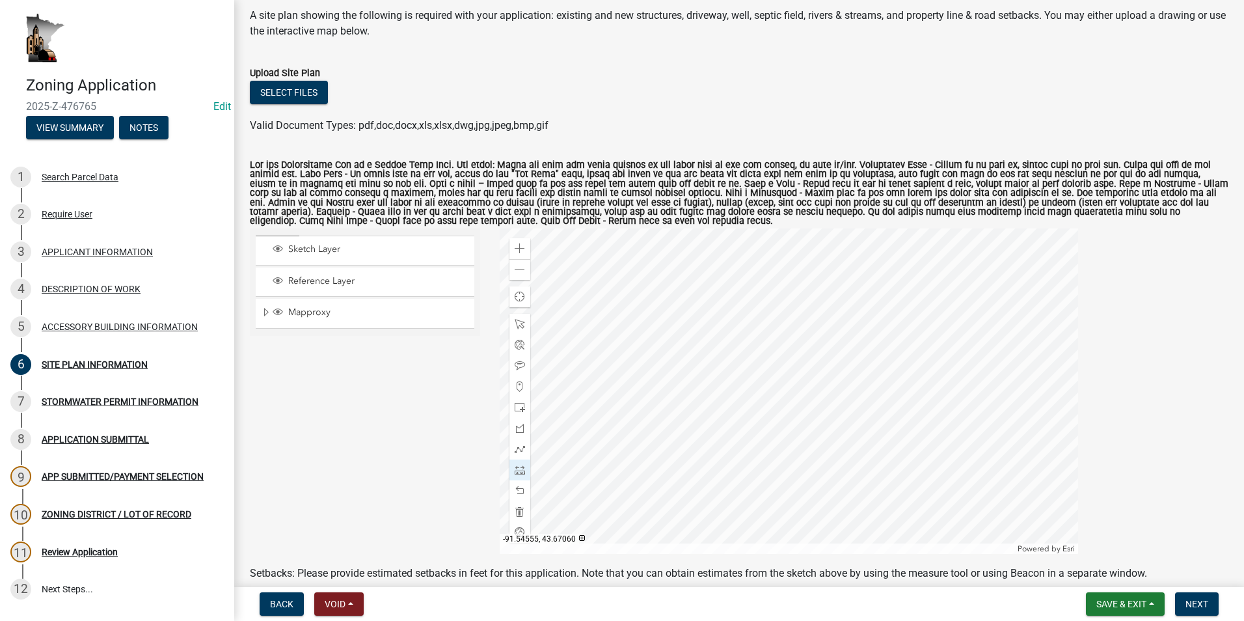
click at [763, 299] on div at bounding box center [789, 390] width 579 height 325
click at [780, 400] on div at bounding box center [789, 390] width 579 height 325
click at [881, 403] on div at bounding box center [789, 390] width 579 height 325
click at [772, 412] on div at bounding box center [789, 390] width 579 height 325
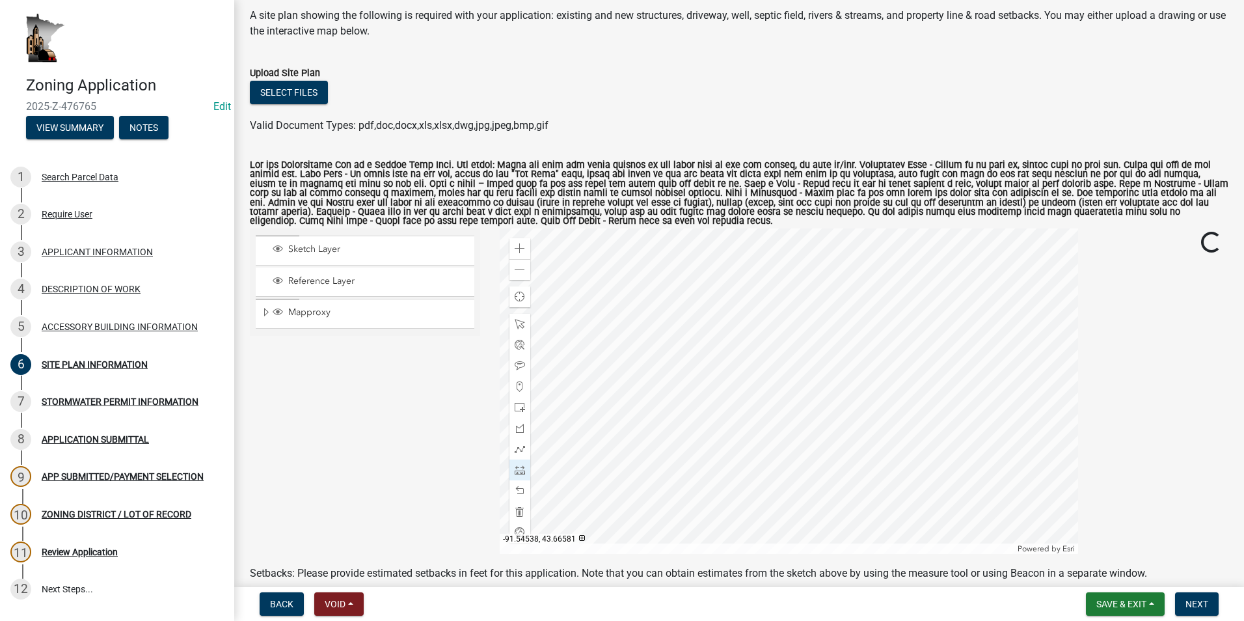
click at [756, 358] on div at bounding box center [789, 390] width 579 height 325
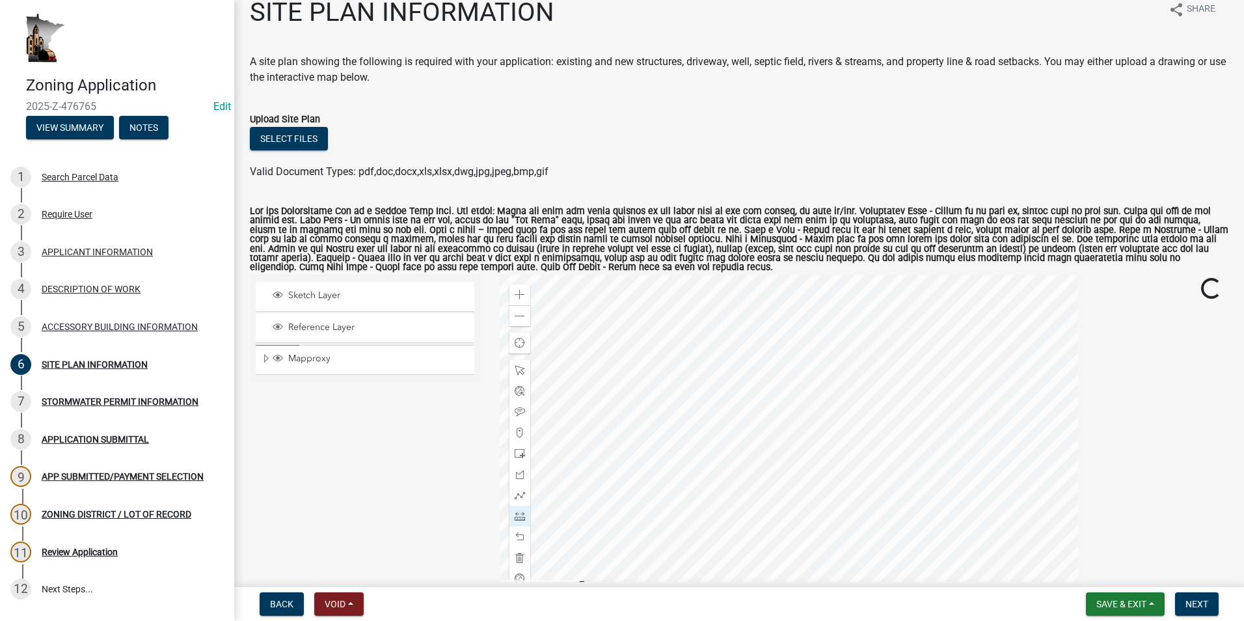
scroll to position [0, 0]
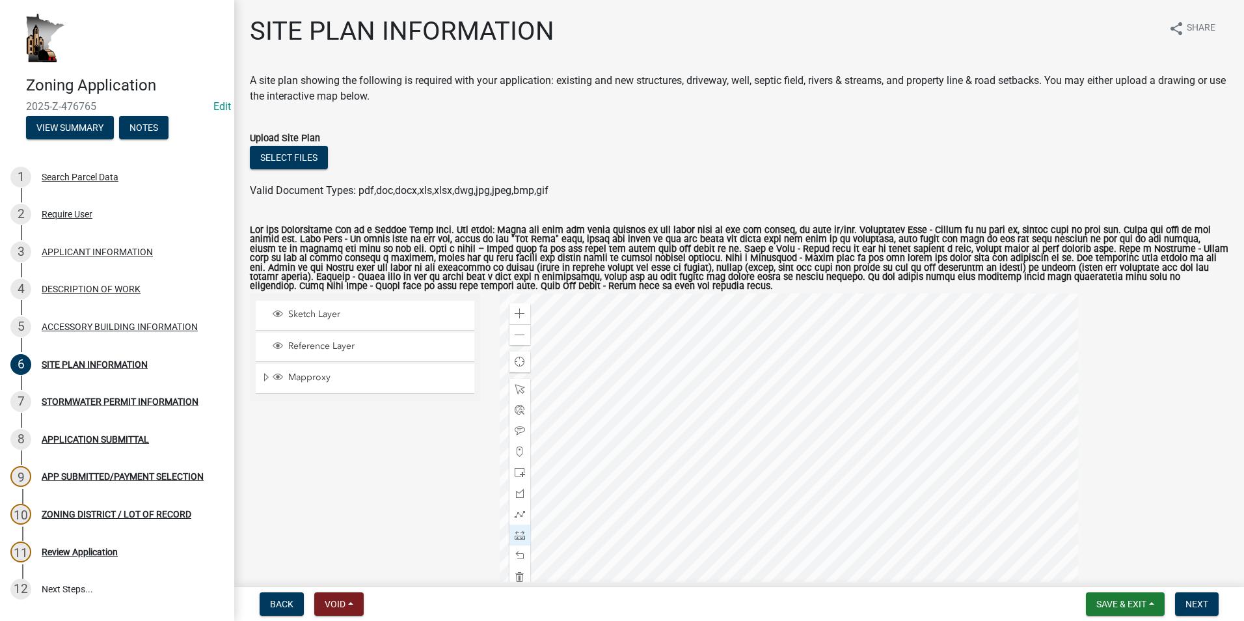
click at [756, 513] on div at bounding box center [789, 456] width 579 height 325
click at [517, 391] on span at bounding box center [520, 389] width 10 height 10
click at [666, 410] on div at bounding box center [789, 456] width 579 height 325
click at [515, 314] on span at bounding box center [520, 313] width 10 height 10
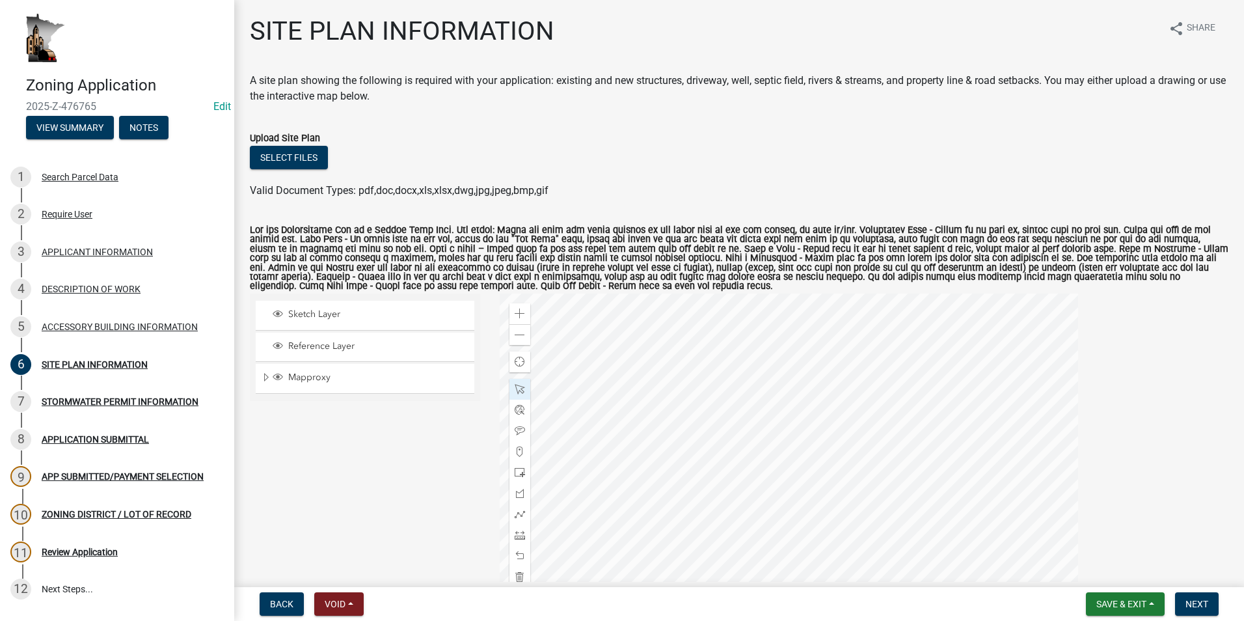
click at [808, 489] on div at bounding box center [789, 456] width 579 height 325
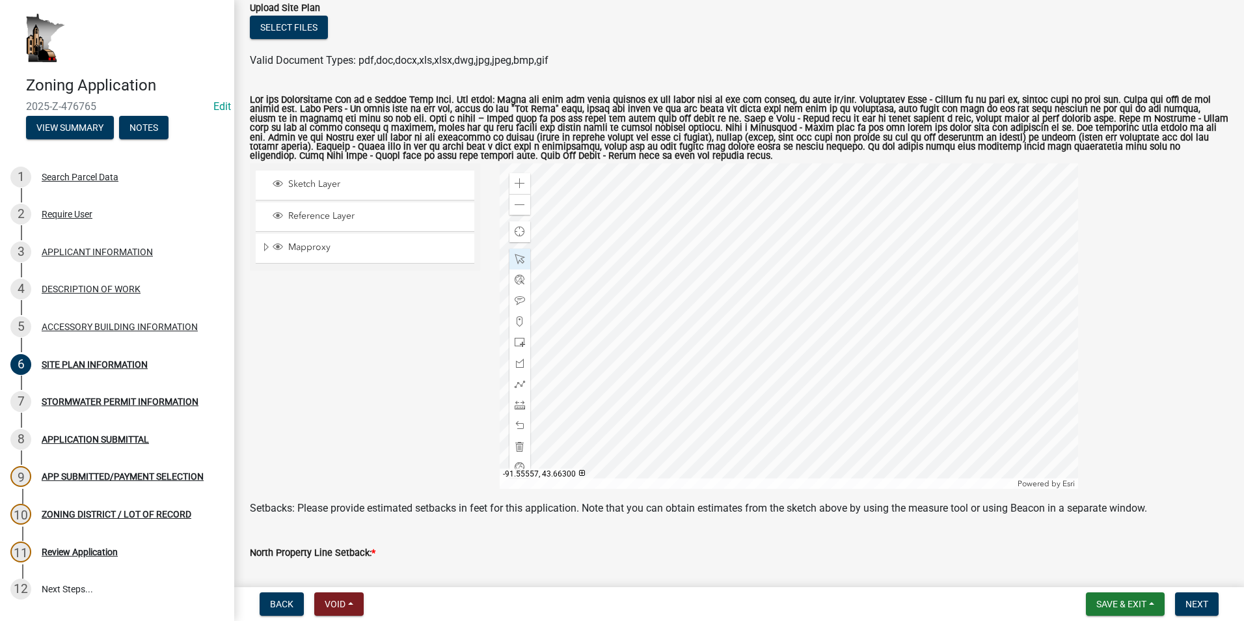
scroll to position [195, 0]
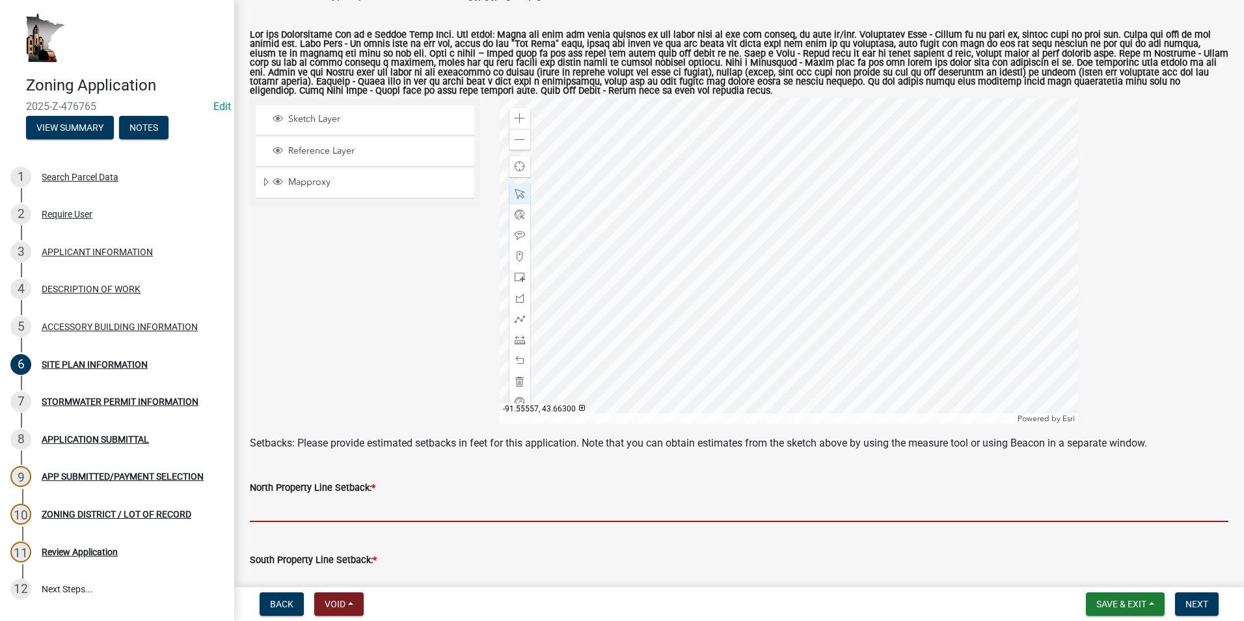
click at [321, 506] on input "text" at bounding box center [739, 508] width 979 height 27
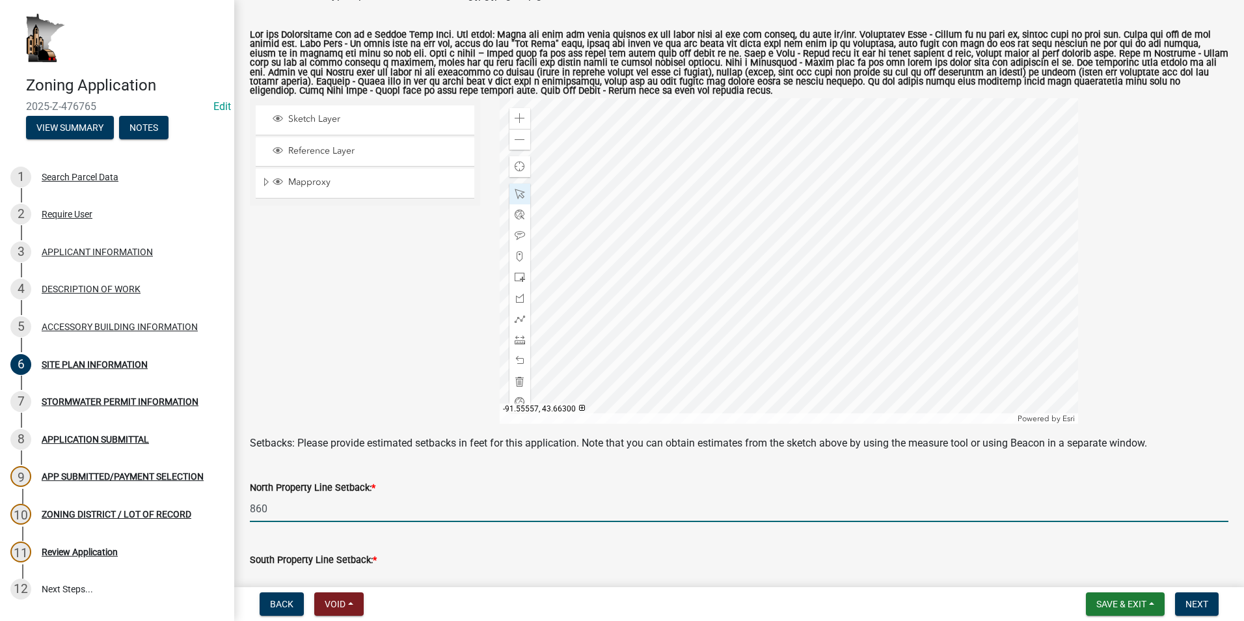
type input "860"
click at [354, 573] on input "text" at bounding box center [739, 581] width 979 height 27
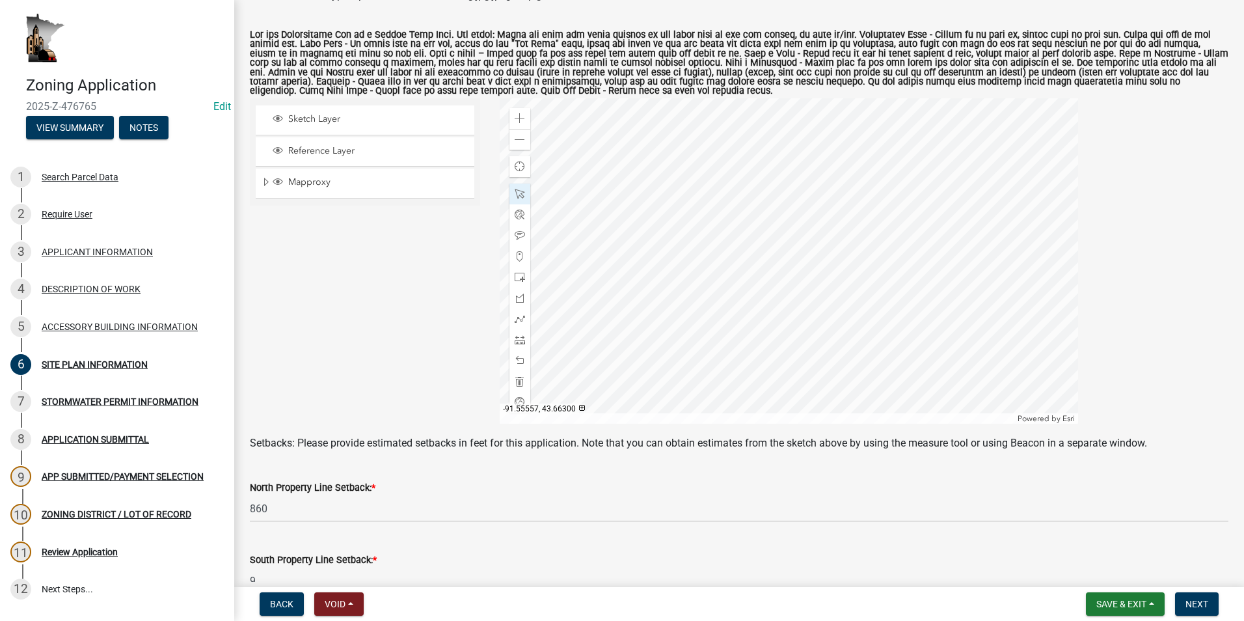
scroll to position [201, 0]
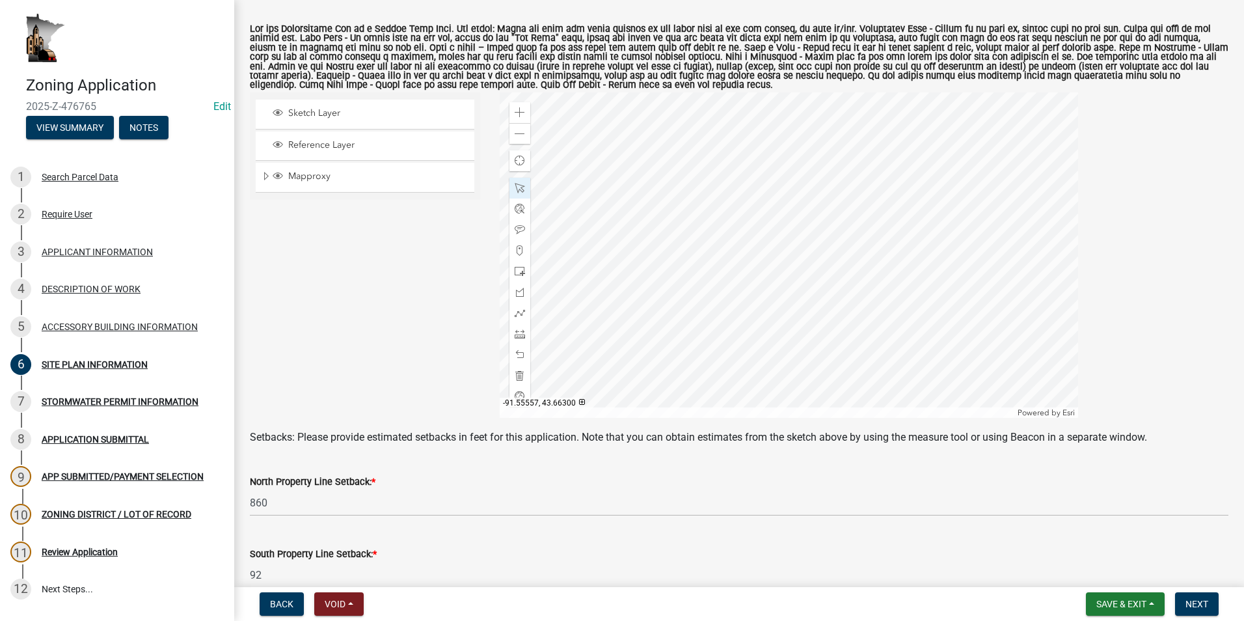
type input "9"
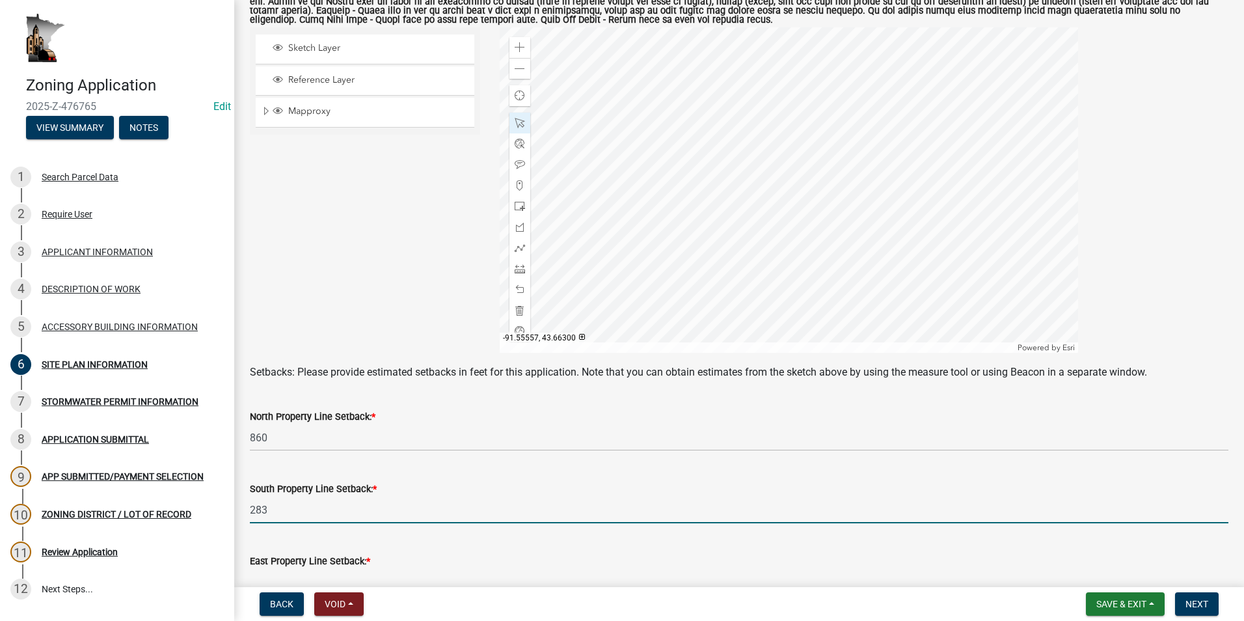
scroll to position [331, 0]
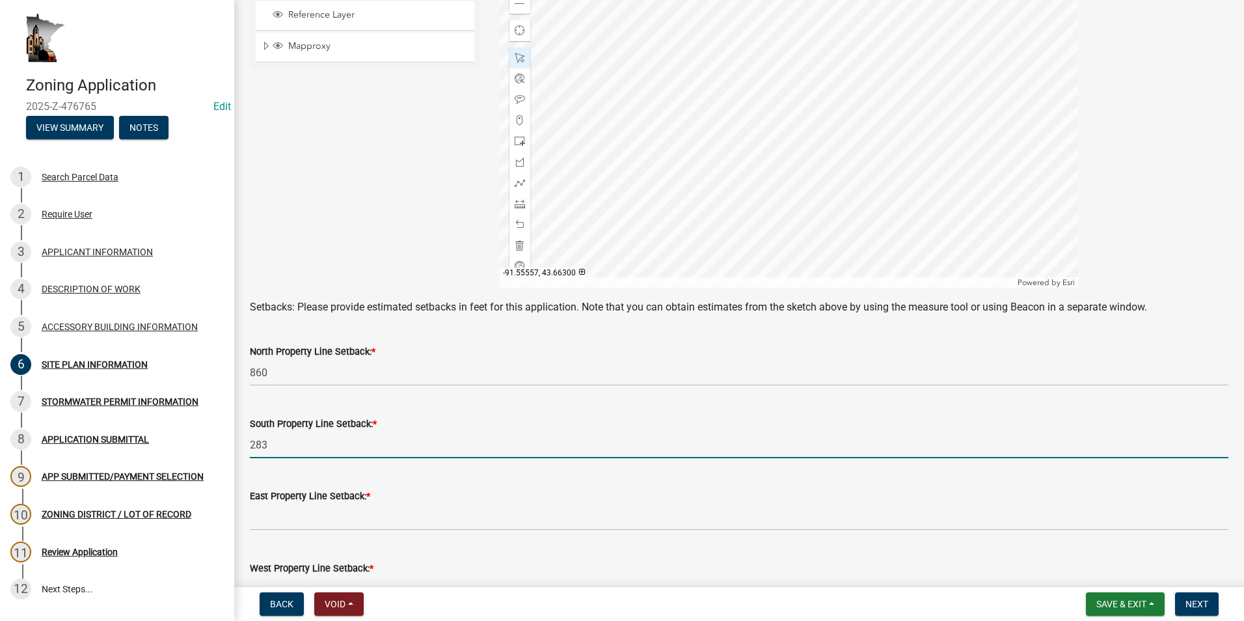
type input "283"
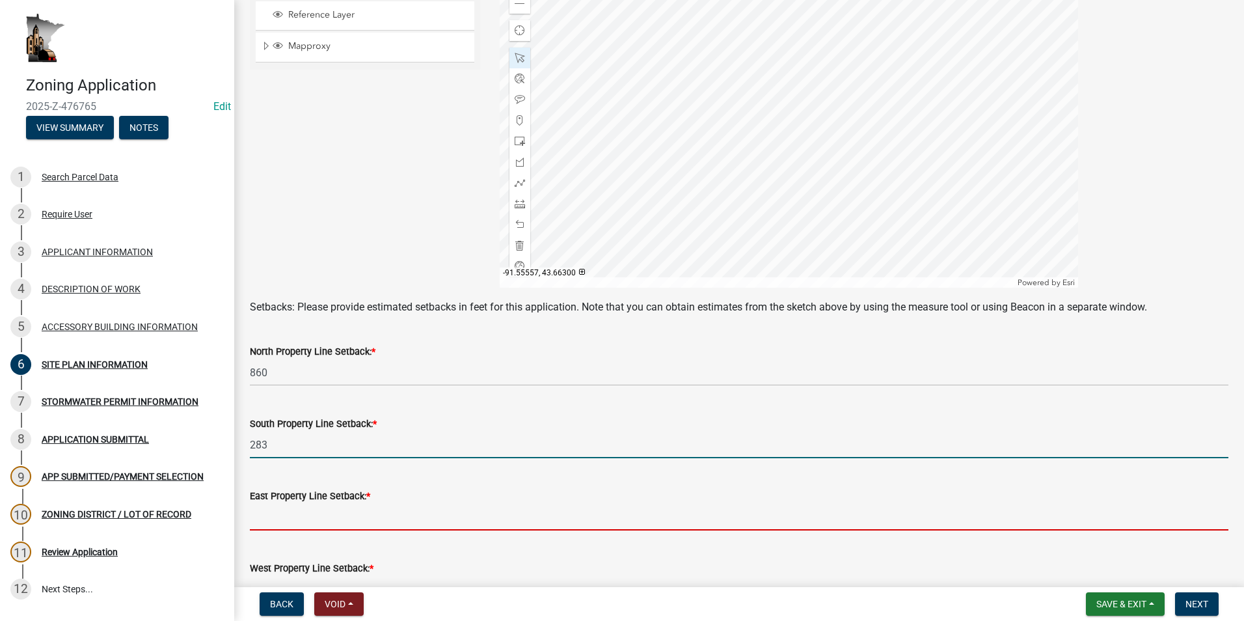
click at [320, 517] on input "text" at bounding box center [739, 517] width 979 height 27
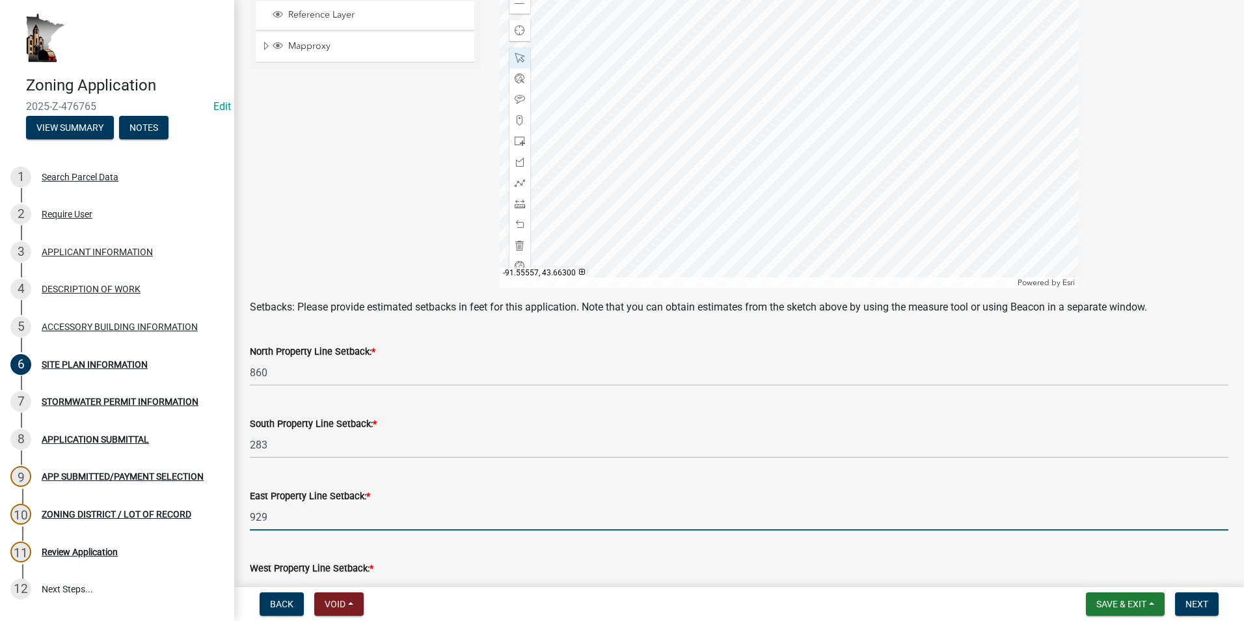
scroll to position [396, 0]
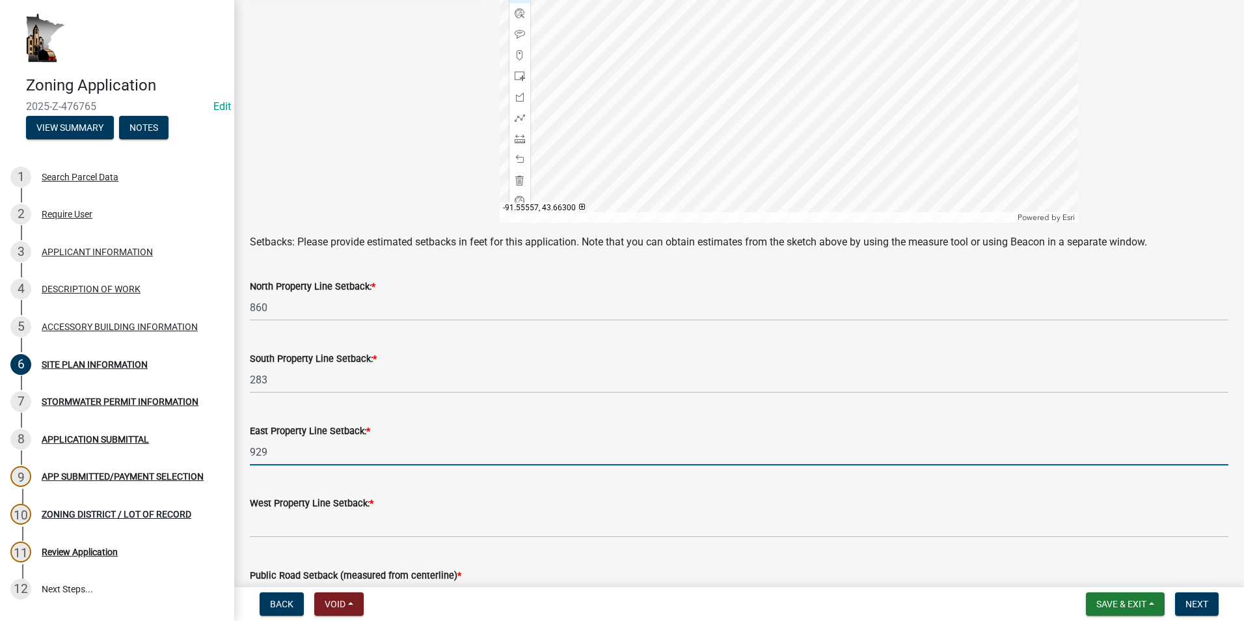
type input "929"
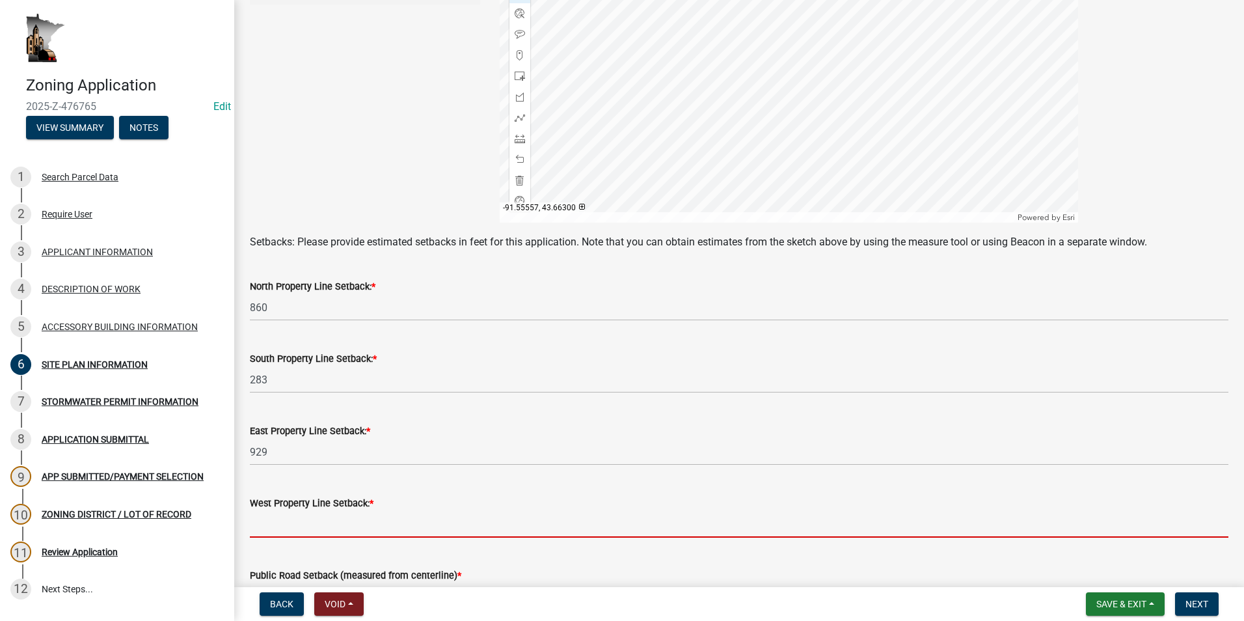
click at [326, 520] on input "text" at bounding box center [739, 524] width 979 height 27
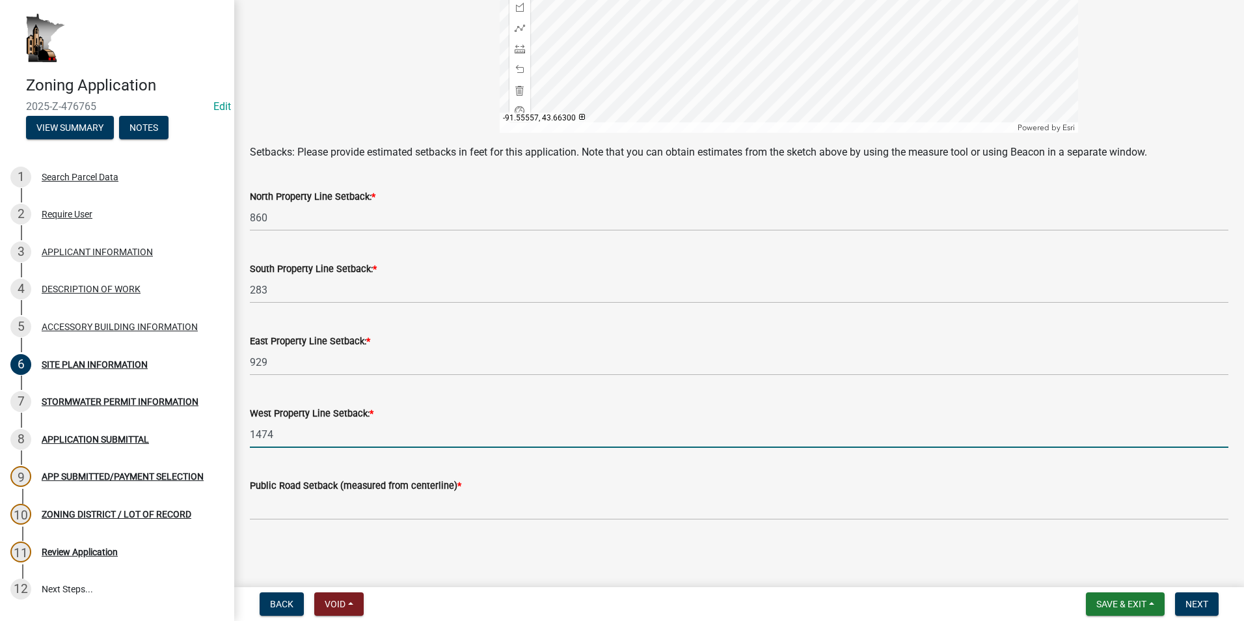
scroll to position [487, 0]
type input "1474"
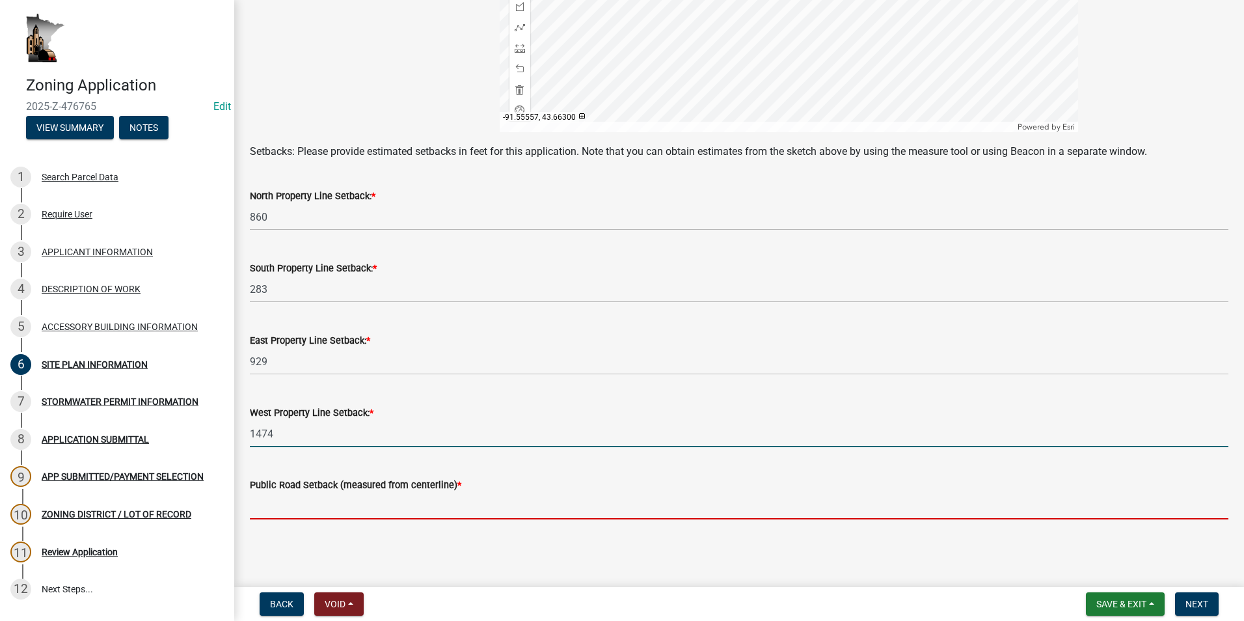
drag, startPoint x: 383, startPoint y: 508, endPoint x: 382, endPoint y: 501, distance: 6.6
click at [383, 508] on input "text" at bounding box center [739, 506] width 979 height 27
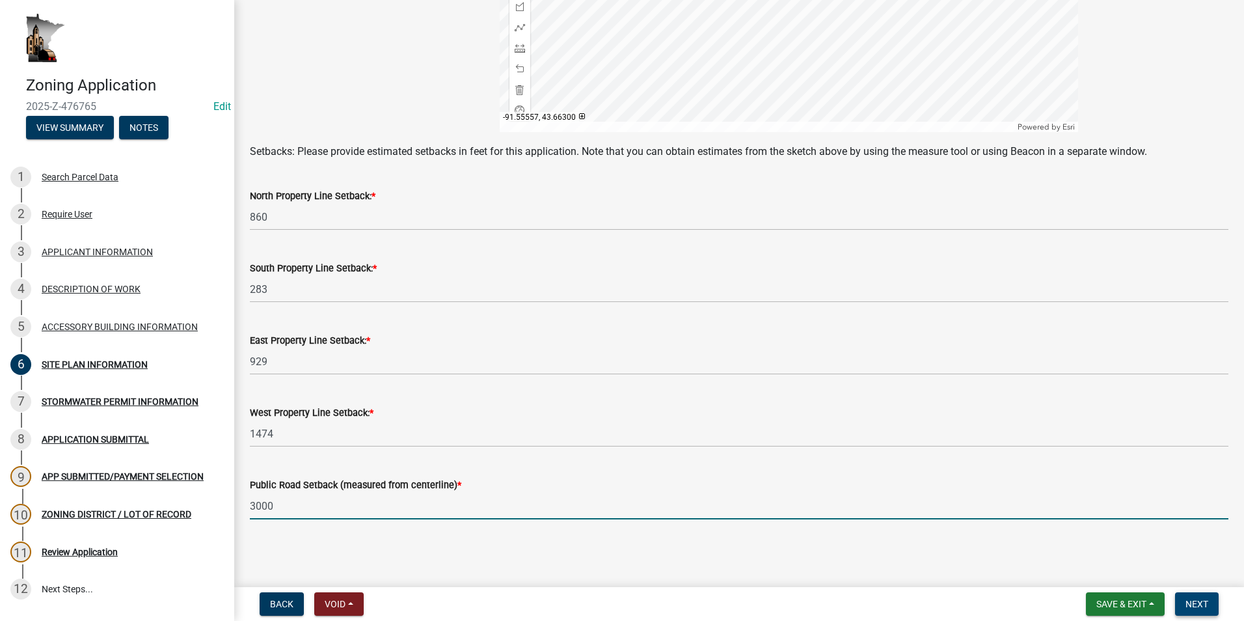
type input "3000"
click at [1199, 604] on span "Next" at bounding box center [1197, 604] width 23 height 10
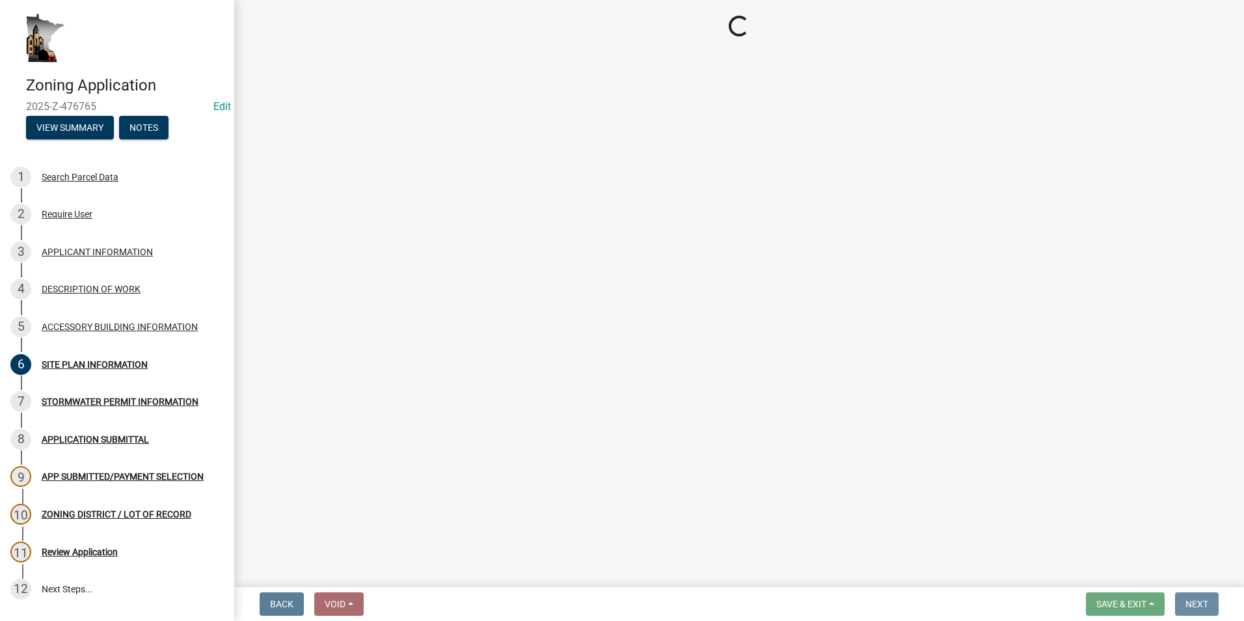
scroll to position [0, 0]
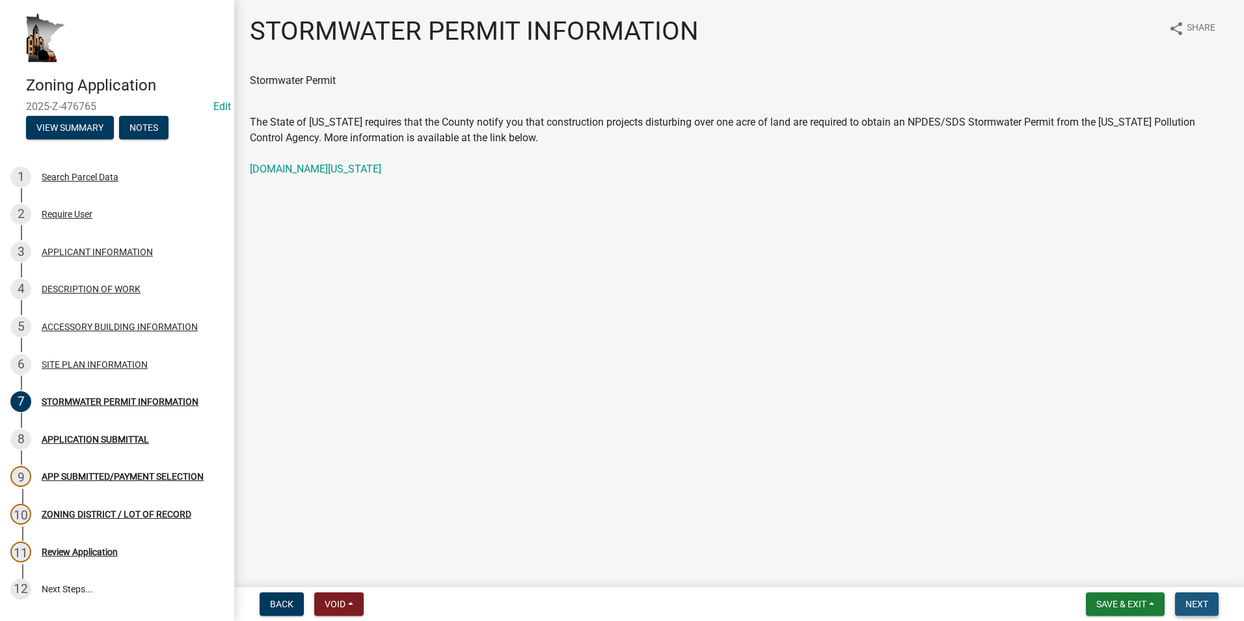
click at [1195, 601] on span "Next" at bounding box center [1197, 604] width 23 height 10
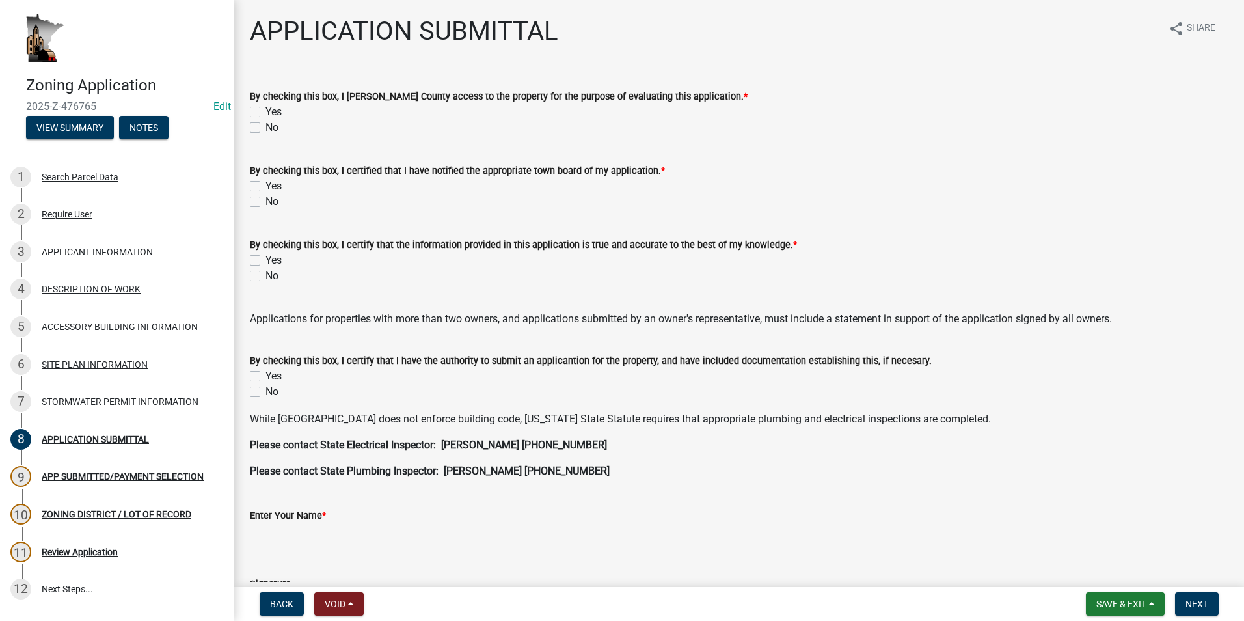
click at [266, 111] on label "Yes" at bounding box center [274, 112] width 16 height 16
click at [266, 111] on input "Yes" at bounding box center [270, 108] width 8 height 8
checkbox input "true"
checkbox input "false"
click at [266, 184] on label "Yes" at bounding box center [274, 186] width 16 height 16
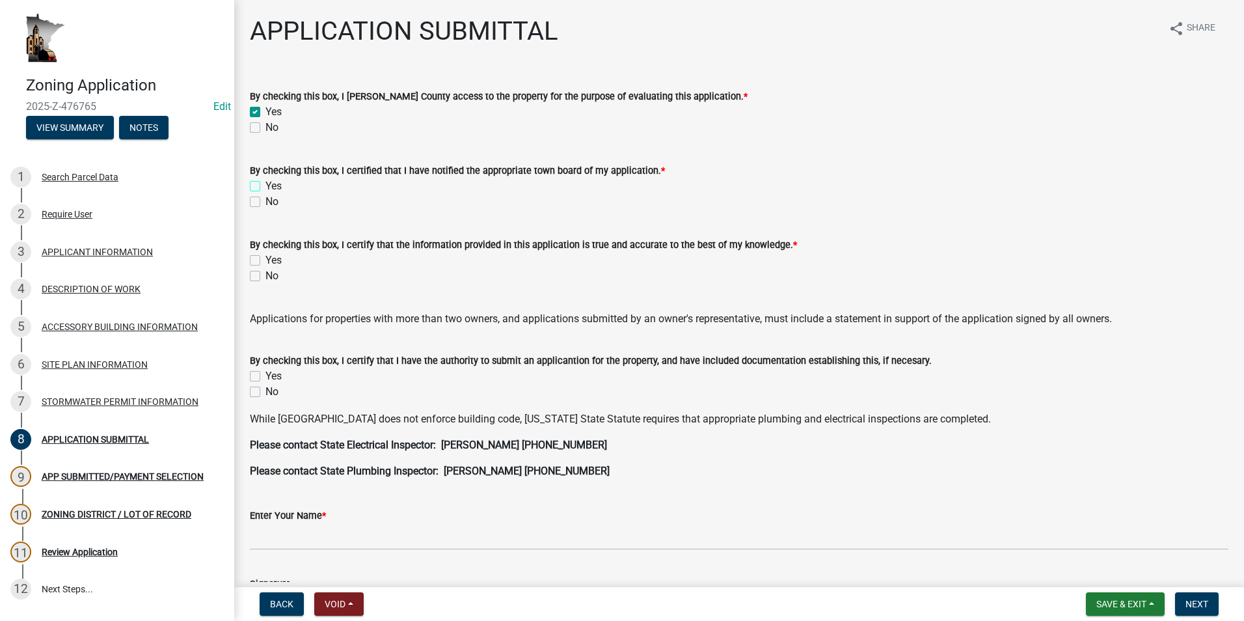
click at [266, 184] on input "Yes" at bounding box center [270, 182] width 8 height 8
checkbox input "true"
checkbox input "false"
click at [266, 260] on label "Yes" at bounding box center [274, 261] width 16 height 16
click at [266, 260] on input "Yes" at bounding box center [270, 257] width 8 height 8
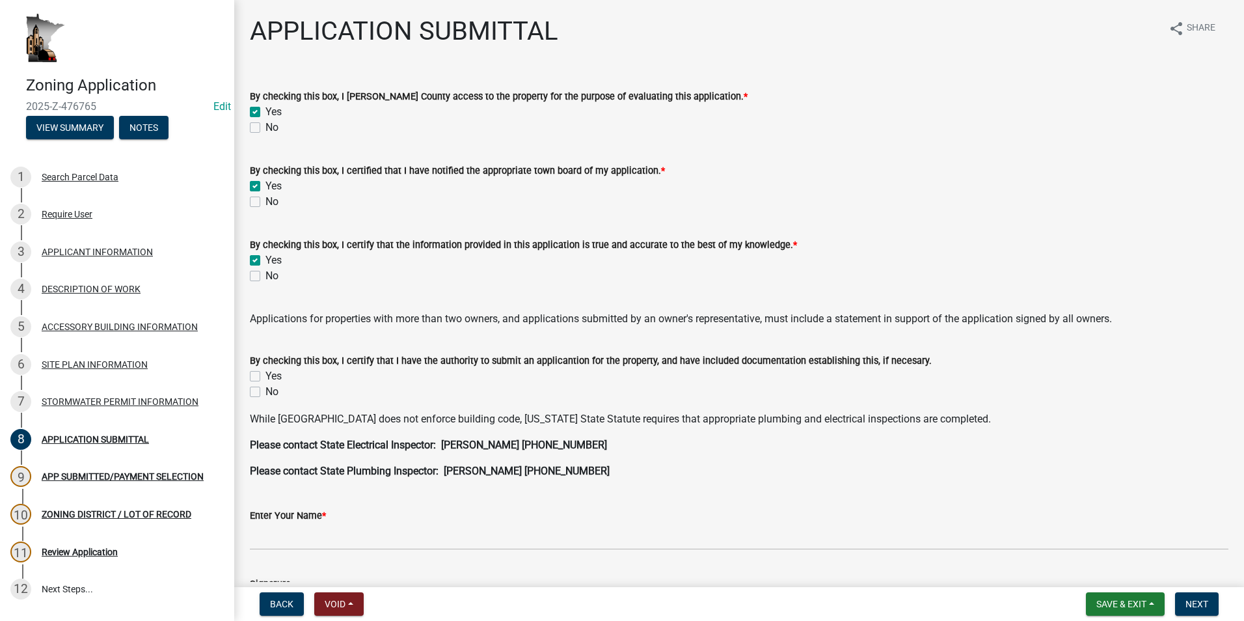
checkbox input "true"
checkbox input "false"
click at [266, 377] on label "Yes" at bounding box center [274, 376] width 16 height 16
click at [266, 377] on input "Yes" at bounding box center [270, 372] width 8 height 8
checkbox input "true"
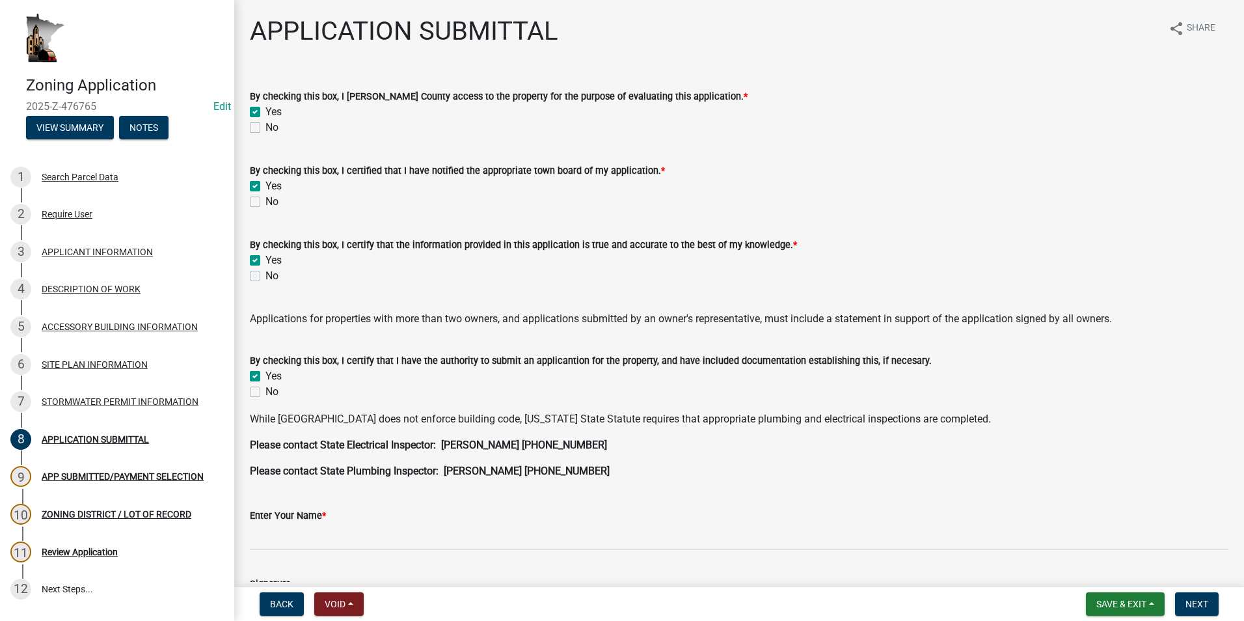
checkbox input "false"
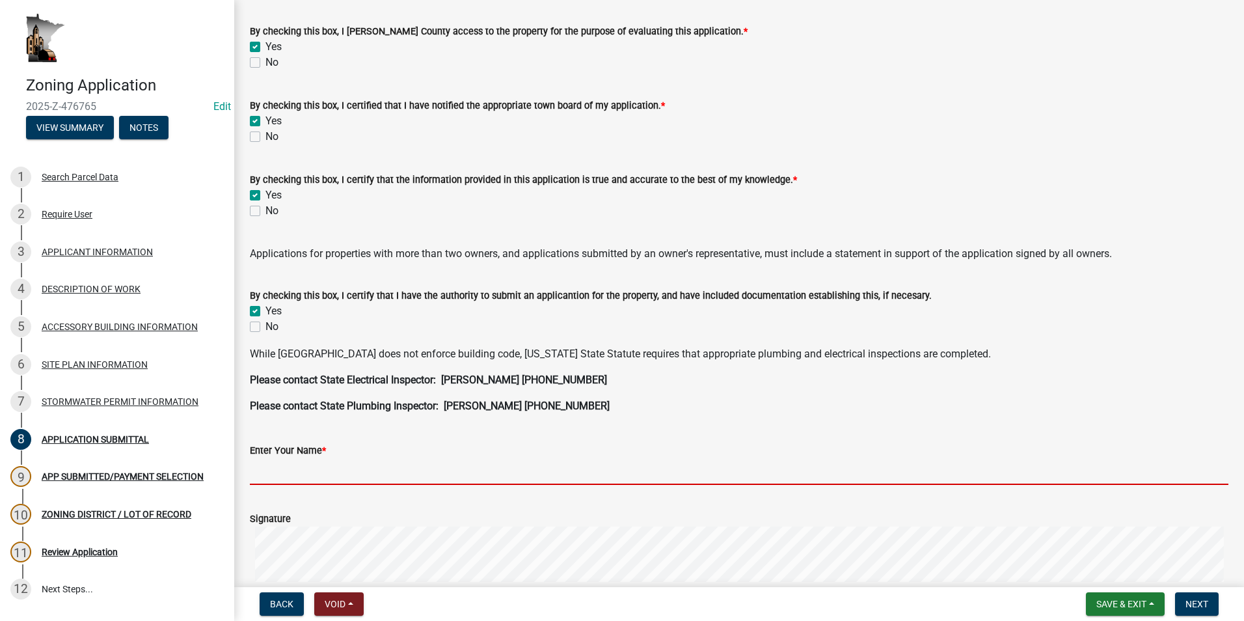
click at [283, 462] on input "Enter Your Name *" at bounding box center [739, 471] width 979 height 27
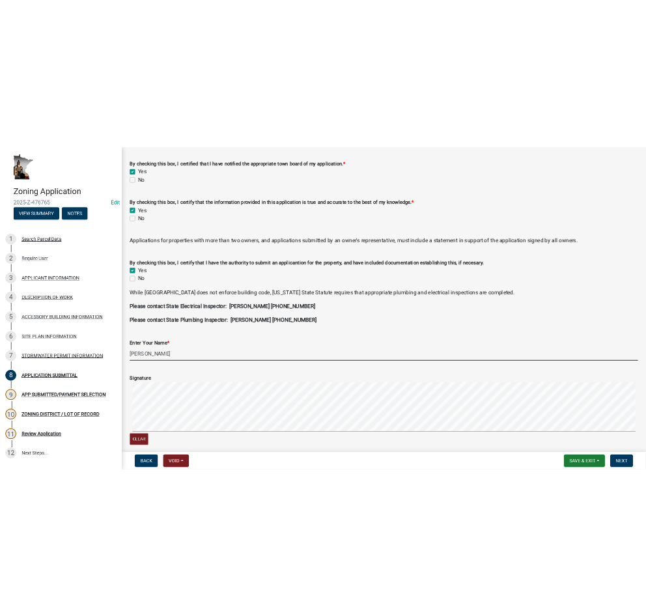
scroll to position [260, 0]
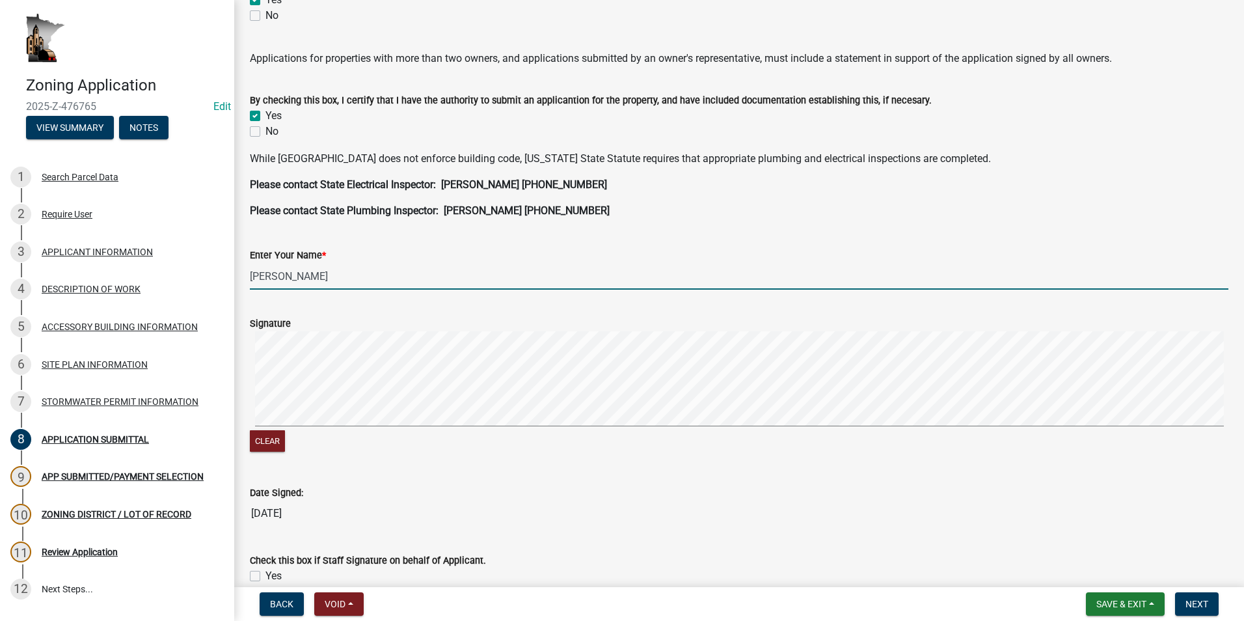
type input "Allen Miller"
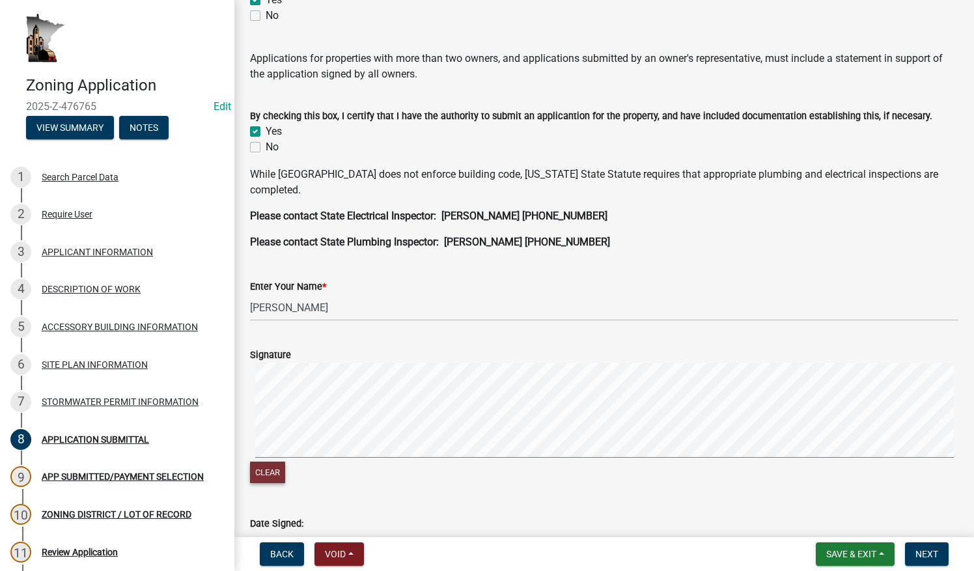
click at [273, 467] on button "Clear" at bounding box center [267, 471] width 35 height 21
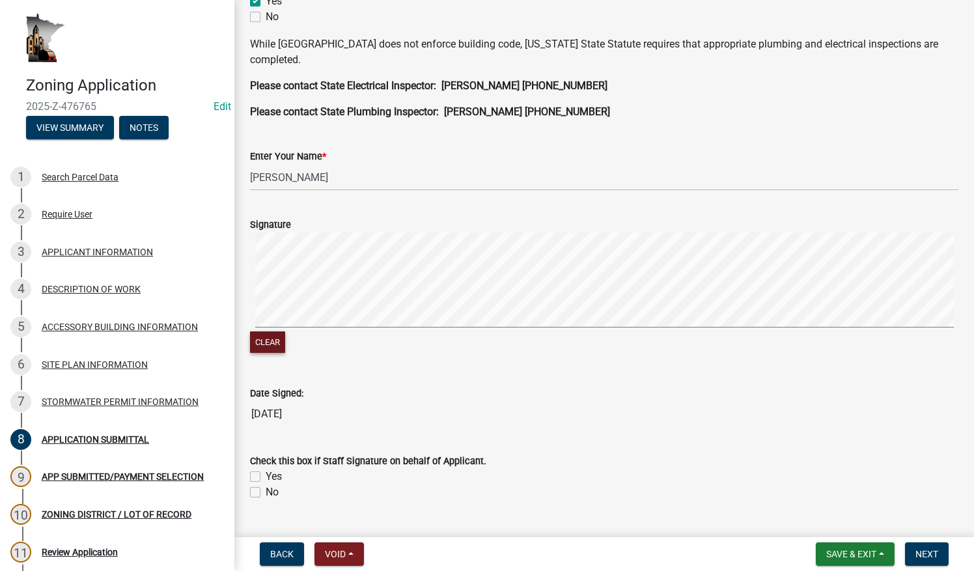
scroll to position [420, 0]
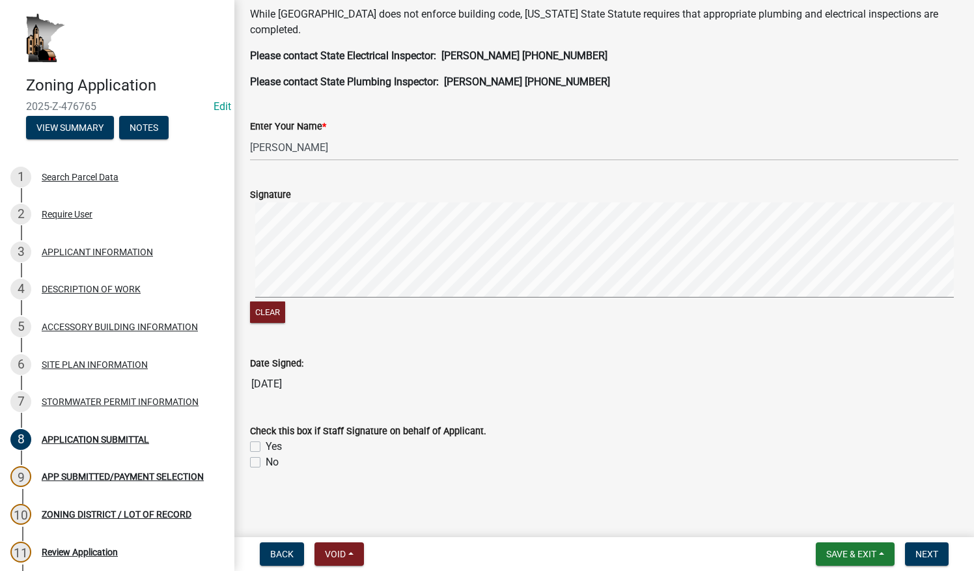
click at [266, 462] on label "No" at bounding box center [272, 462] width 13 height 16
click at [266, 462] on input "No" at bounding box center [270, 458] width 8 height 8
checkbox input "true"
checkbox input "false"
checkbox input "true"
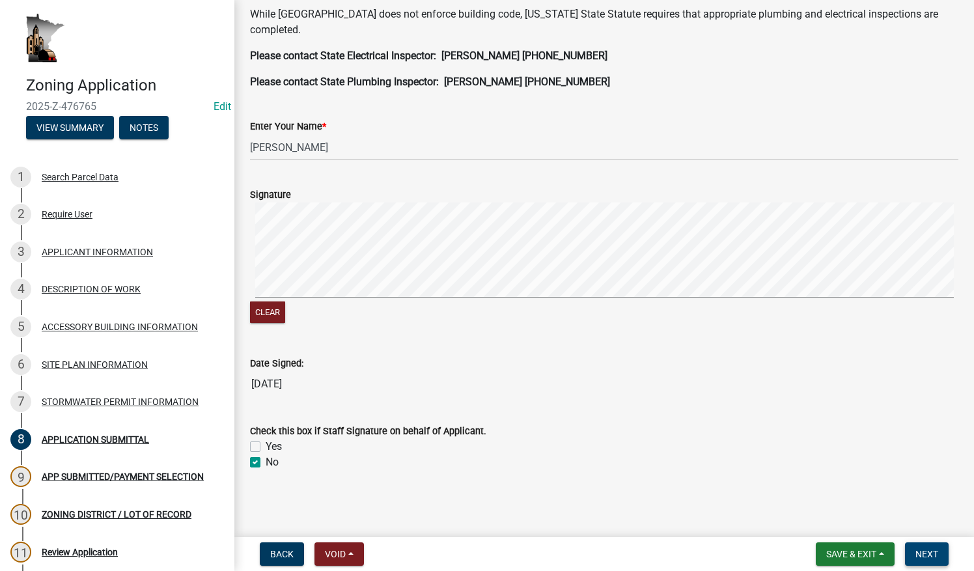
click at [931, 552] on span "Next" at bounding box center [926, 554] width 23 height 10
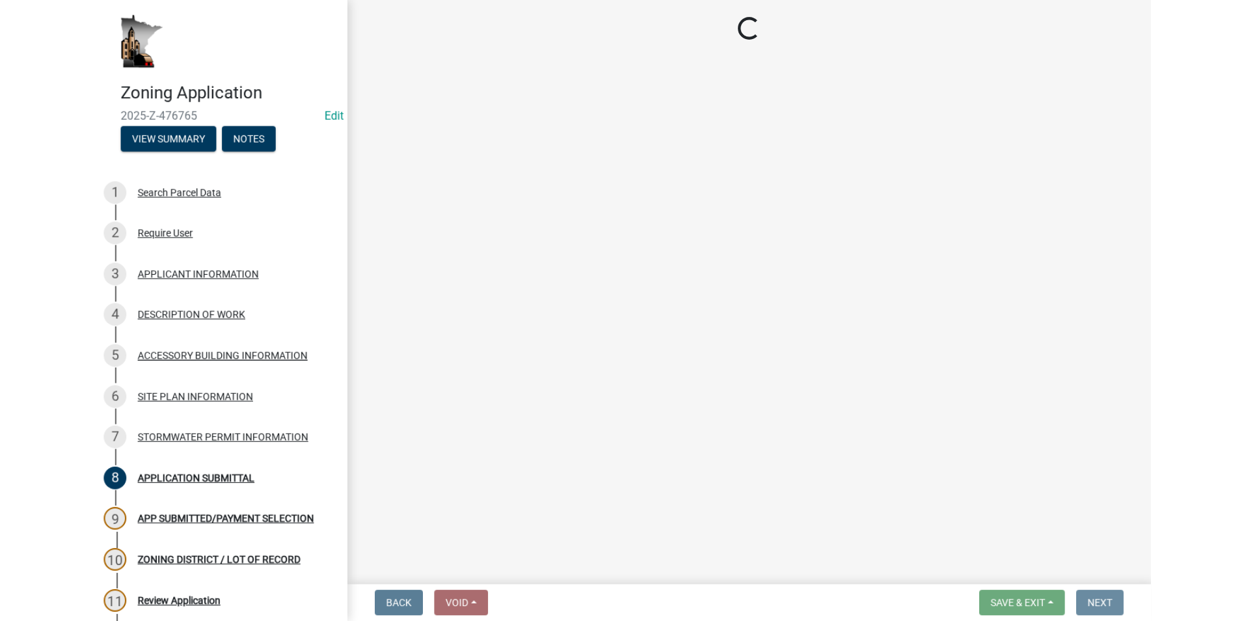
scroll to position [0, 0]
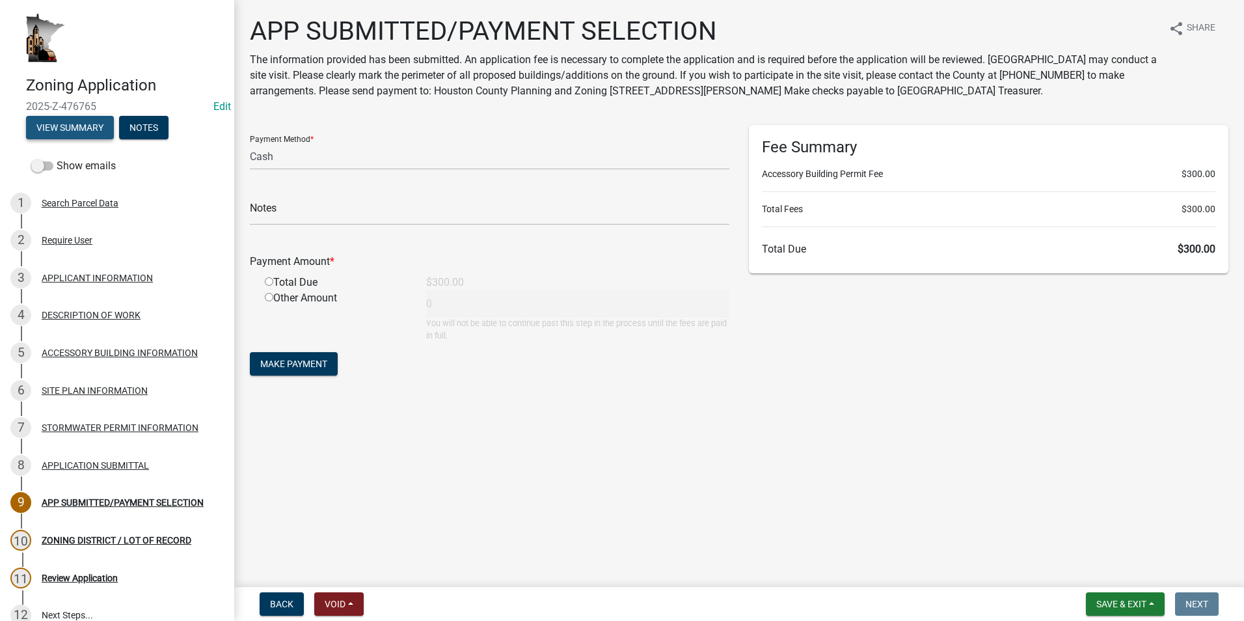
click at [92, 131] on button "View Summary" at bounding box center [70, 127] width 88 height 23
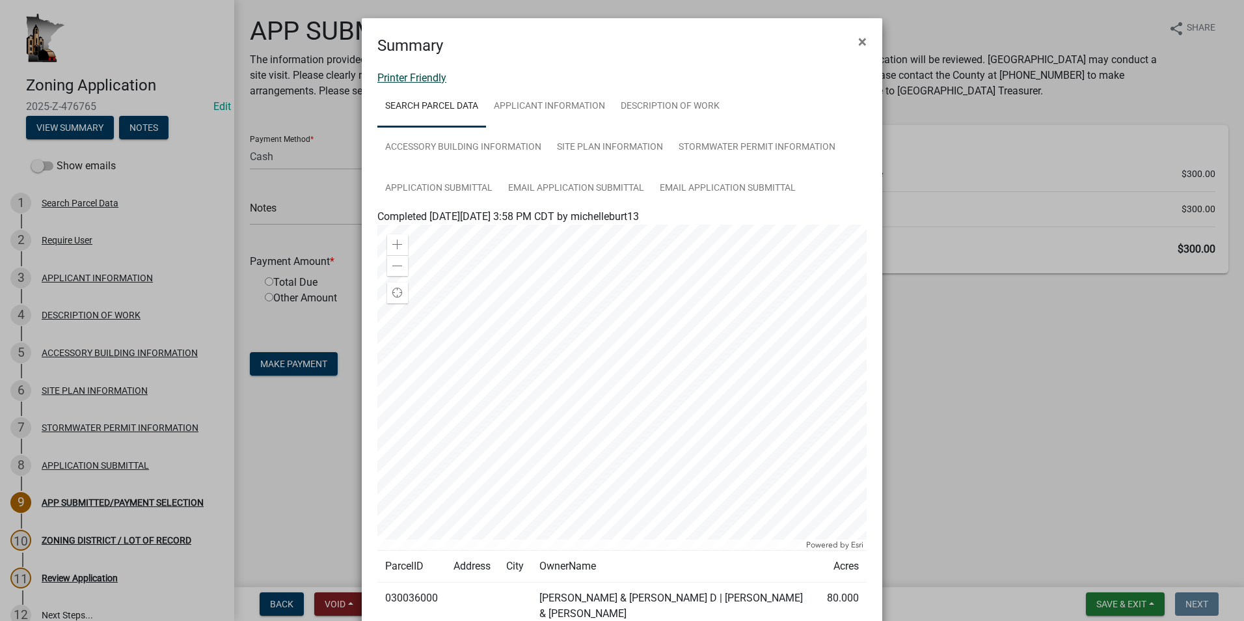
click at [424, 79] on link "Printer Friendly" at bounding box center [411, 78] width 69 height 12
click at [851, 44] on button "×" at bounding box center [862, 41] width 29 height 36
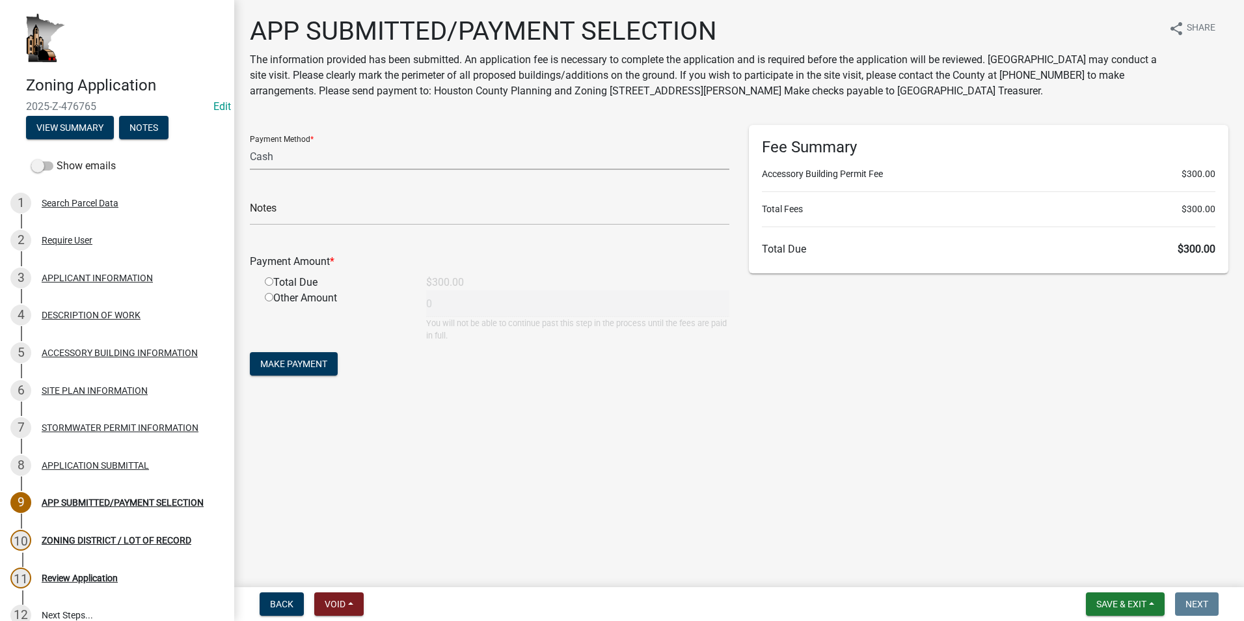
click at [323, 156] on select "Credit Card POS Check Cash" at bounding box center [490, 156] width 480 height 27
select select "1: 0"
click at [250, 143] on select "Credit Card POS Check Cash" at bounding box center [490, 156] width 480 height 27
click at [296, 212] on input "text" at bounding box center [490, 212] width 480 height 27
type input "2156"
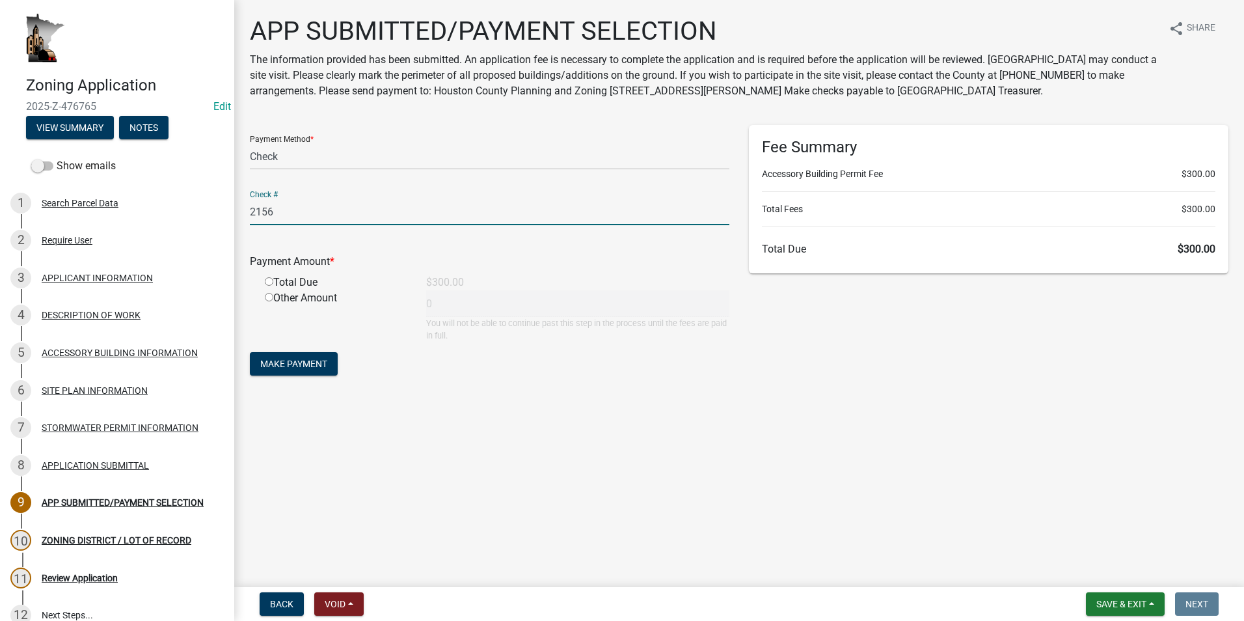
click at [267, 281] on input "radio" at bounding box center [269, 281] width 8 height 8
radio input "true"
type input "300"
click at [302, 359] on span "Make Payment" at bounding box center [293, 364] width 67 height 10
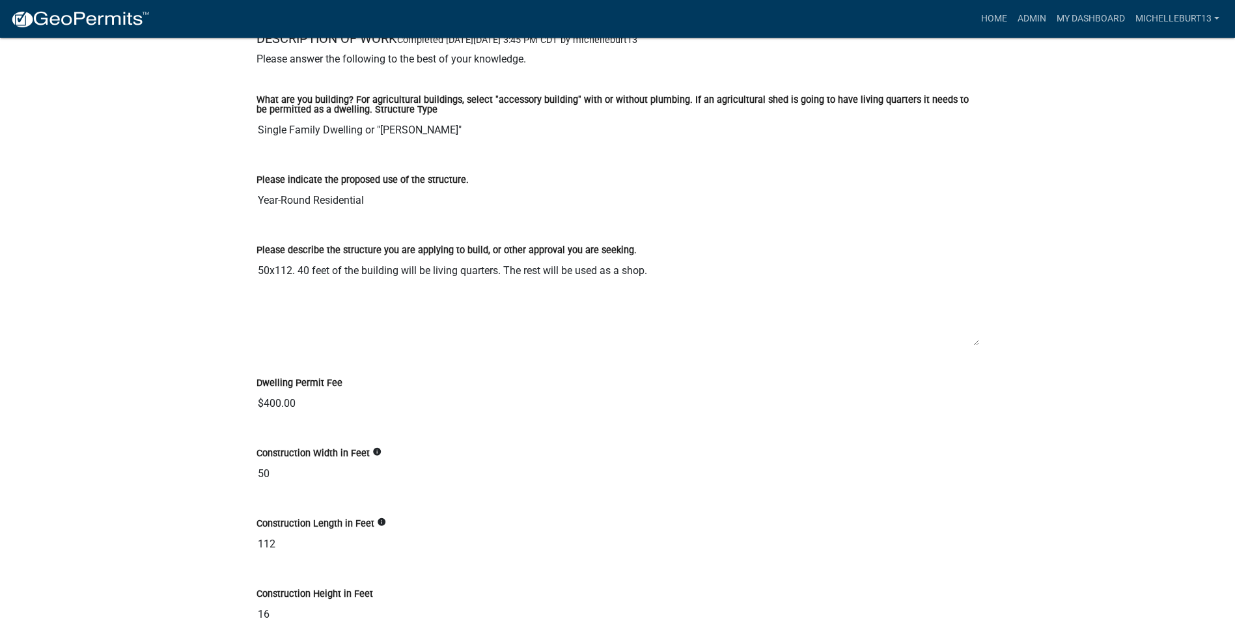
scroll to position [2083, 0]
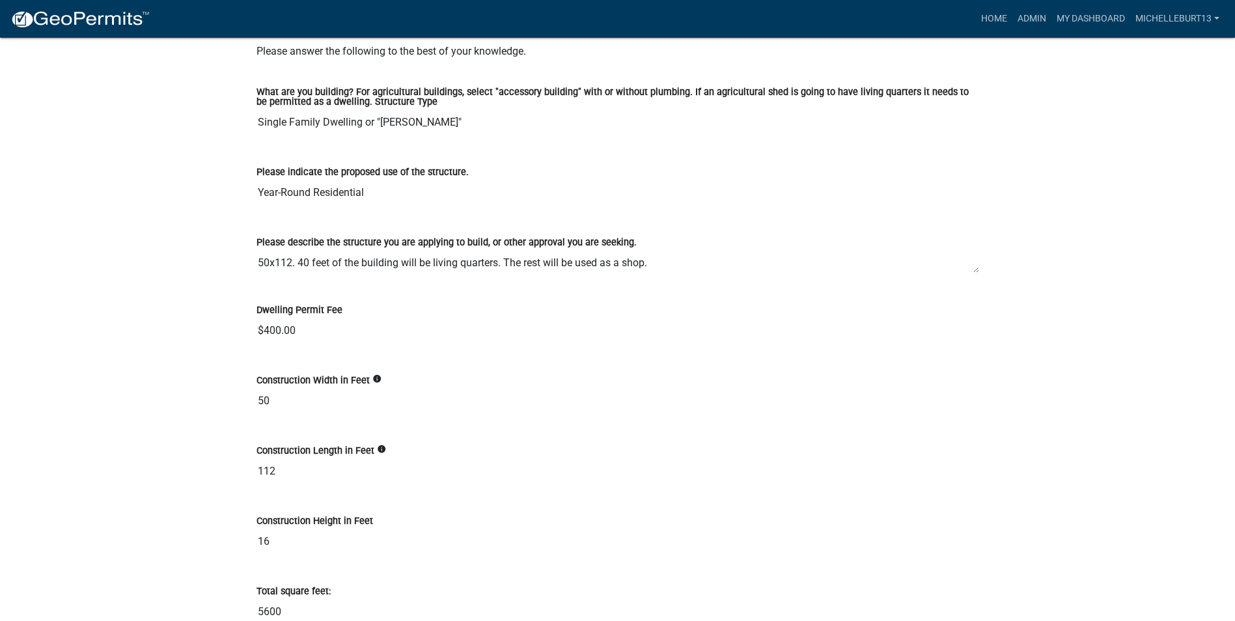
drag, startPoint x: 977, startPoint y: 348, endPoint x: 972, endPoint y: 283, distance: 65.2
click at [972, 273] on textarea "50x112. 40 feet of the building will be living quarters. The rest will be used …" at bounding box center [617, 261] width 722 height 23
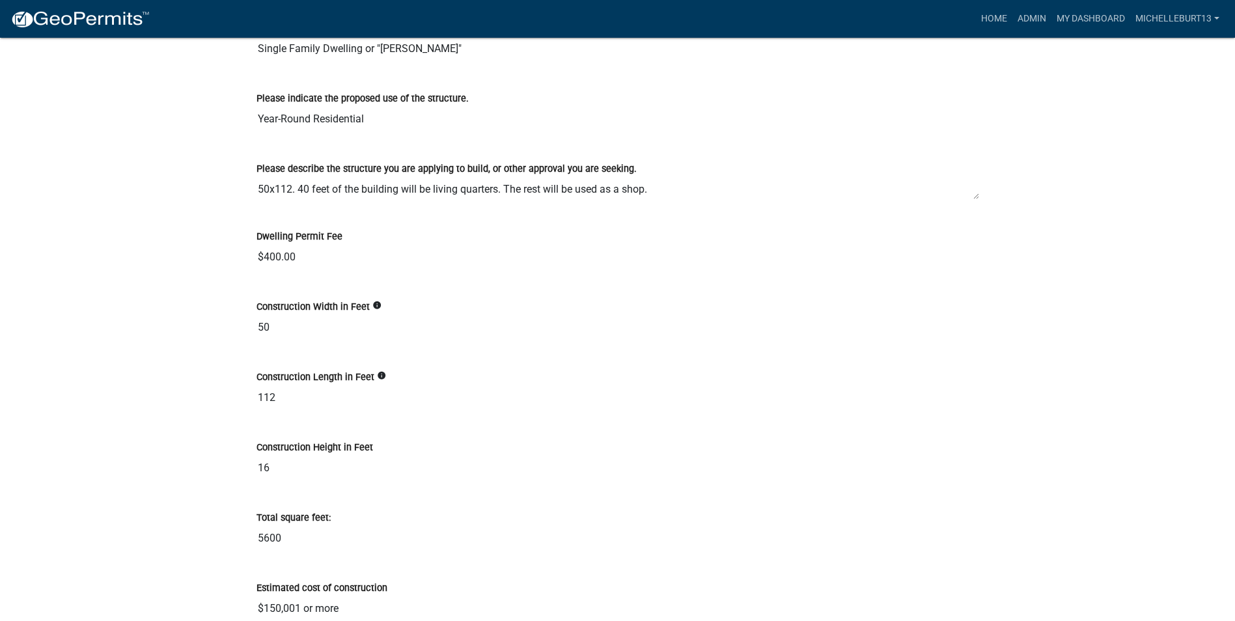
scroll to position [2213, 0]
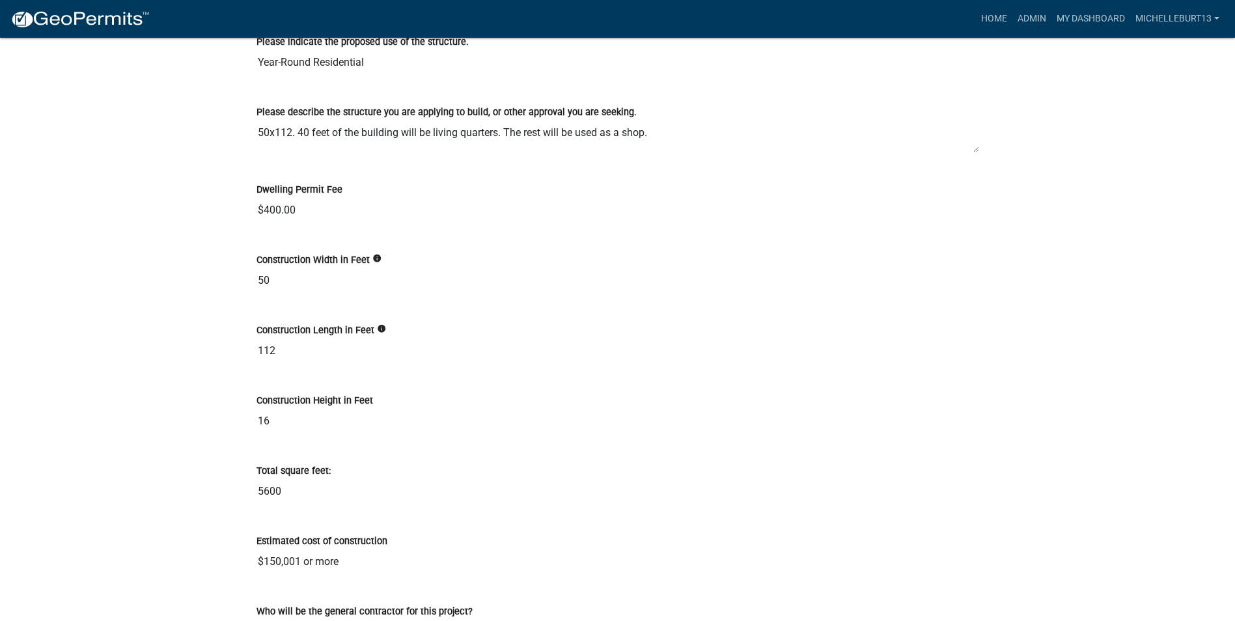
drag, startPoint x: 974, startPoint y: 156, endPoint x: 976, endPoint y: 165, distance: 9.8
click at [976, 153] on textarea "50x112. 40 feet of the building will be living quarters. The rest will be used …" at bounding box center [617, 136] width 722 height 33
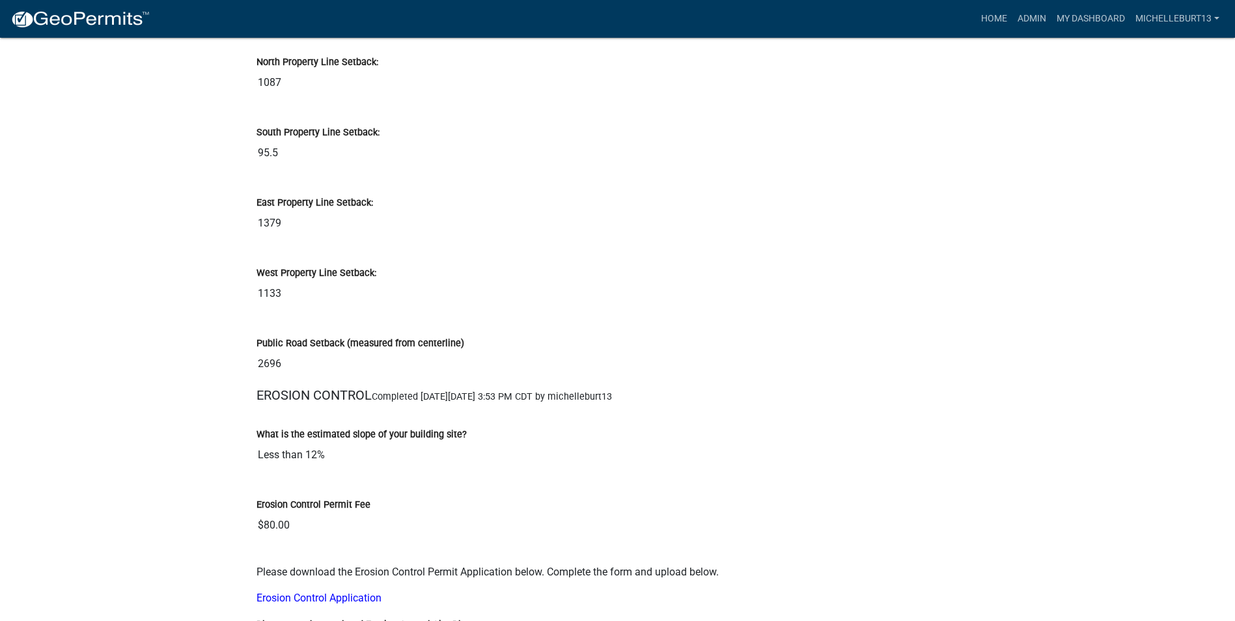
scroll to position [4100, 0]
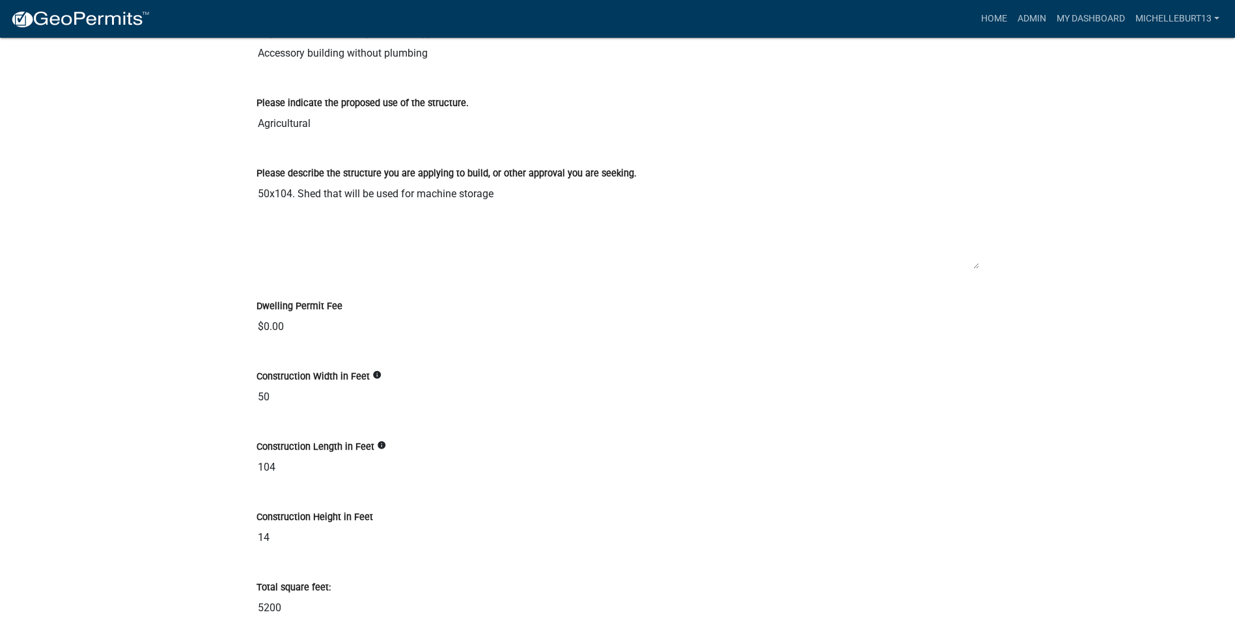
scroll to position [2148, 0]
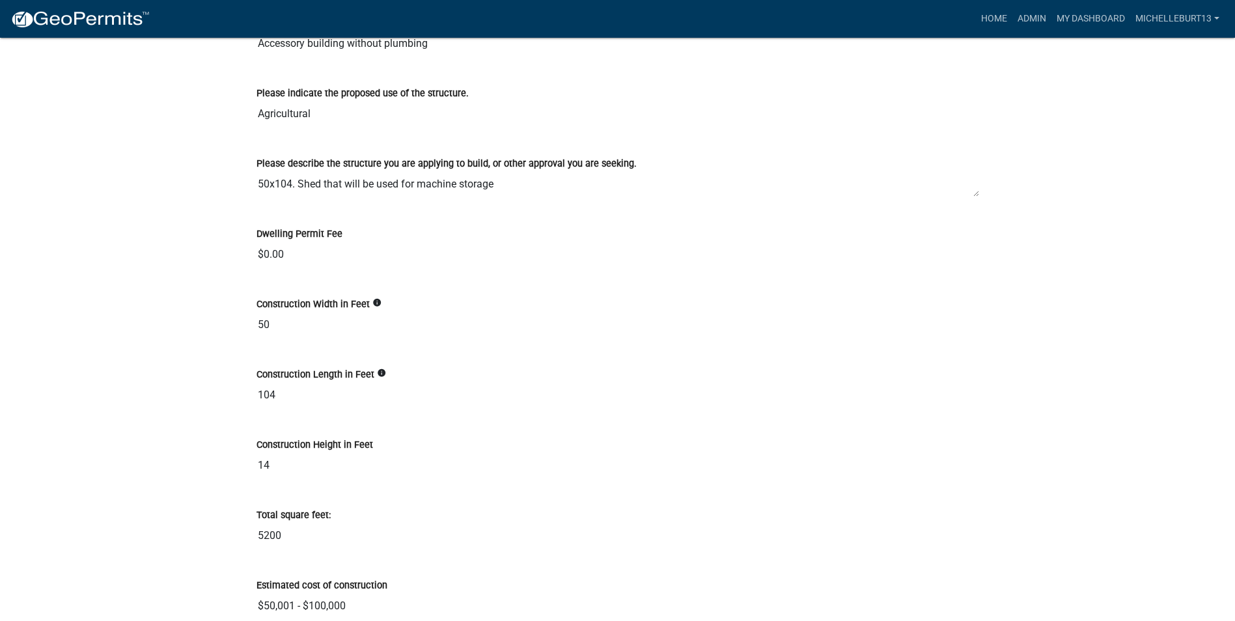
drag, startPoint x: 974, startPoint y: 271, endPoint x: 972, endPoint y: 208, distance: 62.5
click at [972, 197] on textarea "50x104. Shed that will be used for machine storage" at bounding box center [617, 184] width 722 height 26
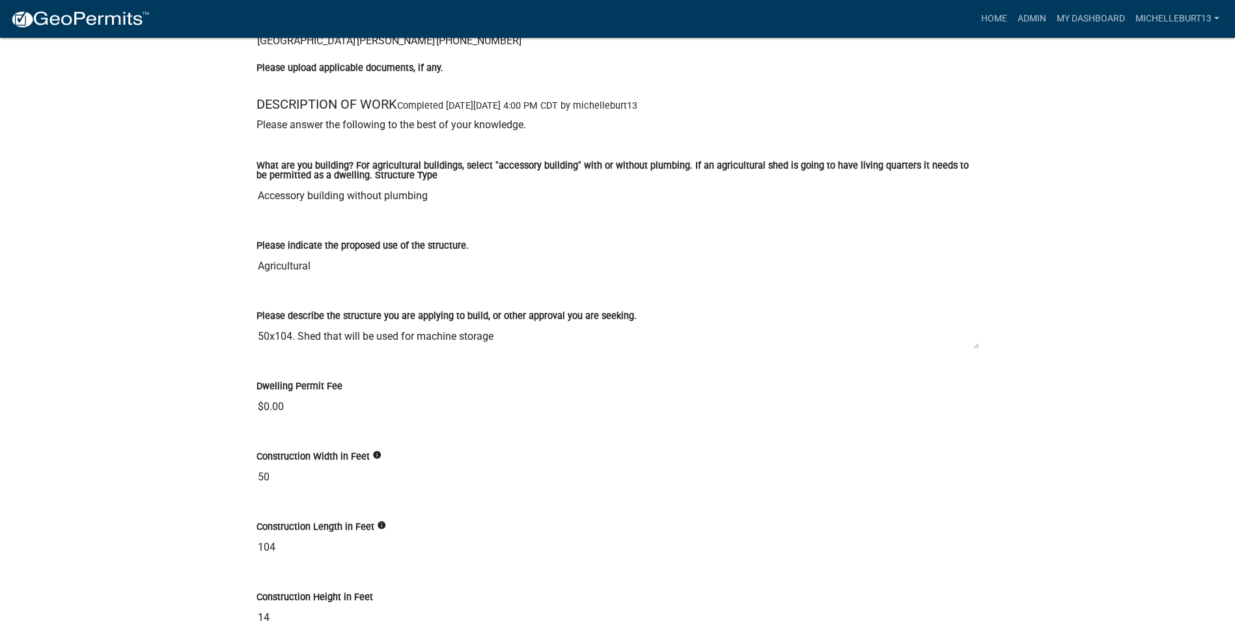
scroll to position [2018, 0]
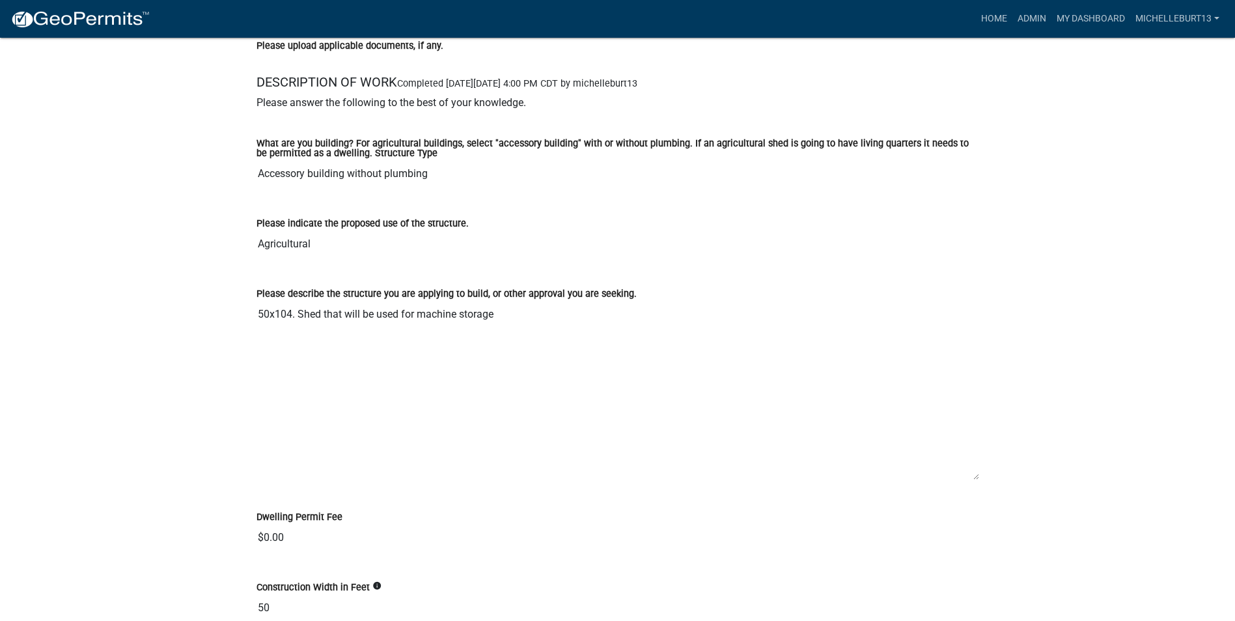
drag, startPoint x: 975, startPoint y: 347, endPoint x: 914, endPoint y: 495, distance: 159.9
click at [946, 480] on textarea "50x104. Shed that will be used for machine storage" at bounding box center [617, 390] width 722 height 179
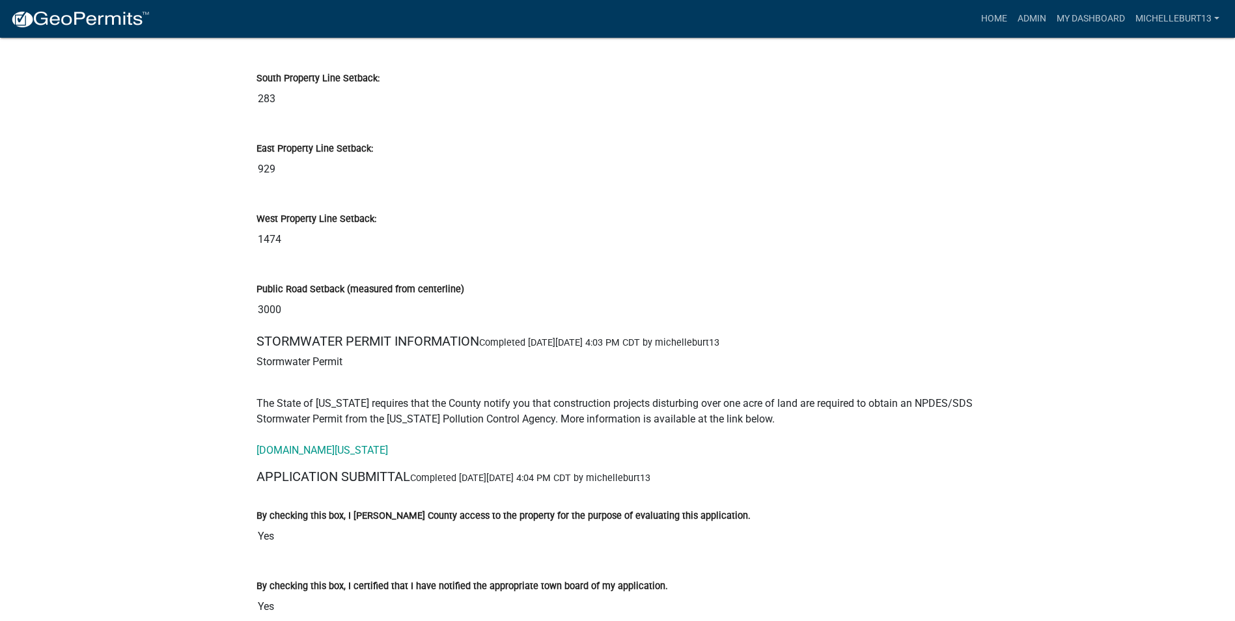
scroll to position [4100, 0]
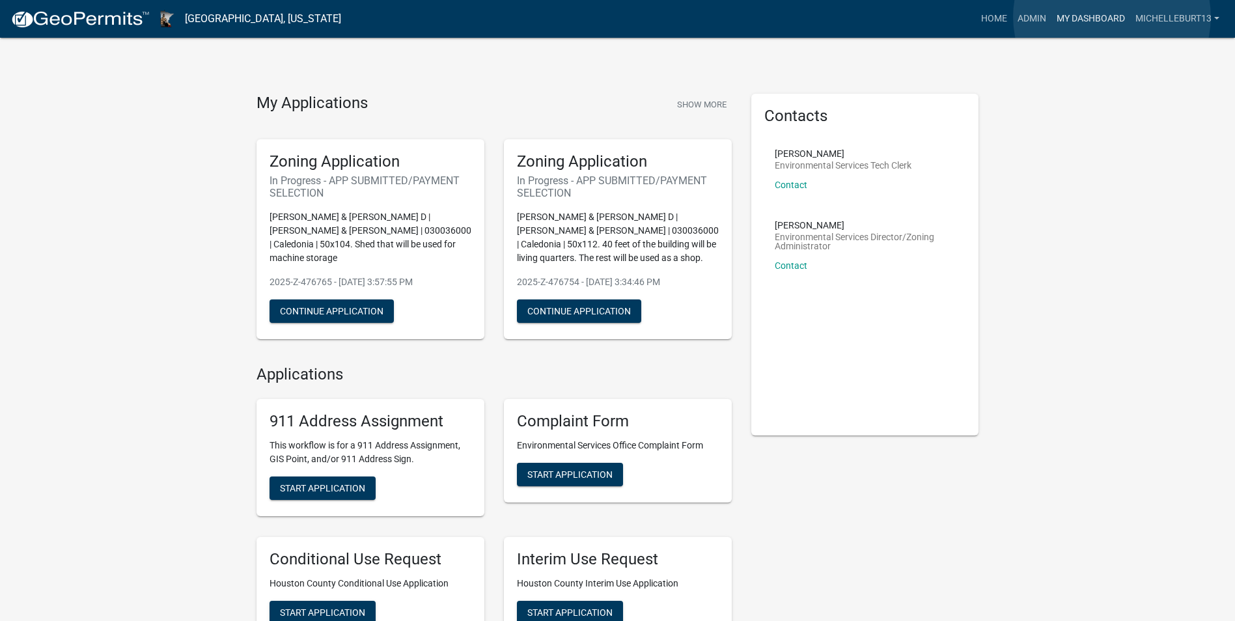
click at [1112, 17] on link "My Dashboard" at bounding box center [1090, 19] width 79 height 25
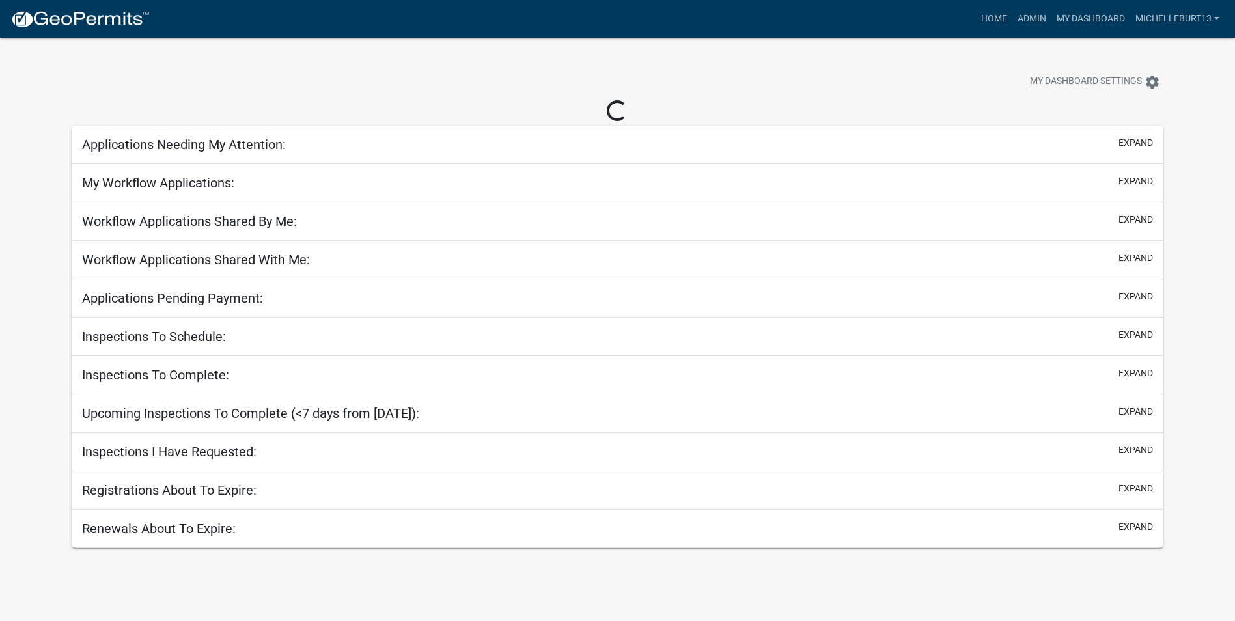
select select "3: 100"
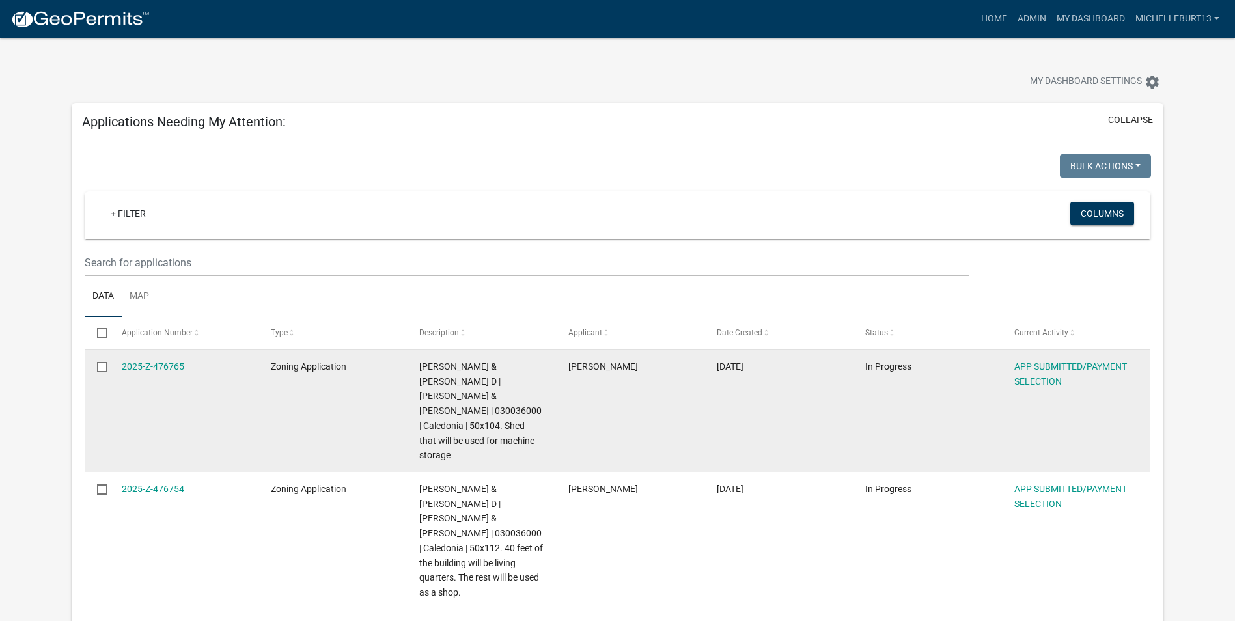
scroll to position [65, 0]
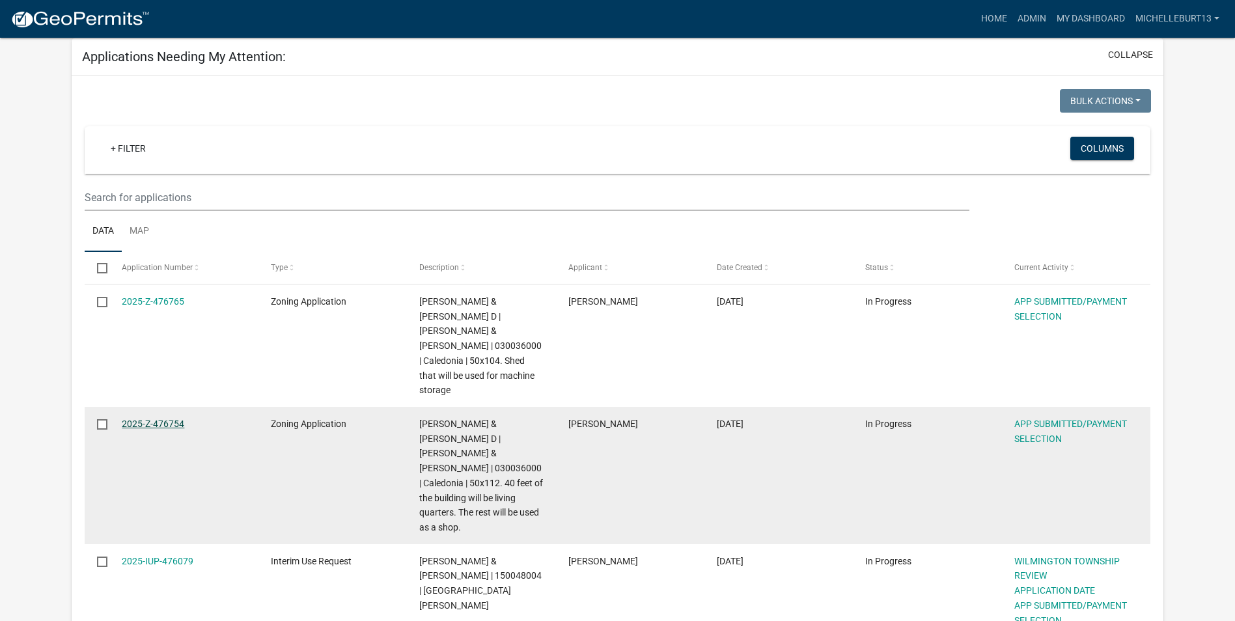
click at [138, 418] on link "2025-Z-476754" at bounding box center [153, 423] width 62 height 10
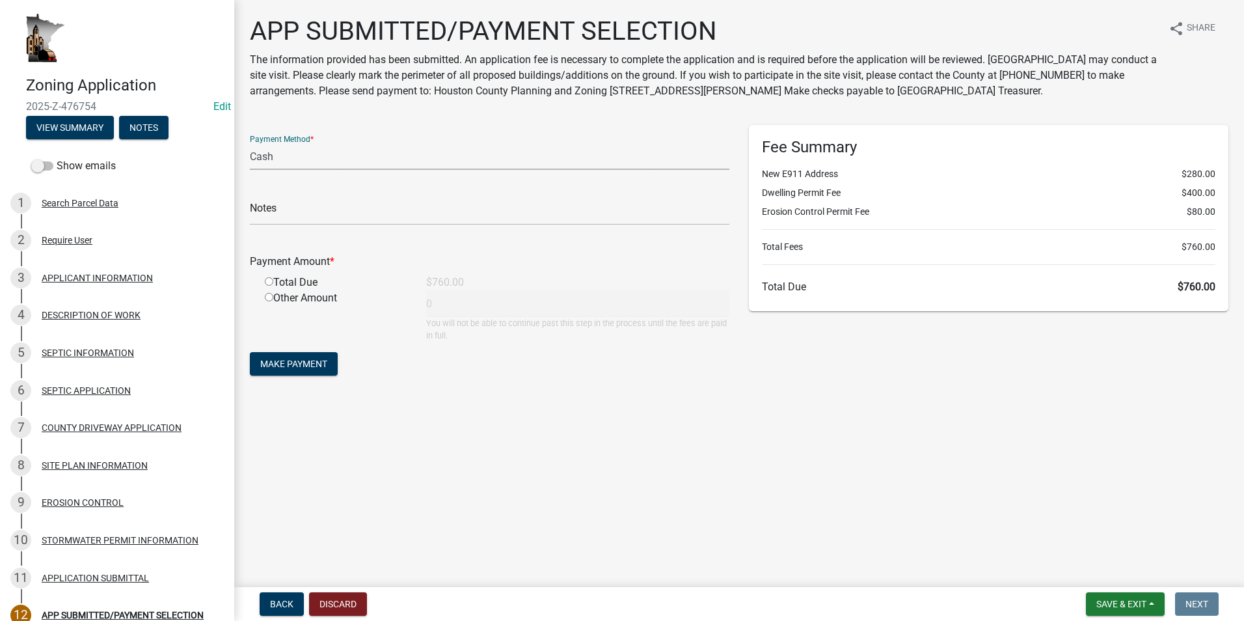
click at [292, 157] on select "Credit Card POS Check Cash" at bounding box center [490, 156] width 480 height 27
select select "1: 0"
click at [250, 143] on select "Credit Card POS Check Cash" at bounding box center [490, 156] width 480 height 27
click at [300, 207] on input "text" at bounding box center [490, 212] width 480 height 27
type input "2156"
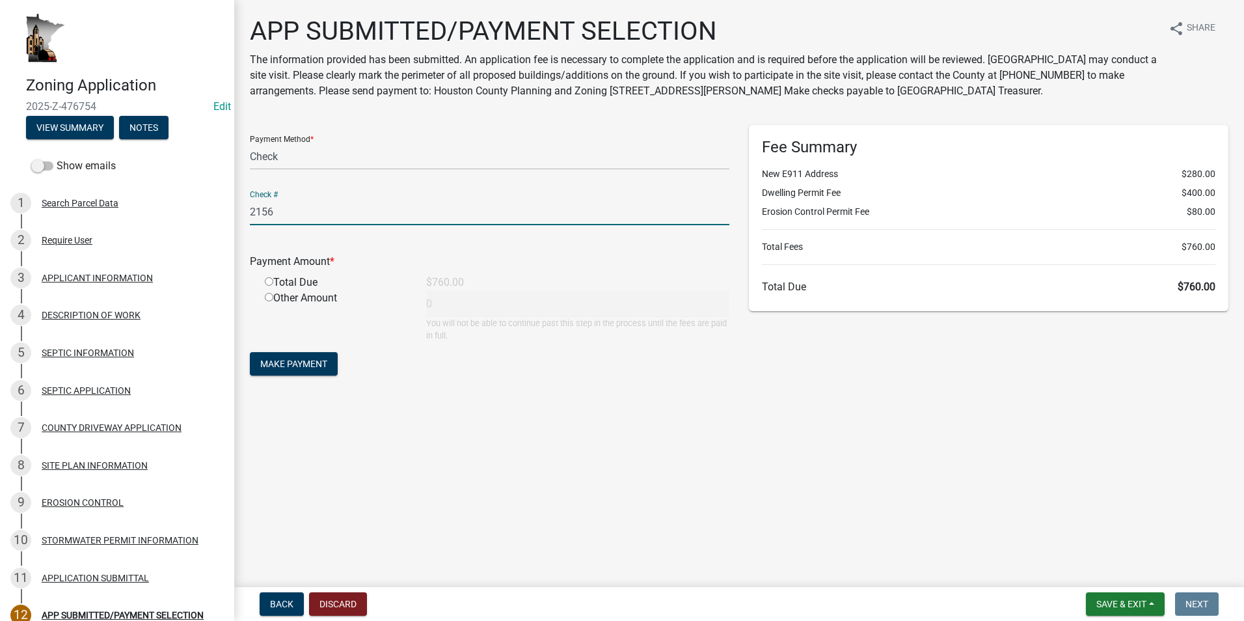
click at [271, 281] on input "radio" at bounding box center [269, 281] width 8 height 8
radio input "true"
type input "760"
click at [290, 367] on span "Make Payment" at bounding box center [293, 364] width 67 height 10
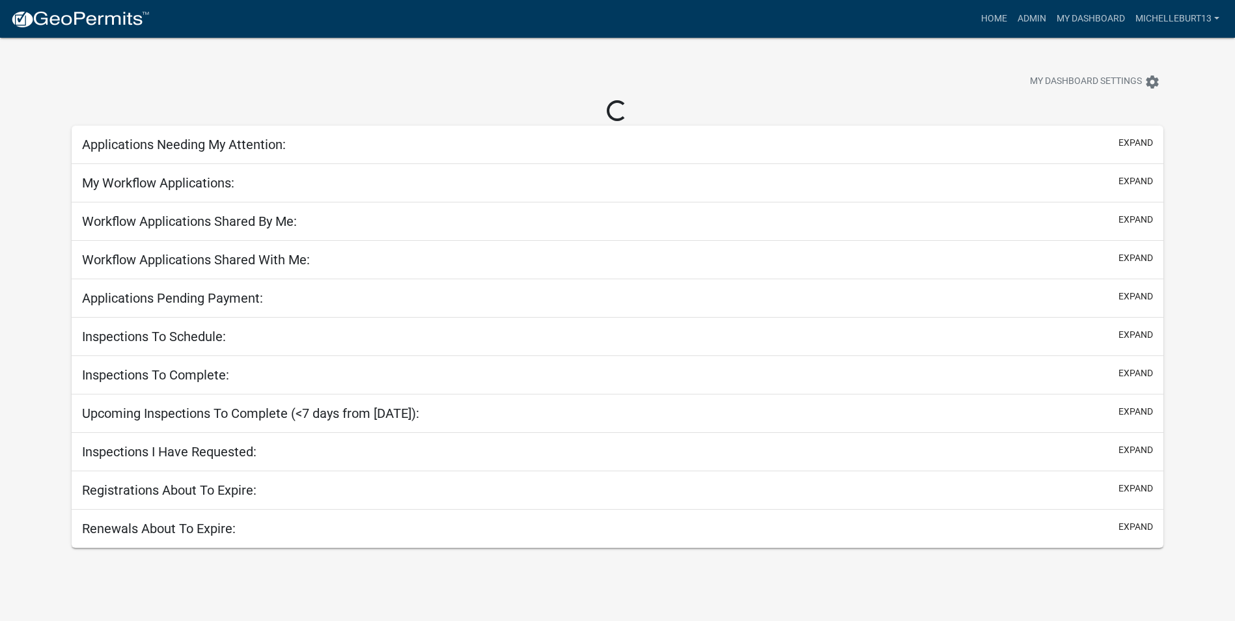
select select "3: 100"
